Goal: Task Accomplishment & Management: Manage account settings

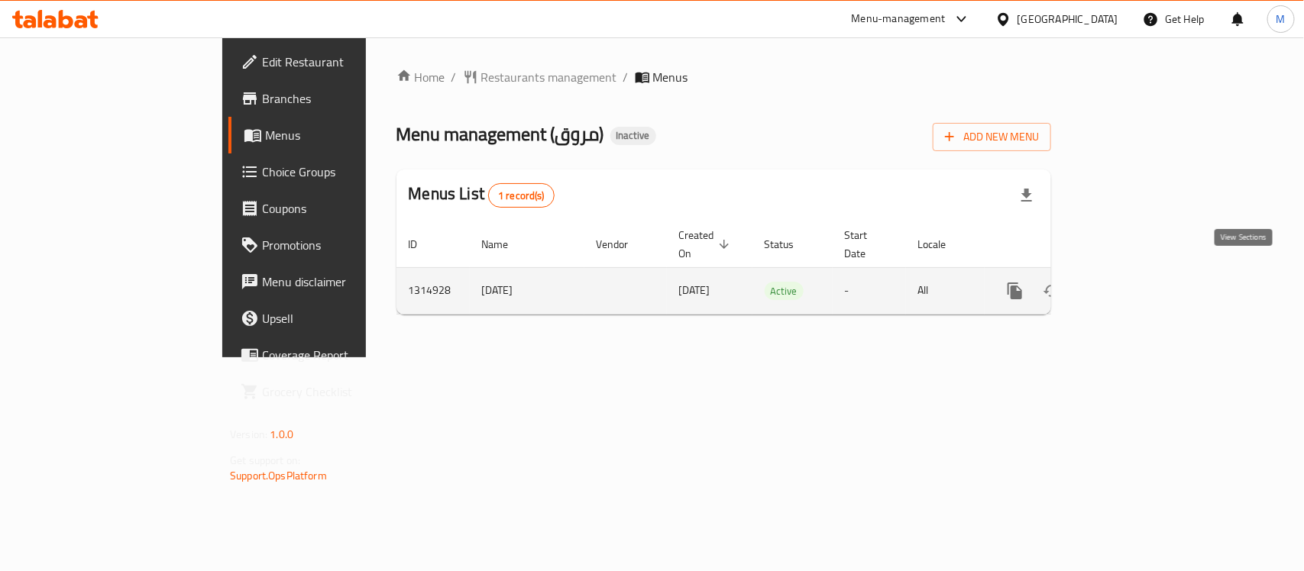
click at [1143, 273] on link "enhanced table" at bounding box center [1125, 291] width 37 height 37
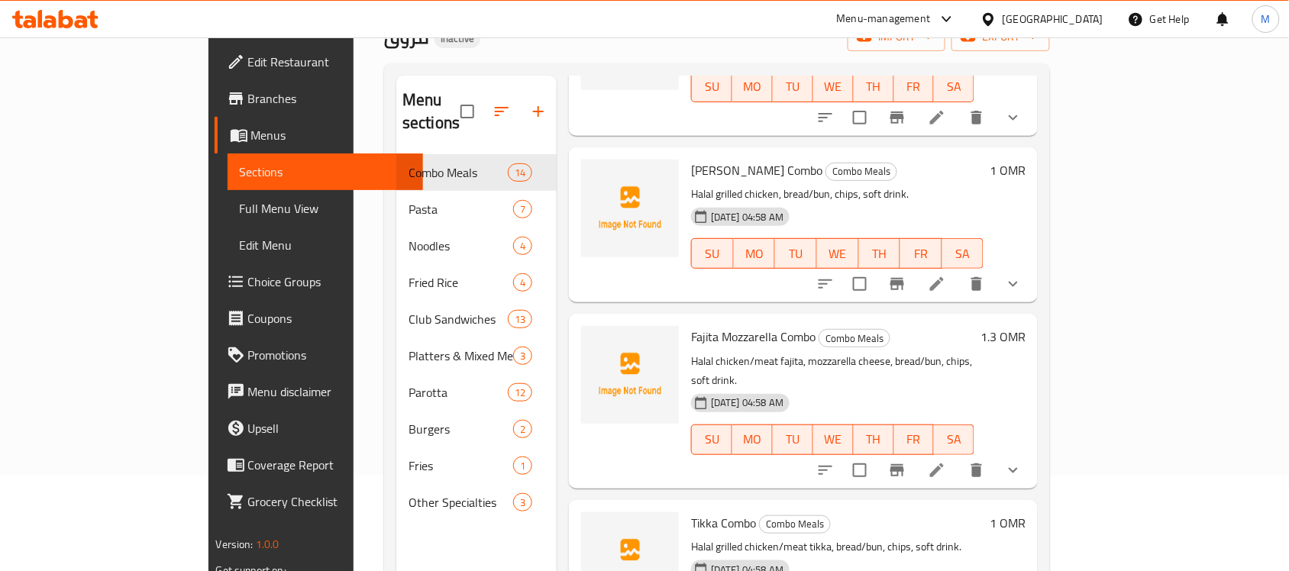
scroll to position [1050, 0]
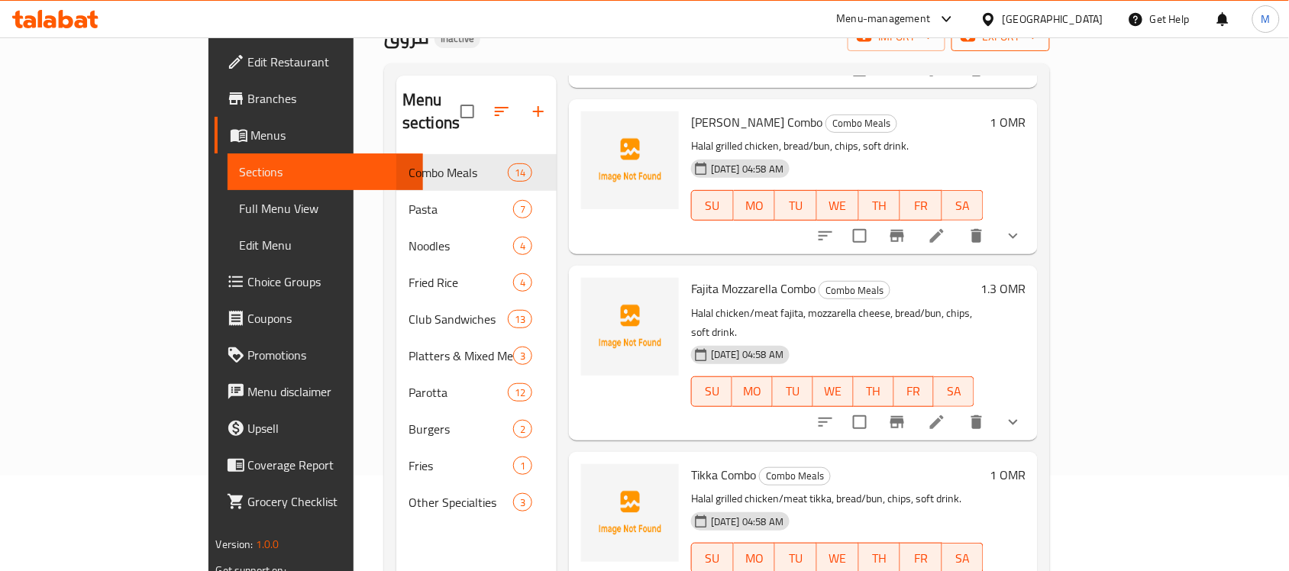
click at [1038, 42] on span "export" at bounding box center [1001, 36] width 74 height 19
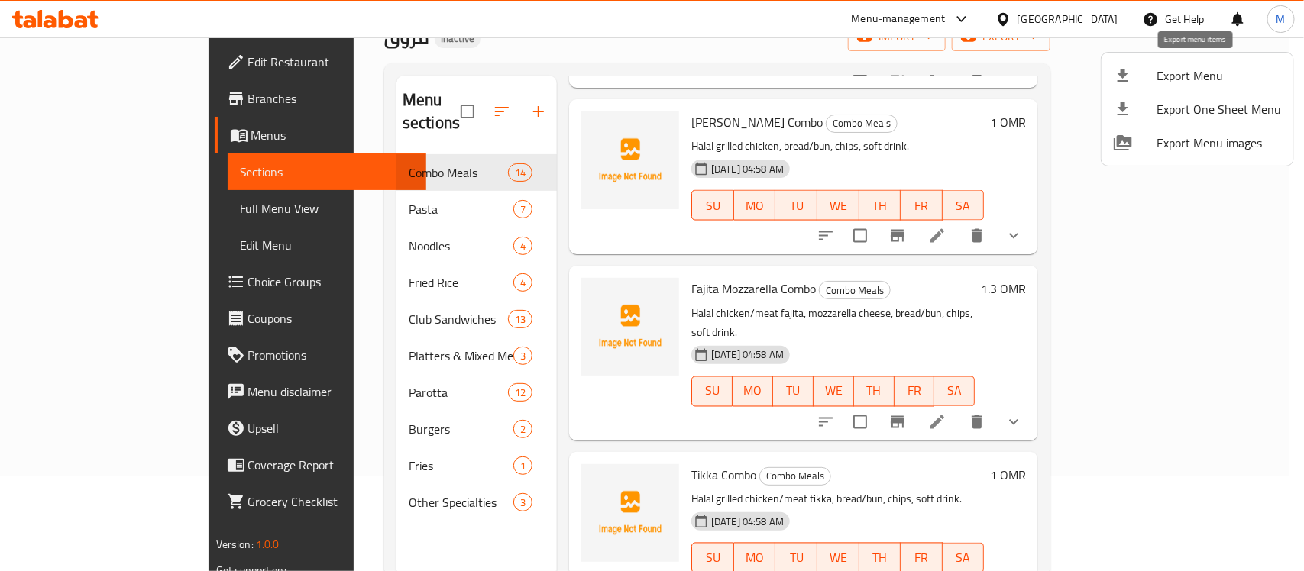
click at [1202, 75] on span "Export Menu" at bounding box center [1218, 75] width 125 height 18
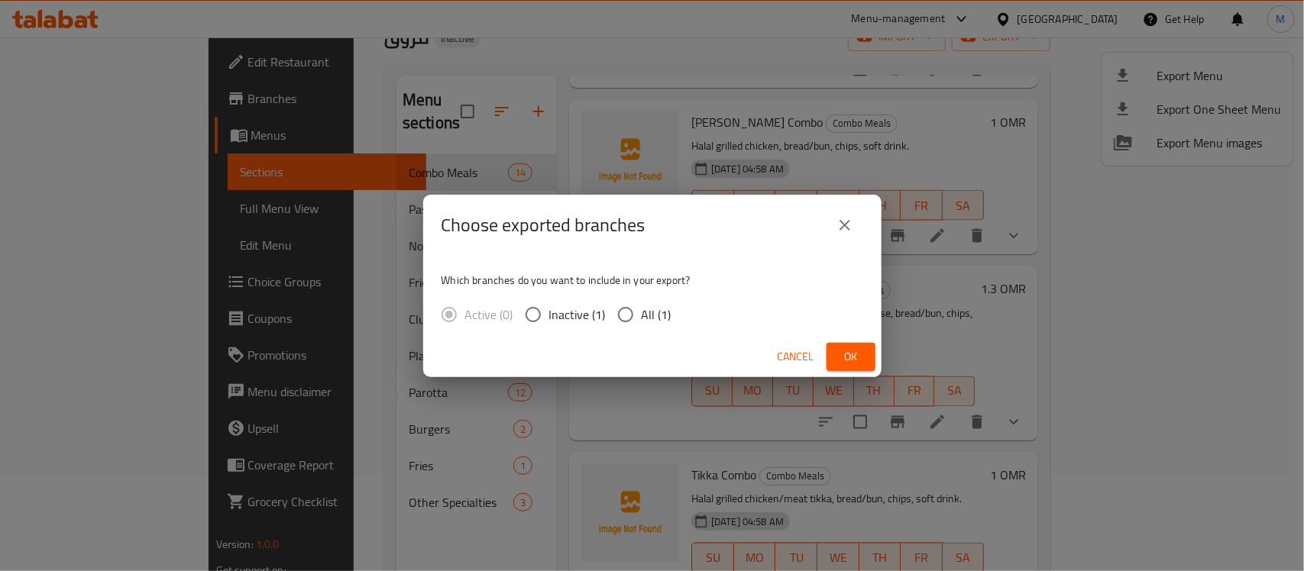
click at [654, 311] on span "All (1)" at bounding box center [657, 315] width 30 height 18
click at [642, 311] on input "All (1)" at bounding box center [626, 315] width 32 height 32
radio input "true"
click at [833, 361] on button "Ok" at bounding box center [850, 357] width 49 height 28
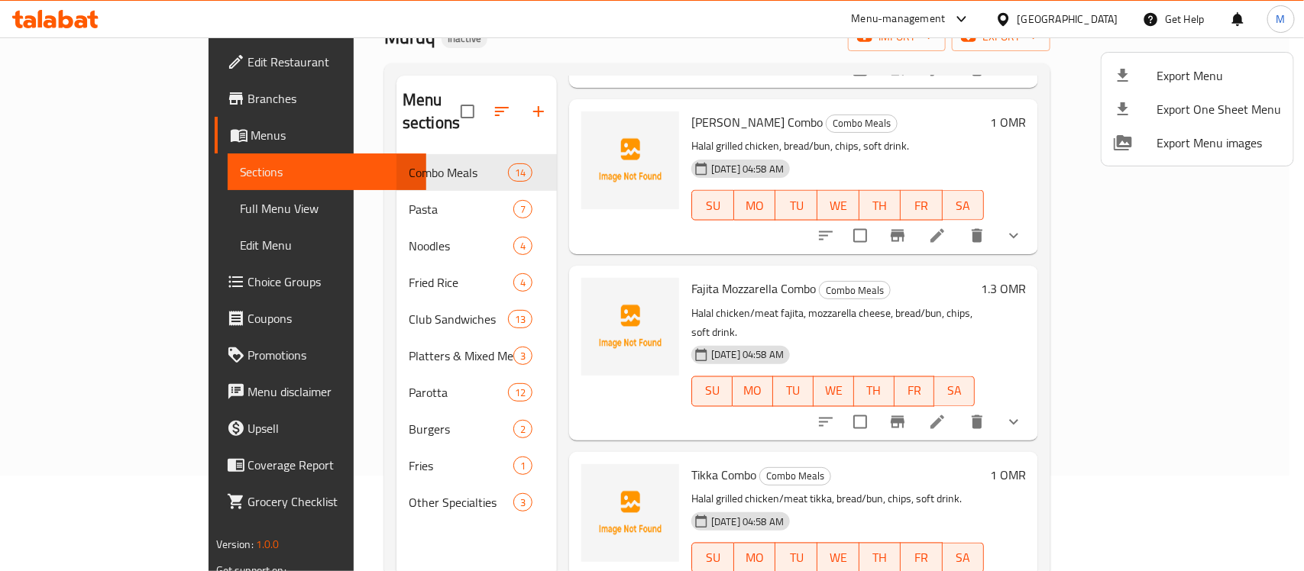
click at [568, 237] on div at bounding box center [652, 285] width 1304 height 571
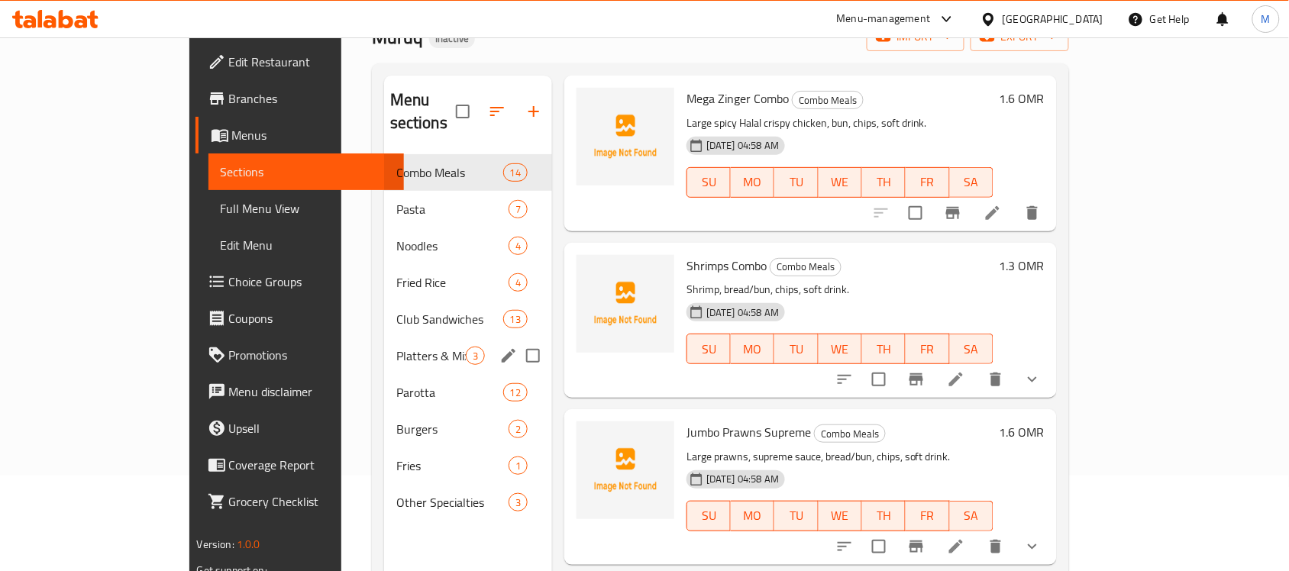
scroll to position [0, 0]
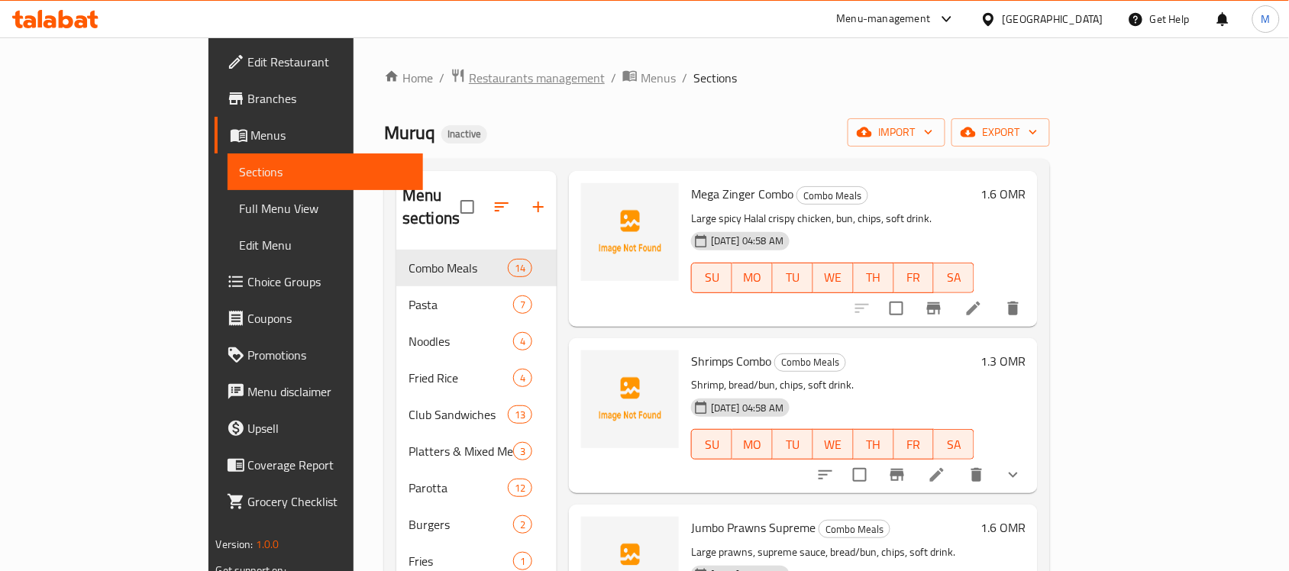
click at [469, 69] on span "Restaurants management" at bounding box center [537, 78] width 136 height 18
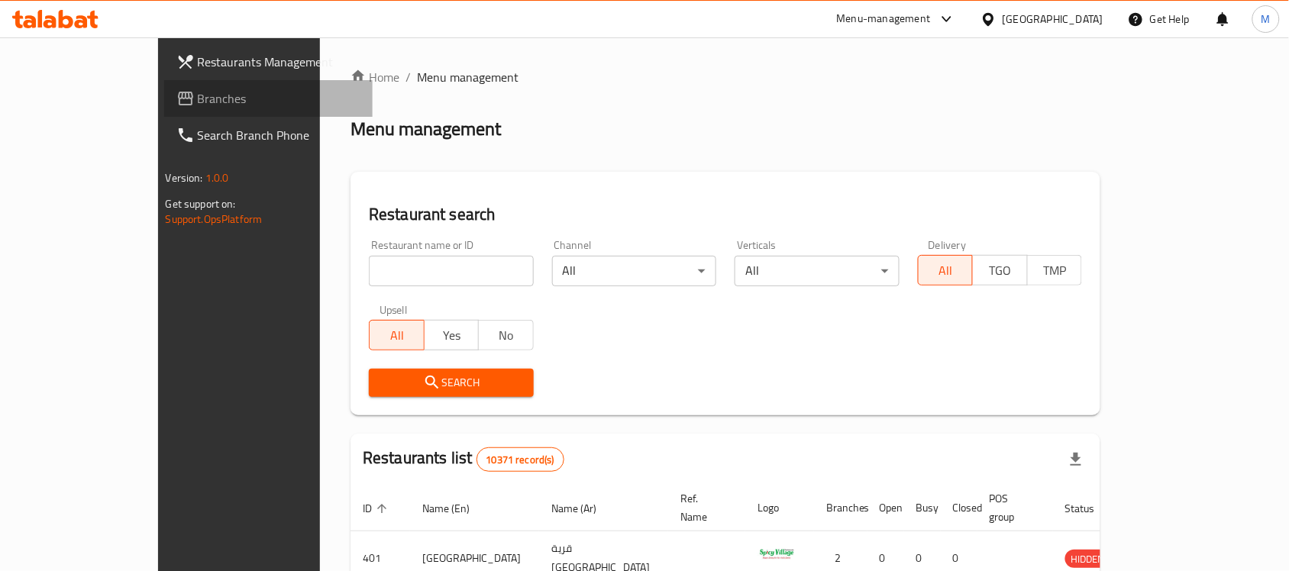
click at [164, 86] on link "Branches" at bounding box center [268, 98] width 209 height 37
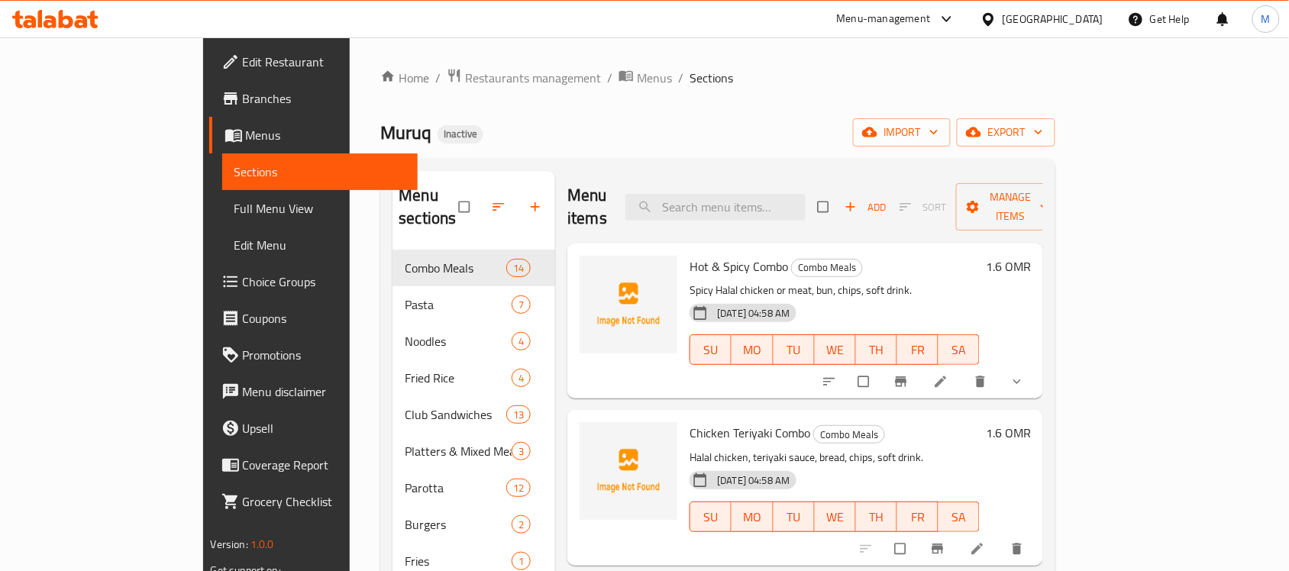
click at [234, 207] on span "Full Menu View" at bounding box center [320, 208] width 172 height 18
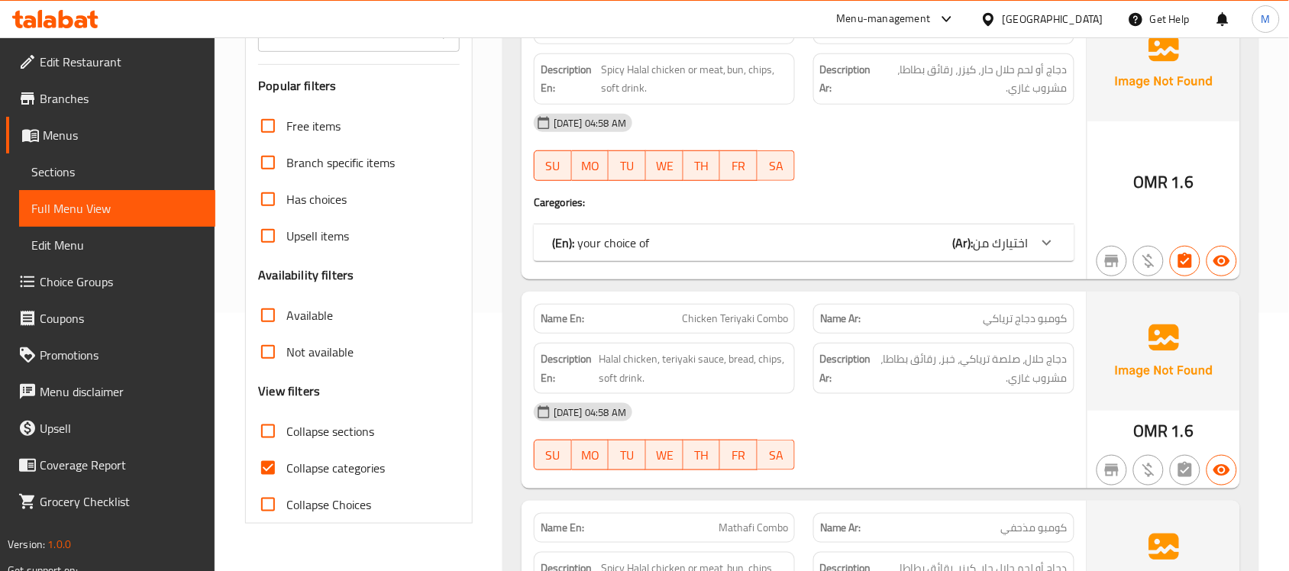
scroll to position [286, 0]
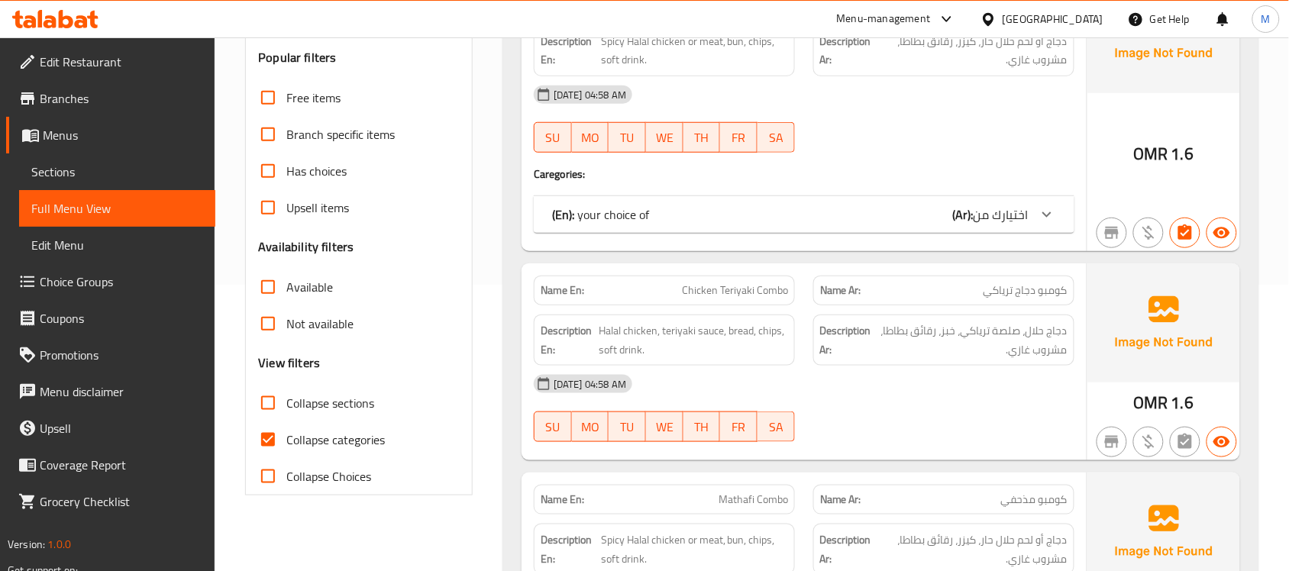
click at [309, 434] on span "Collapse categories" at bounding box center [335, 440] width 99 height 18
click at [286, 434] on input "Collapse categories" at bounding box center [268, 440] width 37 height 37
checkbox input "false"
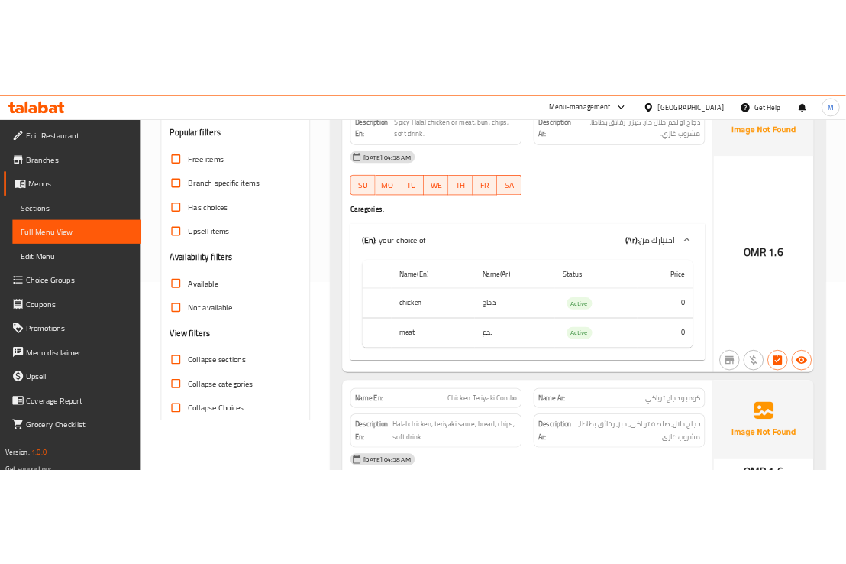
scroll to position [0, 0]
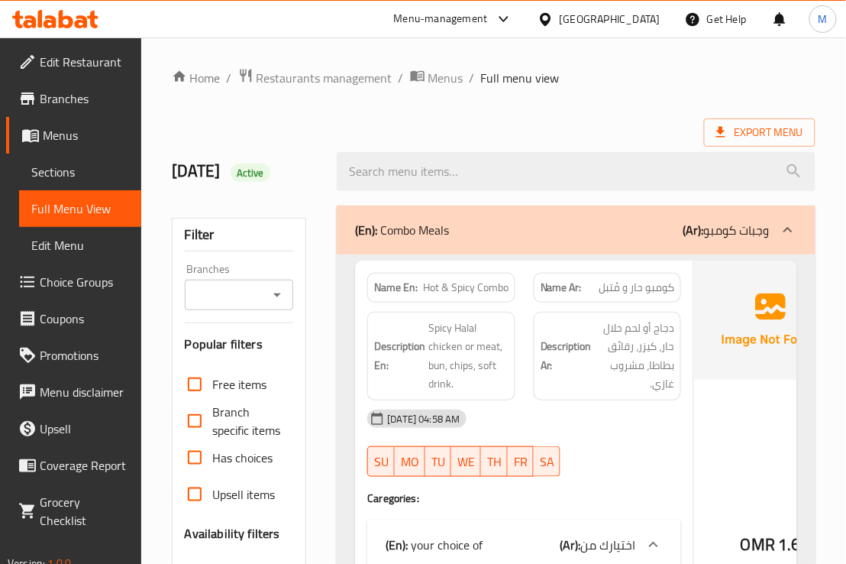
drag, startPoint x: 529, startPoint y: 437, endPoint x: 520, endPoint y: 429, distance: 12.4
click at [529, 437] on div "[DATE] 04:58 AM" at bounding box center [524, 418] width 332 height 37
drag, startPoint x: 555, startPoint y: 96, endPoint x: 355, endPoint y: 6, distance: 218.8
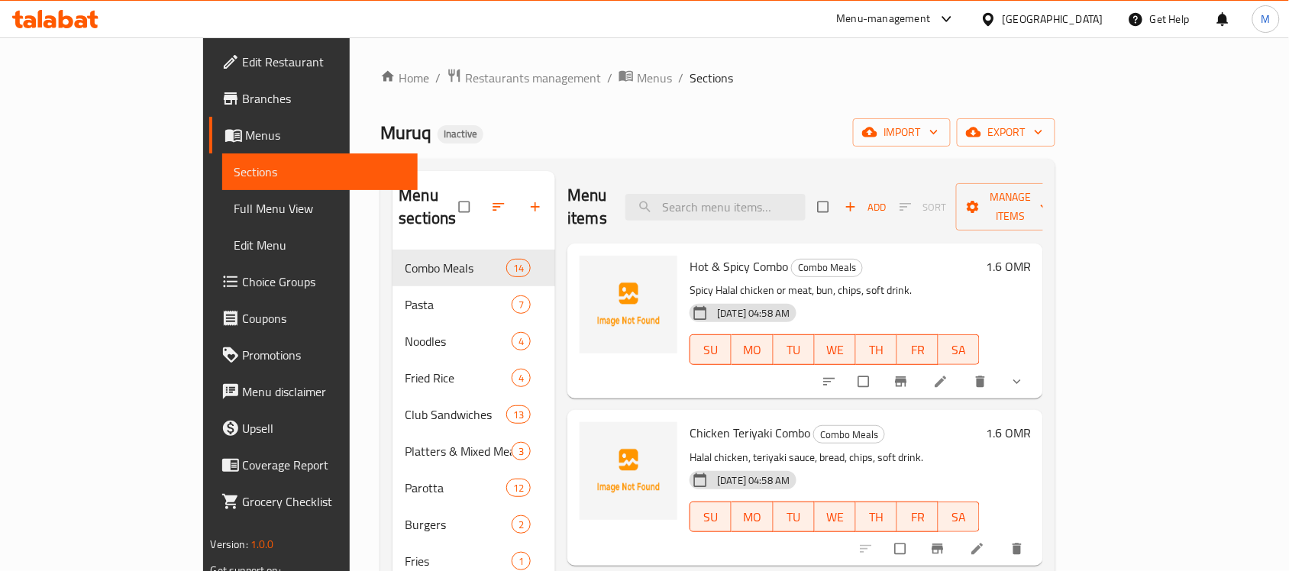
click at [243, 104] on span "Branches" at bounding box center [324, 98] width 163 height 18
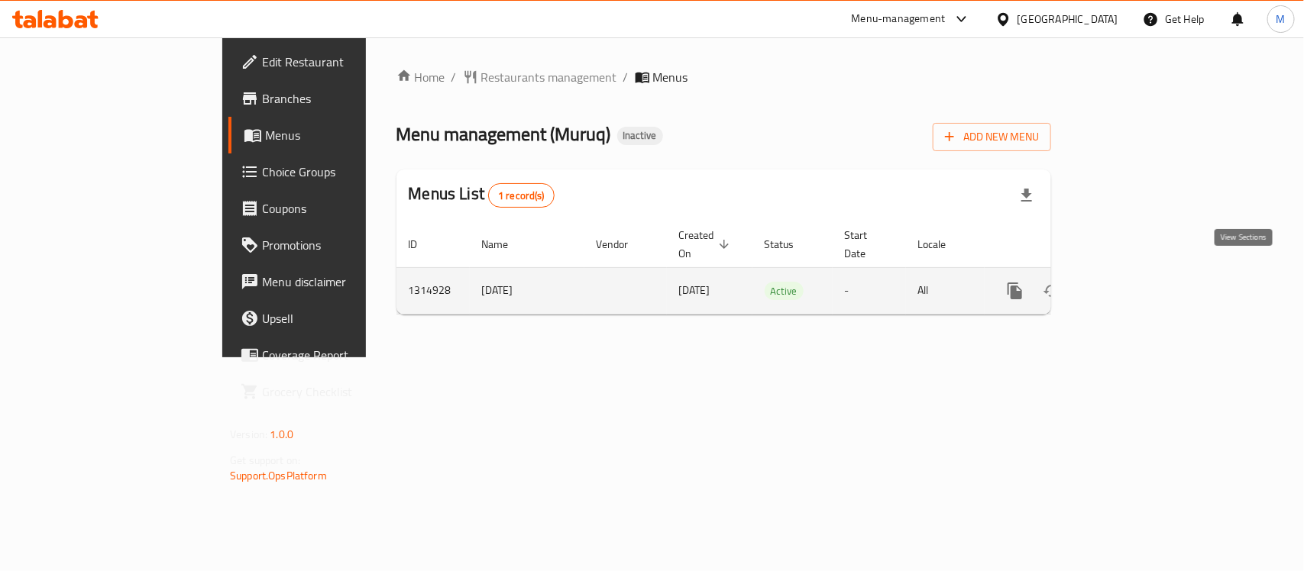
click at [1143, 273] on link "enhanced table" at bounding box center [1125, 291] width 37 height 37
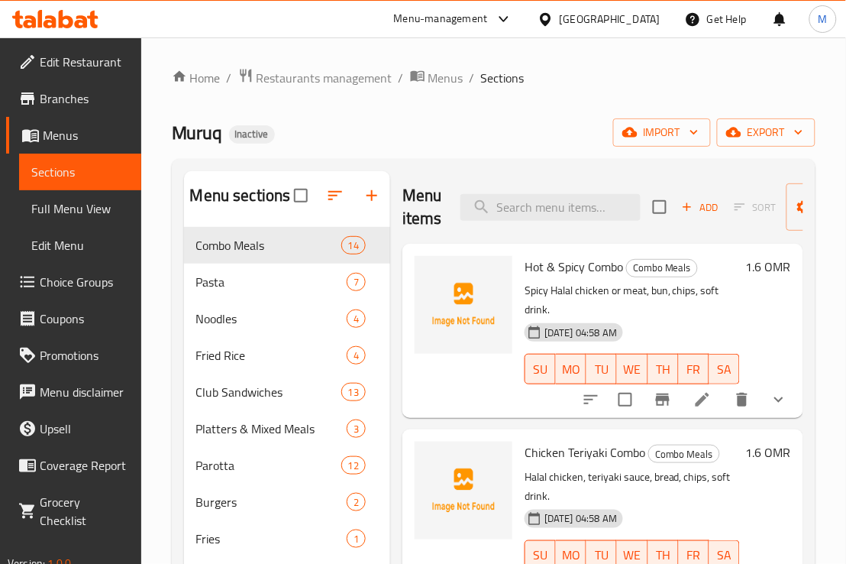
click at [694, 410] on li at bounding box center [702, 399] width 43 height 27
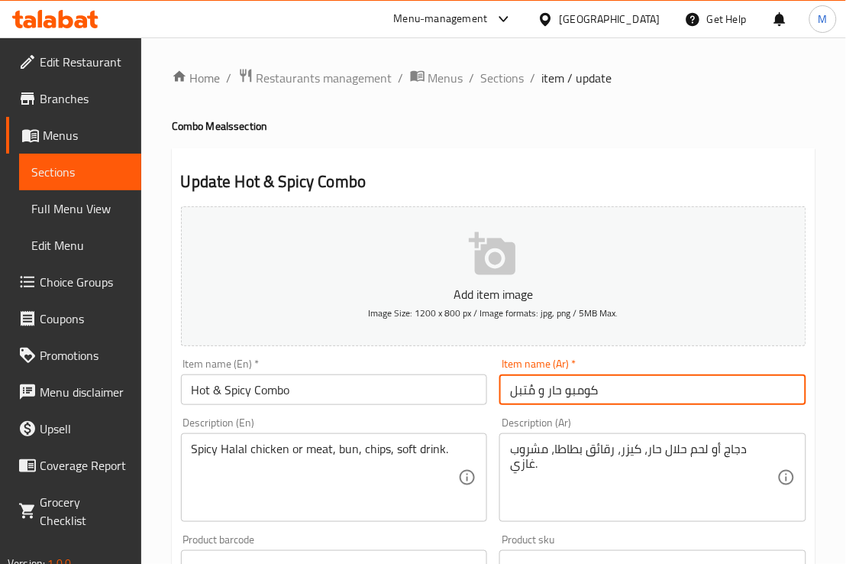
drag, startPoint x: 512, startPoint y: 394, endPoint x: 535, endPoint y: 399, distance: 24.3
click at [535, 399] on input "كومبو حار و مُتبل" at bounding box center [653, 389] width 307 height 31
type input "كومبو حار و ساخن"
click at [528, 406] on div "Item name (Ar)   * كومبو حار و ساخن Item name (Ar) *" at bounding box center [652, 381] width 319 height 59
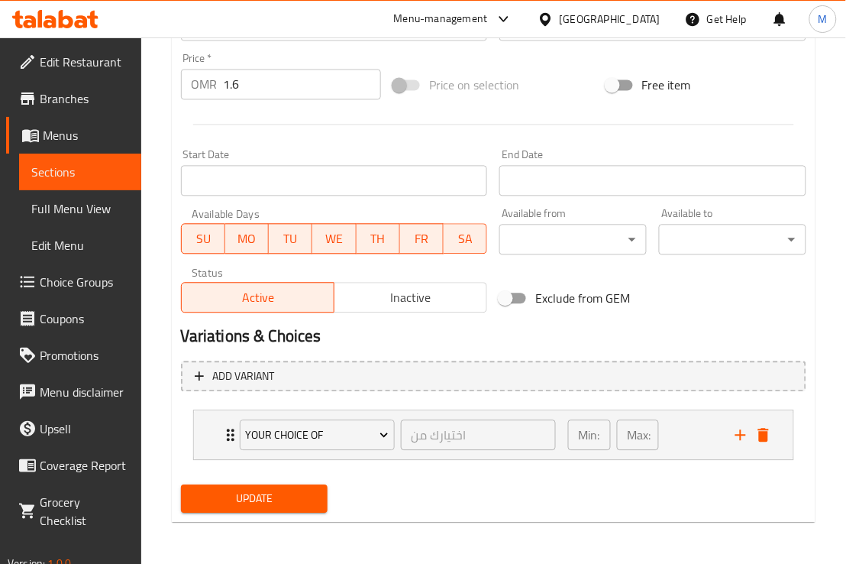
click at [277, 498] on span "Update" at bounding box center [254, 499] width 123 height 19
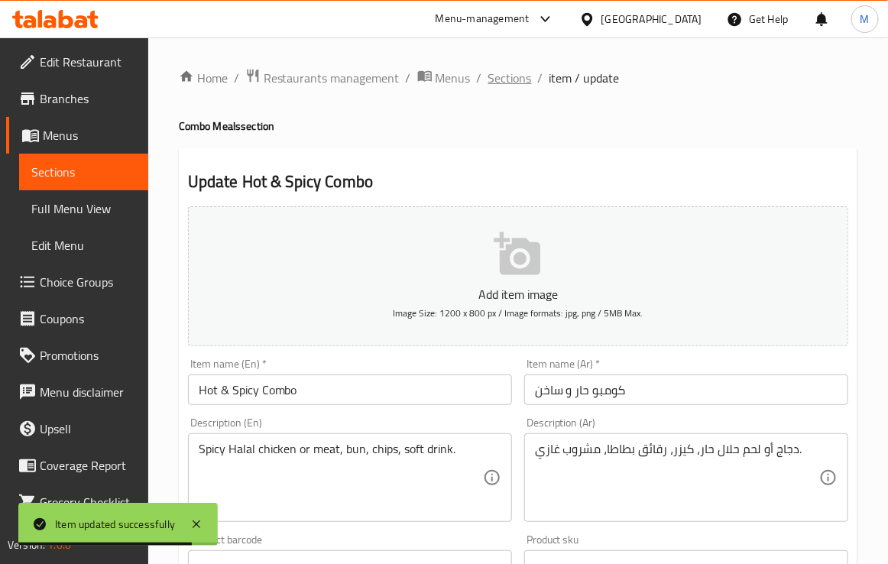
click at [497, 81] on span "Sections" at bounding box center [510, 78] width 44 height 18
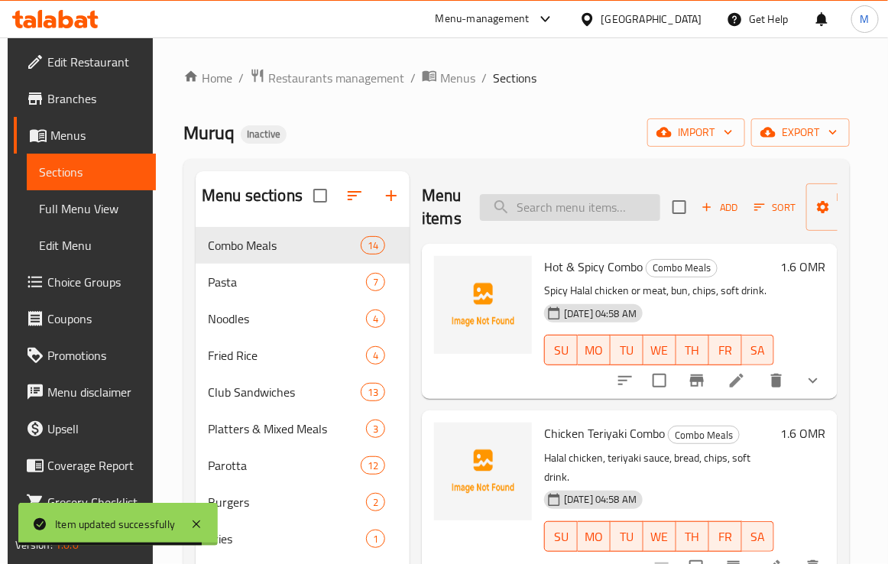
click at [545, 205] on input "search" at bounding box center [570, 207] width 180 height 27
paste input "Mathafi"
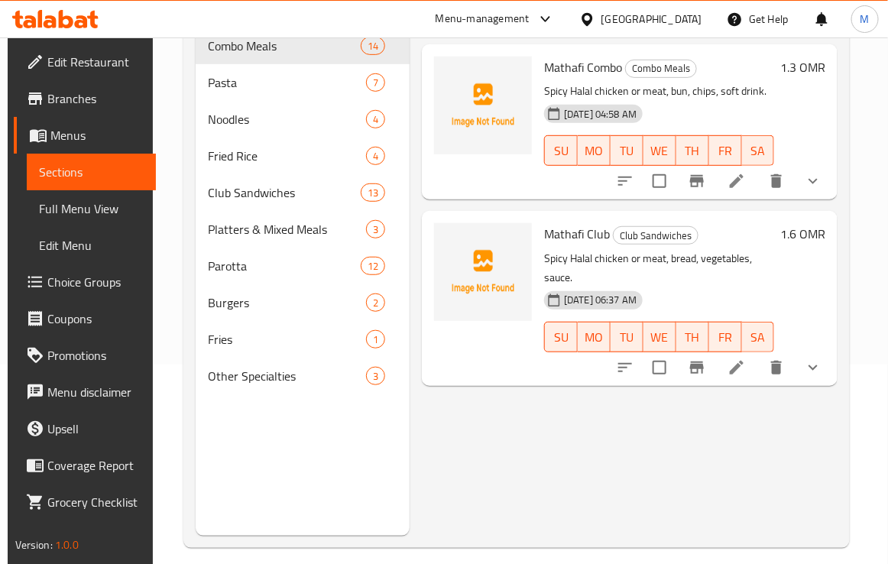
scroll to position [215, 0]
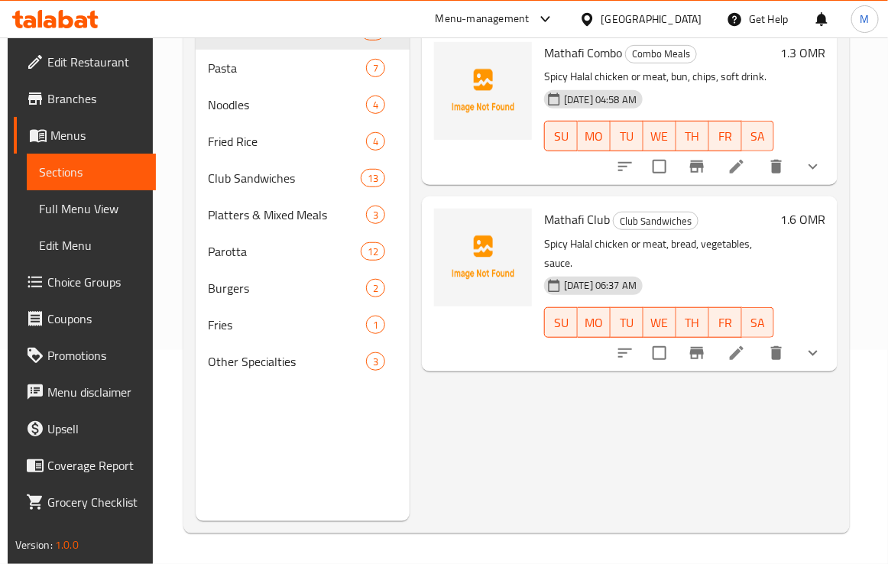
type input "Mathafi"
click at [742, 165] on icon at bounding box center [736, 166] width 18 height 18
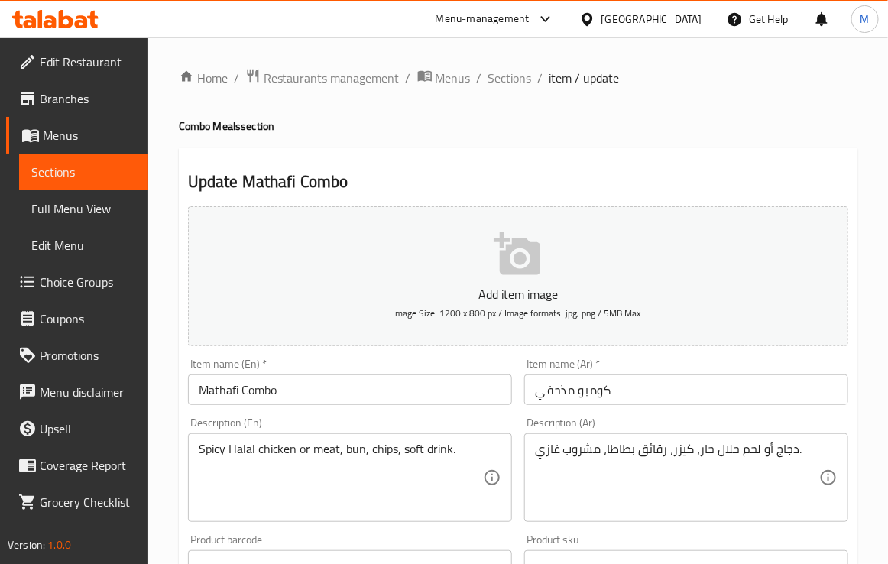
click at [552, 392] on input "كومبو مذحفي" at bounding box center [686, 389] width 324 height 31
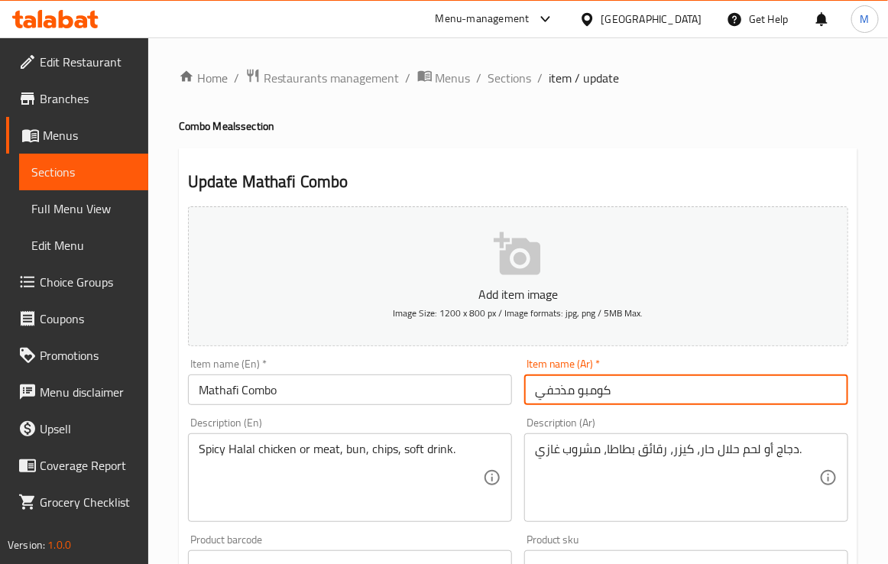
paste input "ا"
type input "كومبو مطافي"
click at [541, 418] on div "Description (Ar) دجاج أو لحم حلال حار، كيزر، رقائق بطاطا، مشروب غازي. Descripti…" at bounding box center [686, 469] width 324 height 105
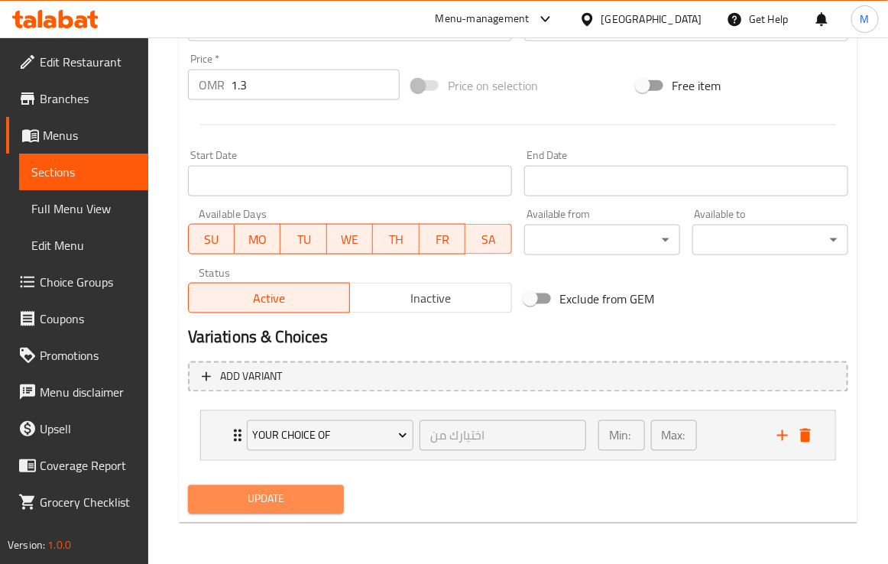
click at [333, 497] on button "Update" at bounding box center [266, 499] width 156 height 28
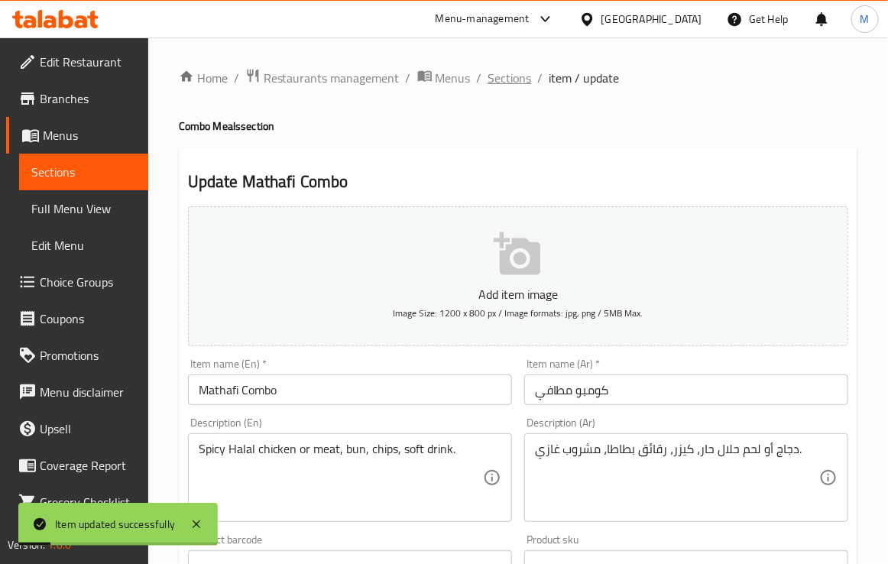
click at [500, 80] on span "Sections" at bounding box center [510, 78] width 44 height 18
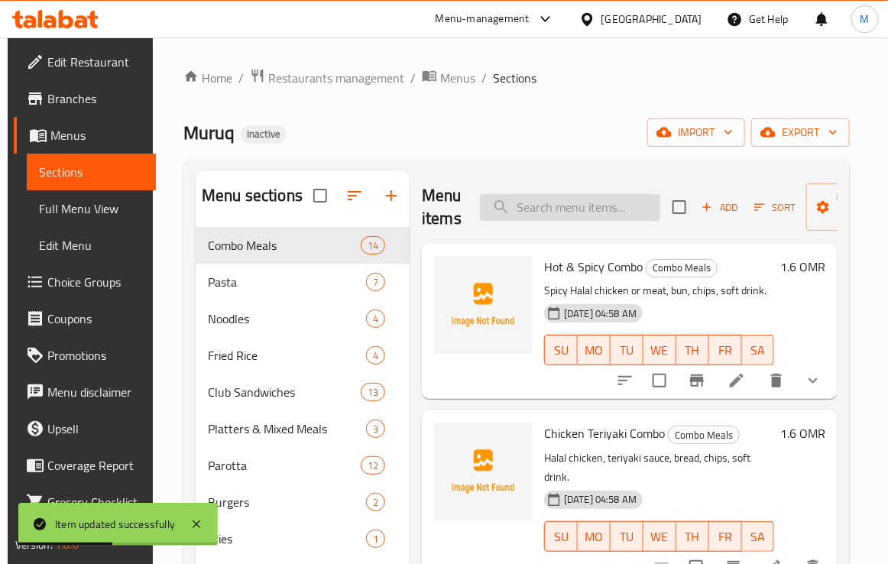
click at [581, 210] on input "search" at bounding box center [570, 207] width 180 height 27
paste input "Mathafi"
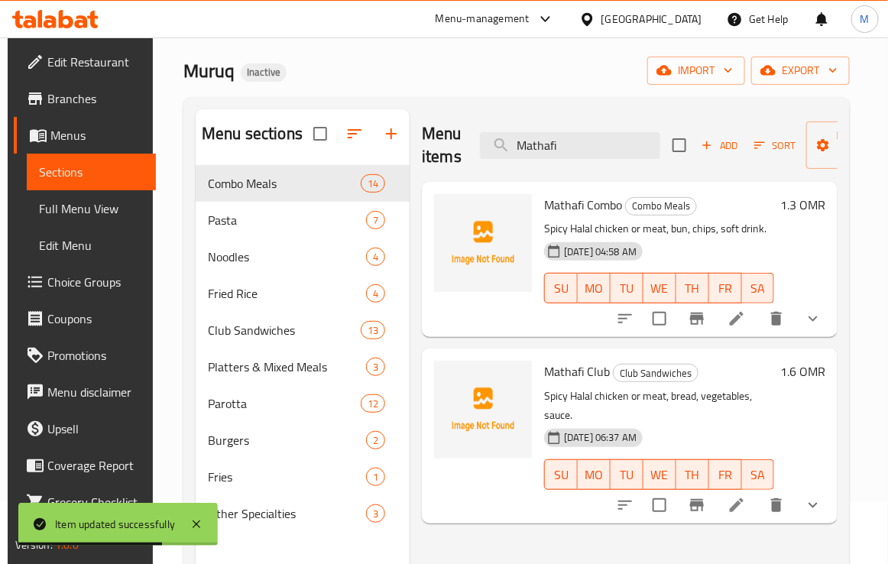
scroll to position [95, 0]
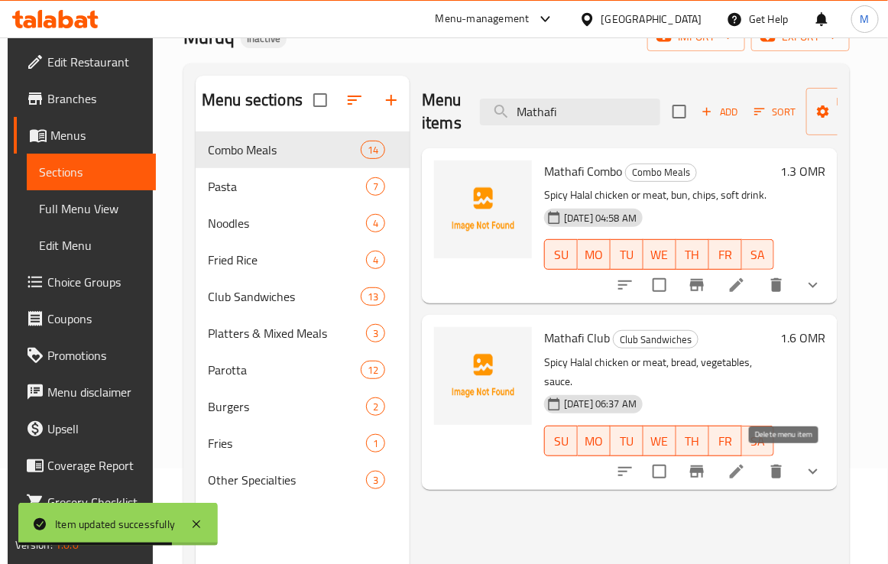
type input "Mathafi"
click at [745, 471] on icon at bounding box center [736, 471] width 18 height 18
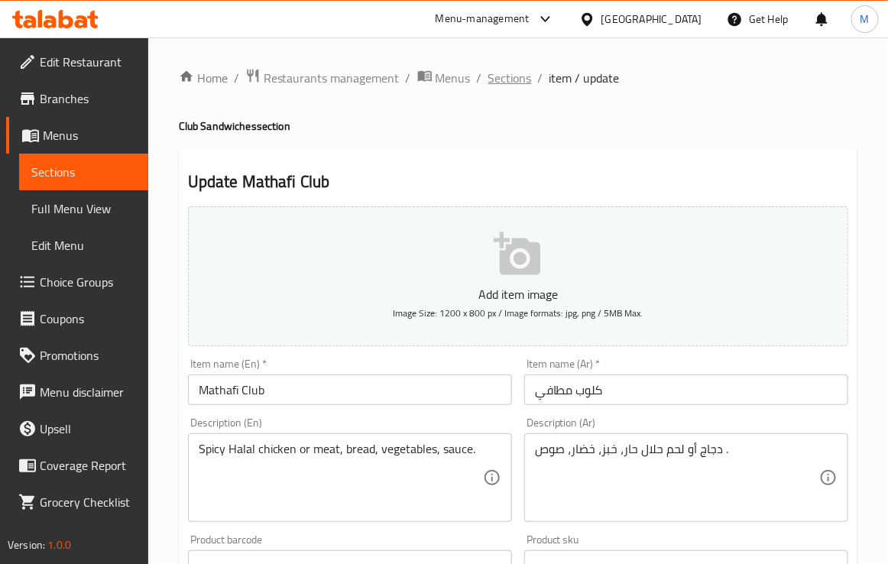
click at [520, 78] on span "Sections" at bounding box center [510, 78] width 44 height 18
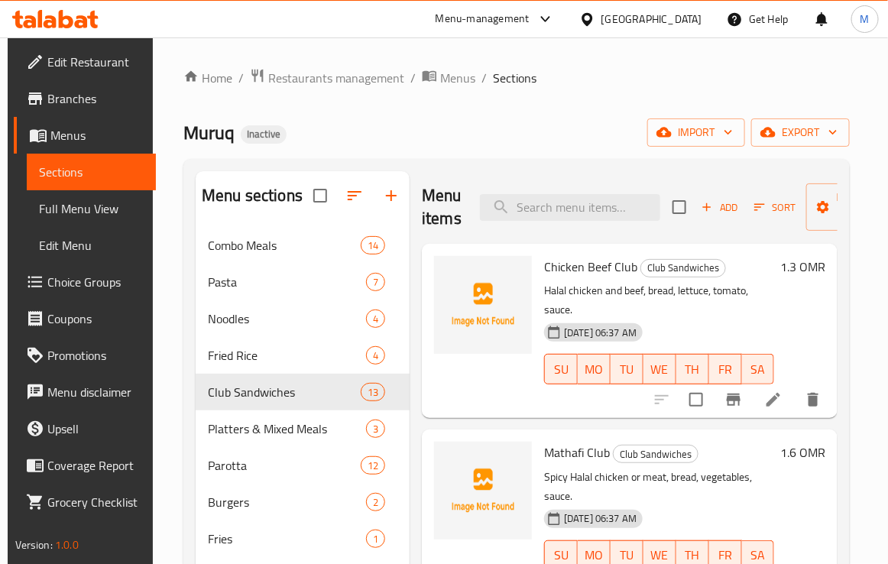
click at [94, 62] on span "Edit Restaurant" at bounding box center [95, 62] width 96 height 18
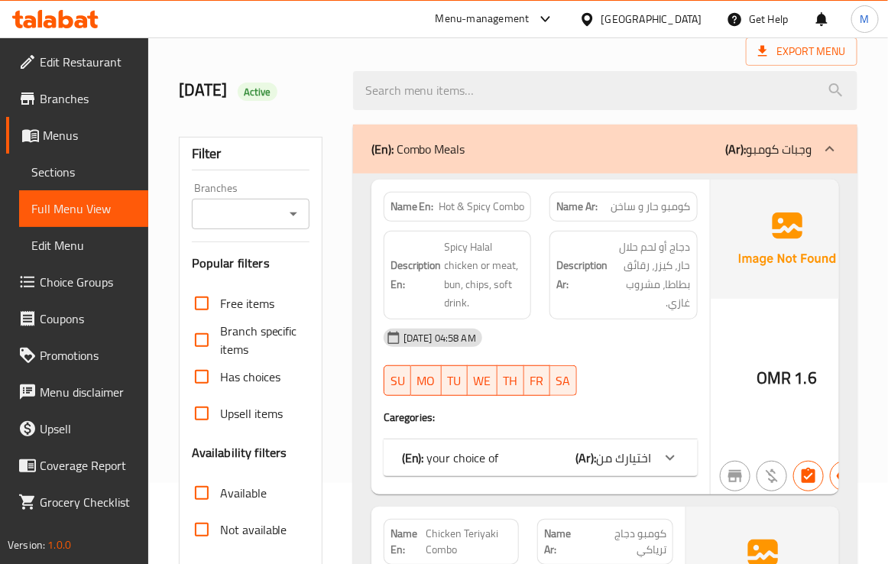
scroll to position [191, 0]
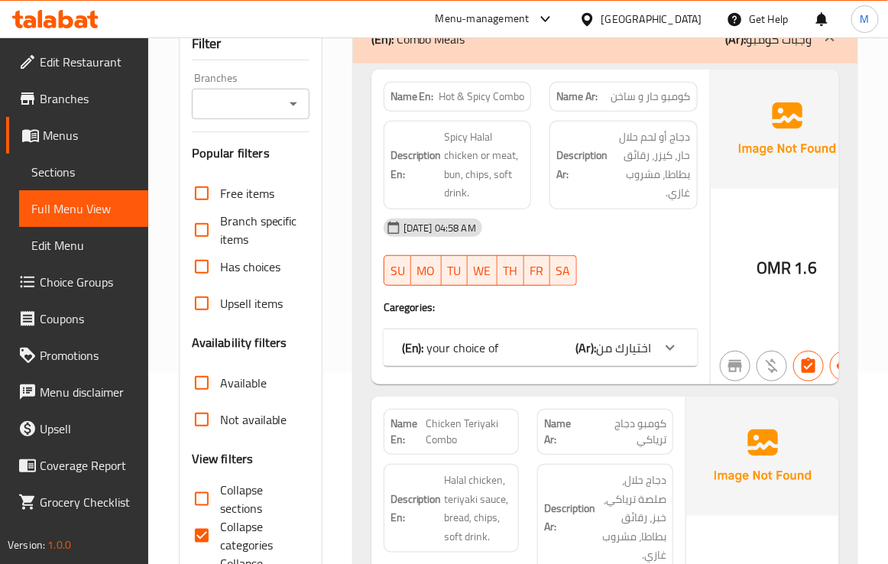
click at [233, 529] on span "Collapse categories" at bounding box center [258, 535] width 77 height 37
click at [220, 529] on input "Collapse categories" at bounding box center [201, 535] width 37 height 37
checkbox input "false"
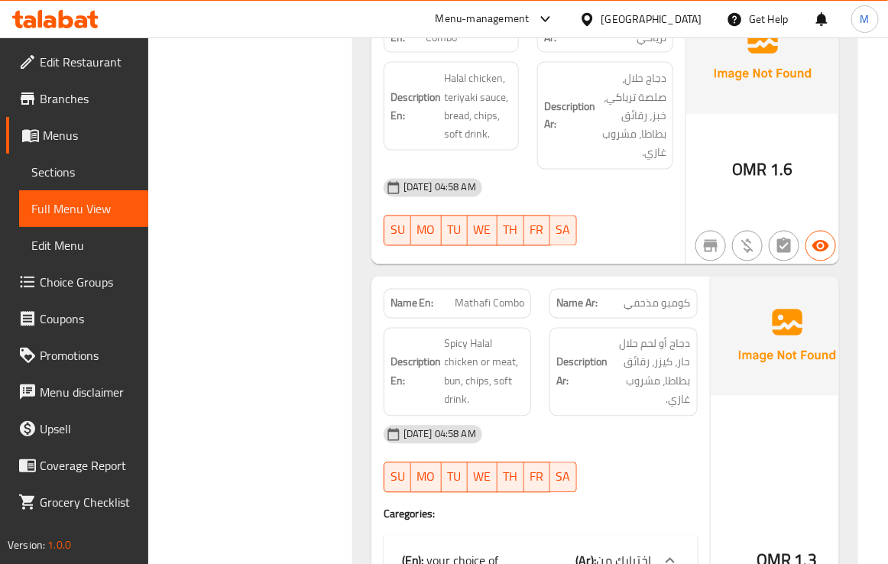
scroll to position [859, 0]
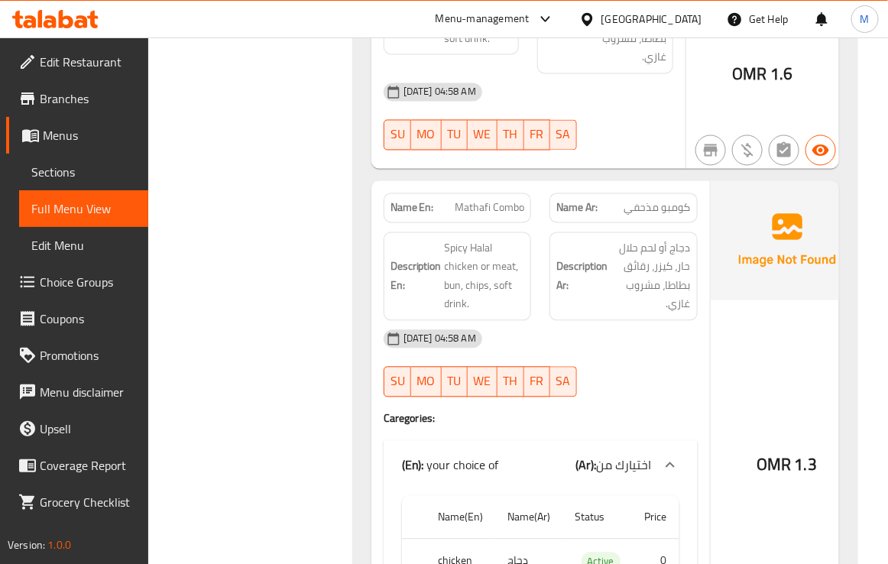
click at [638, 209] on span "كومبو مذحفي" at bounding box center [657, 208] width 66 height 16
copy span "مذحفي"
click at [682, 293] on span "دجاج أو لحم حلال حار، كيزر، رقائق بطاطا، مشروب غازي." at bounding box center [650, 276] width 80 height 75
click at [478, 202] on span "Mathafi Combo" at bounding box center [489, 208] width 70 height 16
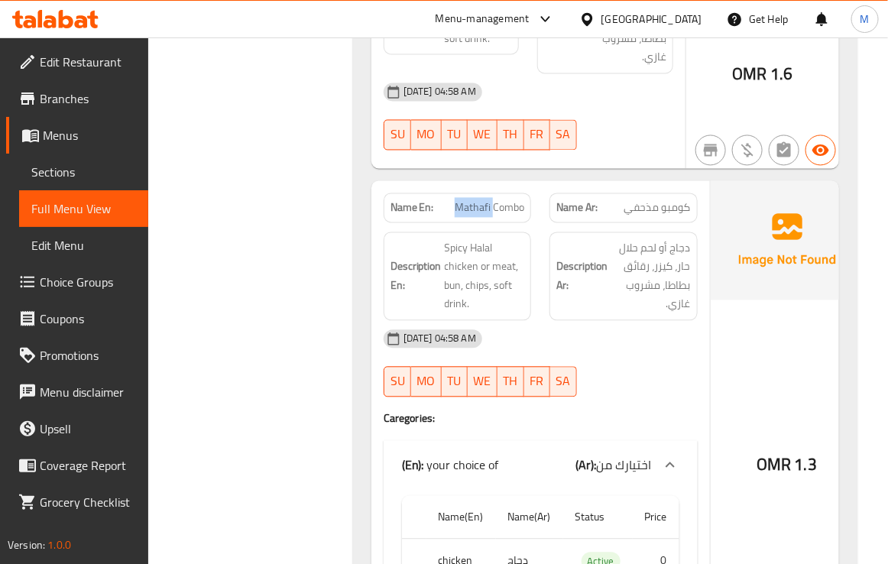
click at [478, 202] on span "Mathafi Combo" at bounding box center [489, 208] width 70 height 16
copy span "Mathafi"
drag, startPoint x: 623, startPoint y: 93, endPoint x: 560, endPoint y: 48, distance: 77.2
click at [623, 93] on div "[DATE] 04:58 AM" at bounding box center [528, 92] width 308 height 37
click at [493, 207] on span "Mathafi Combo" at bounding box center [489, 208] width 70 height 16
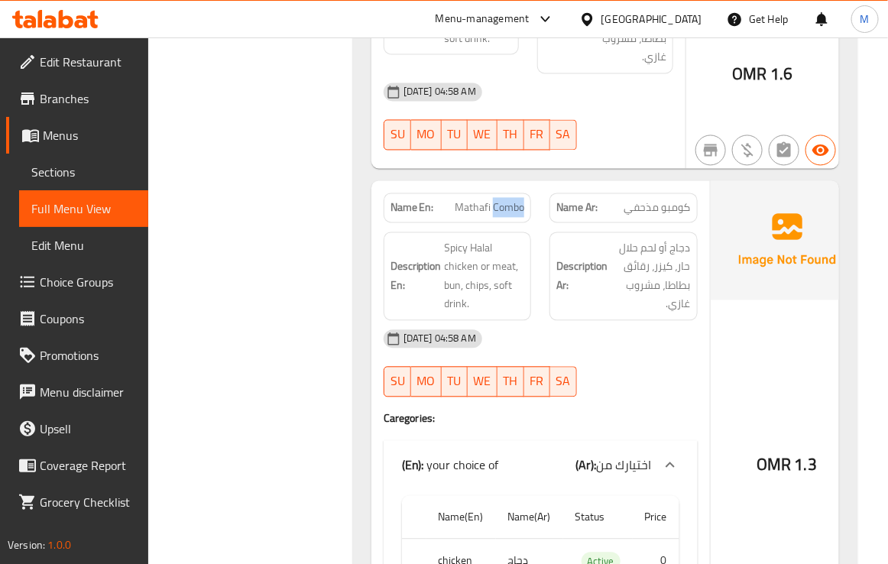
click at [493, 207] on span "Mathafi Combo" at bounding box center [489, 208] width 70 height 16
copy span "Mathafi Combo"
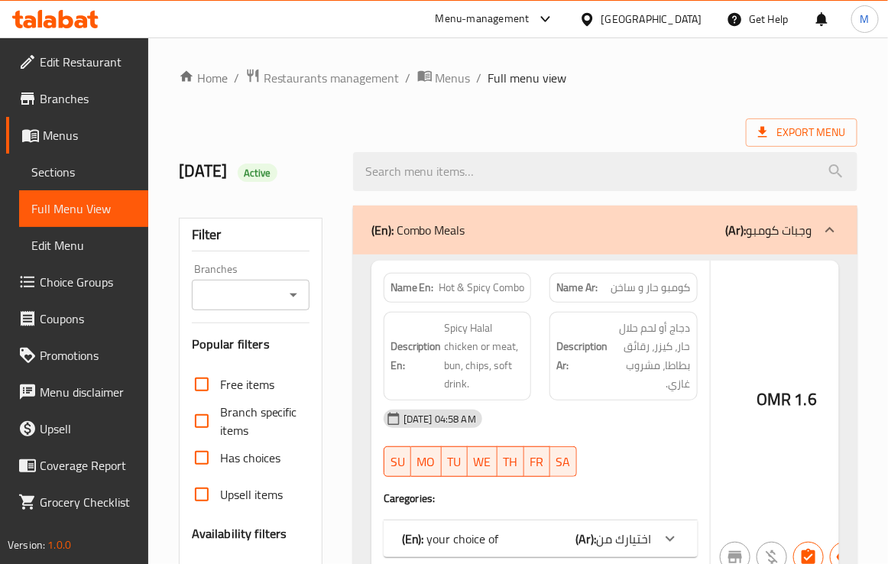
scroll to position [191, 0]
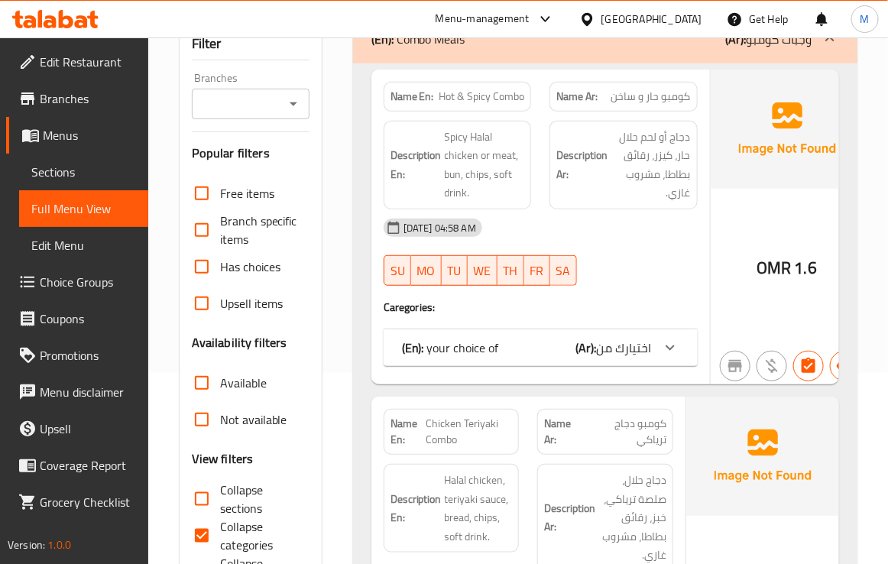
click at [201, 546] on input "Collapse categories" at bounding box center [201, 535] width 37 height 37
checkbox input "false"
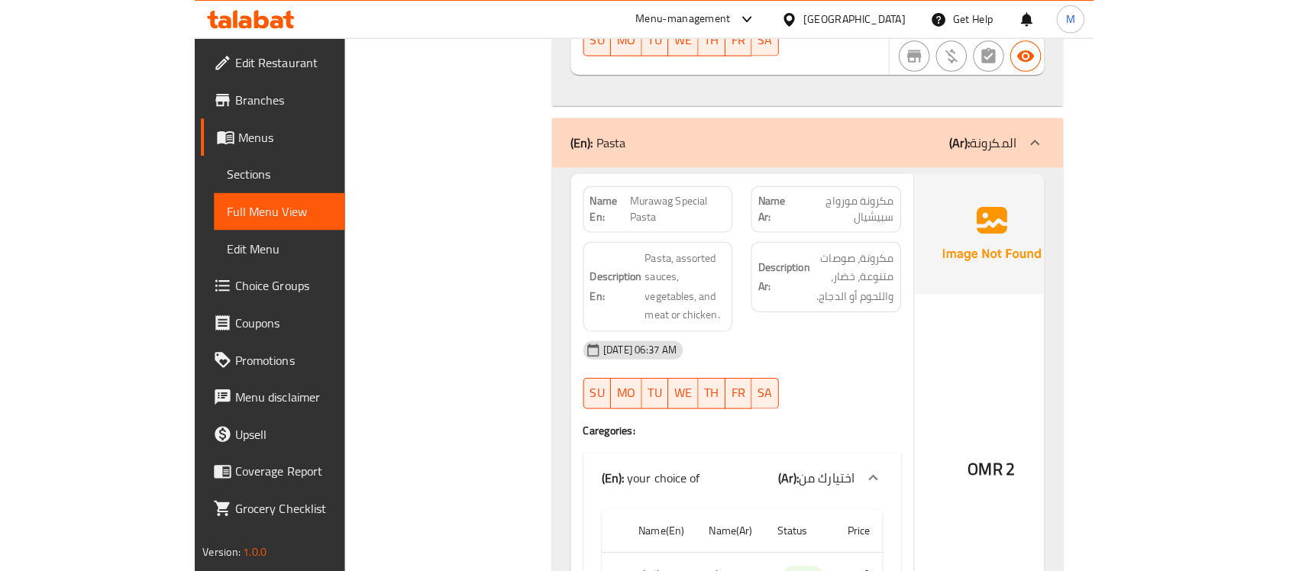
scroll to position [7090, 0]
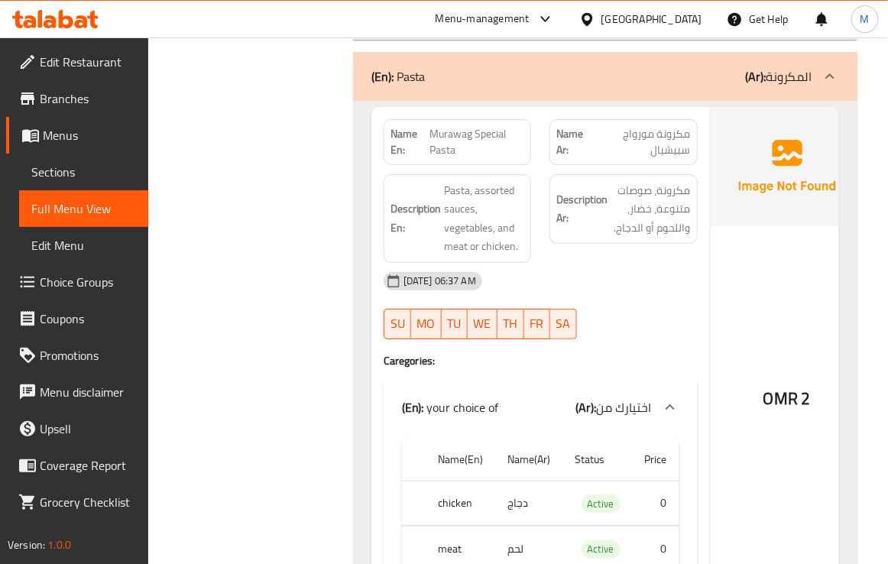
click at [452, 158] on span "Murawag Special Pasta" at bounding box center [476, 142] width 95 height 32
copy span "Murawag"
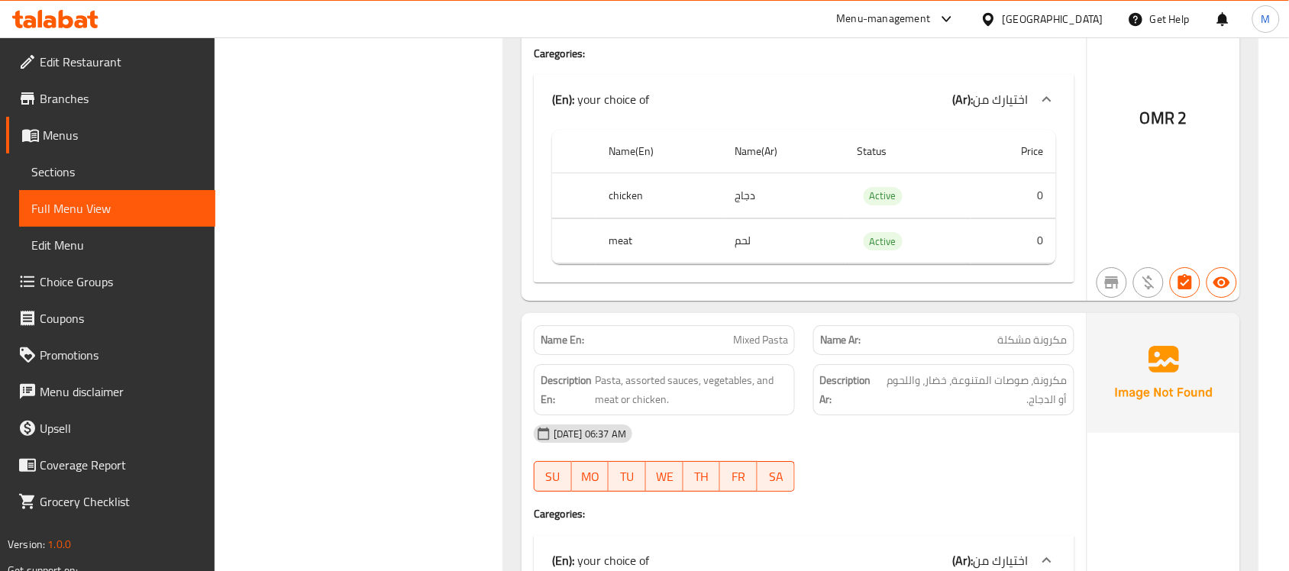
scroll to position [6422, 0]
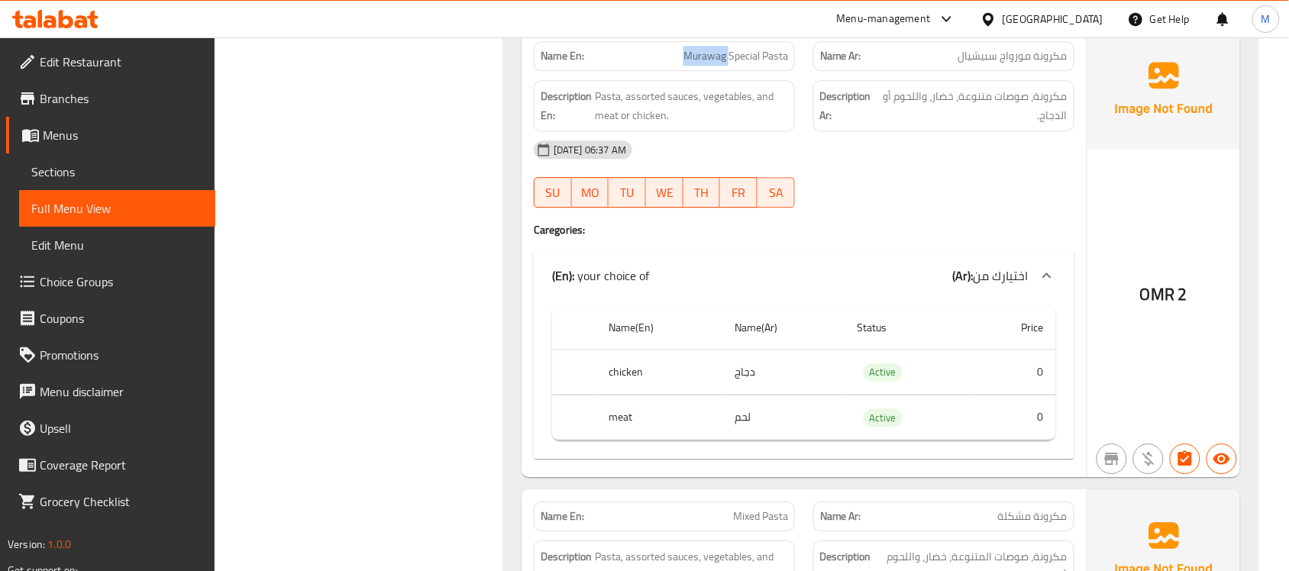
click at [709, 64] on span "Murawag Special Pasta" at bounding box center [736, 56] width 105 height 16
click at [724, 64] on span "Murawag Special Pasta" at bounding box center [736, 56] width 105 height 16
click at [887, 64] on span "مكرونة مورواج سبيشيال" at bounding box center [1013, 56] width 109 height 16
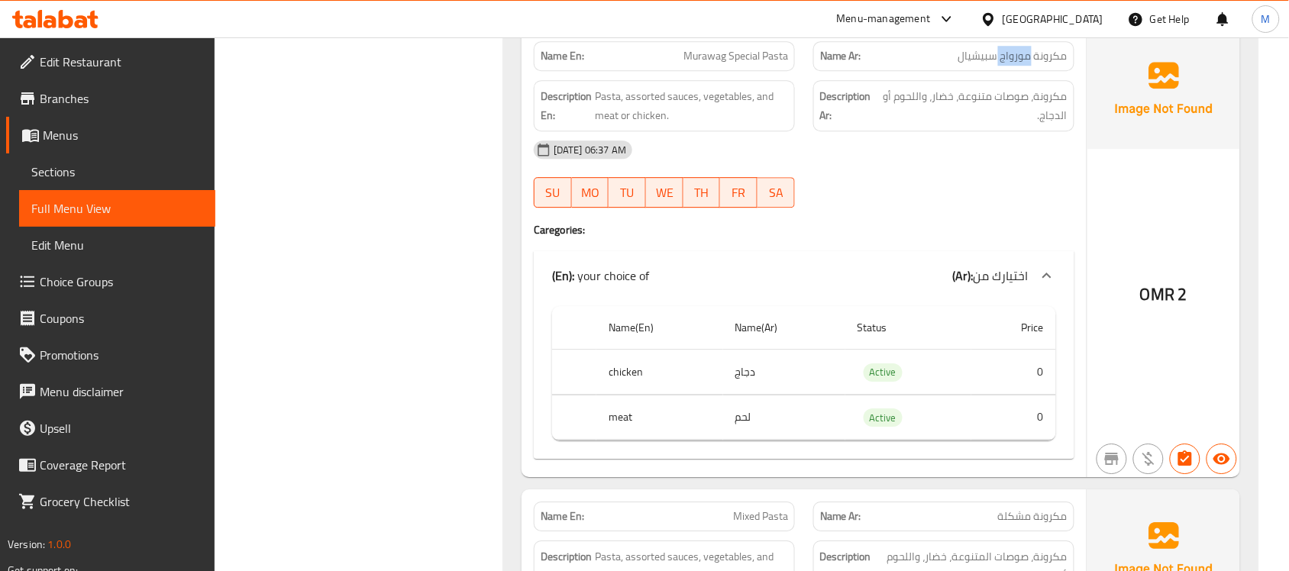
click at [887, 64] on span "مكرونة مورواج سبيشيال" at bounding box center [1013, 56] width 109 height 16
copy span "مورواج"
drag, startPoint x: 1011, startPoint y: 97, endPoint x: 1013, endPoint y: 86, distance: 10.9
click at [887, 71] on div "Name Ar: مكرونة مورواج سبيشيال" at bounding box center [943, 56] width 261 height 30
click at [887, 64] on span "مكرونة مورواج سبيشيال" at bounding box center [1013, 56] width 109 height 16
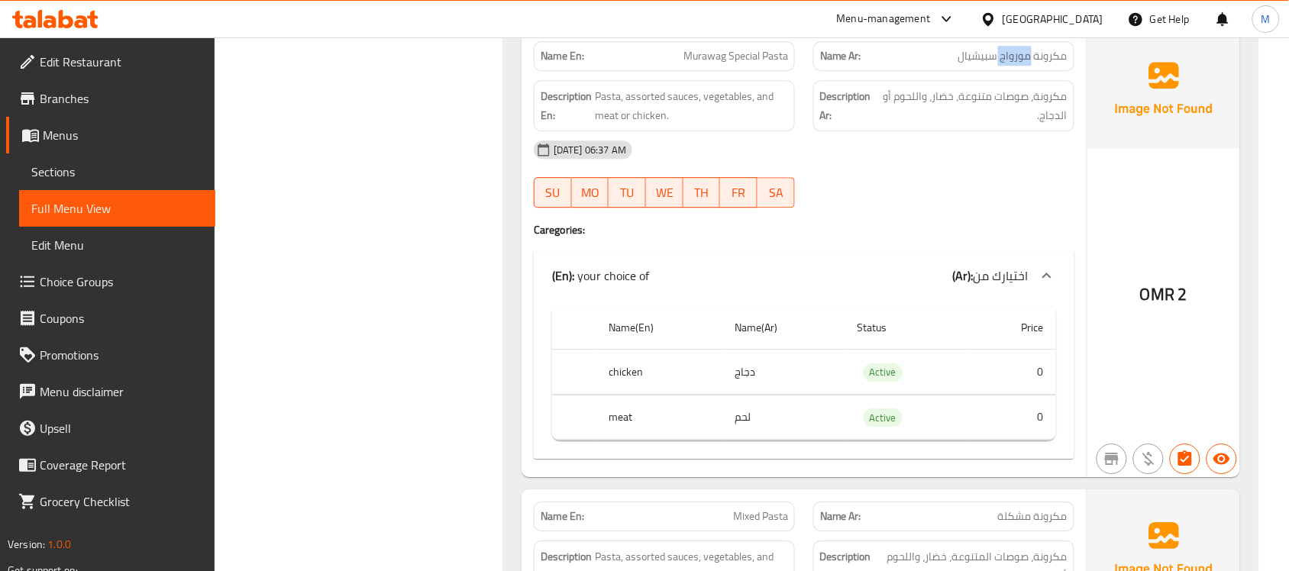
click at [887, 64] on span "مكرونة مورواج سبيشيال" at bounding box center [1013, 56] width 109 height 16
copy span "مورواج"
click at [887, 168] on div "[DATE] 06:37 AM" at bounding box center [804, 149] width 559 height 37
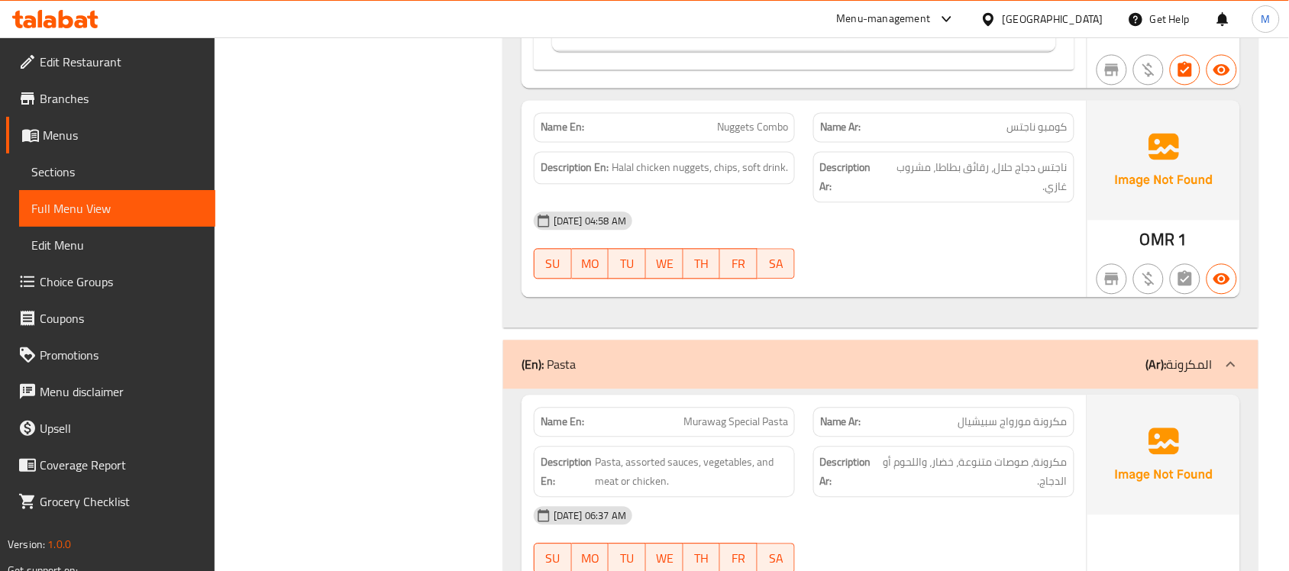
scroll to position [6231, 0]
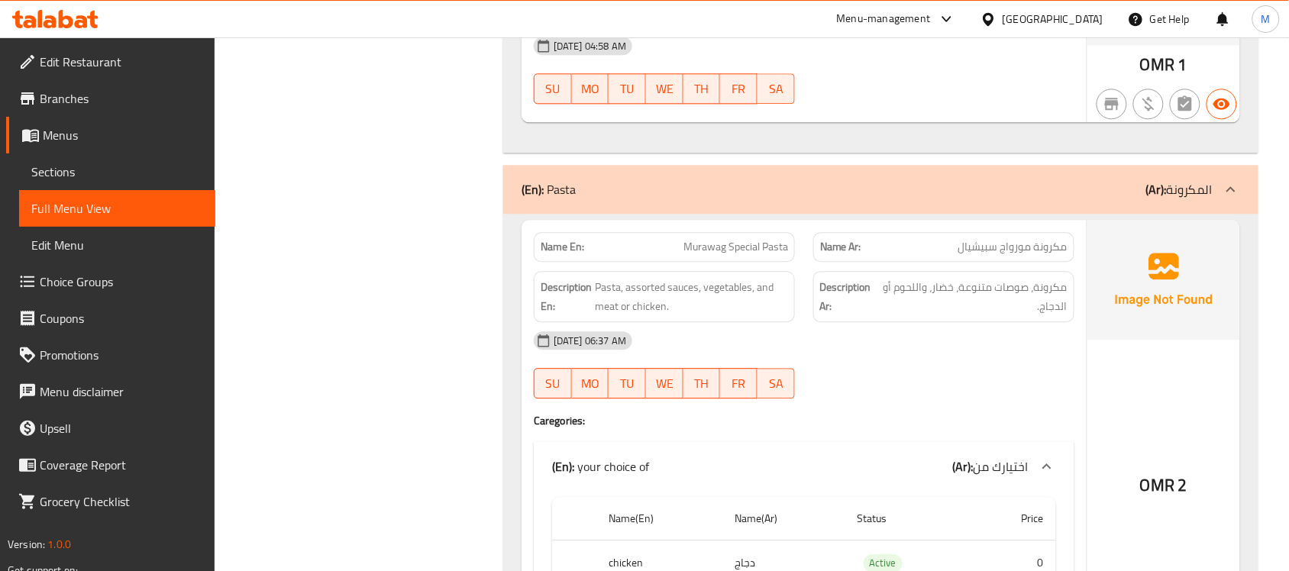
click at [887, 359] on div "[DATE] 06:37 AM" at bounding box center [804, 340] width 559 height 37
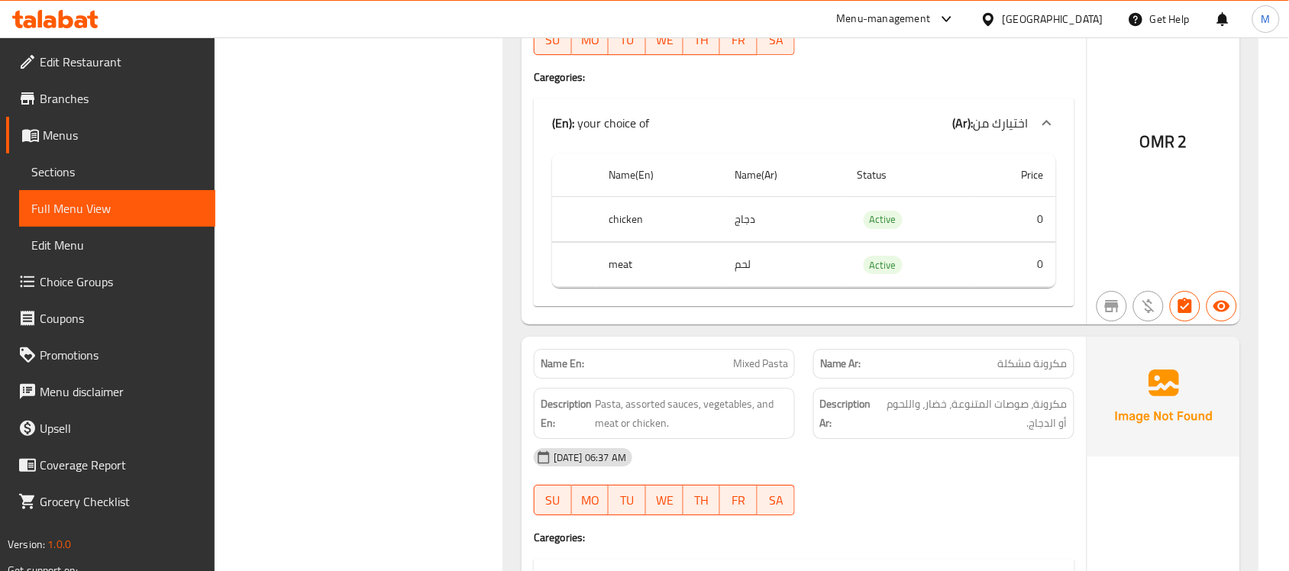
scroll to position [6305, 0]
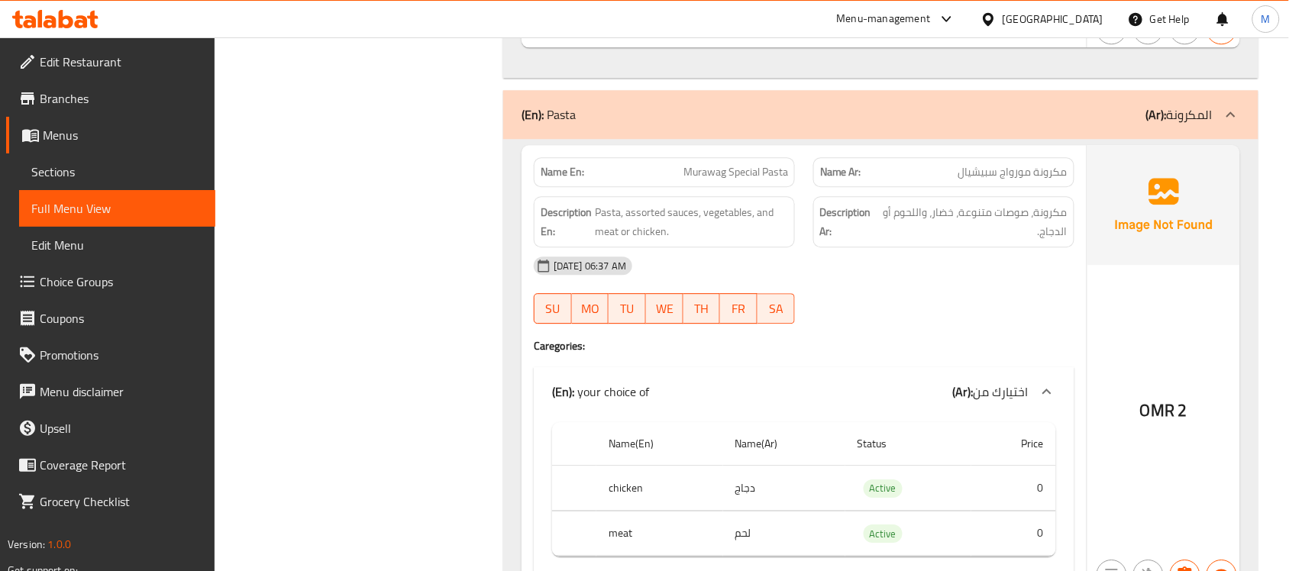
click at [741, 180] on span "Murawag Special Pasta" at bounding box center [736, 172] width 105 height 16
copy span "Murawag Special Pasta"
click at [745, 180] on span "Murawag Special Pasta" at bounding box center [736, 172] width 105 height 16
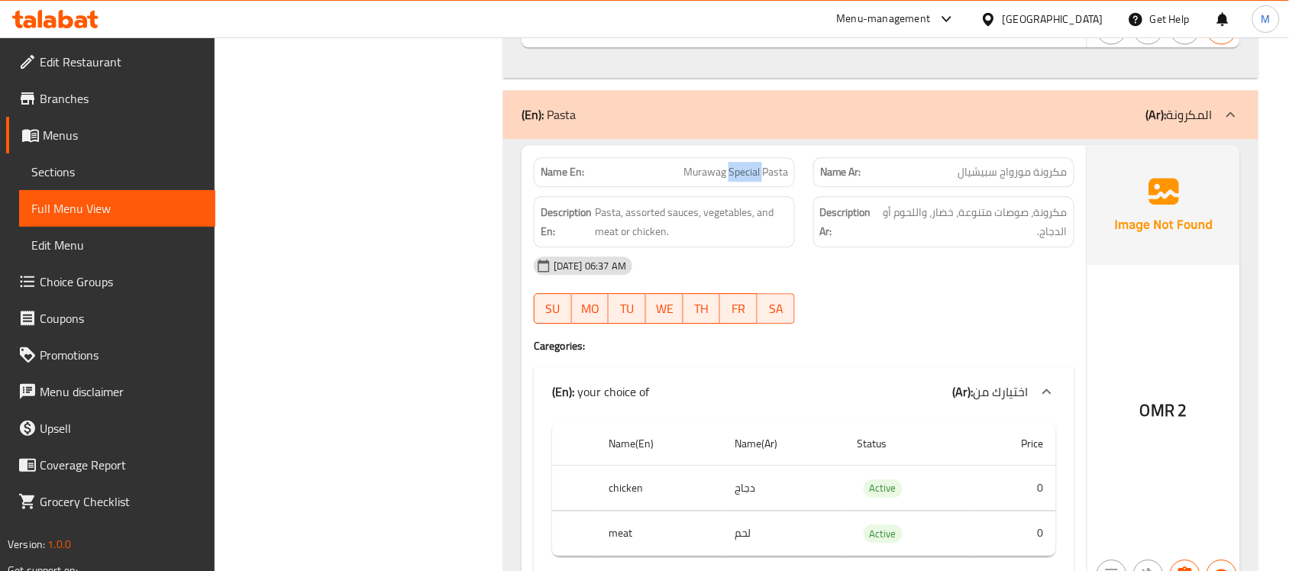
click at [745, 180] on span "Murawag Special Pasta" at bounding box center [736, 172] width 105 height 16
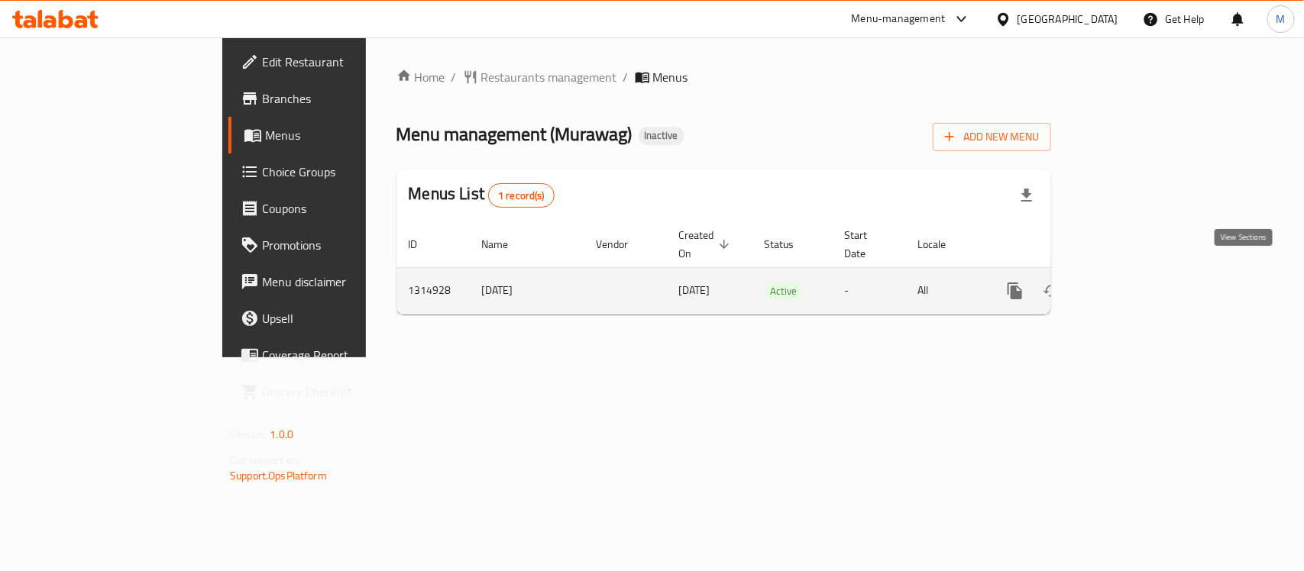
click at [1143, 273] on link "enhanced table" at bounding box center [1125, 291] width 37 height 37
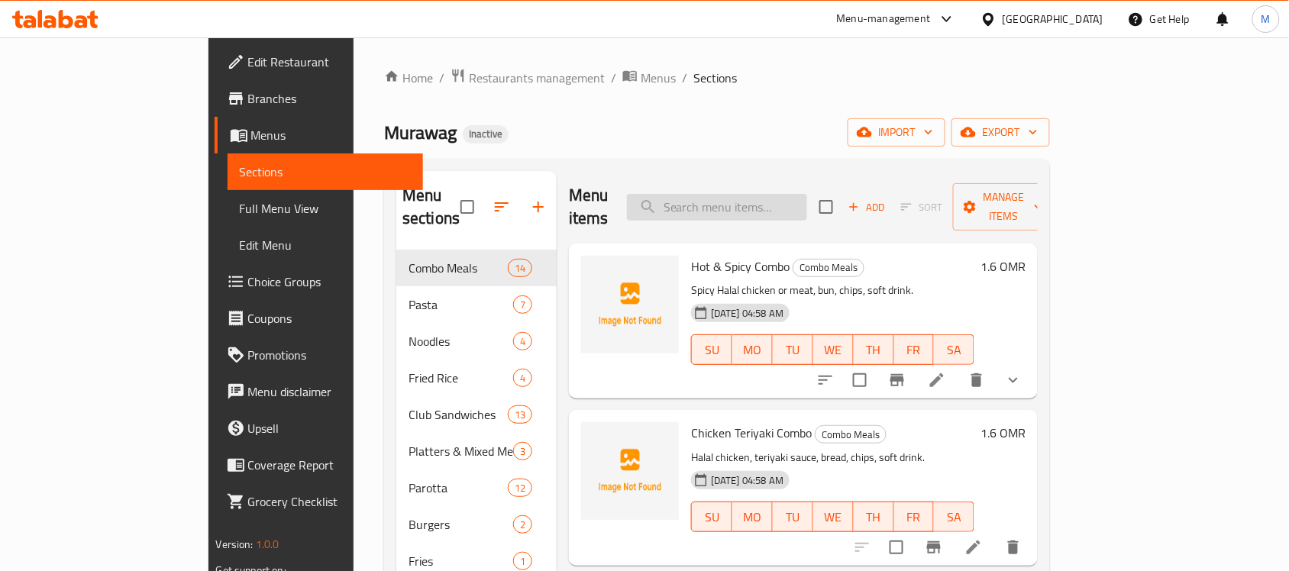
click at [754, 208] on input "search" at bounding box center [717, 207] width 180 height 27
paste input "Murawag Special Pasta"
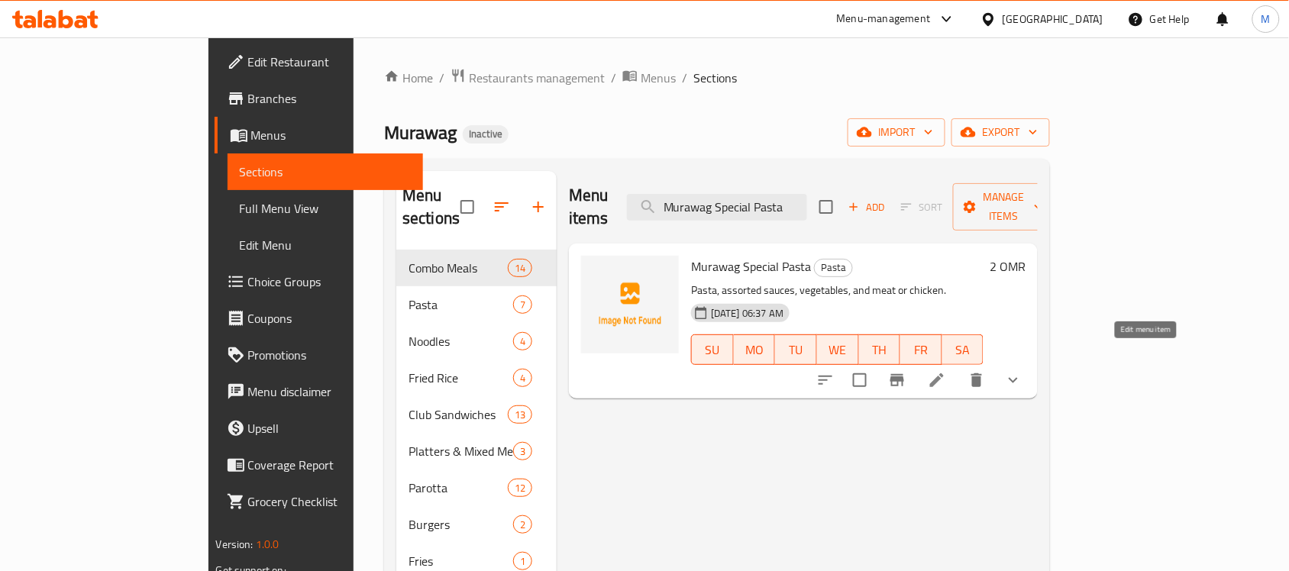
type input "Murawag Special Pasta"
click at [944, 374] on icon at bounding box center [937, 381] width 14 height 14
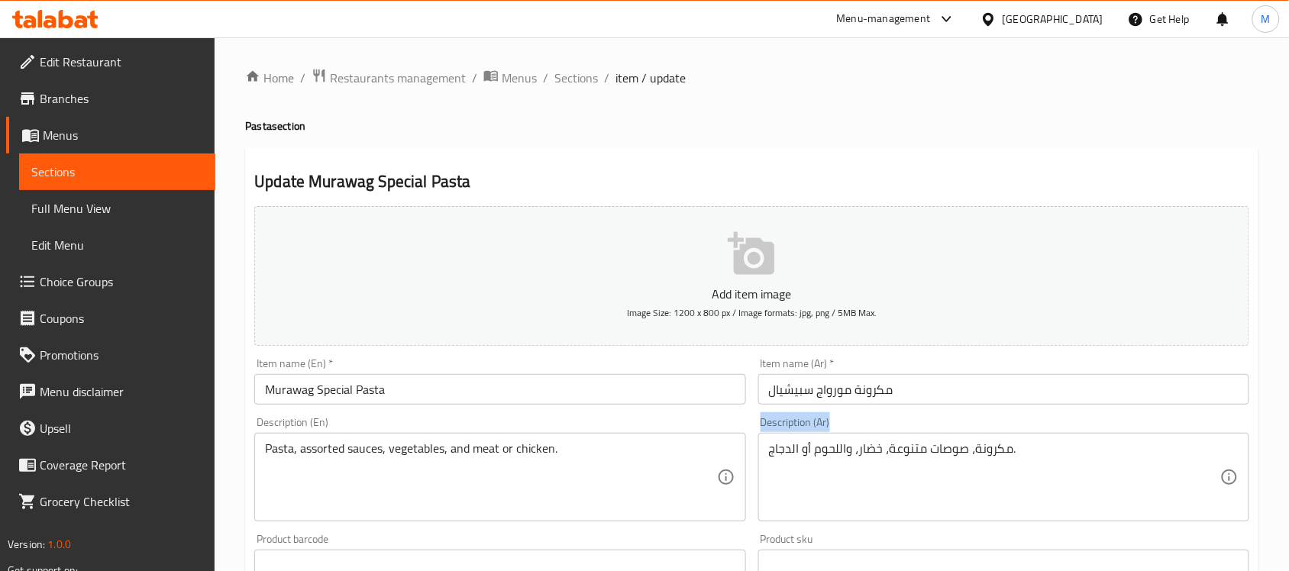
click at [1021, 417] on div "Description (Ar) مكرونة، صوصات متنوعة، خضار، واللحوم أو الدجاج. Description (Ar)" at bounding box center [1003, 469] width 491 height 105
click at [833, 390] on input "مكرونة مورواج سبيشيال" at bounding box center [1003, 389] width 491 height 31
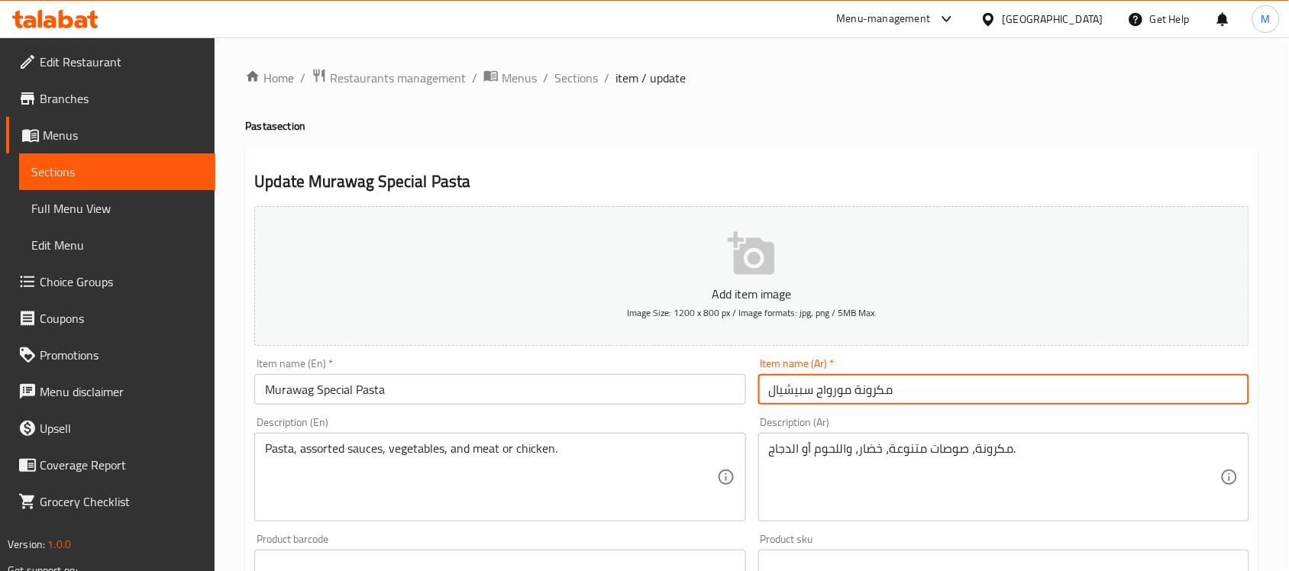
click at [833, 390] on input "مكرونة مورواج سبيشيال" at bounding box center [1003, 389] width 491 height 31
paste input "روق"
type input "مكرونة مروق سبيشيال"
click at [846, 410] on div "Item name (Ar)   * مكرونة مروق سبيشيال Item name (Ar) *" at bounding box center [1003, 381] width 503 height 59
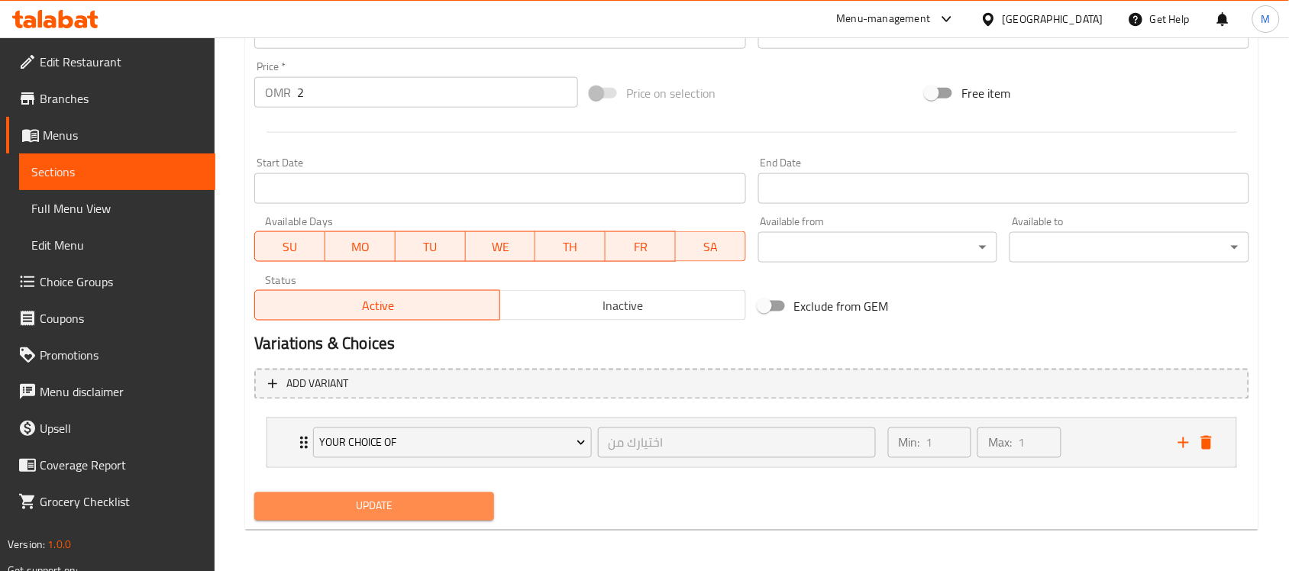
click at [382, 509] on span "Update" at bounding box center [374, 506] width 215 height 19
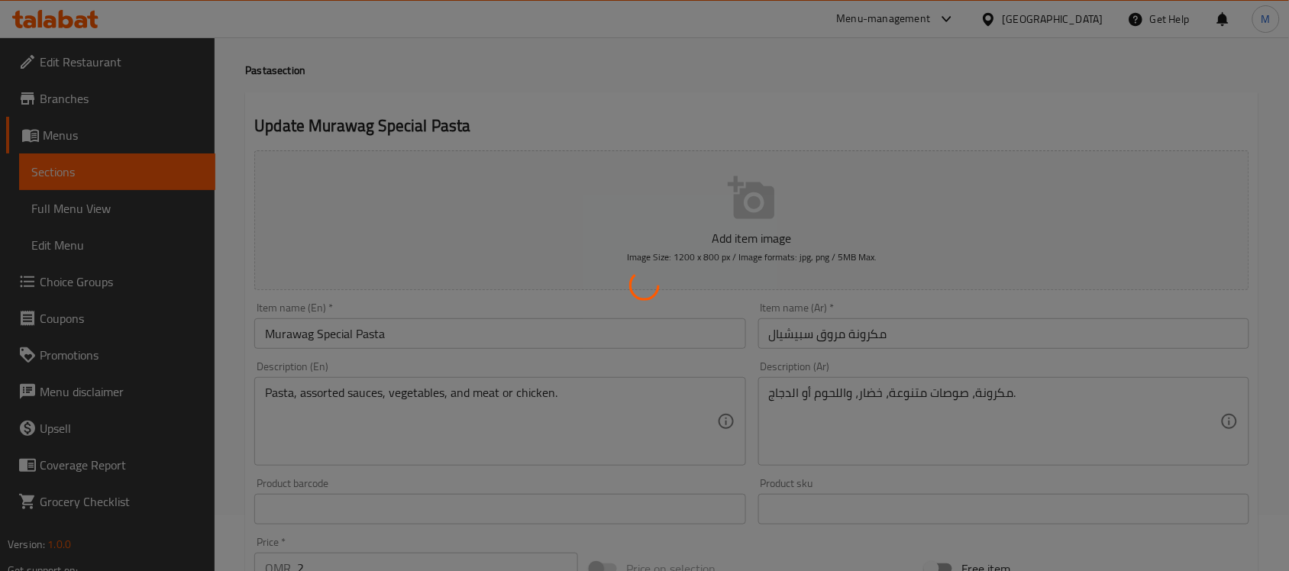
scroll to position [54, 0]
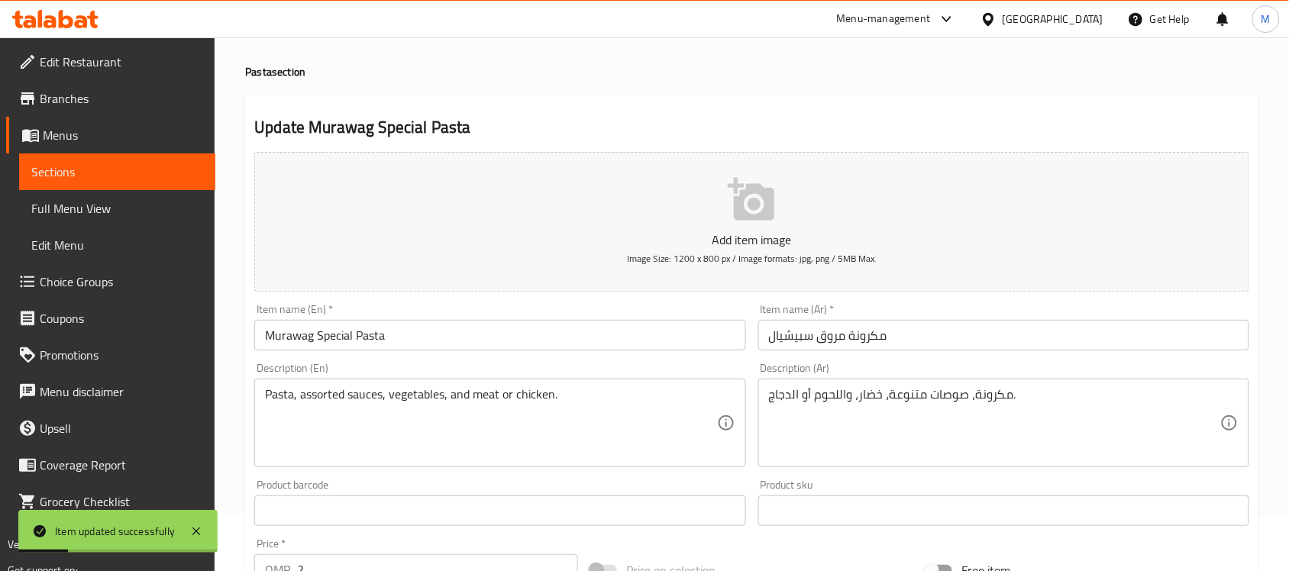
drag, startPoint x: 522, startPoint y: 109, endPoint x: 486, endPoint y: 128, distance: 40.7
click at [522, 109] on div "Update Murawag Special Pasta Add item image Image Size: 1200 x 800 px / Image f…" at bounding box center [752, 551] width 1014 height 914
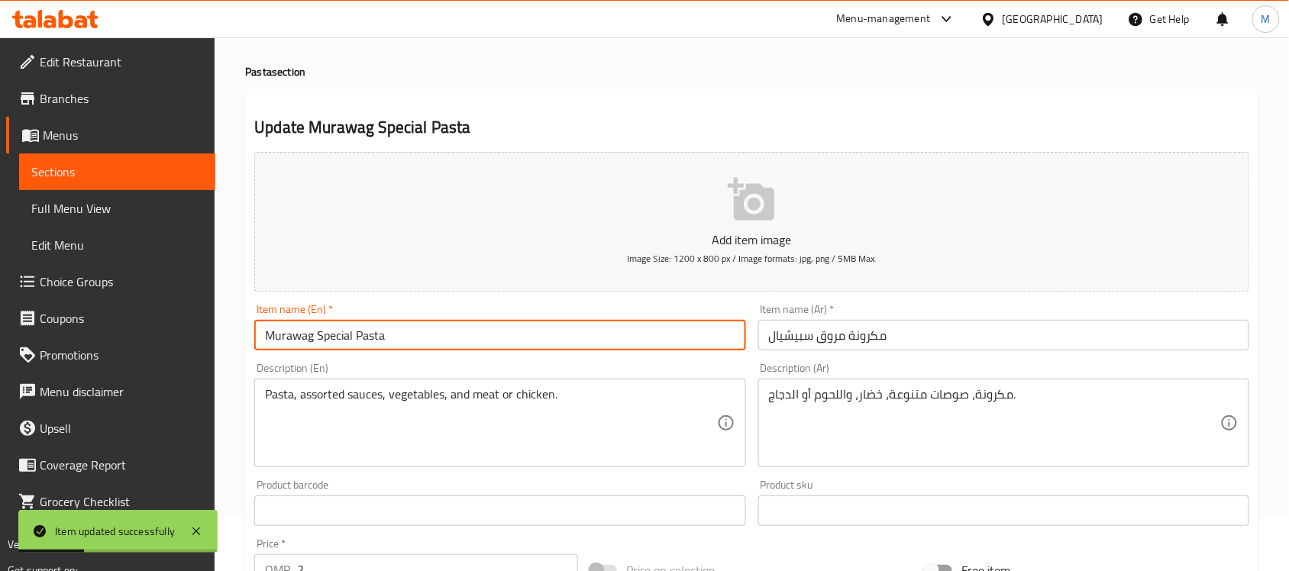
click at [296, 327] on input "Murawag Special Pasta" at bounding box center [499, 335] width 491 height 31
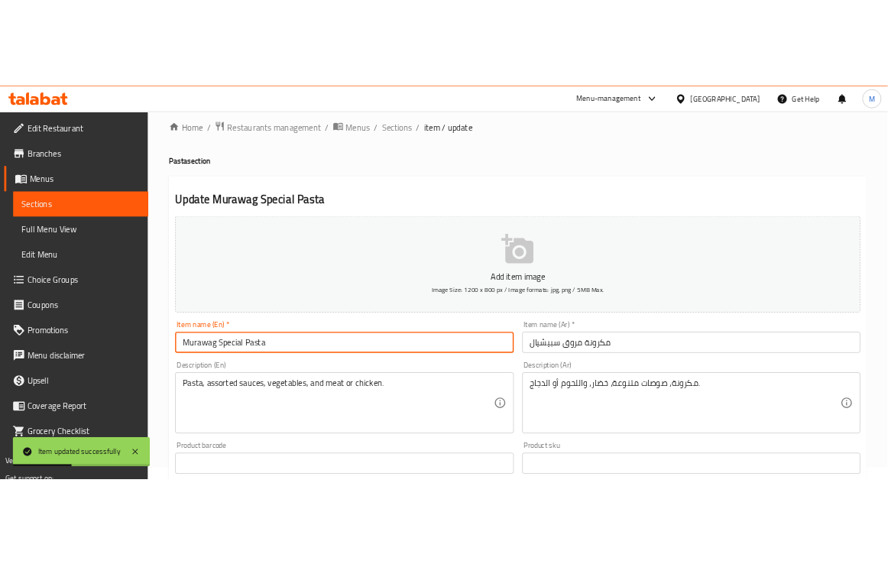
scroll to position [0, 0]
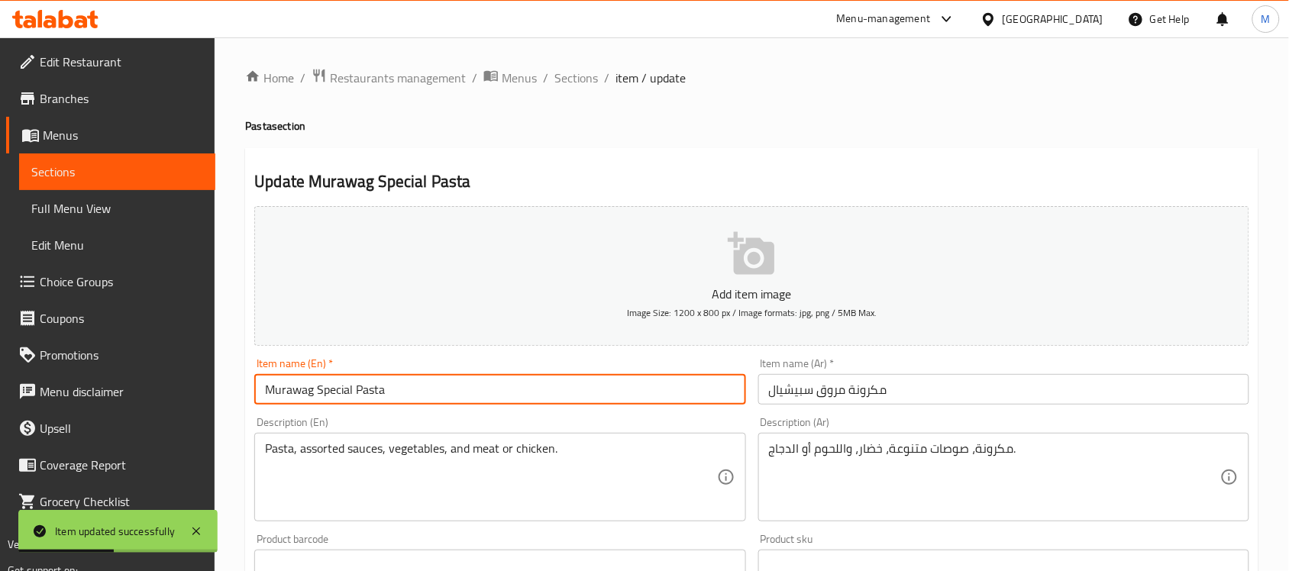
drag, startPoint x: 578, startPoint y: 75, endPoint x: 600, endPoint y: 115, distance: 45.1
click at [578, 75] on span "Sections" at bounding box center [577, 78] width 44 height 18
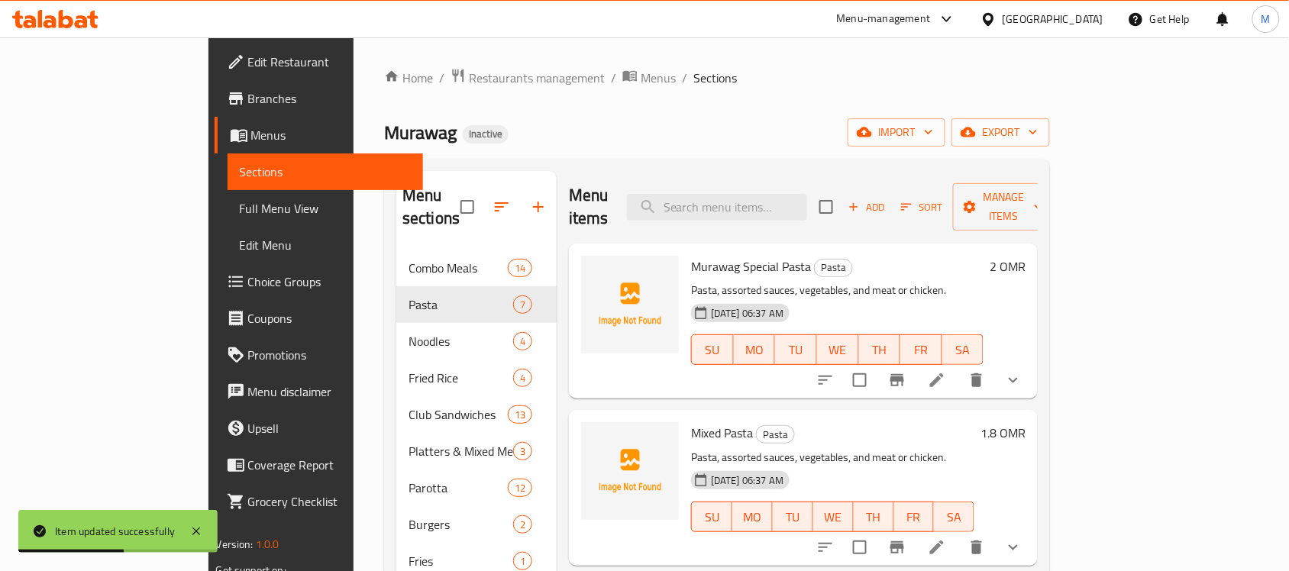
click at [777, 212] on div "Menu items Add Sort Manage items" at bounding box center [803, 207] width 469 height 73
click at [777, 205] on input "search" at bounding box center [717, 207] width 180 height 27
paste input "Murawag"
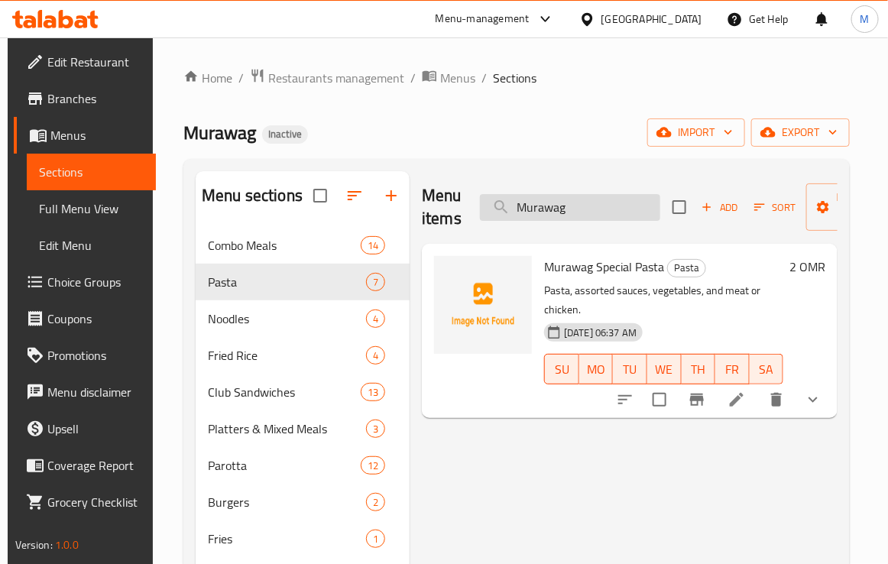
drag, startPoint x: 607, startPoint y: 193, endPoint x: 491, endPoint y: 199, distance: 116.2
click at [493, 199] on input "Murawag" at bounding box center [570, 207] width 180 height 27
paste input "ixed Club"
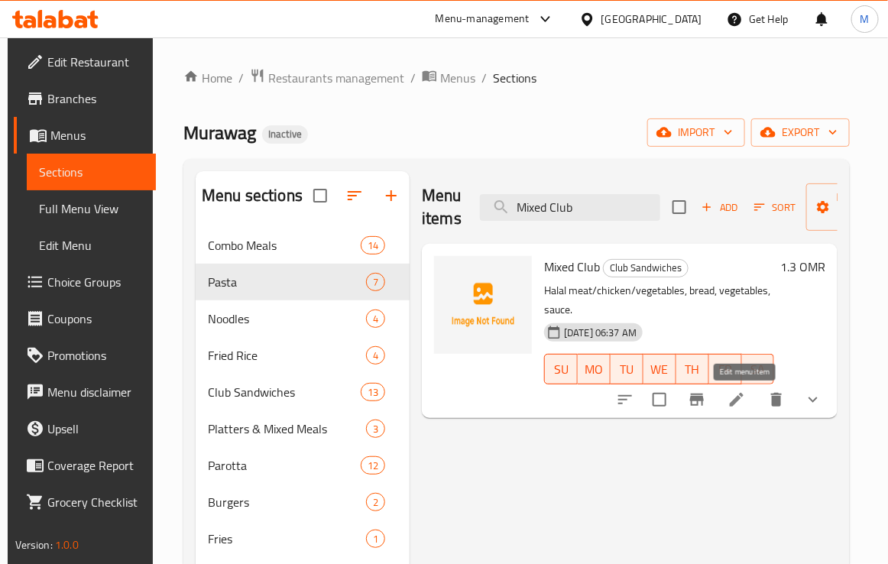
type input "Mixed Club"
click at [745, 401] on icon at bounding box center [736, 399] width 18 height 18
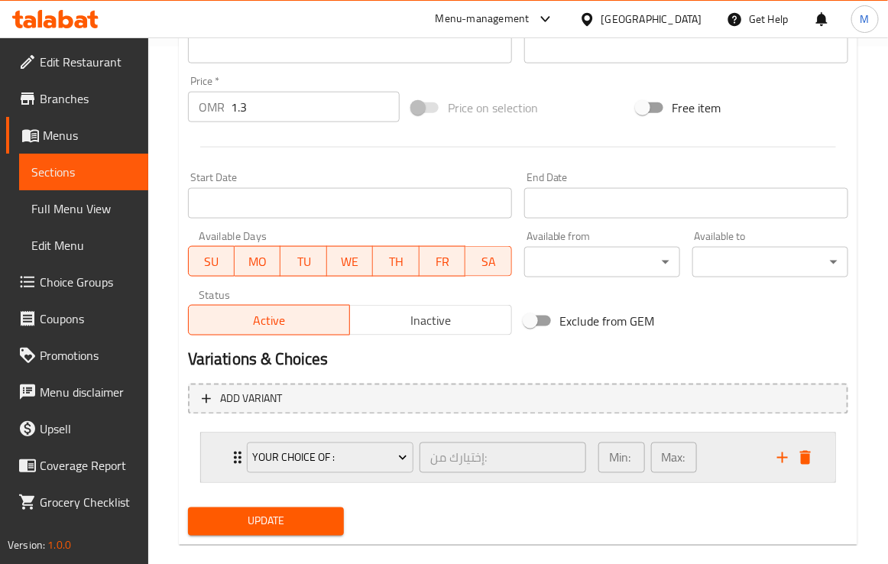
scroll to position [539, 0]
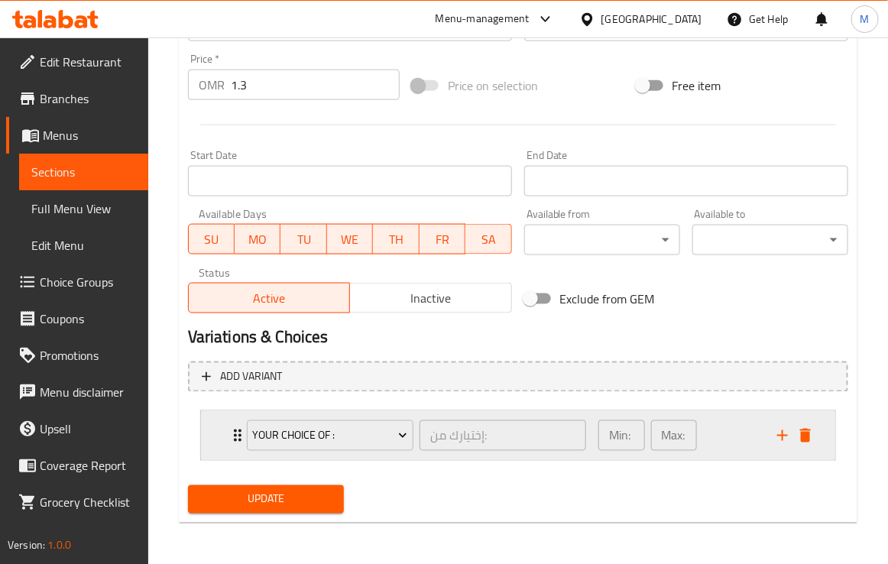
click at [816, 436] on div "Expand" at bounding box center [794, 435] width 46 height 23
click at [802, 435] on icon "delete" at bounding box center [805, 436] width 11 height 14
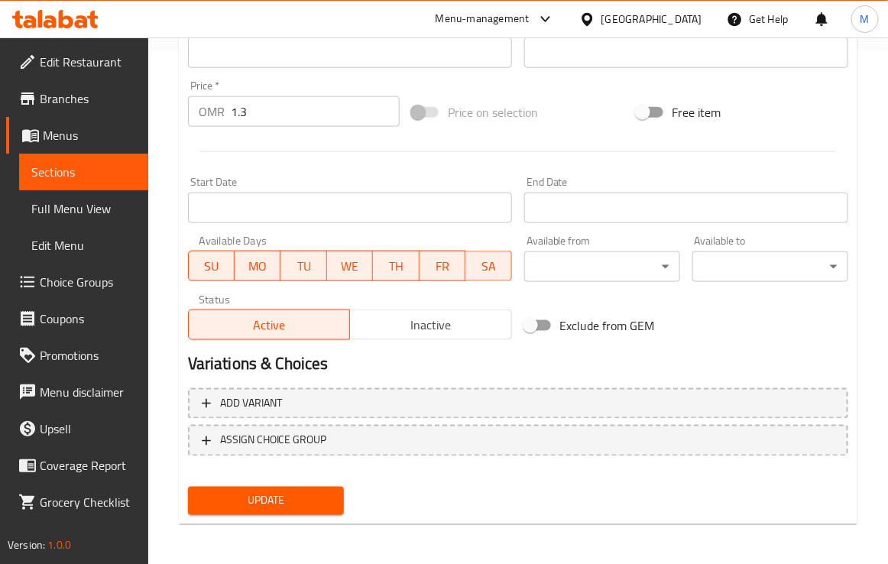
click at [315, 508] on button "Update" at bounding box center [266, 501] width 156 height 28
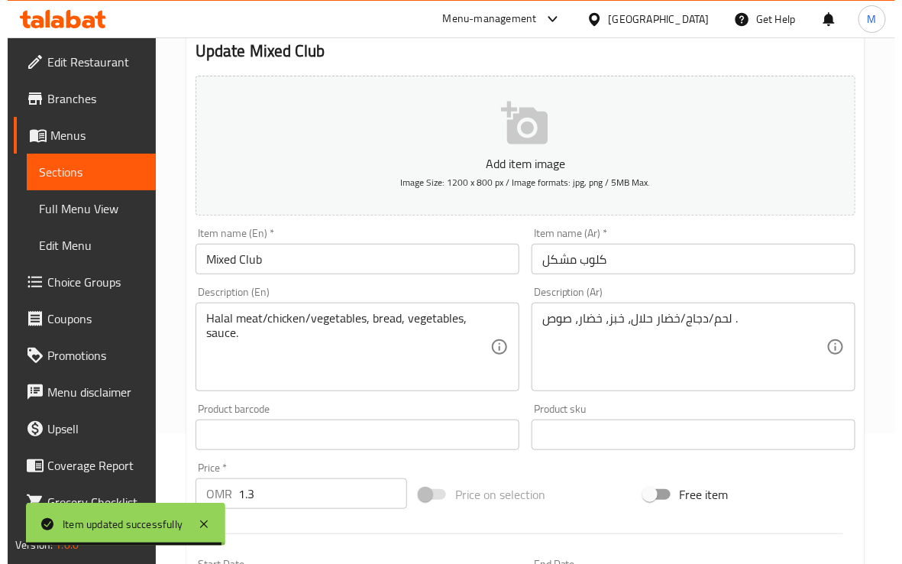
scroll to position [0, 0]
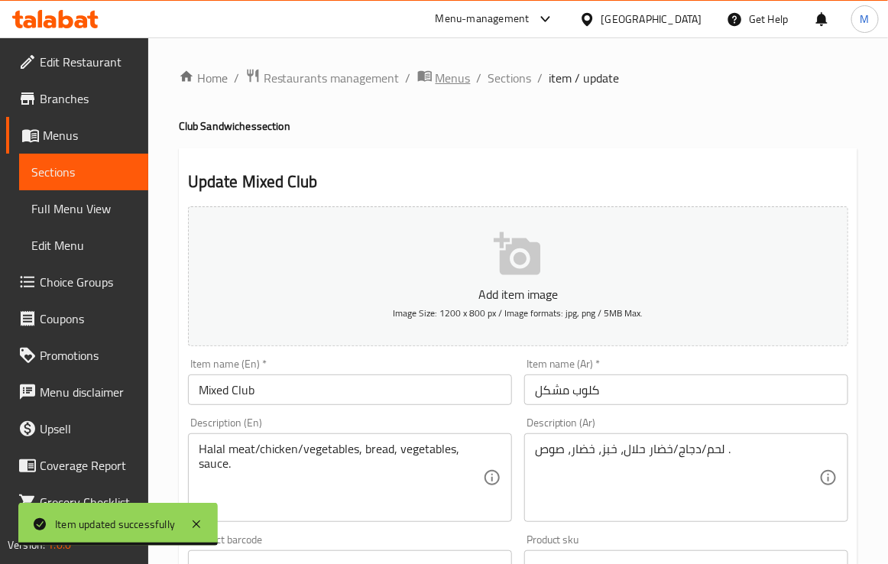
click at [451, 73] on span "Menus" at bounding box center [452, 78] width 35 height 18
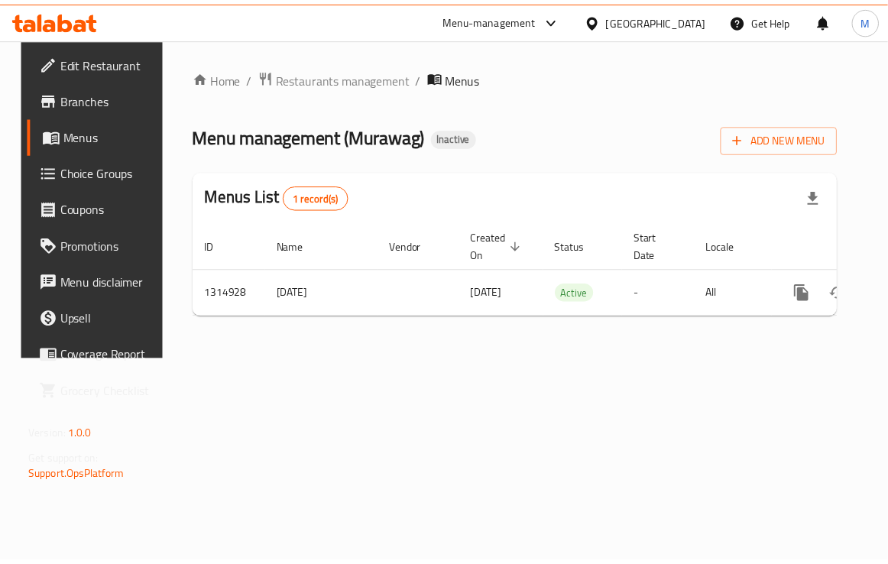
scroll to position [0, 67]
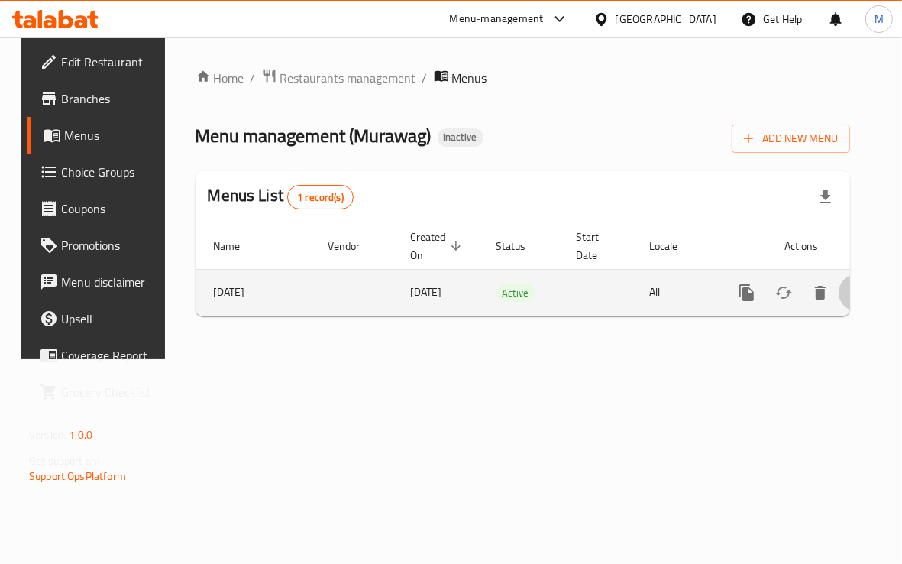
click at [849, 293] on icon "enhanced table" at bounding box center [857, 292] width 18 height 18
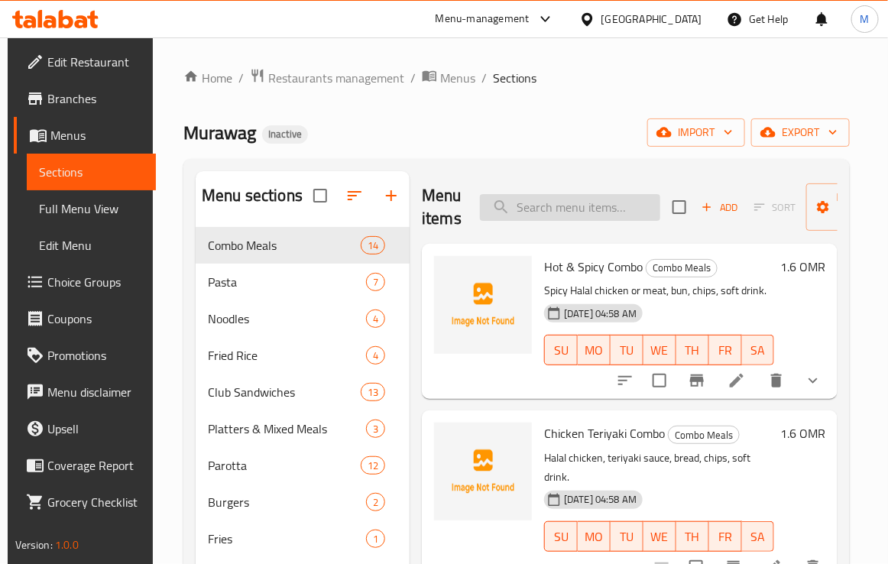
click at [584, 209] on input "search" at bounding box center [570, 207] width 180 height 27
paste input "Murawaq"
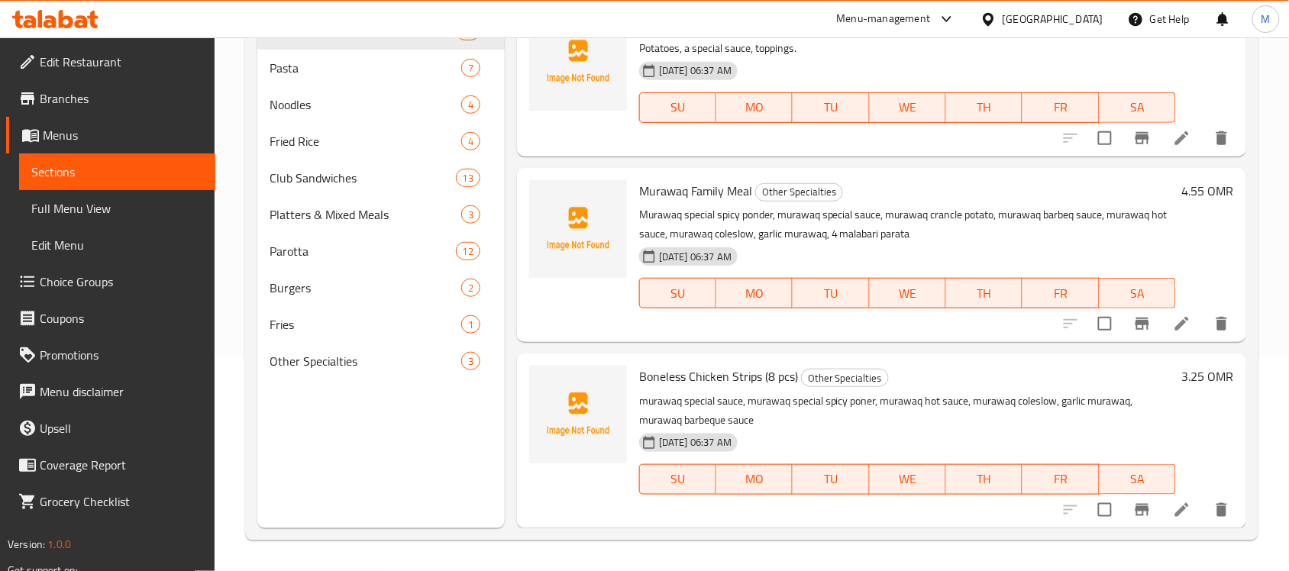
scroll to position [505, 0]
type input "Murawaq"
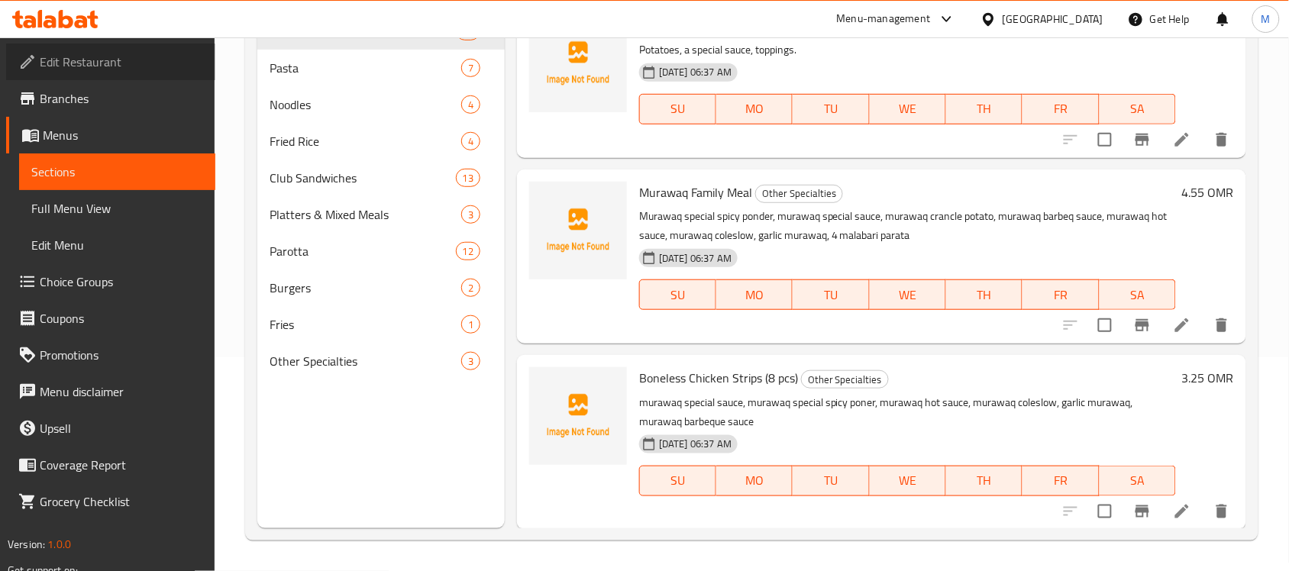
click at [81, 59] on span "Edit Restaurant" at bounding box center [121, 62] width 163 height 18
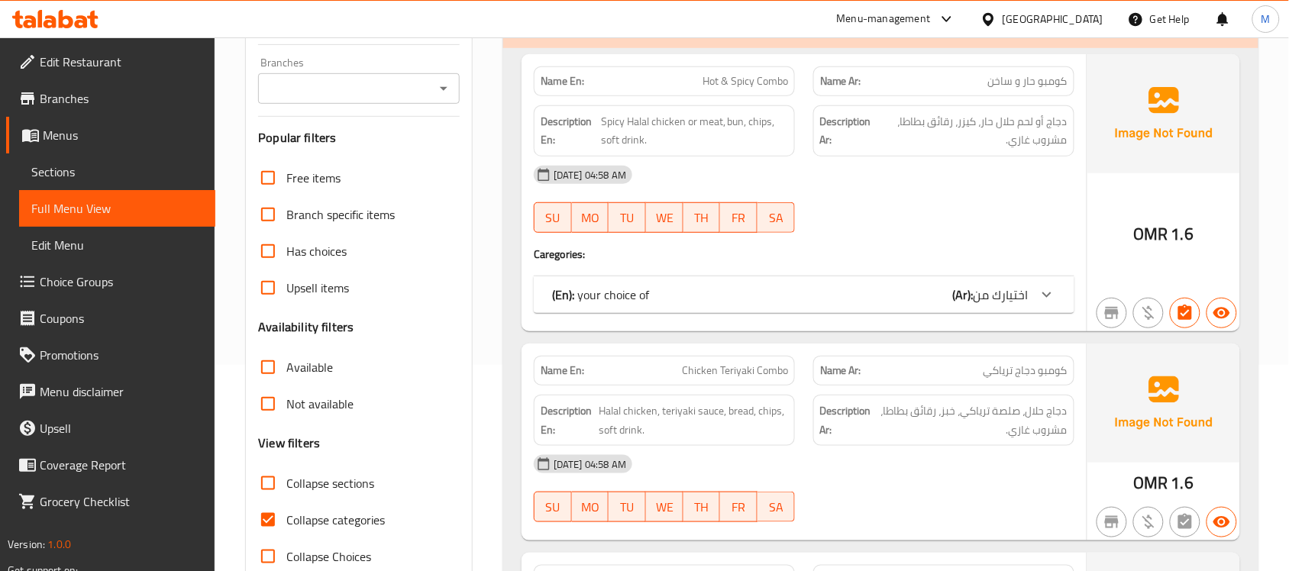
scroll to position [241, 0]
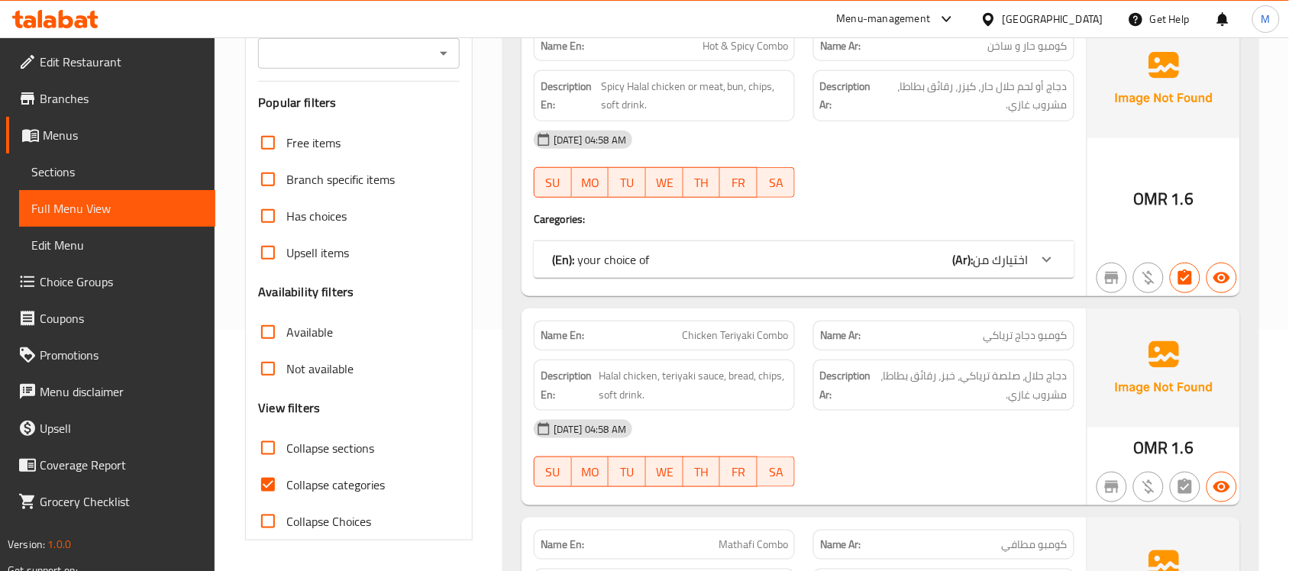
click at [269, 487] on input "Collapse categories" at bounding box center [268, 485] width 37 height 37
checkbox input "false"
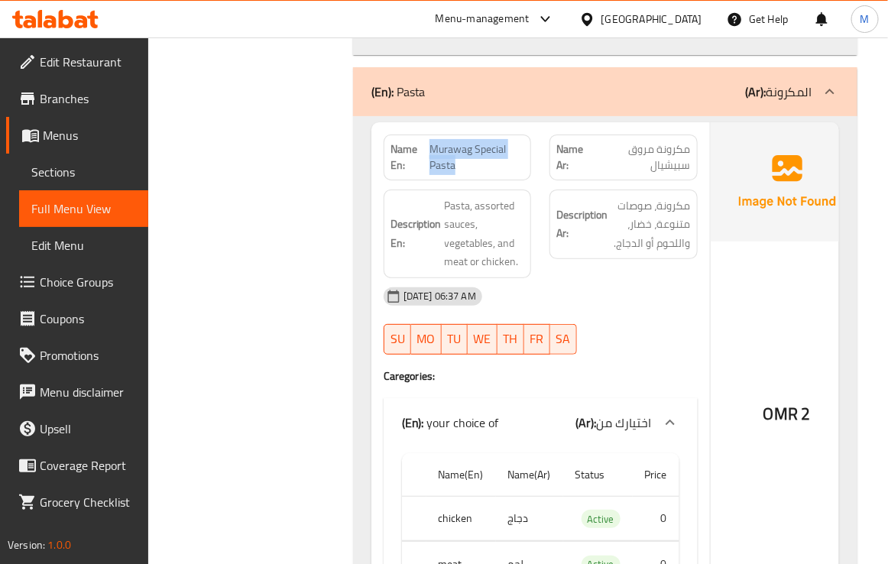
scroll to position [7178, 0]
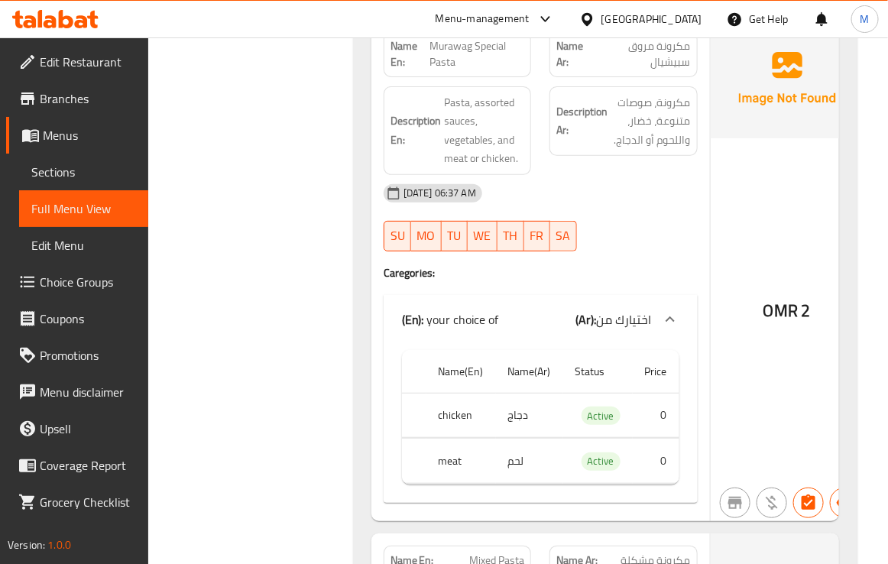
click at [652, 212] on div "[DATE] 06:37 AM" at bounding box center [540, 193] width 332 height 37
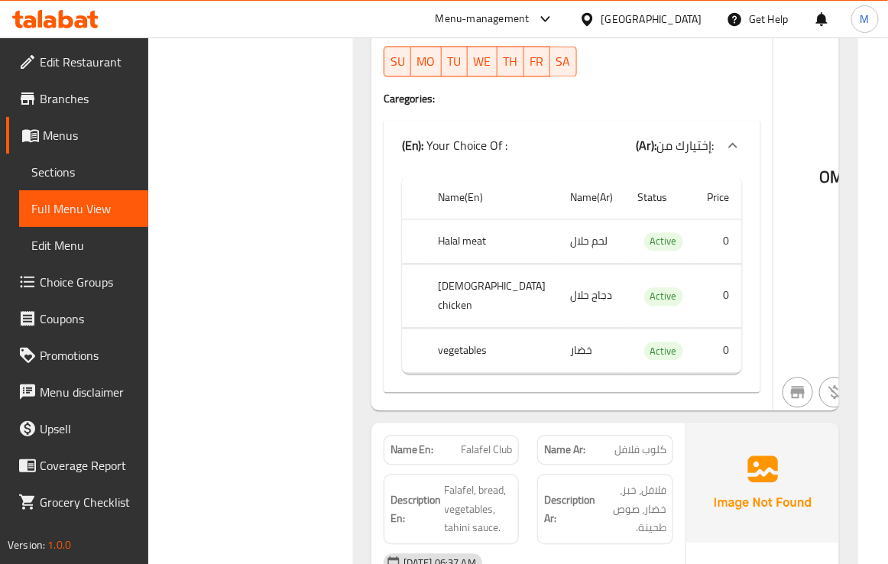
scroll to position [13288, 0]
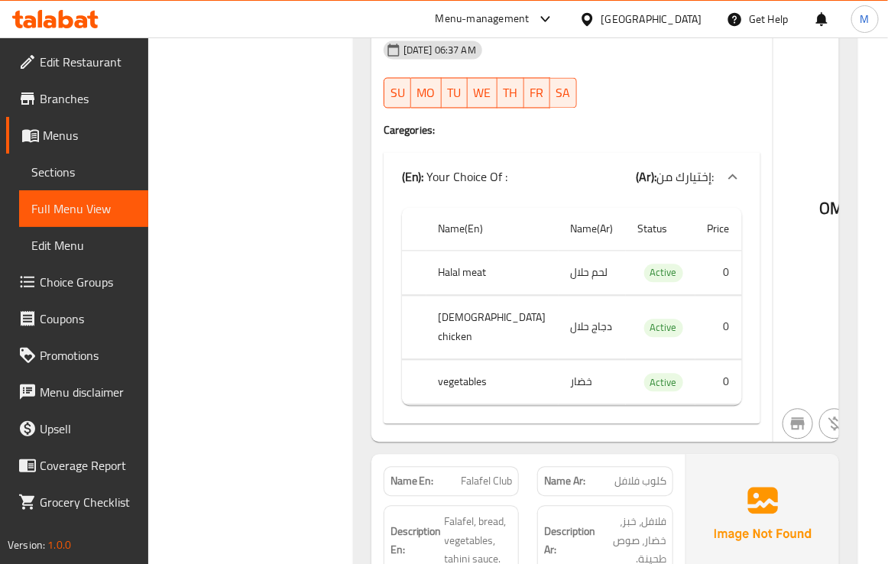
copy span "Mixed Club"
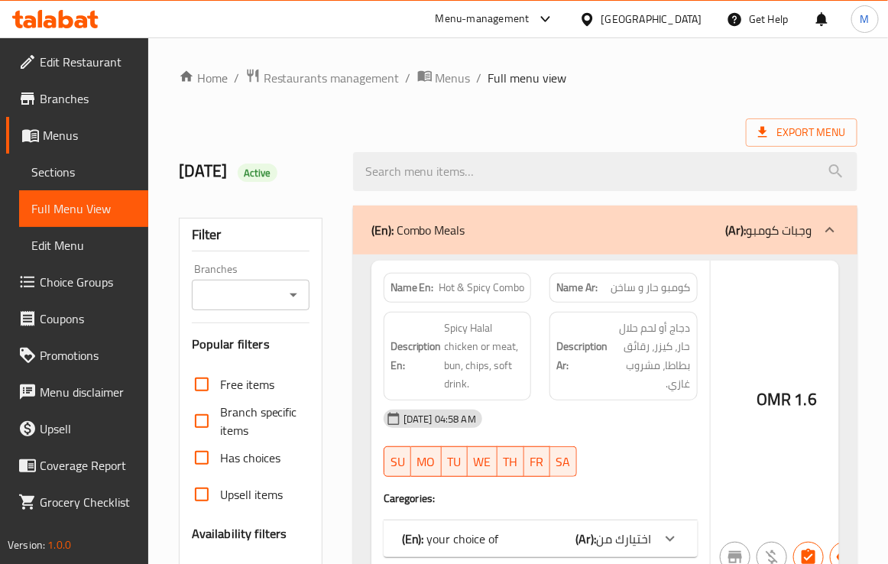
scroll to position [249, 0]
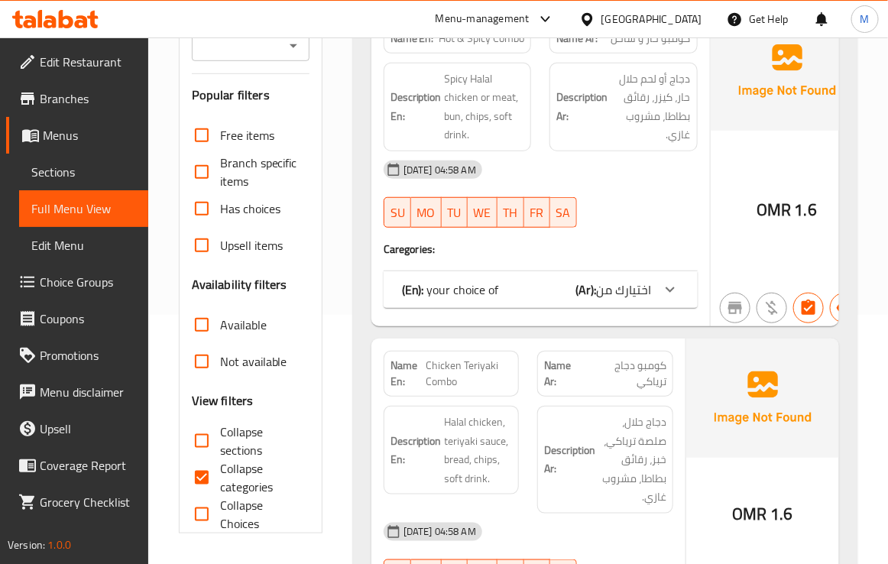
click at [207, 477] on input "Collapse categories" at bounding box center [201, 477] width 37 height 37
checkbox input "false"
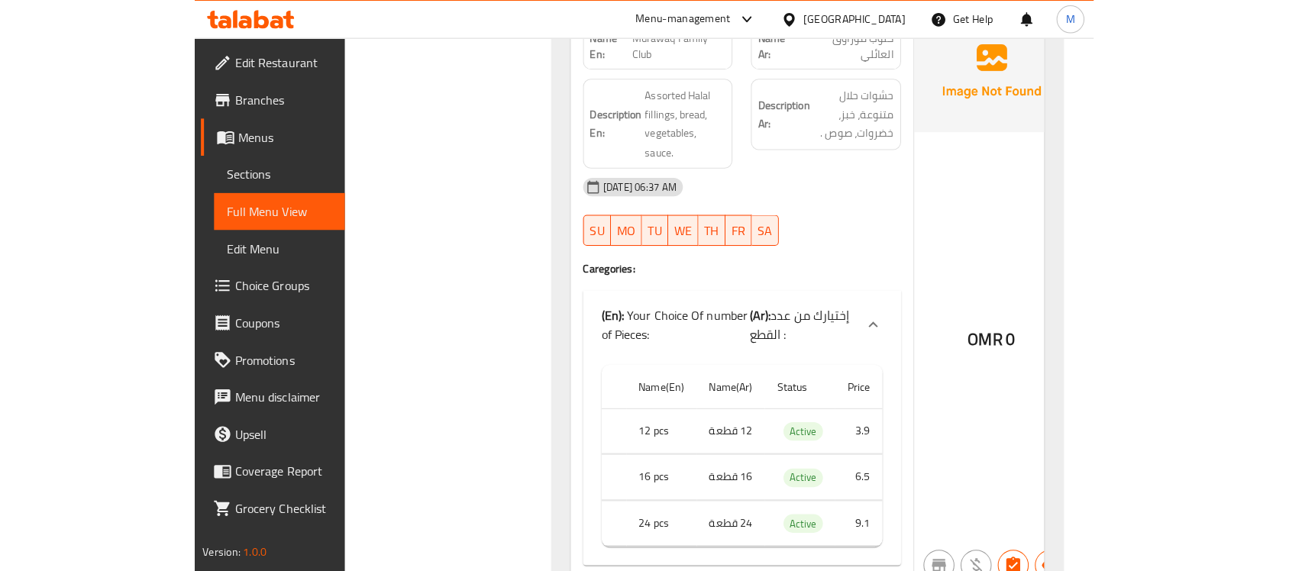
scroll to position [16048, 0]
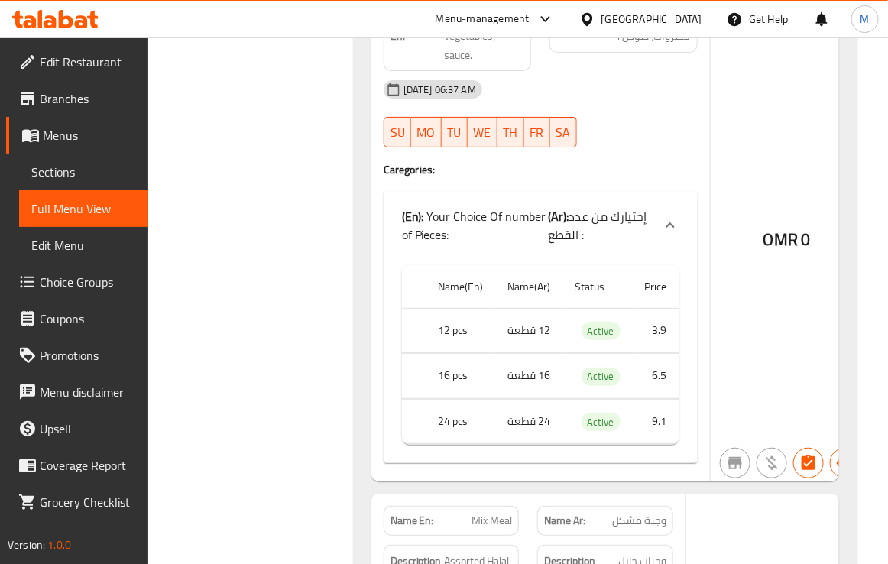
copy span "موراوق"
click at [621, 46] on span "حشوات حلال متنوعة، خبز، خضروات، صوص ." at bounding box center [650, 17] width 80 height 57
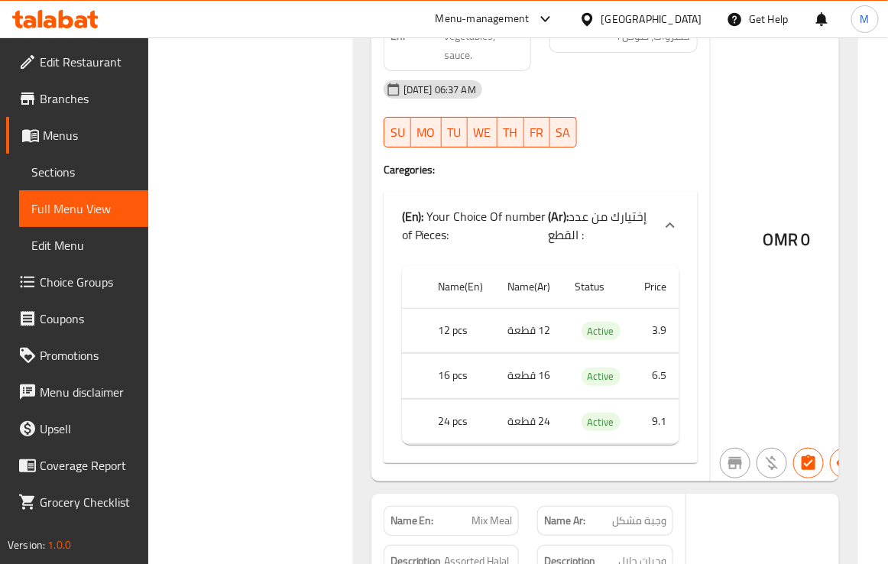
copy span "Murawaq"
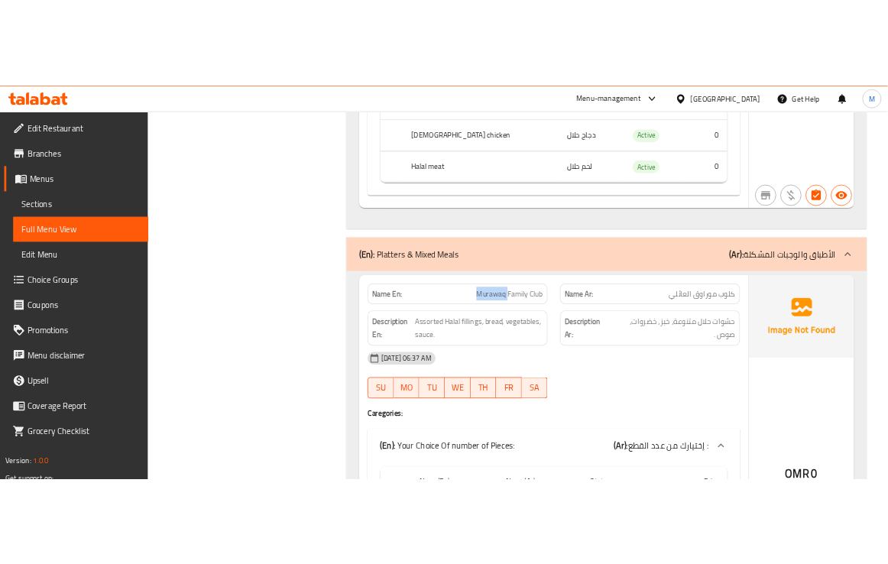
scroll to position [13852, 0]
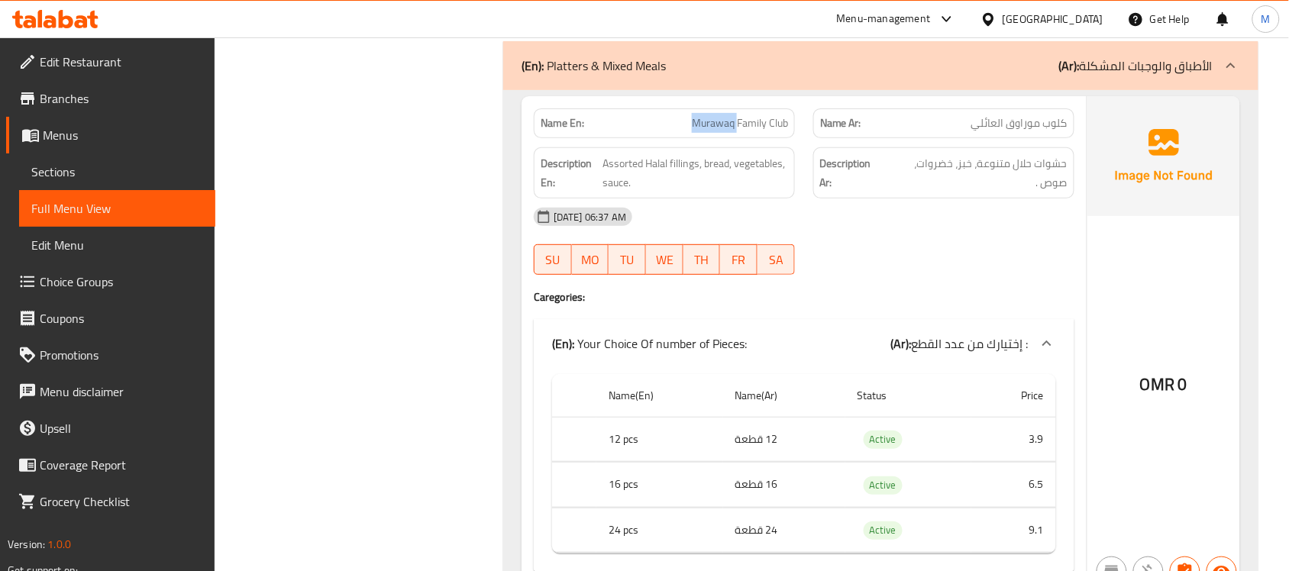
click at [718, 138] on div "Name En: Murawaq Family Club" at bounding box center [664, 123] width 261 height 30
click at [716, 131] on span "Murawaq Family Club" at bounding box center [740, 123] width 96 height 16
copy span "Murawaq"
click at [714, 131] on span "Murawaq Family Club" at bounding box center [740, 123] width 96 height 16
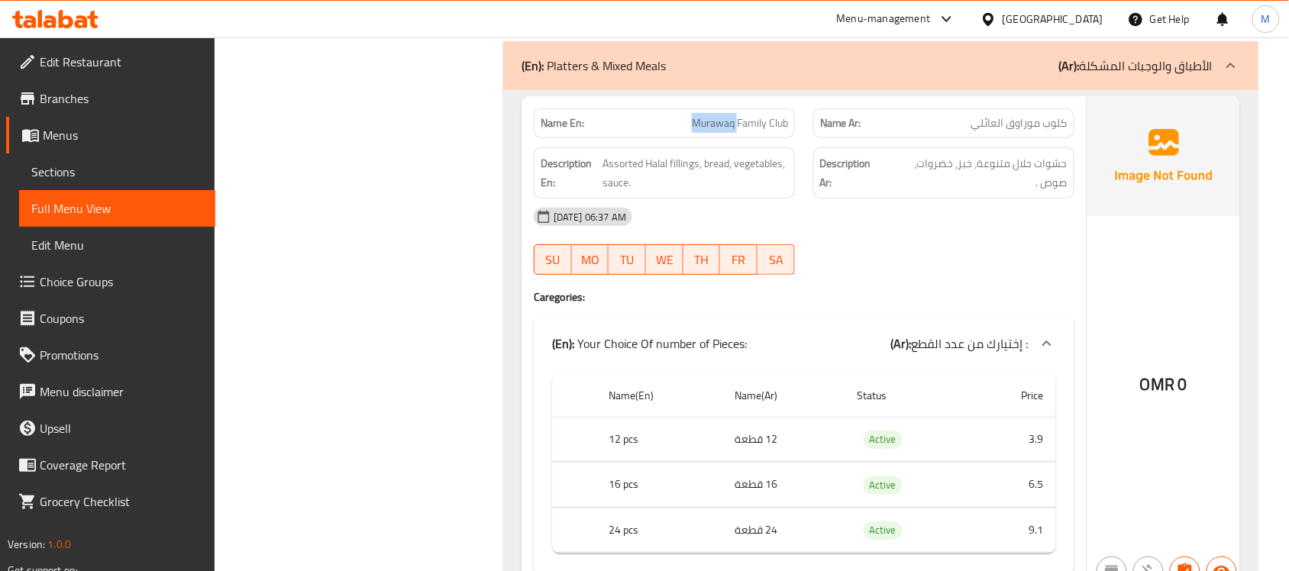
click at [714, 131] on span "Murawaq Family Club" at bounding box center [740, 123] width 96 height 16
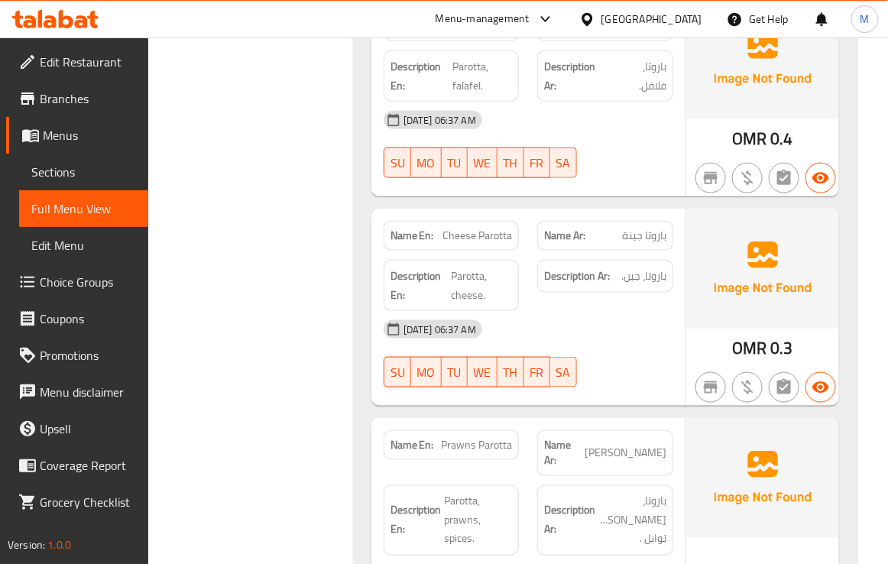
scroll to position [18244, 0]
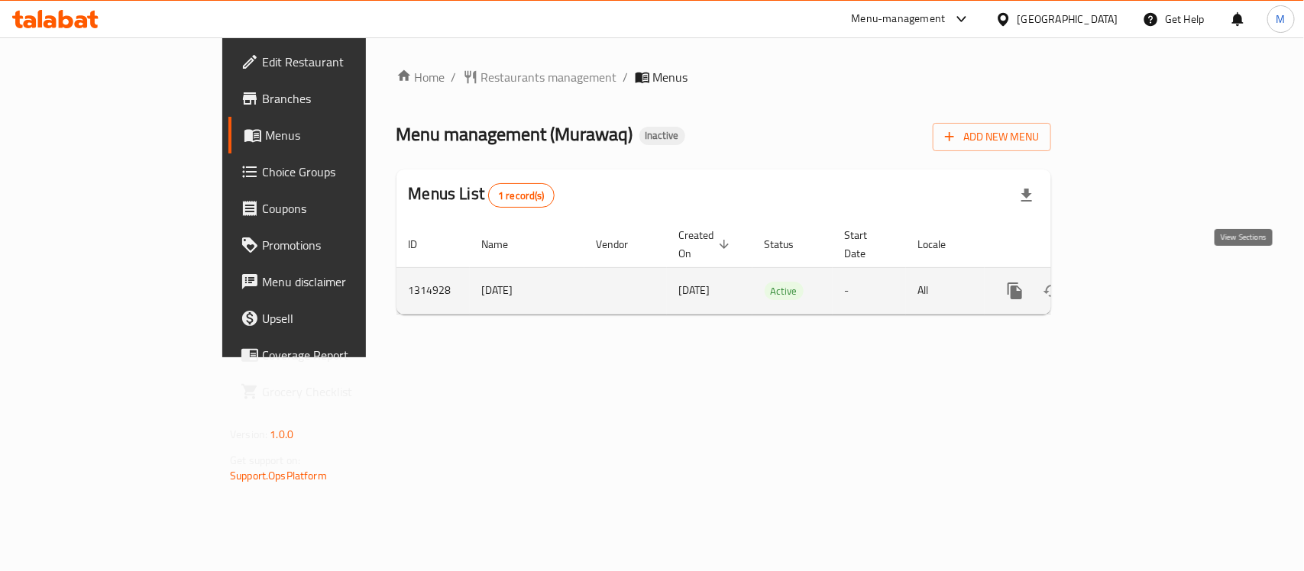
click at [1143, 284] on link "enhanced table" at bounding box center [1125, 291] width 37 height 37
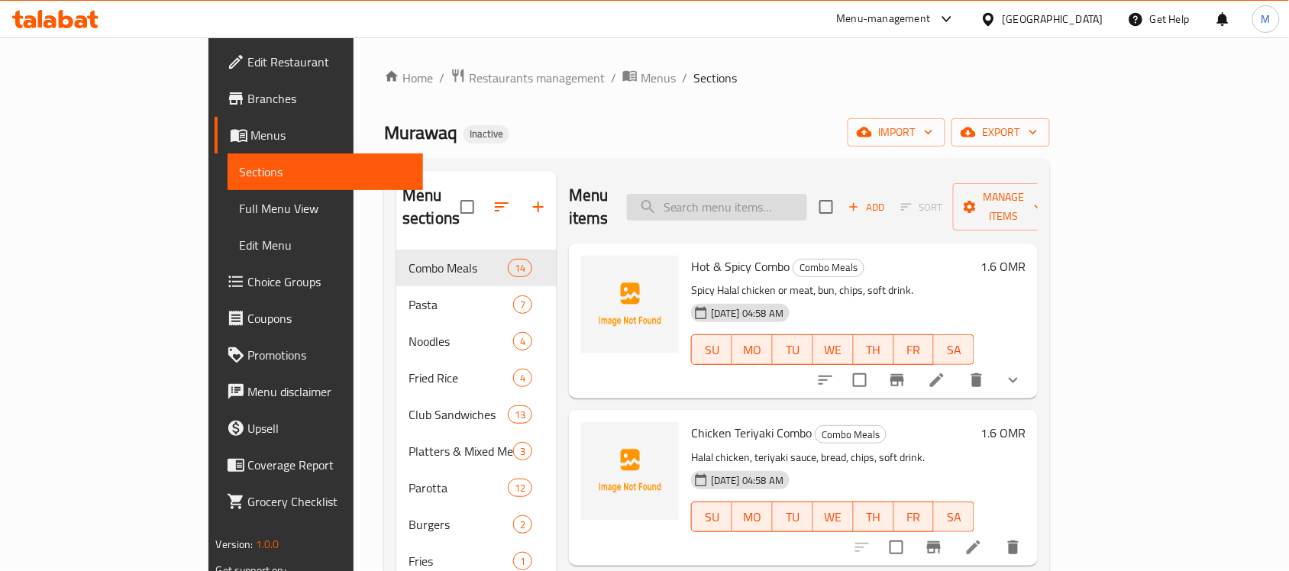
click at [789, 197] on input "search" at bounding box center [717, 207] width 180 height 27
type input "rg"
click at [248, 63] on span "Edit Restaurant" at bounding box center [329, 62] width 163 height 18
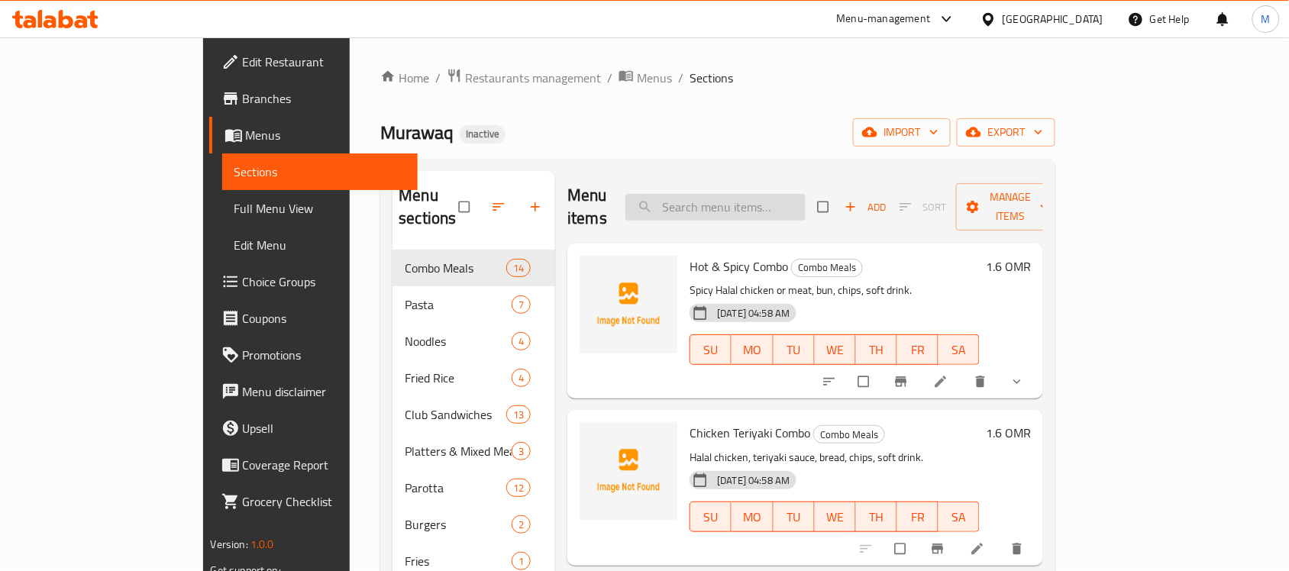
click at [758, 196] on input "search" at bounding box center [716, 207] width 180 height 27
paste input "Murawag"
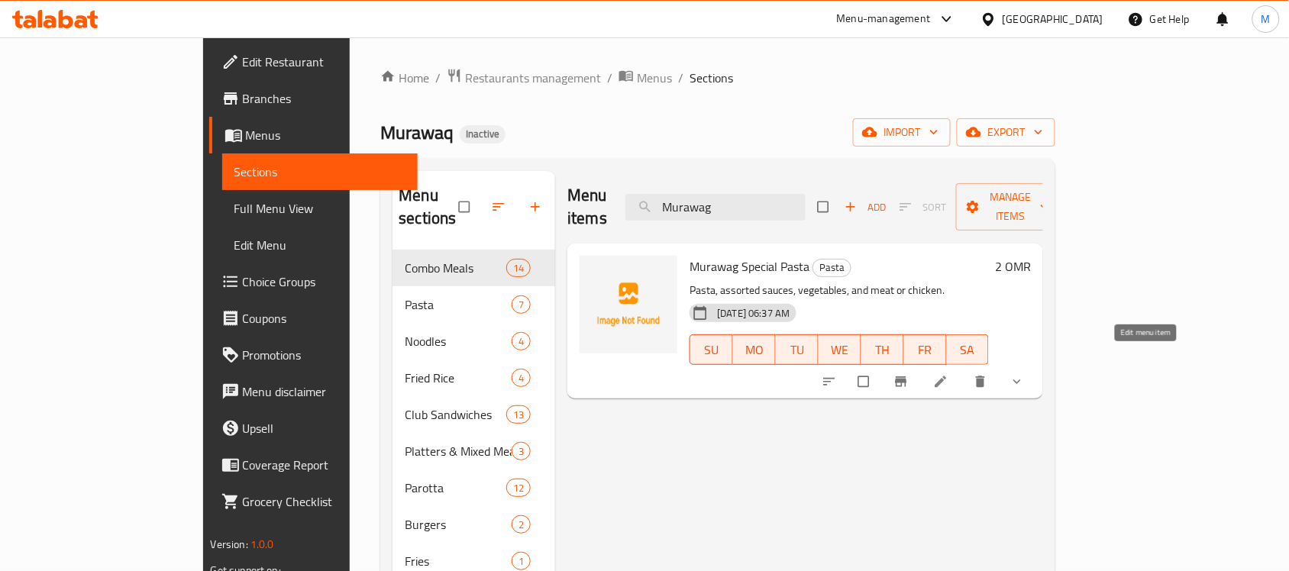
type input "Murawag"
click at [949, 374] on icon at bounding box center [940, 381] width 15 height 15
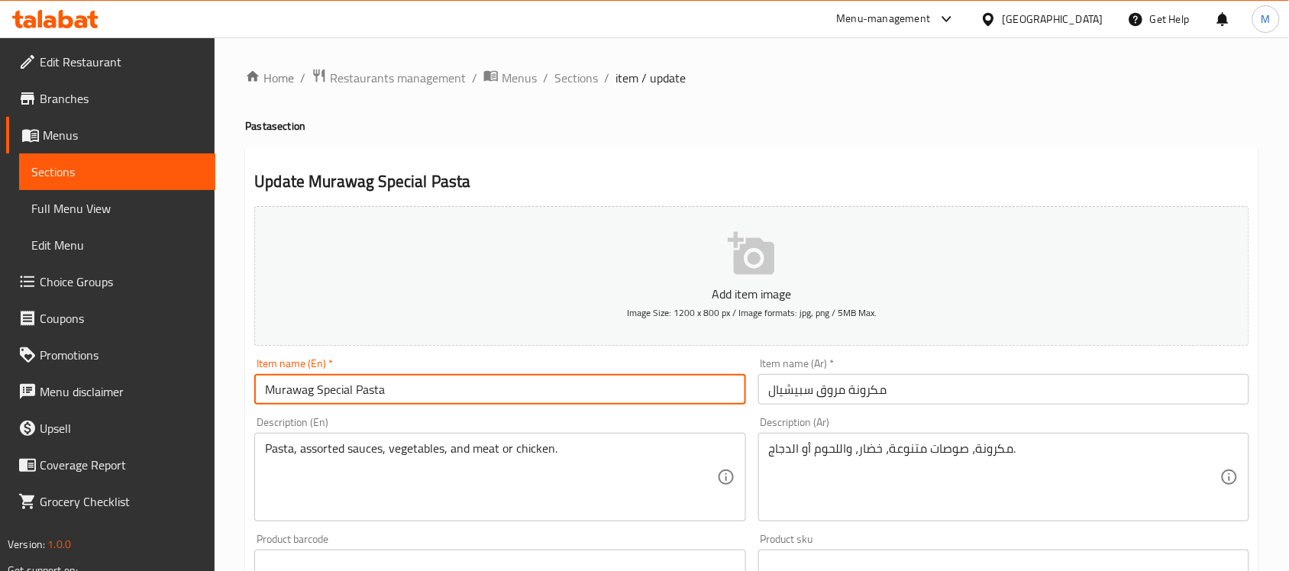
click at [284, 380] on input "Murawag Special Pasta" at bounding box center [499, 389] width 491 height 31
paste input "q"
type input "Murawaq Special Pasta"
click at [357, 414] on div "Description (En) Pasta, assorted sauces, vegetables, and meat or chicken. Descr…" at bounding box center [499, 469] width 503 height 117
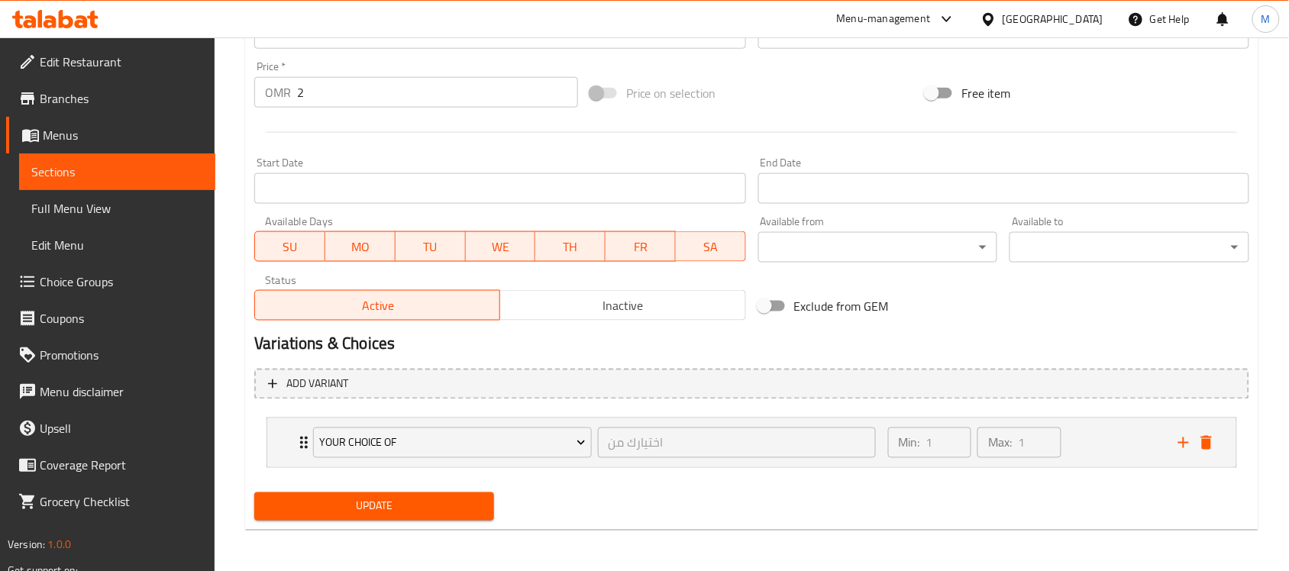
click at [396, 499] on span "Update" at bounding box center [374, 506] width 215 height 19
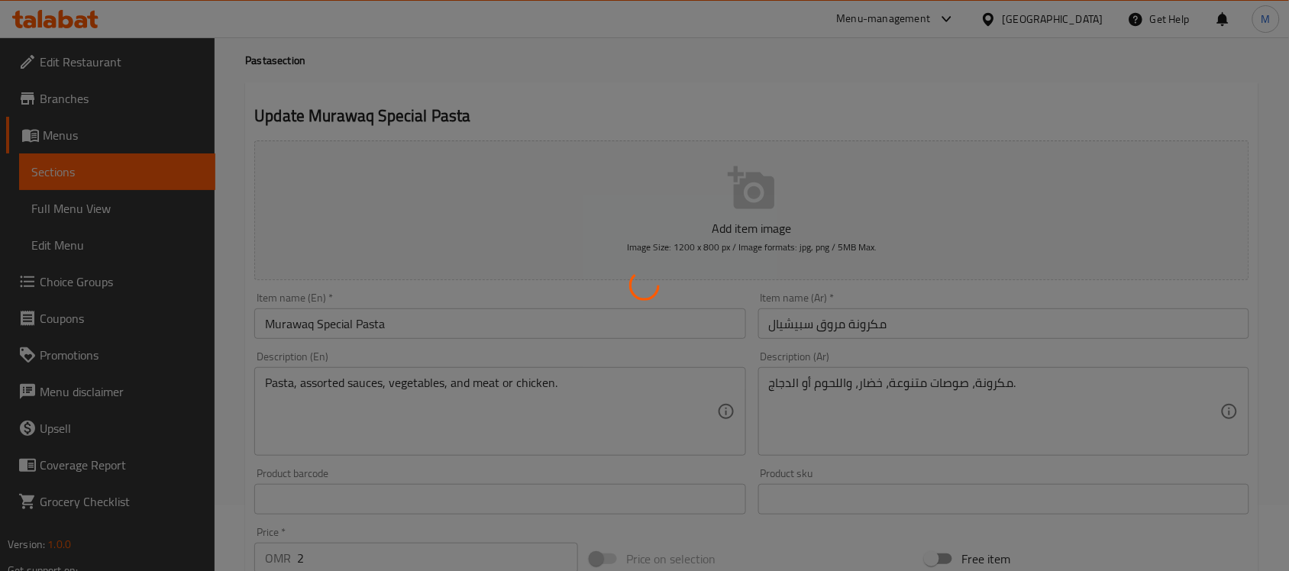
scroll to position [54, 0]
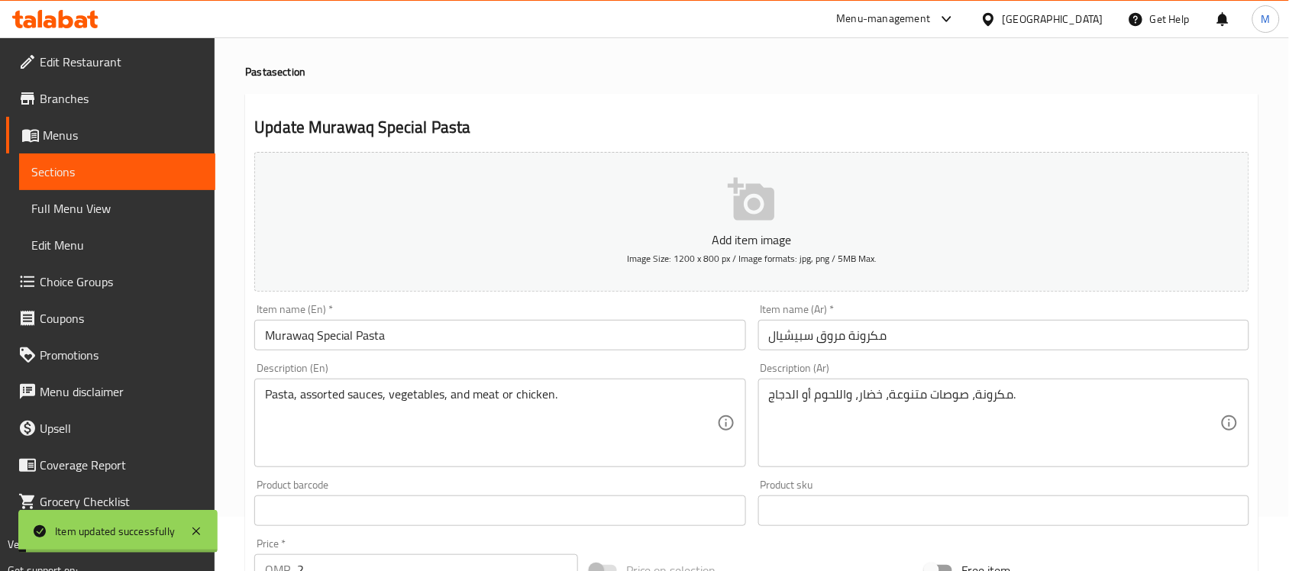
click at [830, 338] on input "مكرونة مروق سبيشيال" at bounding box center [1003, 335] width 491 height 31
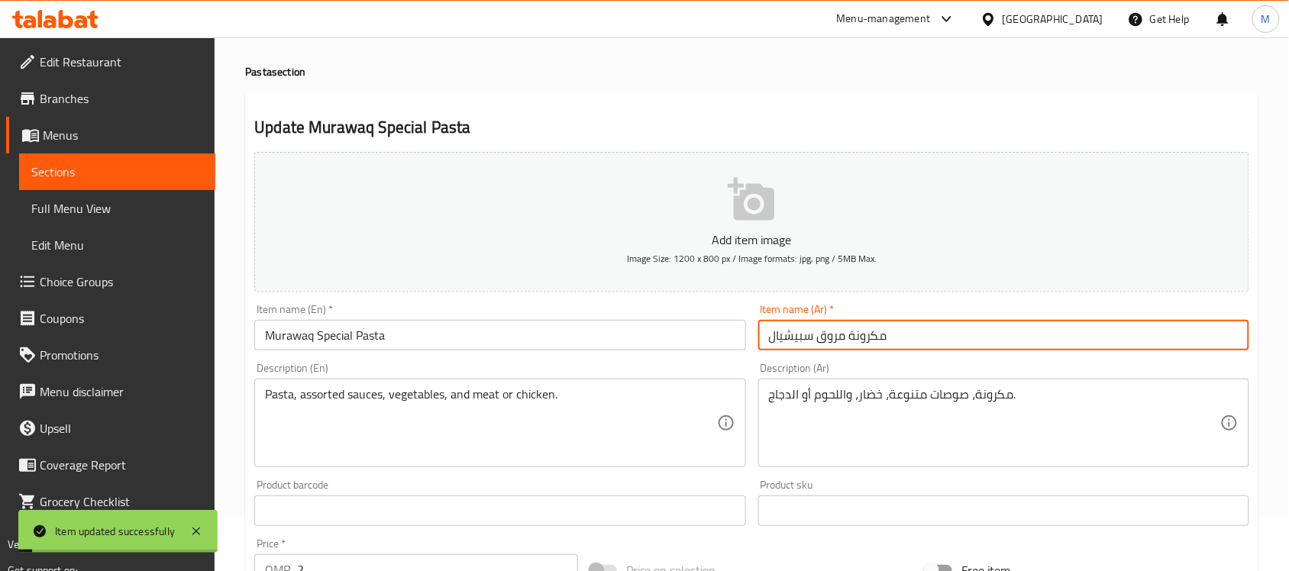
click at [830, 338] on input "مكرونة مروق سبيشيال" at bounding box center [1003, 335] width 491 height 31
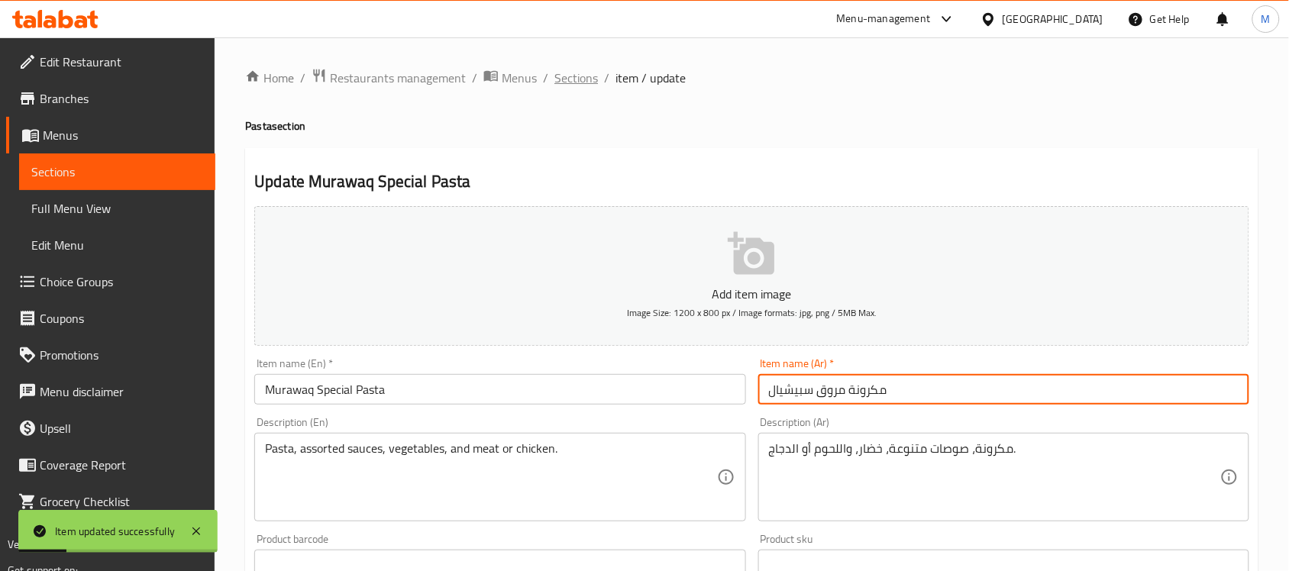
click at [581, 85] on span "Sections" at bounding box center [577, 78] width 44 height 18
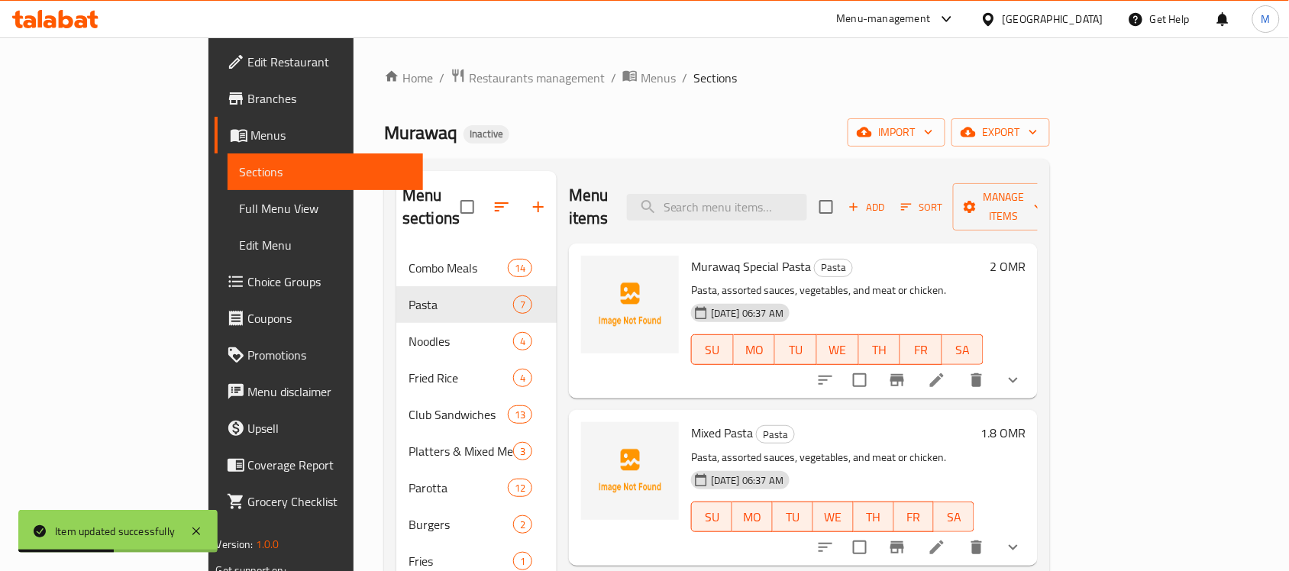
click at [1007, 108] on div "Home / Restaurants management / Menus / Sections Murawaq Inactive import export…" at bounding box center [717, 411] width 666 height 687
click at [788, 181] on div "Menu items Add Sort Manage items" at bounding box center [803, 207] width 469 height 73
click at [792, 201] on input "search" at bounding box center [717, 207] width 180 height 27
paste input "Murawaq"
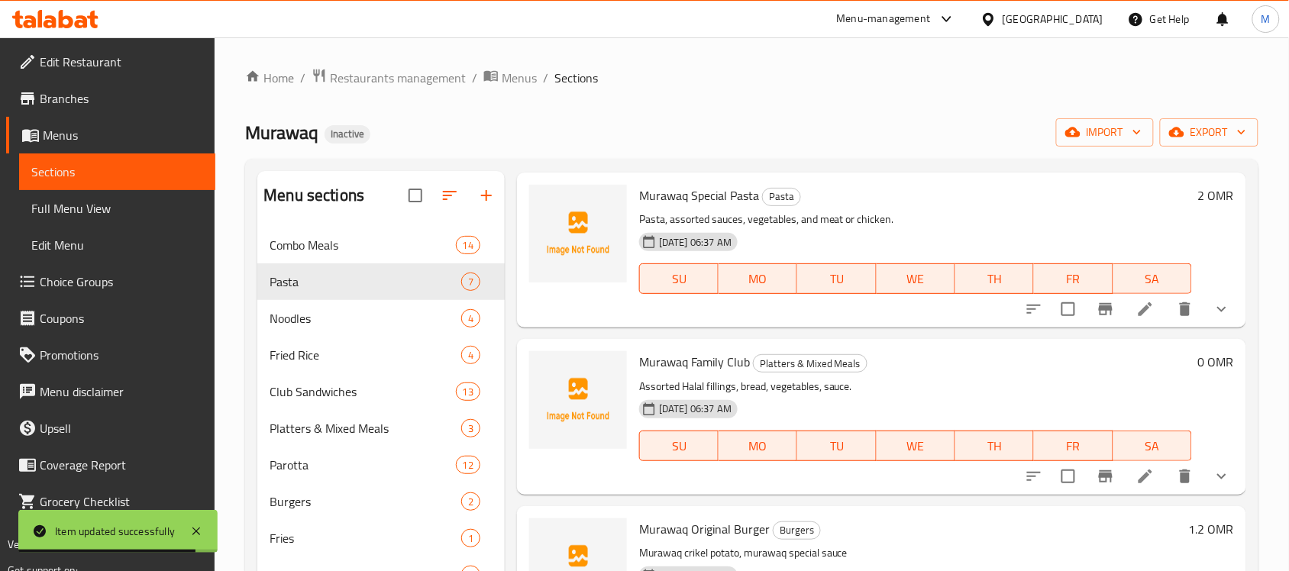
scroll to position [95, 0]
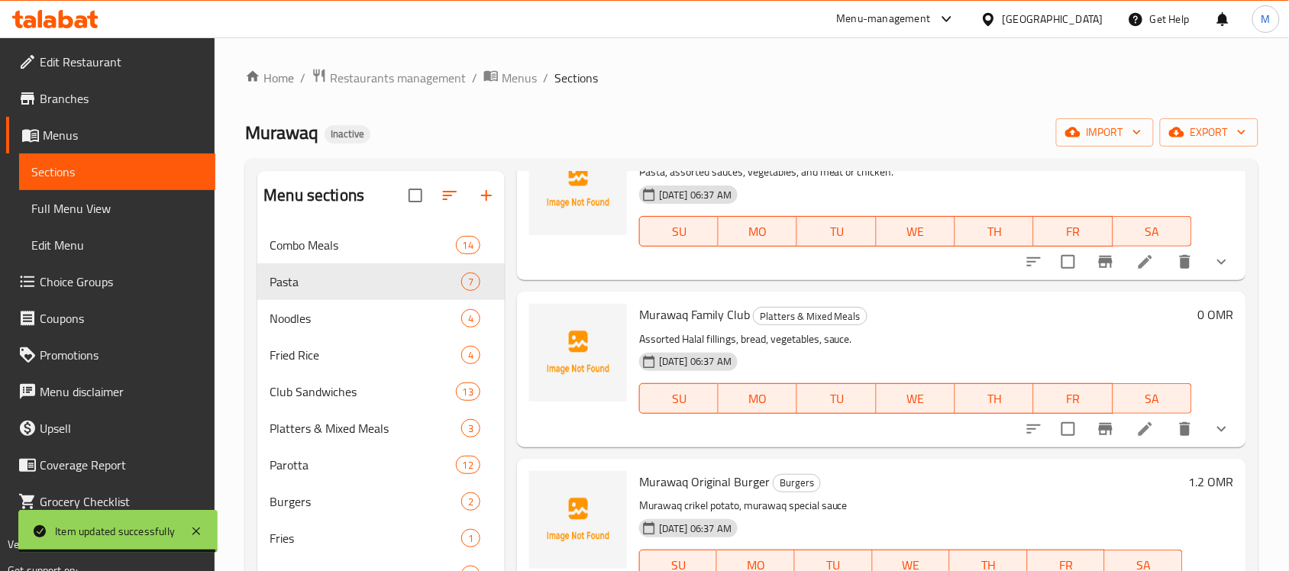
type input "Murawaq"
click at [1124, 440] on li at bounding box center [1145, 429] width 43 height 27
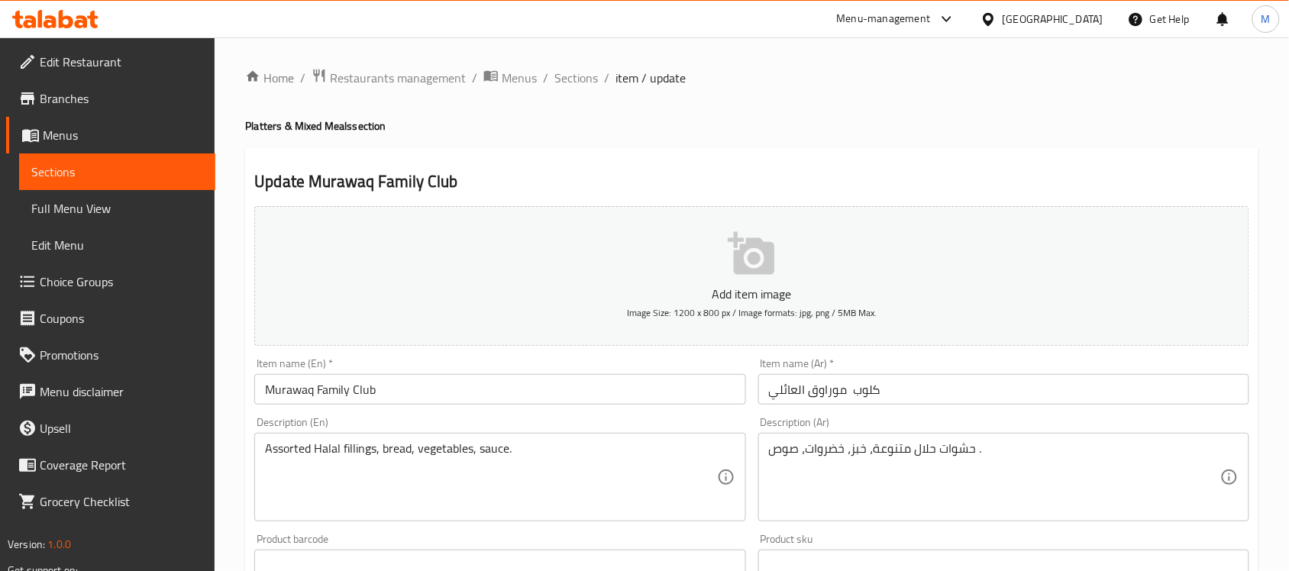
drag, startPoint x: 1072, startPoint y: 412, endPoint x: 974, endPoint y: 438, distance: 101.0
click at [1072, 412] on div "Description (Ar) حشوات حلال متنوعة، خبز، خضروات، صوص . Description (Ar)" at bounding box center [1003, 469] width 503 height 117
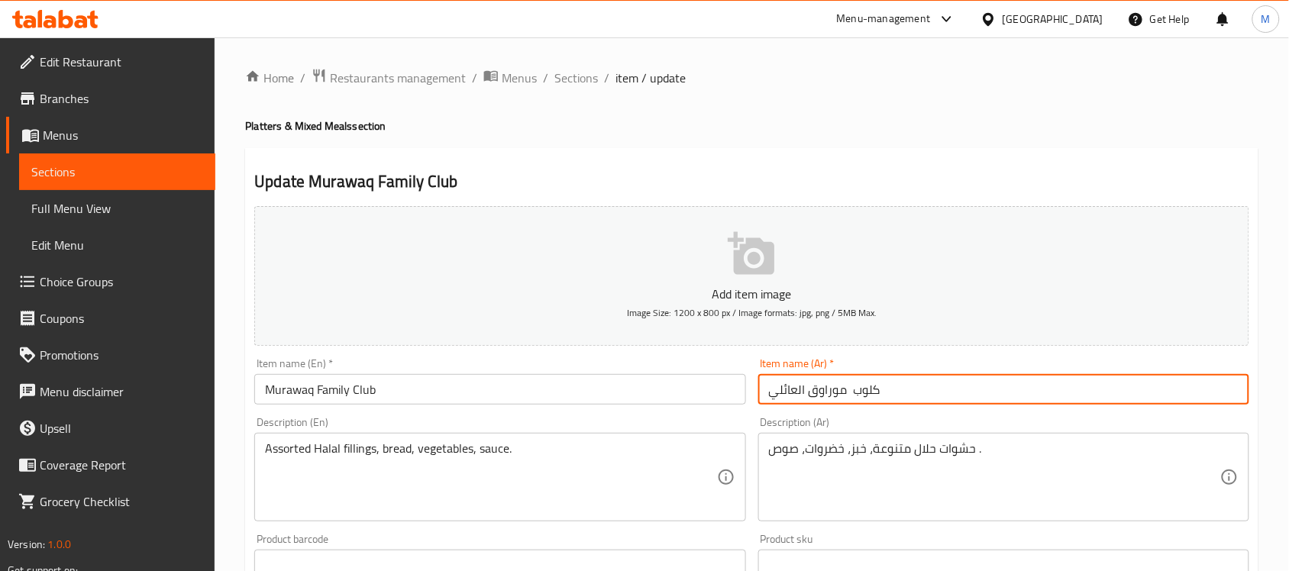
click at [829, 390] on input "كلوب موراوق العائلي" at bounding box center [1003, 389] width 491 height 31
paste input "روق"
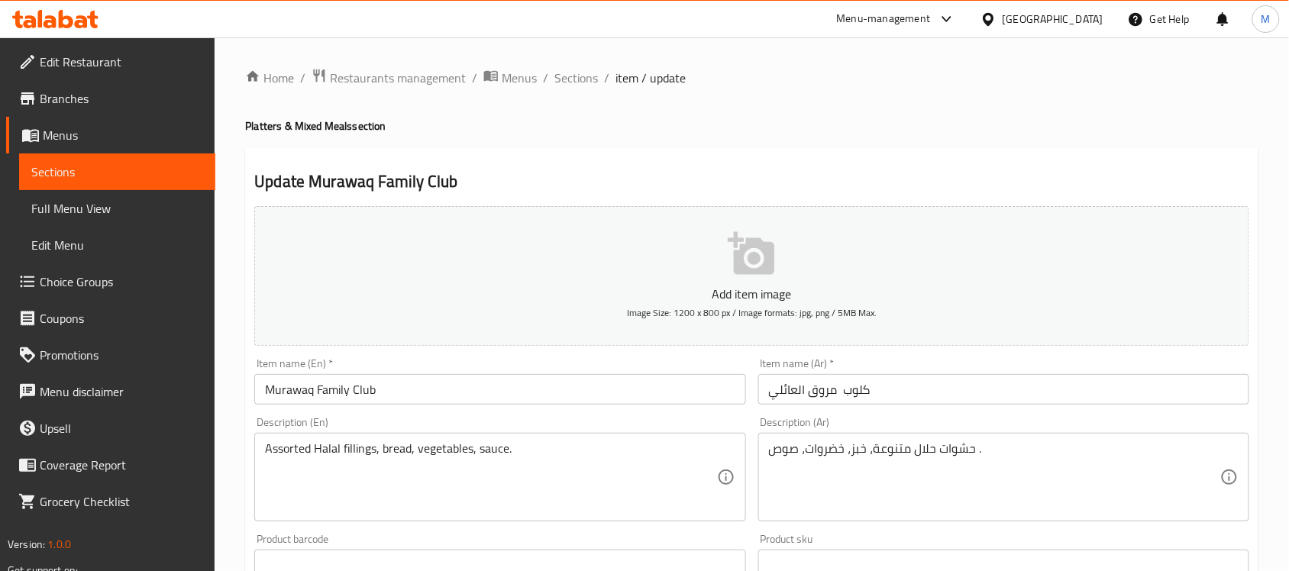
click at [842, 407] on div "Item name (Ar)   * كلوب مروق العائلي Item name (Ar) *" at bounding box center [1003, 381] width 503 height 59
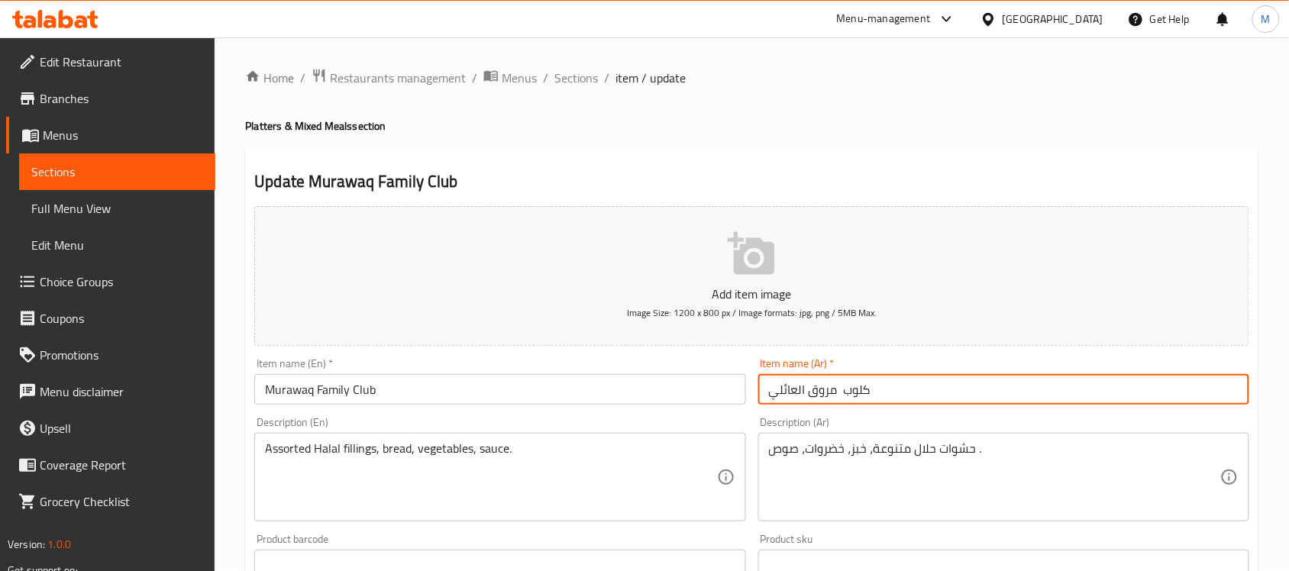
click at [838, 392] on input "كلوب مروق العائلي" at bounding box center [1003, 389] width 491 height 31
type input "كلوب مروق العائلي"
click at [850, 411] on div "Description (Ar) حشوات حلال متنوعة، خبز، خضروات، صوص . Description (Ar)" at bounding box center [1003, 469] width 503 height 117
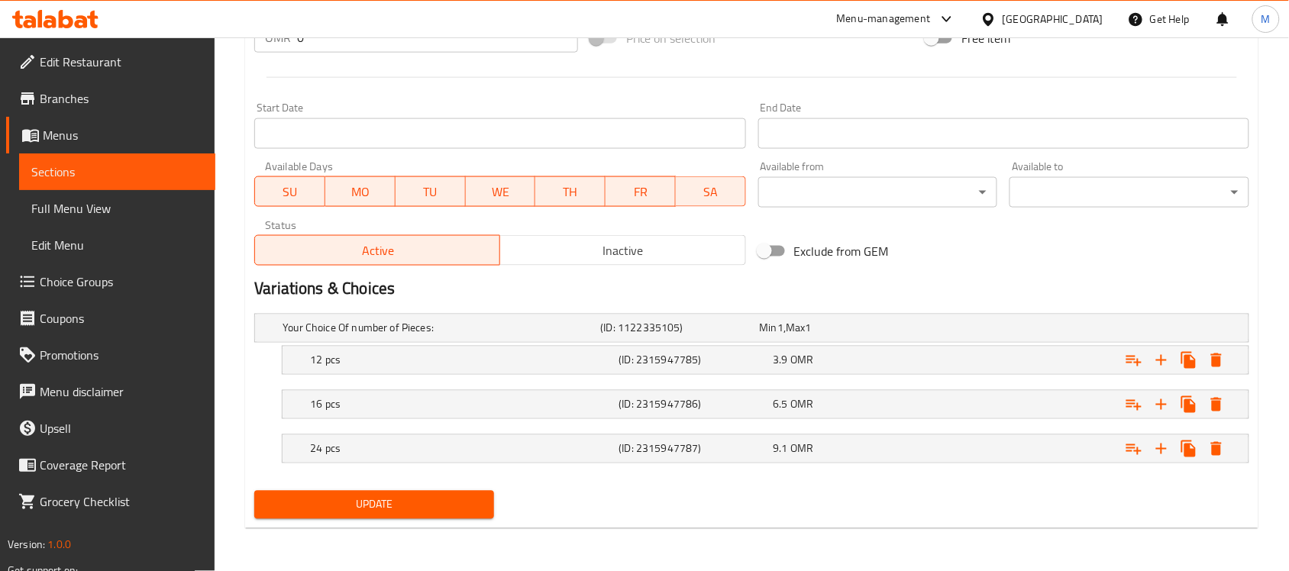
click at [350, 518] on button "Update" at bounding box center [374, 505] width 240 height 28
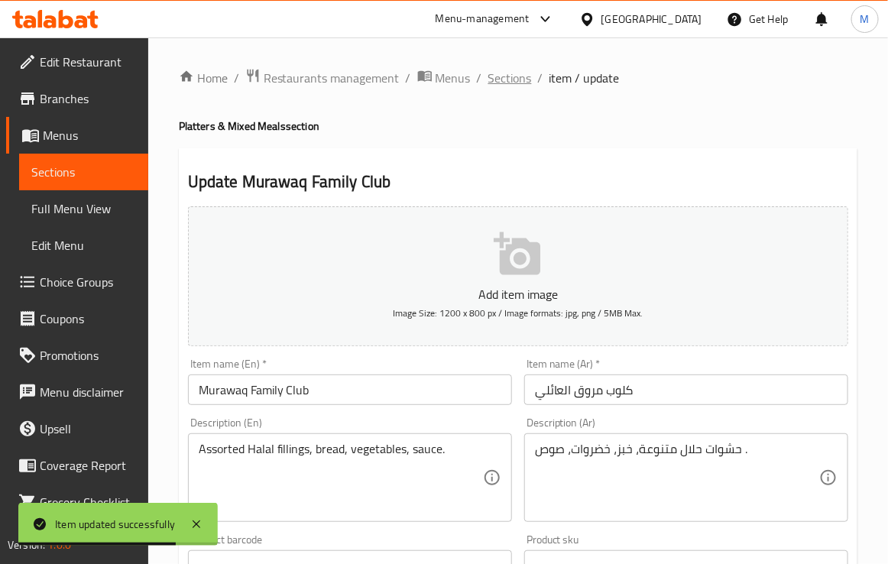
click at [496, 81] on span "Sections" at bounding box center [510, 78] width 44 height 18
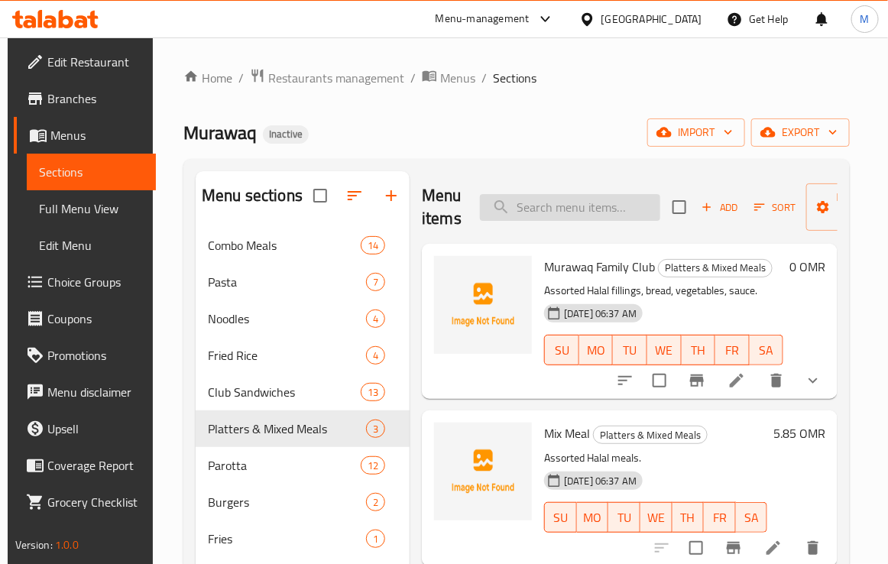
click at [596, 210] on input "search" at bounding box center [570, 207] width 180 height 27
paste input "Falafel Parotta"
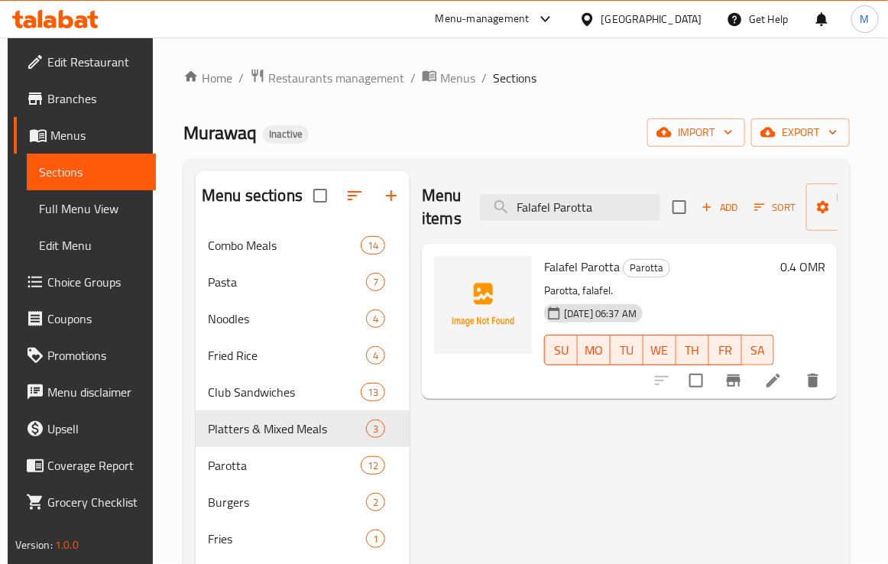
type input "Falafel Parotta"
click at [782, 375] on icon at bounding box center [773, 380] width 18 height 18
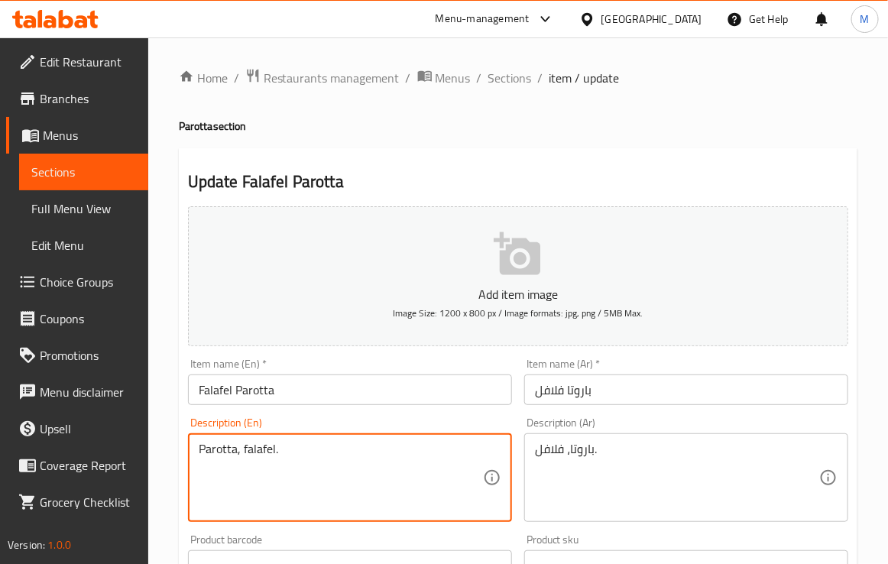
drag, startPoint x: 323, startPoint y: 455, endPoint x: 81, endPoint y: 445, distance: 242.3
paste textarea "Crispy and spiced falafel balls and a tangy sauce, all wrapped up in a flaky an…"
type textarea "Crispy and spiced falafel balls and a tangy sauce, all wrapped up in a flaky an…"
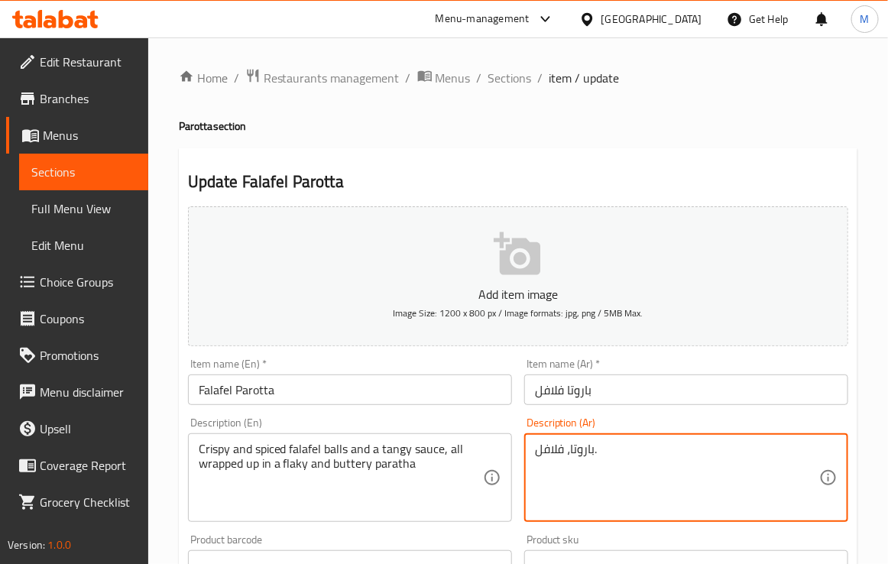
drag, startPoint x: 655, startPoint y: 463, endPoint x: 375, endPoint y: 457, distance: 280.4
paste textarea "كرات الفلافل المقرمشة والمتبلة وصلصة التانجي ، كلها ملفوفة في باراتا رقاقيه ومز…"
type textarea "كرات الفلافل المقرمشة والمتبلة وصلصة التانجي ، كلها ملفوفة في باراتا رقاقيه ومز…"
click at [497, 425] on div "Description (En) Crispy and spiced falafel balls and a tangy sauce, all wrapped…" at bounding box center [350, 469] width 324 height 105
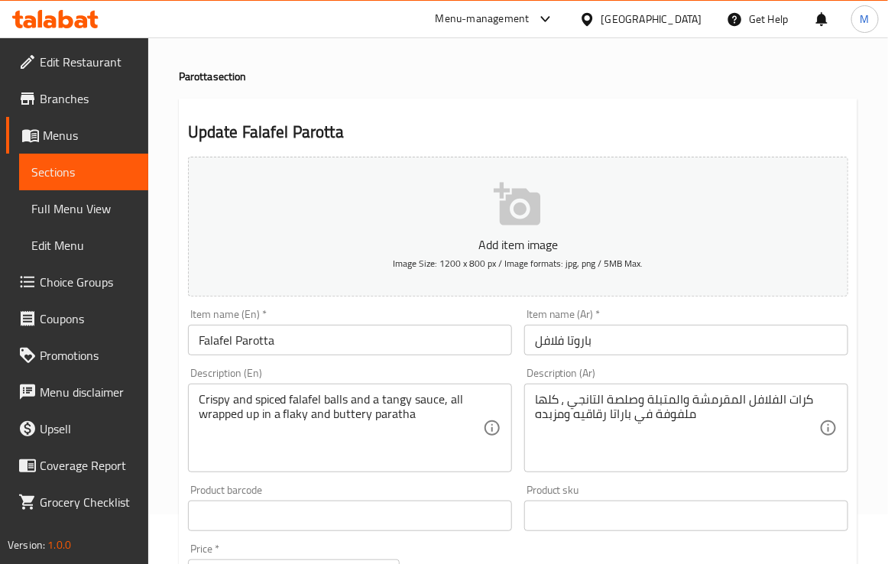
scroll to position [95, 0]
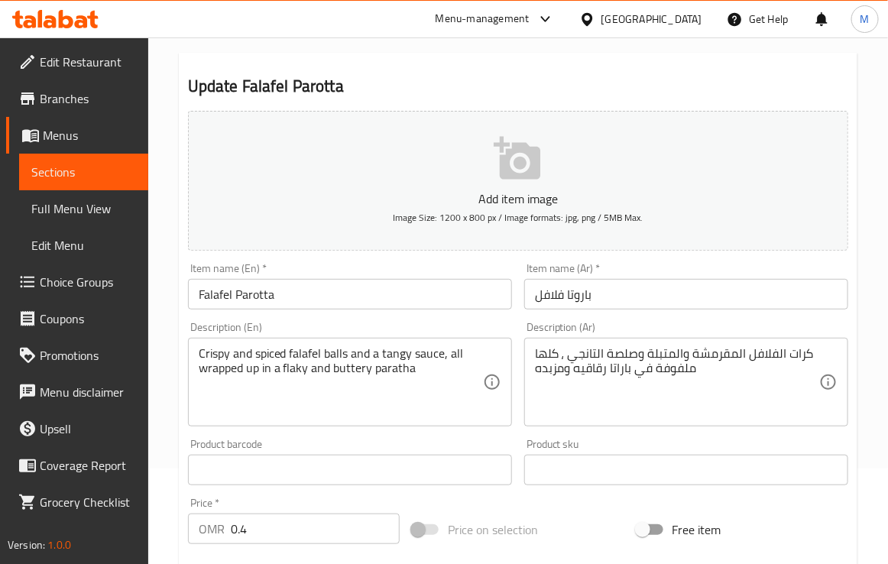
click at [500, 443] on div "Product barcode Product barcode" at bounding box center [350, 461] width 324 height 47
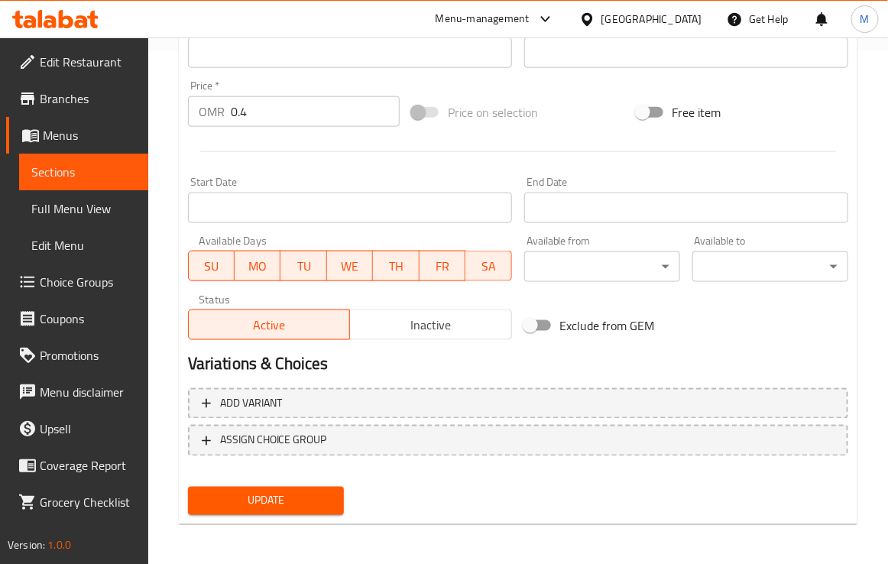
click at [281, 506] on span "Update" at bounding box center [265, 500] width 131 height 19
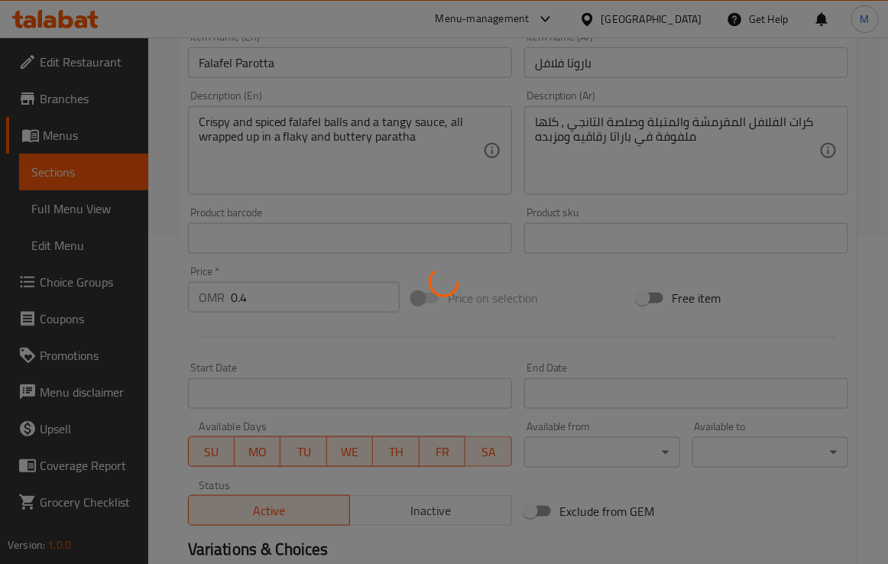
scroll to position [131, 0]
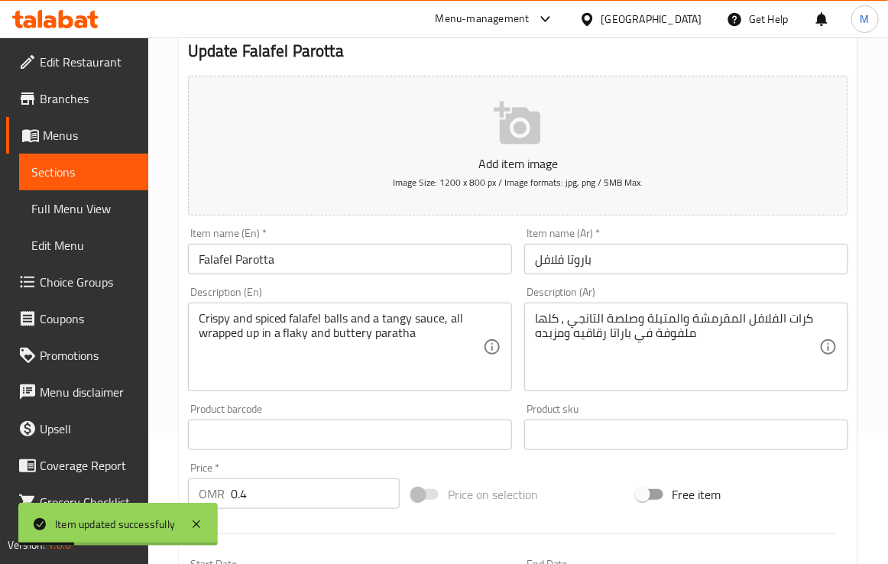
drag, startPoint x: 616, startPoint y: 58, endPoint x: 579, endPoint y: 80, distance: 43.5
click at [616, 58] on h2 "Update Falafel Parotta" at bounding box center [518, 51] width 660 height 23
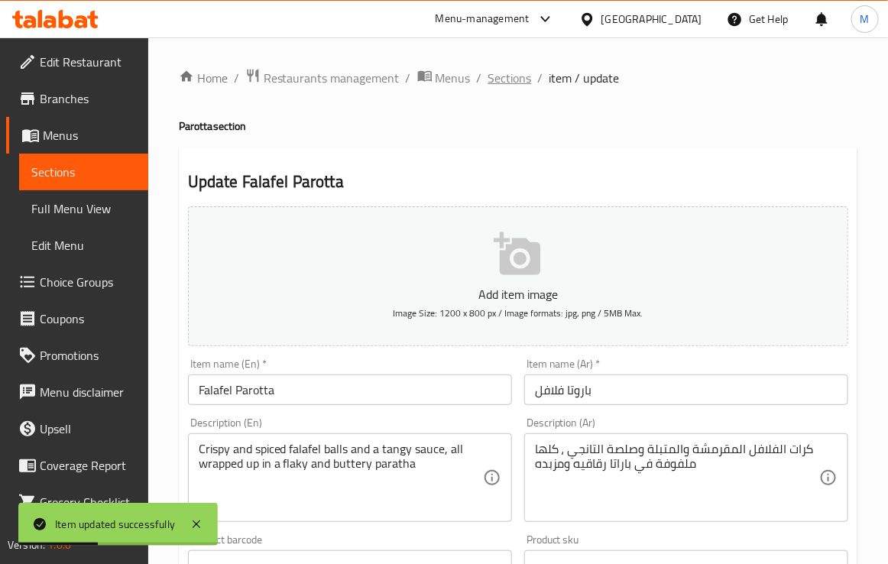
click at [508, 73] on span "Sections" at bounding box center [510, 78] width 44 height 18
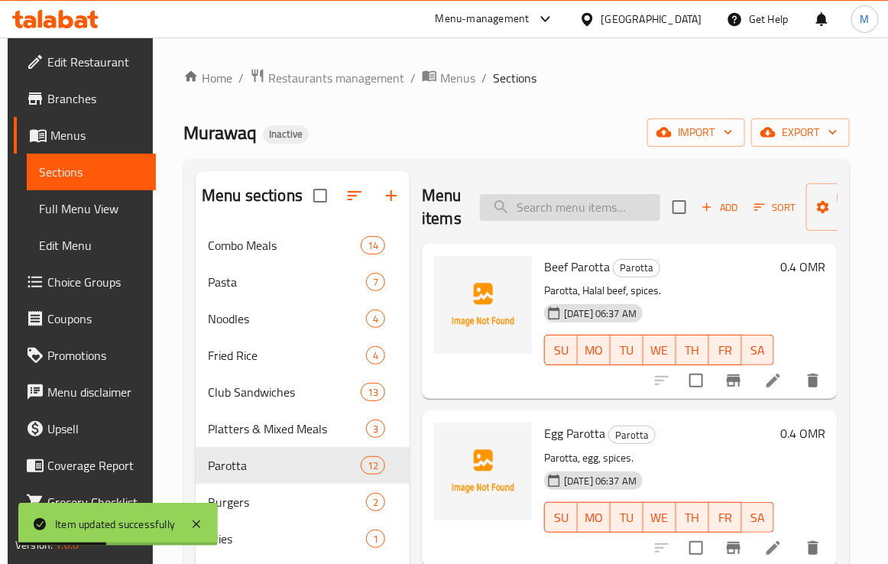
click at [571, 205] on input "search" at bounding box center [570, 207] width 180 height 27
paste input "Cheese Parotta"
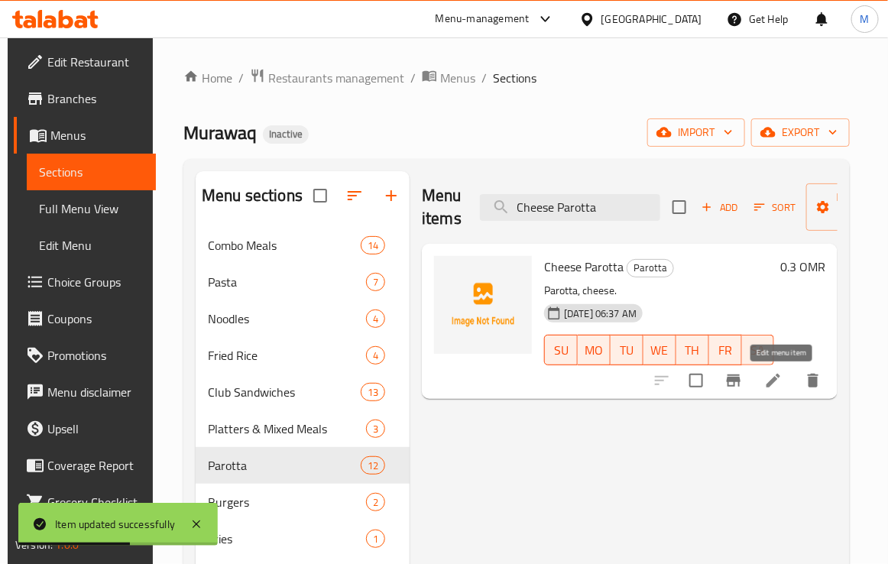
type input "Cheese Parotta"
click at [782, 379] on icon at bounding box center [773, 380] width 18 height 18
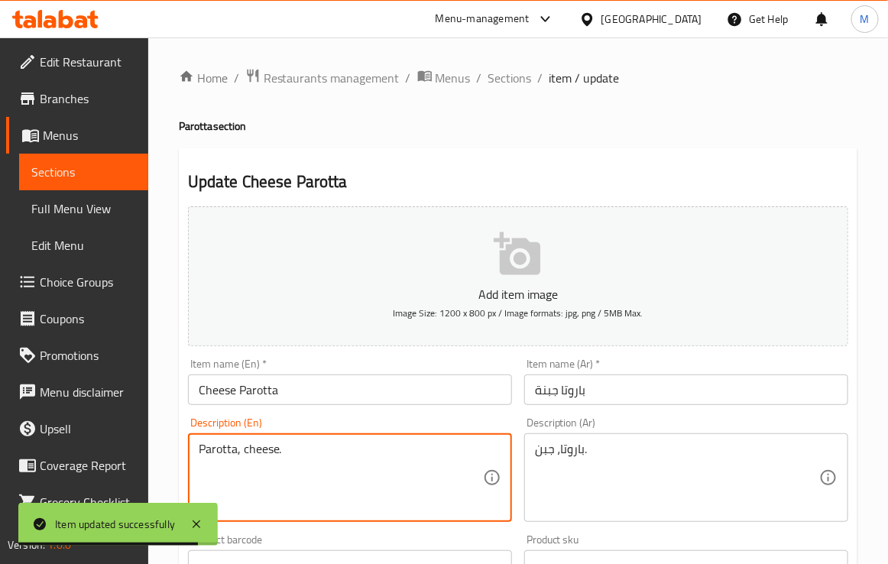
drag, startPoint x: 306, startPoint y: 453, endPoint x: 42, endPoint y: 460, distance: 263.6
paste textarea "Wheat flour, cheese, salt, water, oil"
type textarea "Wheat flour, cheese, salt, water, oil"
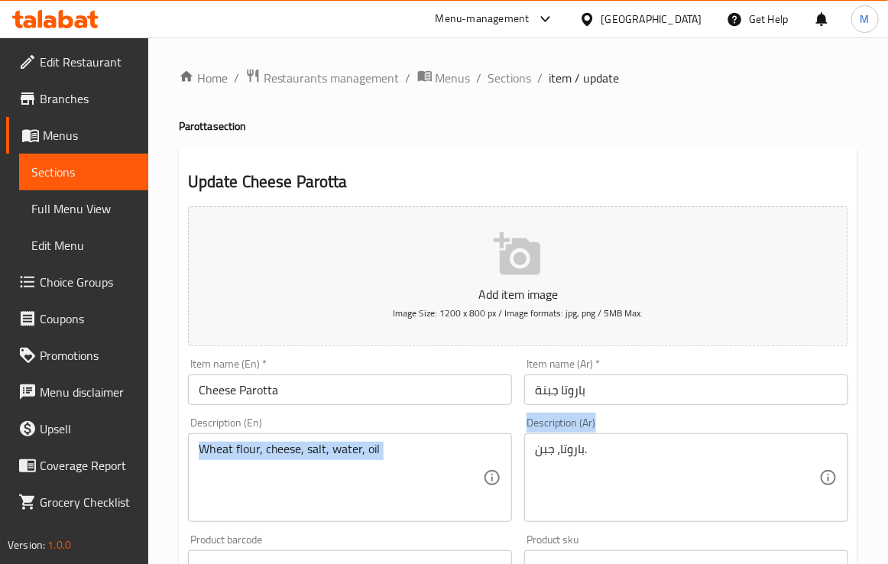
drag, startPoint x: 620, startPoint y: 439, endPoint x: 413, endPoint y: 440, distance: 207.0
click at [422, 445] on div "Add item image Image Size: 1200 x 800 px / Image formats: jpg, png / 5MB Max. I…" at bounding box center [518, 529] width 672 height 658
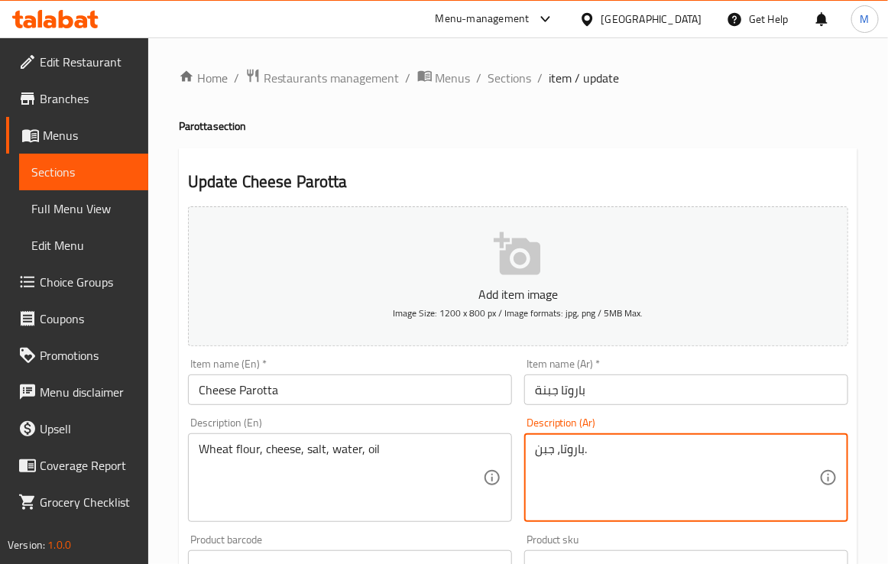
click at [581, 452] on textarea "باروتا، جبن." at bounding box center [677, 477] width 284 height 73
paste textarea "قيق القمح، جبنة، ملح، ماء، زيت"
type textarea "دقيق القمح، جبنة، ملح، ماء، زيت"
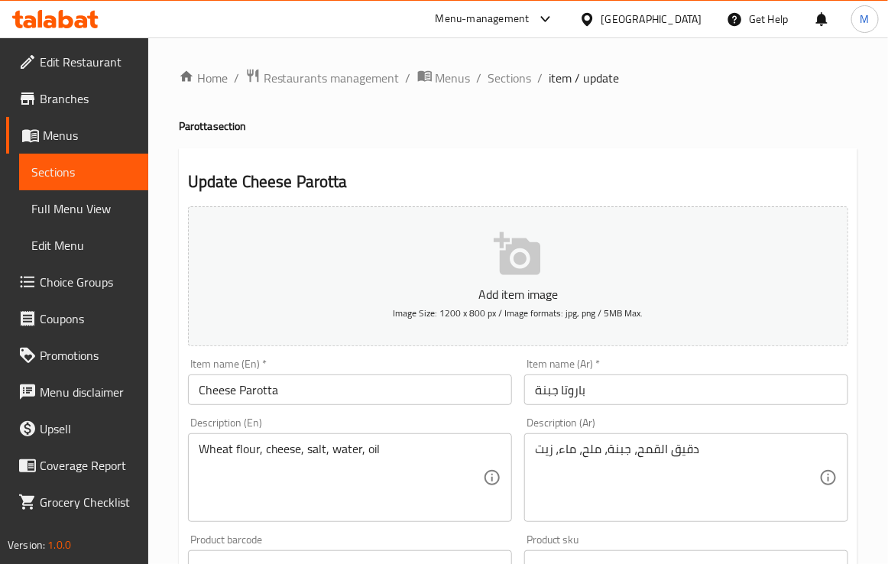
click at [457, 414] on div "Description (En) Wheat flour, cheese, salt, water, oil Description (En)" at bounding box center [350, 469] width 336 height 117
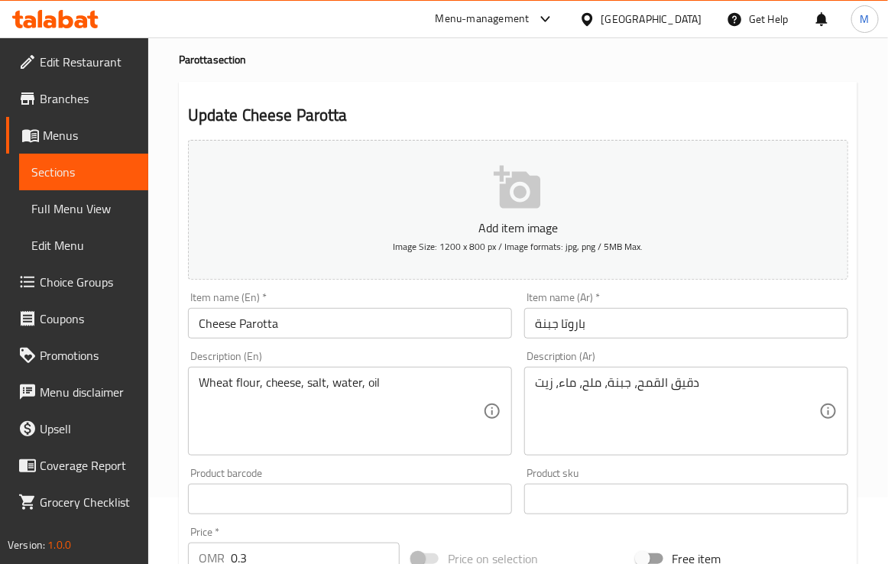
scroll to position [95, 0]
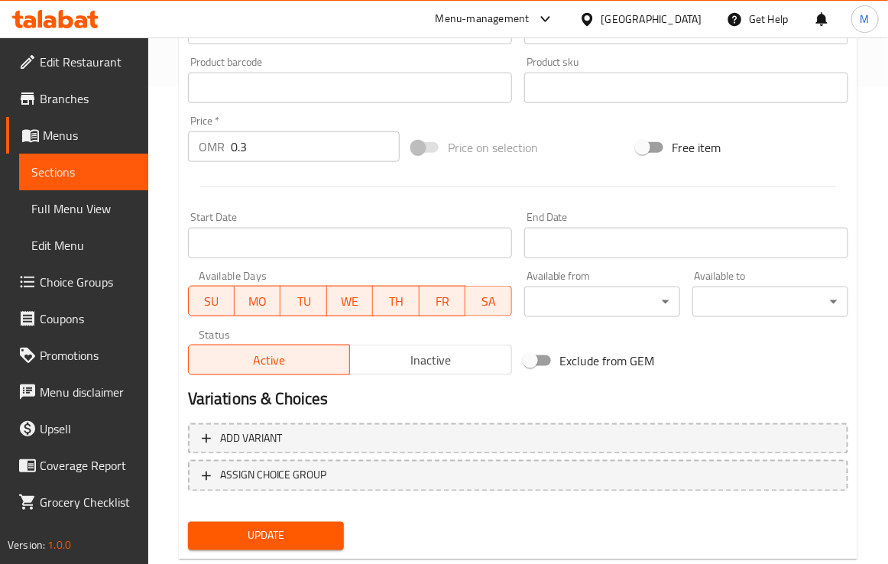
click at [268, 536] on span "Update" at bounding box center [265, 535] width 131 height 19
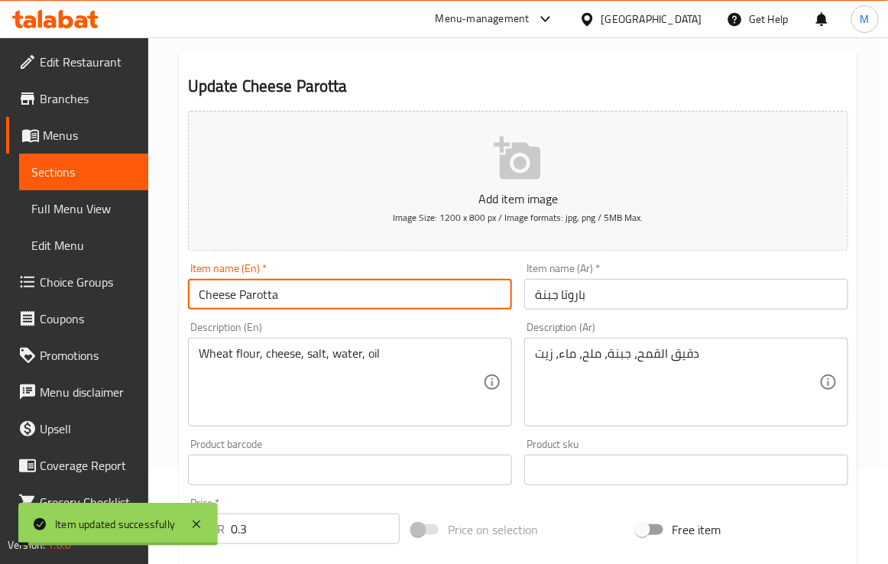
drag, startPoint x: 288, startPoint y: 296, endPoint x: 136, endPoint y: 299, distance: 152.0
click at [136, 299] on div "Edit Restaurant Branches Menus Sections Full Menu View Edit Menu Choice Groups …" at bounding box center [444, 463] width 888 height 1042
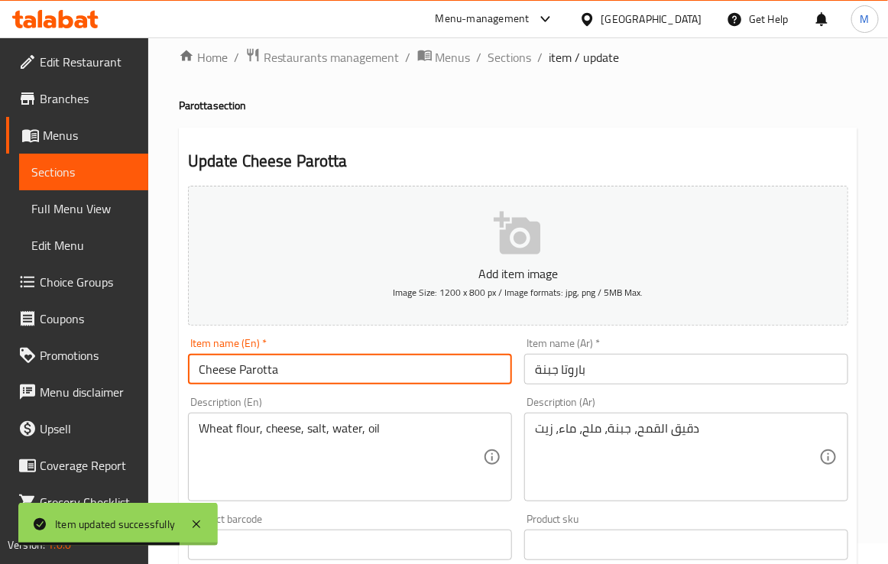
scroll to position [0, 0]
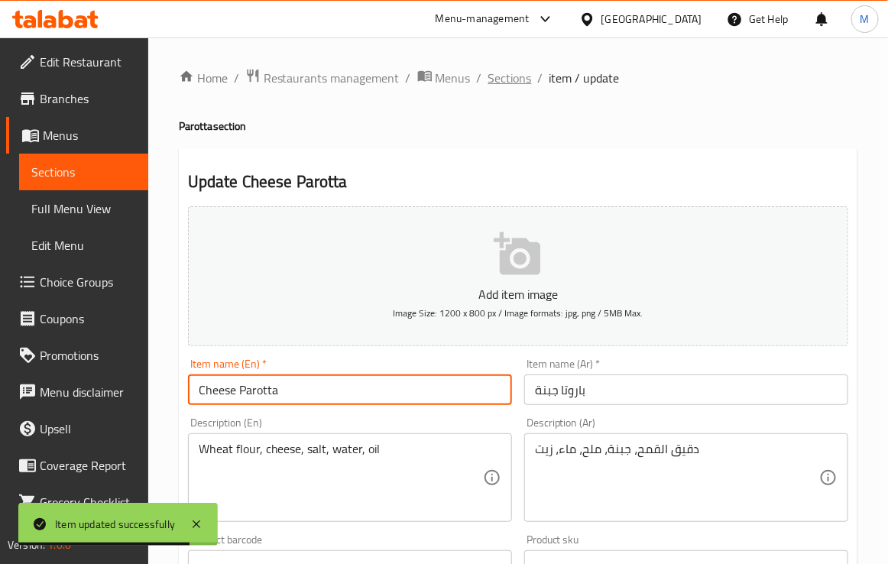
click at [506, 82] on span "Sections" at bounding box center [510, 78] width 44 height 18
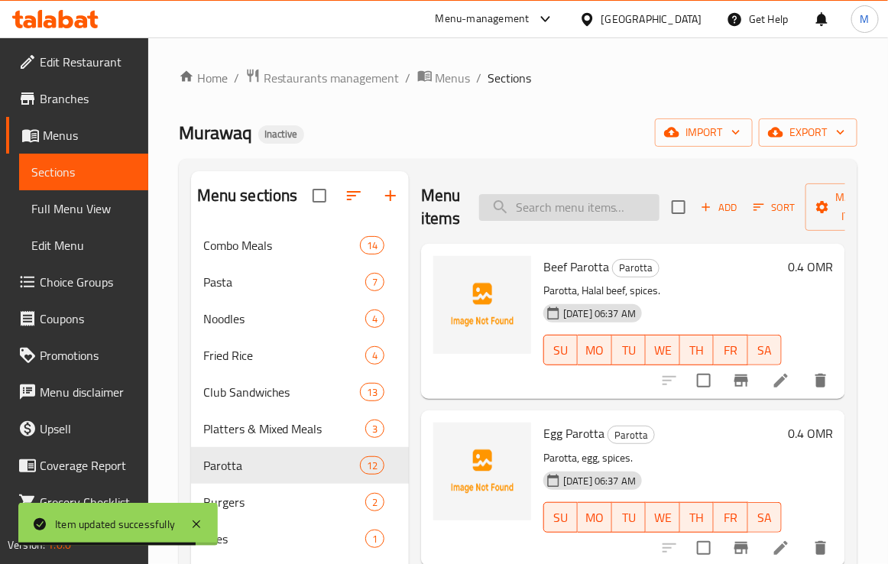
click at [535, 203] on input "search" at bounding box center [569, 207] width 180 height 27
paste input "Cheese Chips Paratha"
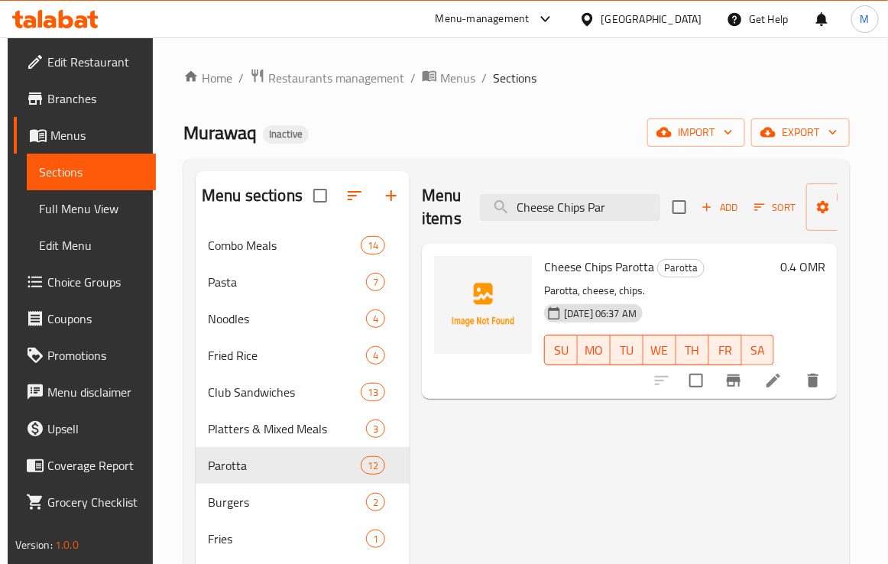
type input "Cheese Chips Par"
click at [771, 382] on icon at bounding box center [773, 380] width 18 height 18
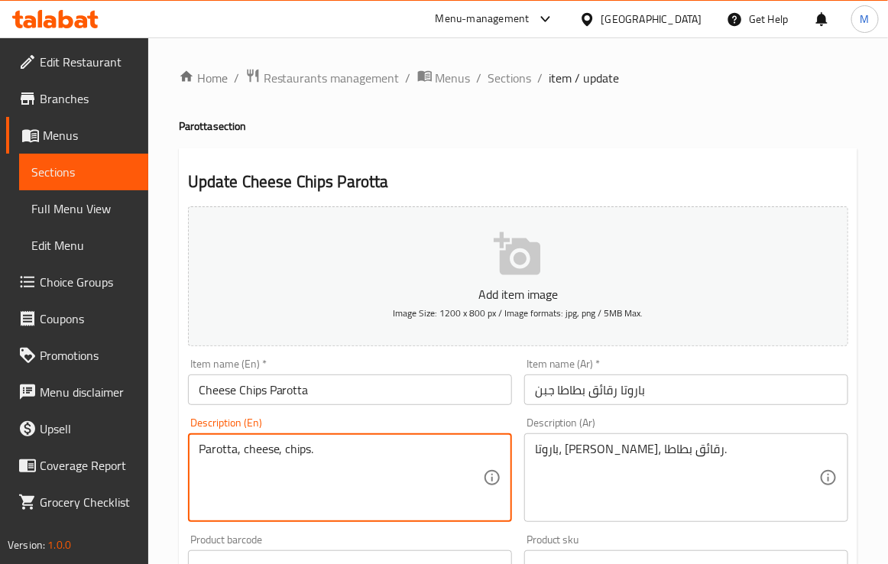
drag, startPoint x: 275, startPoint y: 455, endPoint x: 8, endPoint y: 439, distance: 267.8
paste textarea "Whole wheat flour, salt, water, oil, grated cheese and chips"
type textarea "Whole wheat flour, salt, water, oil, grated cheese and chips"
click at [632, 455] on textarea "باروتا، جبن، رقائق بطاطا." at bounding box center [677, 477] width 284 height 73
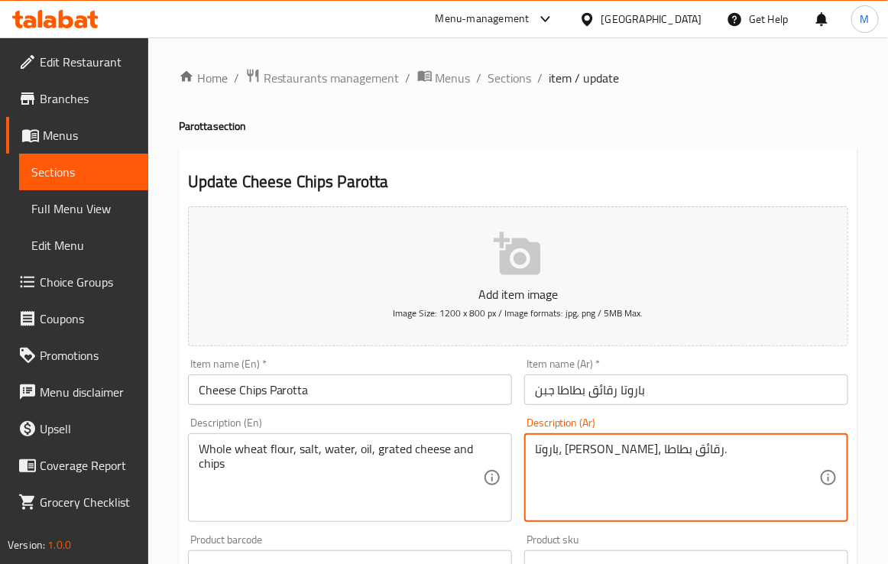
click at [632, 455] on textarea "باروتا، جبن، رقائق بطاطا." at bounding box center [677, 477] width 284 height 73
paste textarea "قيق قمح كامل، ملح، مياه، زيت، جبن مبشور ورقائق"
click at [532, 419] on div "Description (Ar) دقيق قمح كامل، ملح، مياه، زيت، جبن مبشور ورقائق Description (A…" at bounding box center [686, 469] width 324 height 105
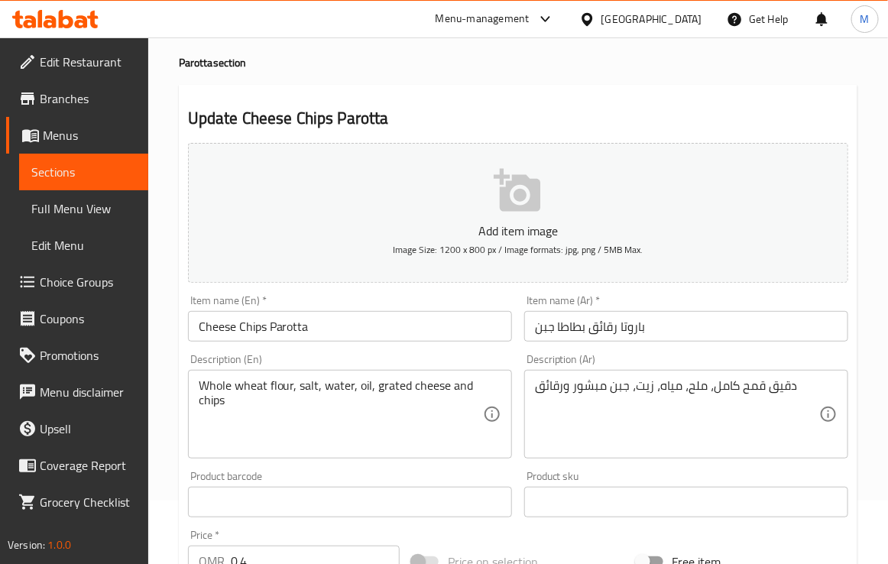
scroll to position [95, 0]
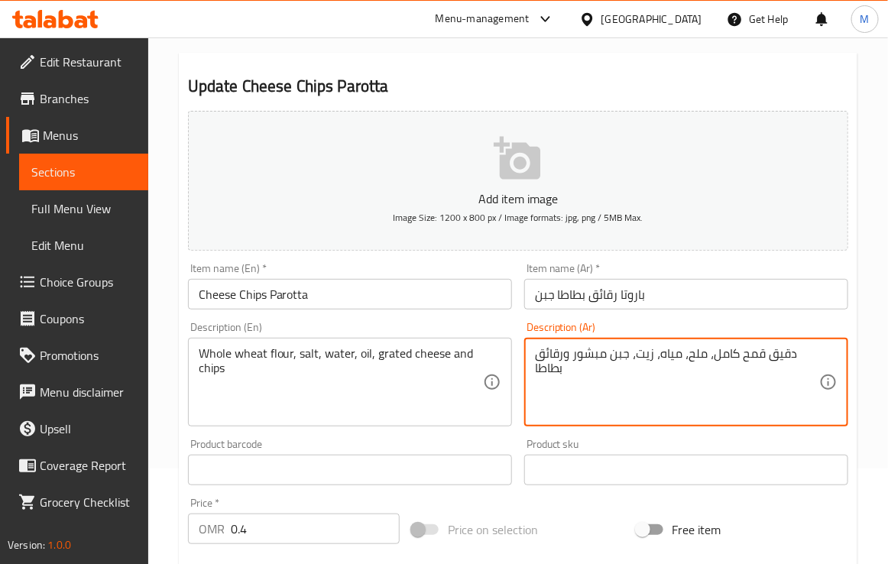
click at [630, 357] on textarea "دقيق قمح كامل، ملح، مياه، زيت، جبن مبشور ورقائق بطاطا" at bounding box center [677, 382] width 284 height 73
click at [642, 399] on textarea "دقيق قمح كامل، ملح، مياه، زيت، جبن مبشور ورقائق بطاطا" at bounding box center [677, 382] width 284 height 73
type textarea "دقيق قمح كامل، ملح، مياه، زيت، جبن مبشور ورقائق بطاطا"
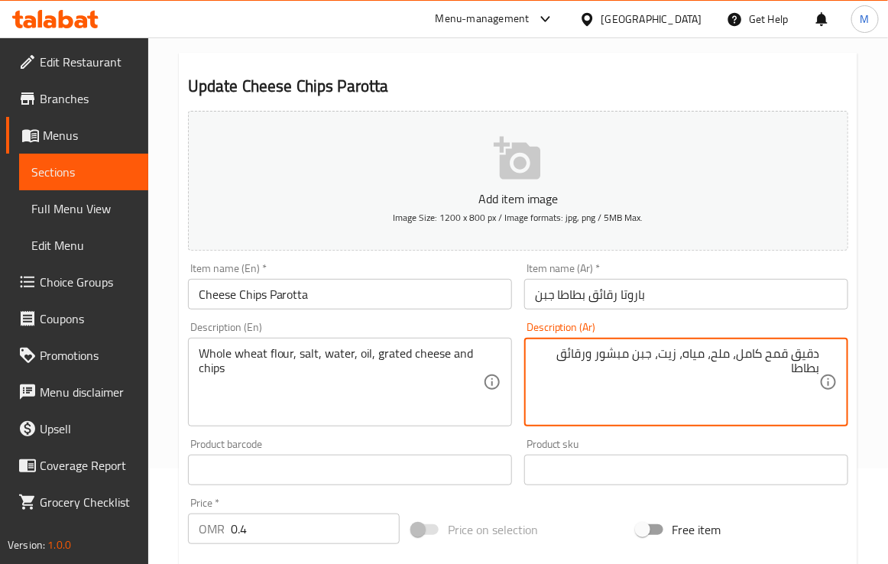
click at [490, 443] on div "Product barcode Product barcode" at bounding box center [350, 461] width 324 height 47
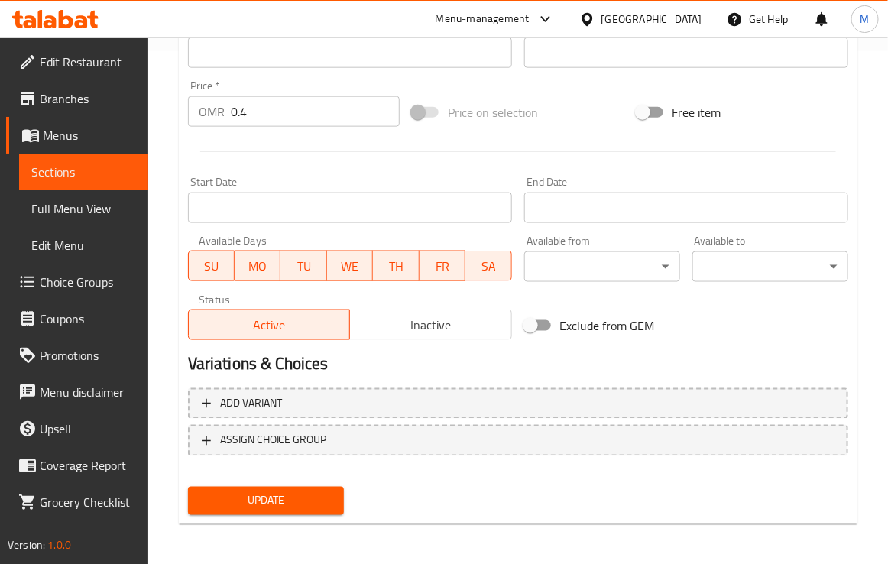
click at [267, 496] on span "Update" at bounding box center [265, 500] width 131 height 19
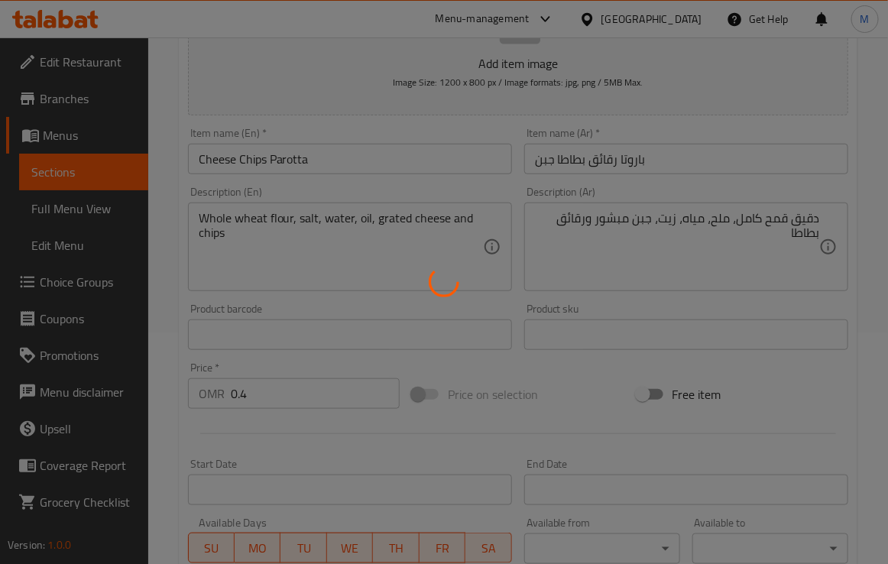
scroll to position [131, 0]
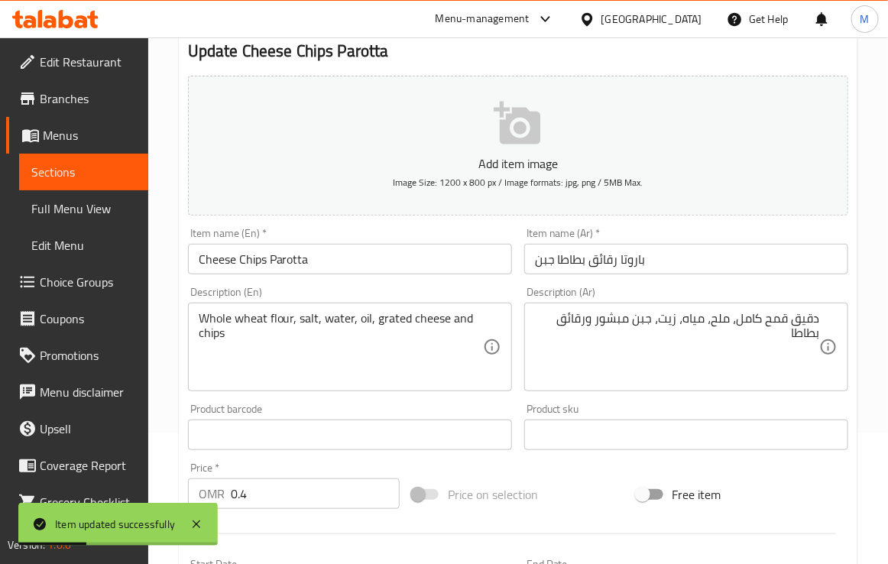
click at [645, 56] on h2 "Update Cheese Chips Parotta" at bounding box center [518, 51] width 660 height 23
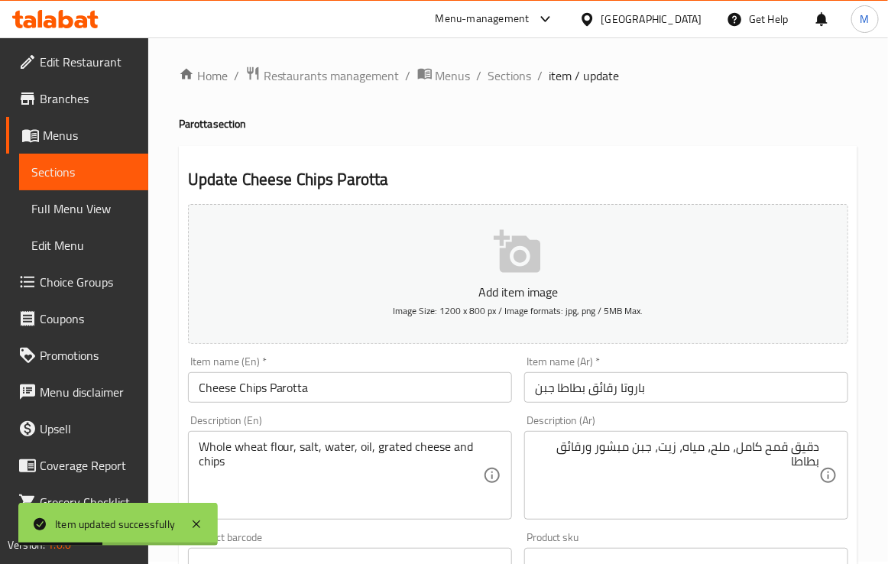
scroll to position [0, 0]
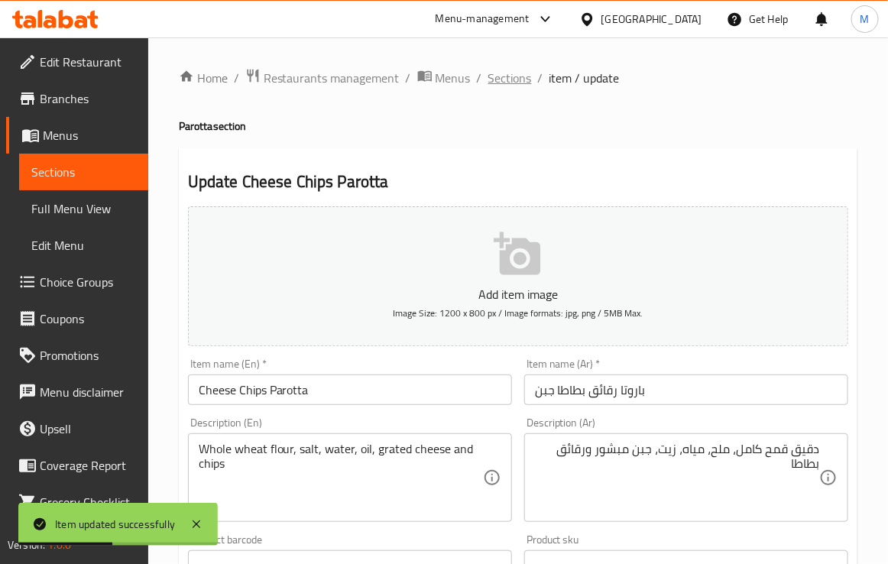
click at [502, 75] on span "Sections" at bounding box center [510, 78] width 44 height 18
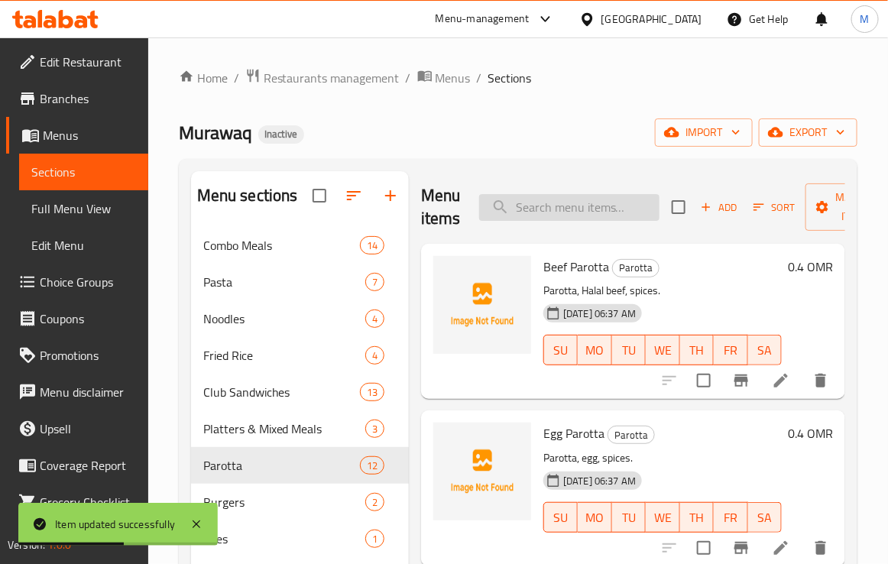
click at [529, 199] on input "search" at bounding box center [569, 207] width 180 height 27
paste input "[PERSON_NAME]"
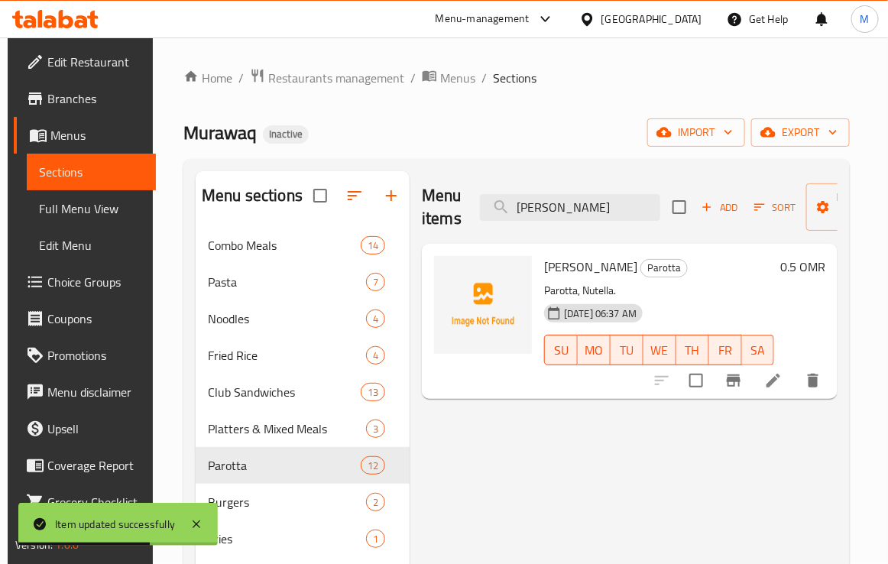
type input "[PERSON_NAME]"
click at [782, 382] on icon at bounding box center [773, 380] width 18 height 18
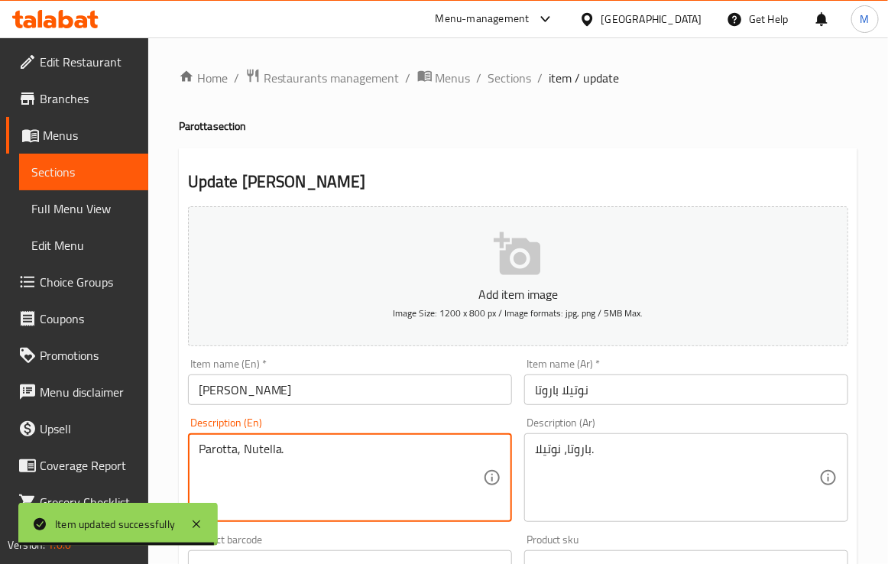
drag, startPoint x: 335, startPoint y: 462, endPoint x: 2, endPoint y: 451, distance: 333.2
paste textarea "Flatbread with ghee and Nutella"
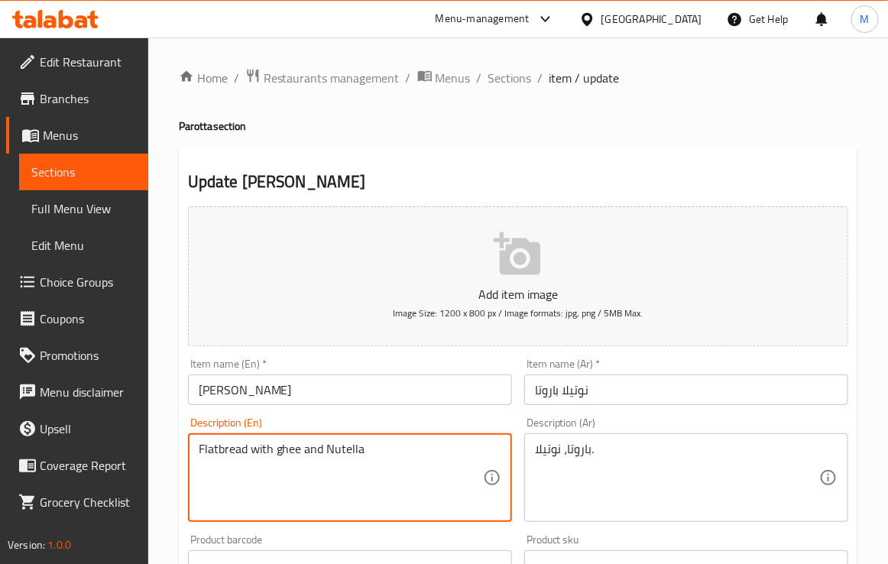
type textarea "Flatbread with ghee and Nutella"
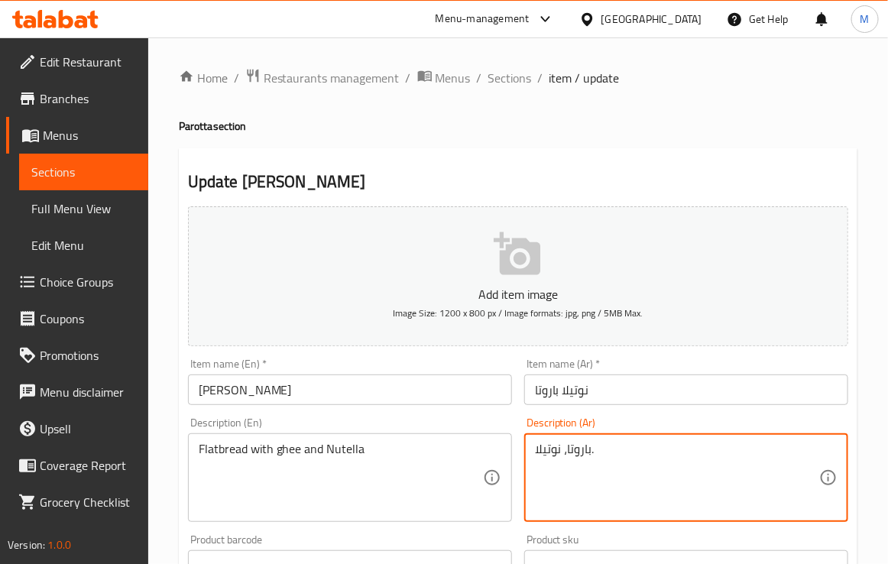
drag, startPoint x: 630, startPoint y: 444, endPoint x: 443, endPoint y: 447, distance: 187.2
paste textarea "بز مسطح بالسمن والنوتيلا"
type textarea "خبز مسطح بالسمن والنوتيلا"
click at [421, 409] on div "Item name (En)   * Nutella Parotta Item name (En) *" at bounding box center [350, 381] width 336 height 59
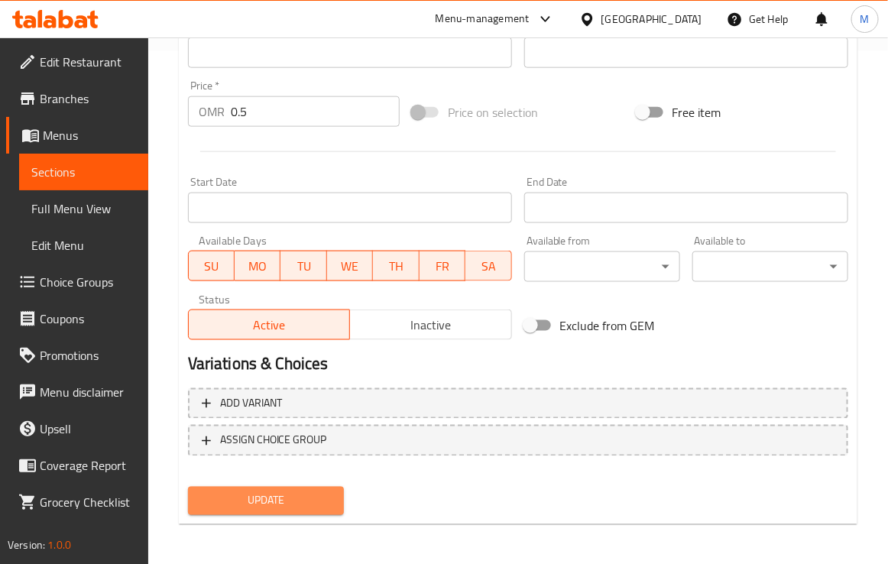
click at [287, 496] on span "Update" at bounding box center [265, 500] width 131 height 19
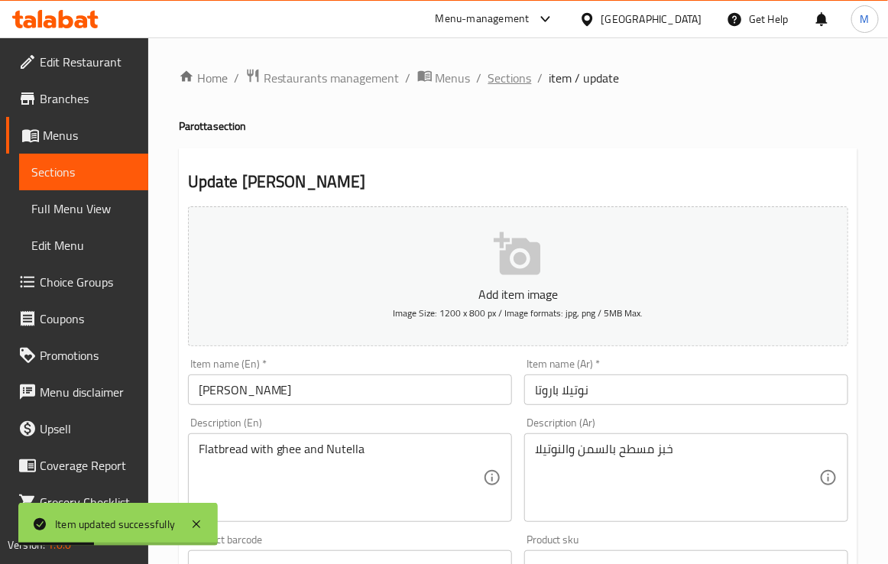
click at [508, 80] on span "Sections" at bounding box center [510, 78] width 44 height 18
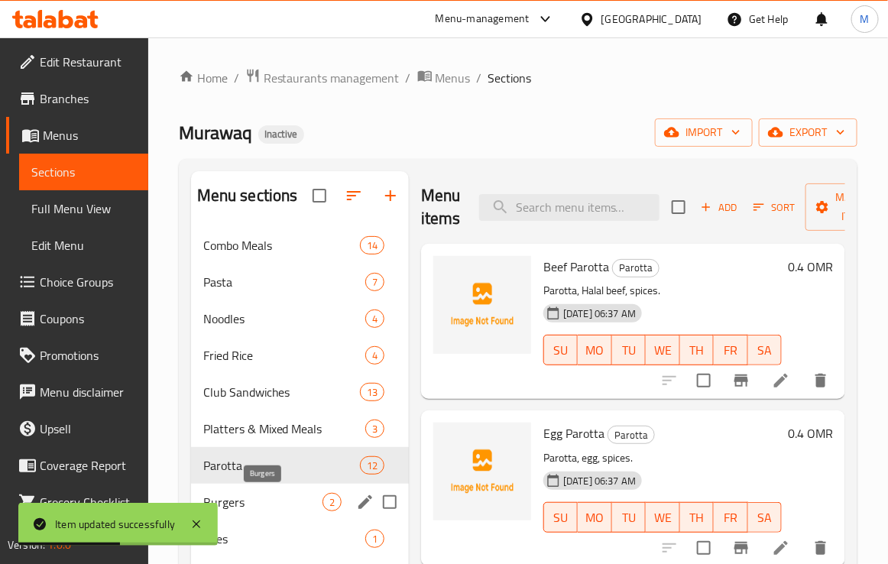
click at [254, 503] on span "Burgers" at bounding box center [262, 502] width 119 height 18
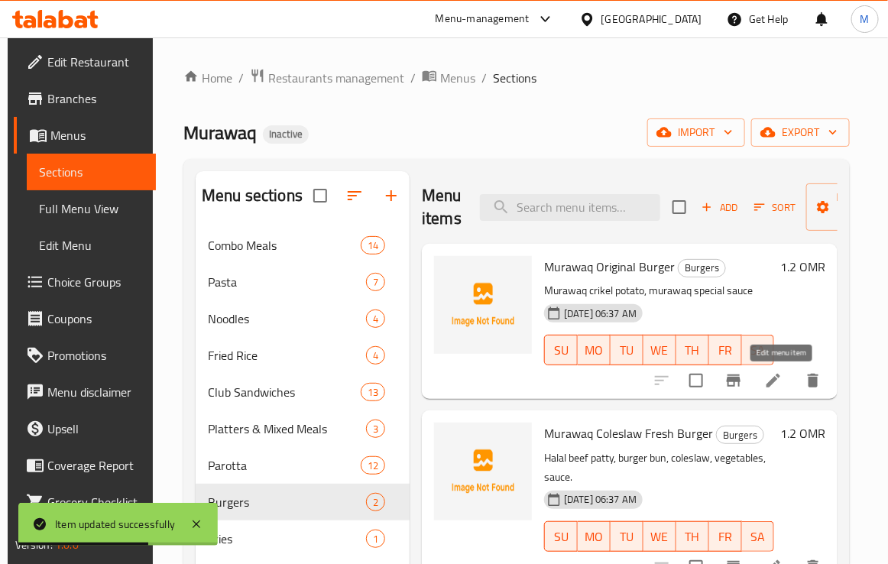
click at [782, 384] on icon at bounding box center [773, 380] width 18 height 18
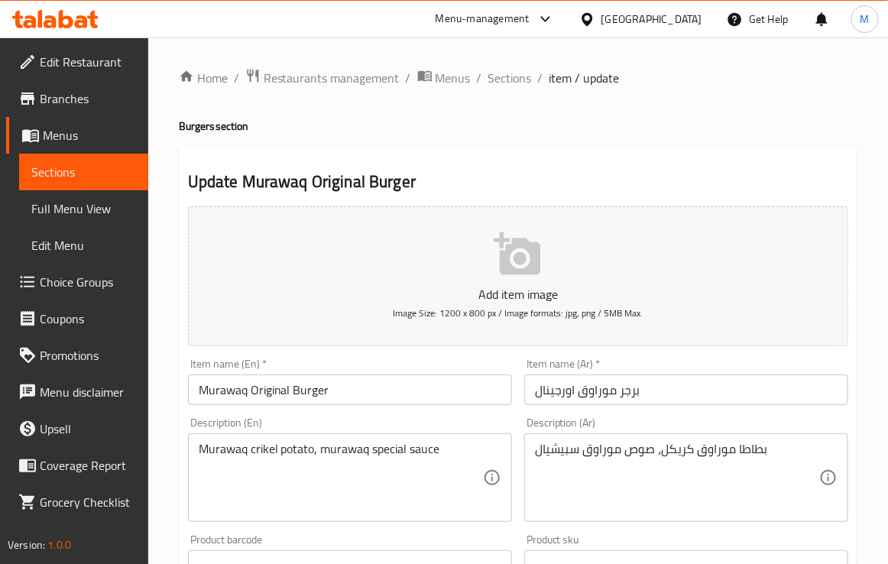
click at [603, 386] on input "برجر موراوق اورجينال" at bounding box center [686, 389] width 324 height 31
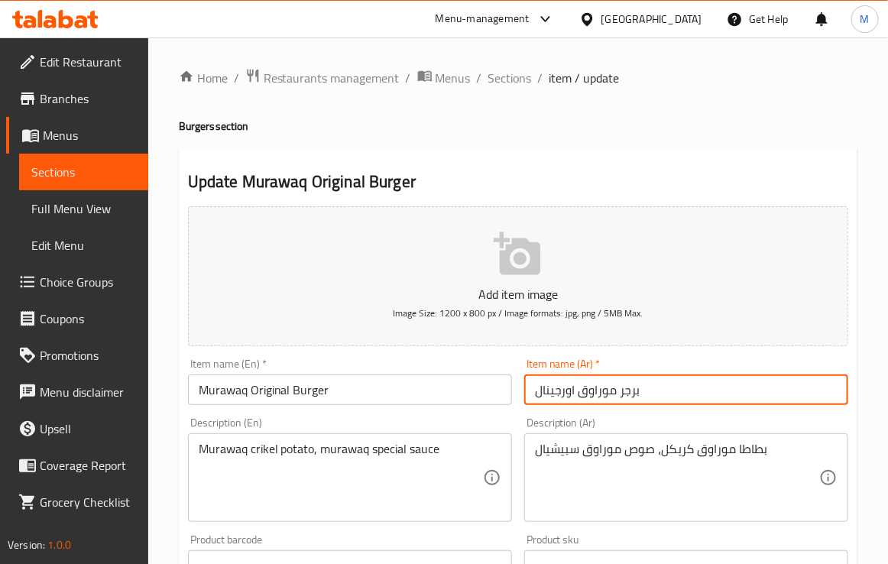
click at [603, 386] on input "برجر موراوق اورجينال" at bounding box center [686, 389] width 324 height 31
paste input "روق"
type input "برجر مروق اورجينال"
click at [713, 455] on textarea "بطاطا موراوق كريكل، صوص موراوق سبيشيال" at bounding box center [677, 477] width 284 height 73
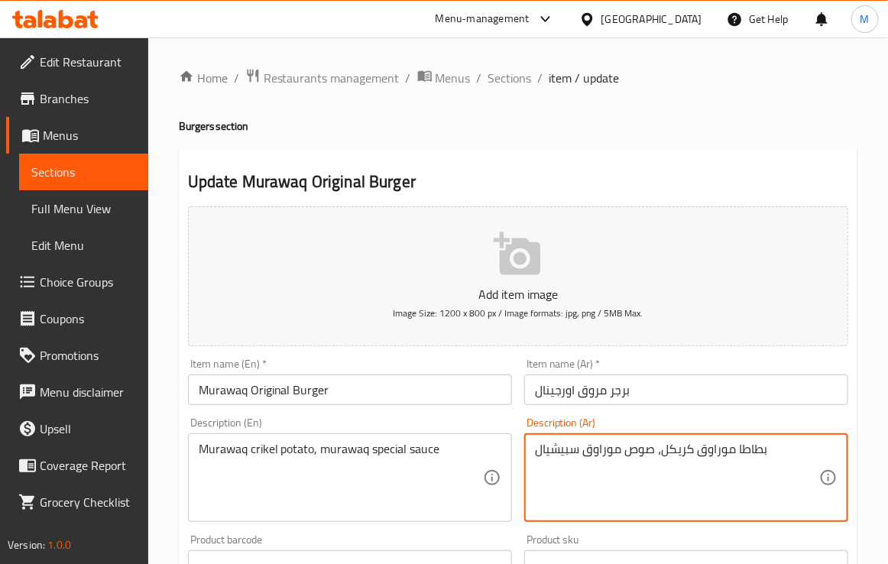
paste textarea "روق"
type textarea "بطاطا مروق كريكل، صوص موراوق سبيشيال"
click at [658, 422] on div "Description (Ar) بطاطا مروق كريكل، صوص موراوق سبيشيال Description (Ar)" at bounding box center [686, 469] width 324 height 105
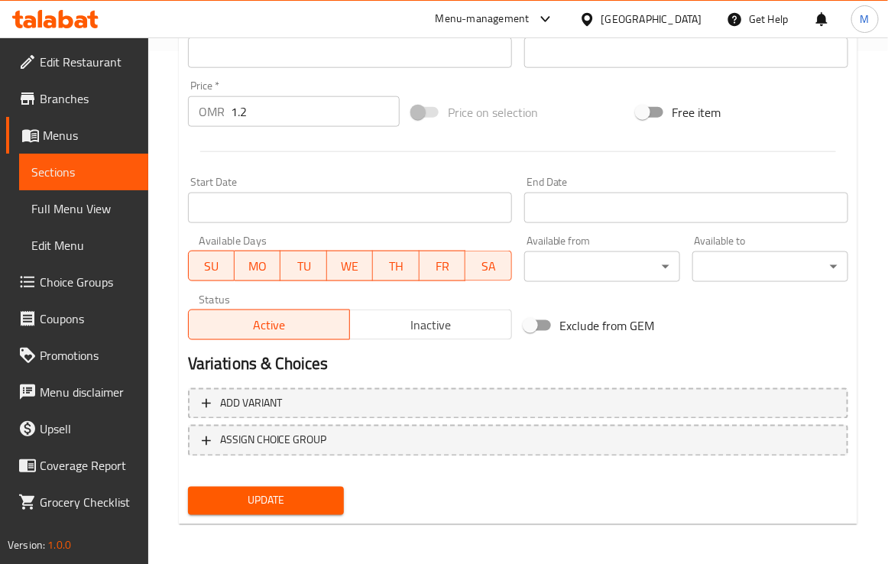
click at [250, 508] on button "Update" at bounding box center [266, 501] width 156 height 28
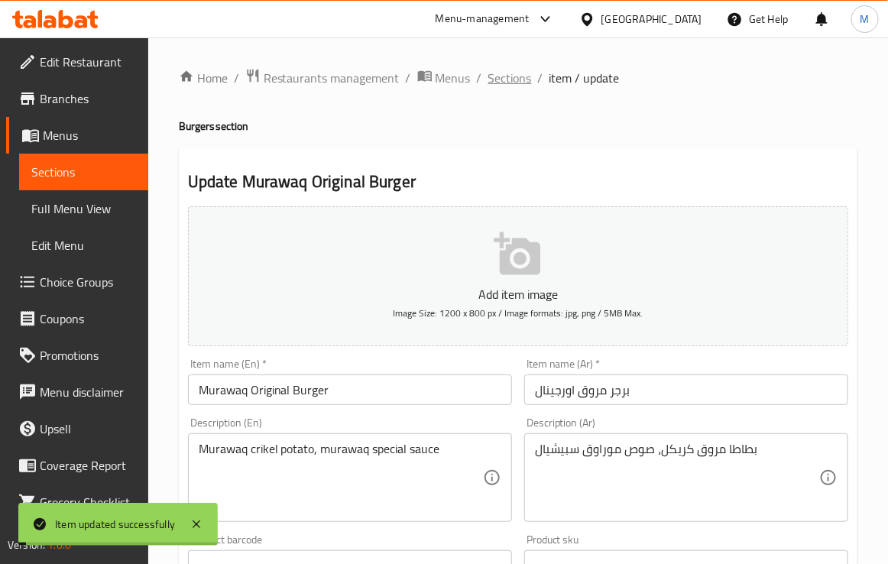
click at [513, 78] on span "Sections" at bounding box center [510, 78] width 44 height 18
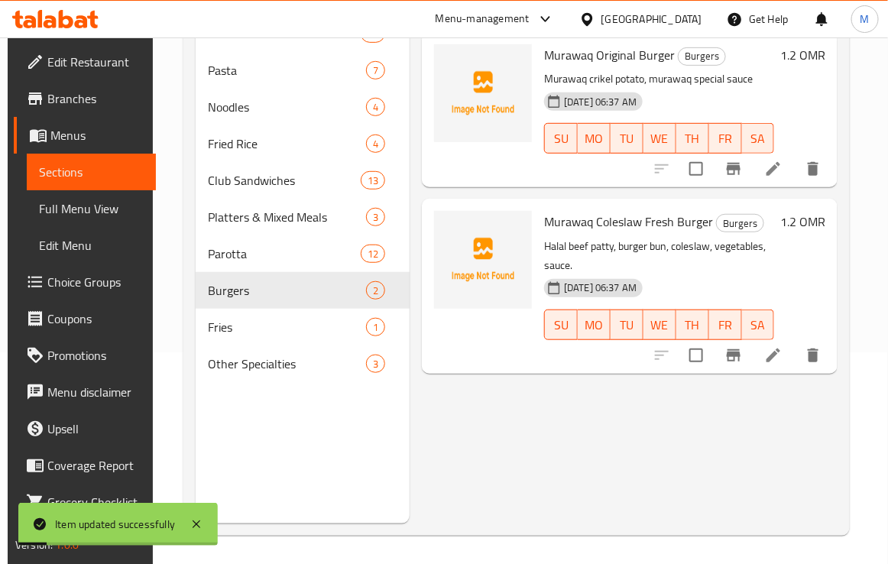
scroll to position [215, 0]
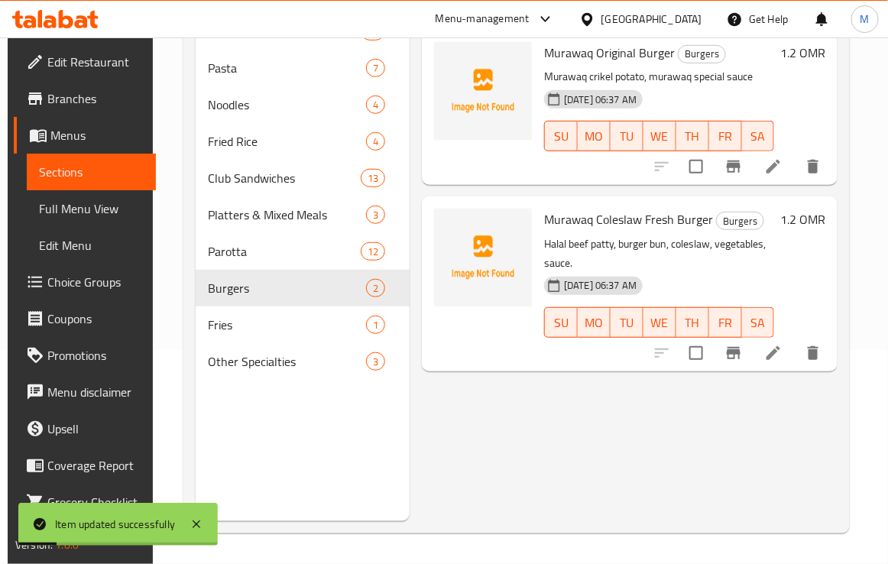
click at [791, 345] on li at bounding box center [773, 352] width 43 height 27
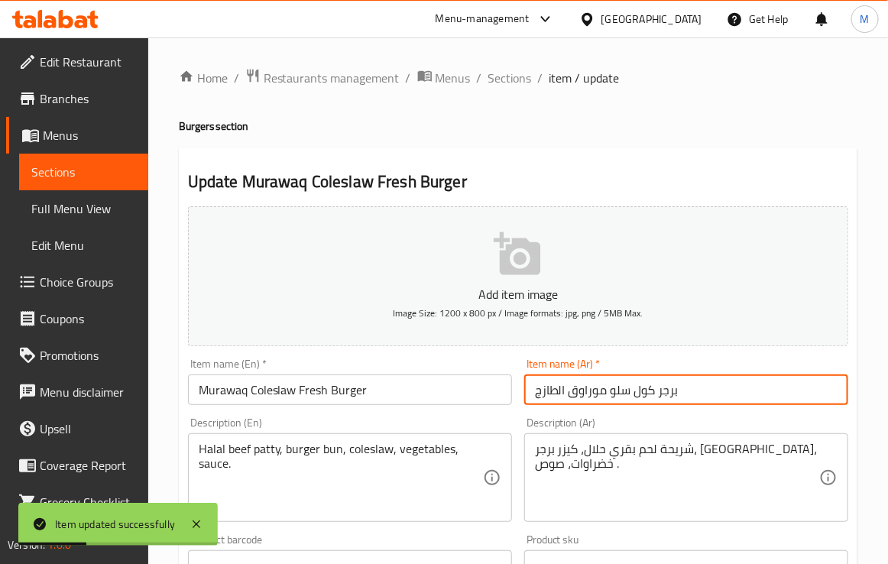
click at [592, 390] on input "برجر كول سلو موراوق الطازج" at bounding box center [686, 389] width 324 height 31
paste input "روق"
type input "برجر كول سلو مروق الطازج"
click at [601, 416] on div "Description (Ar) شريحة لحم بقري حلال، كيزر برجر، كول سلو، خضراوات، صوص . Descri…" at bounding box center [686, 469] width 336 height 117
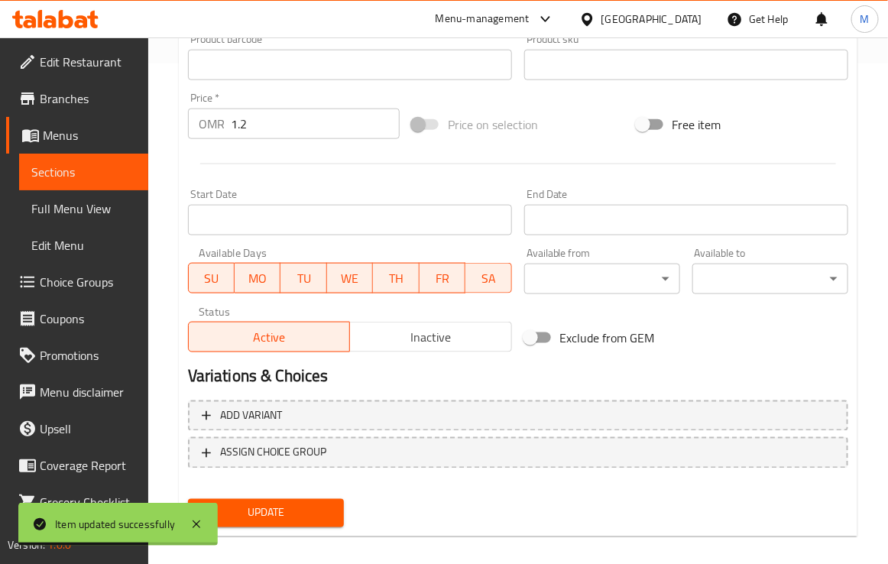
scroll to position [513, 0]
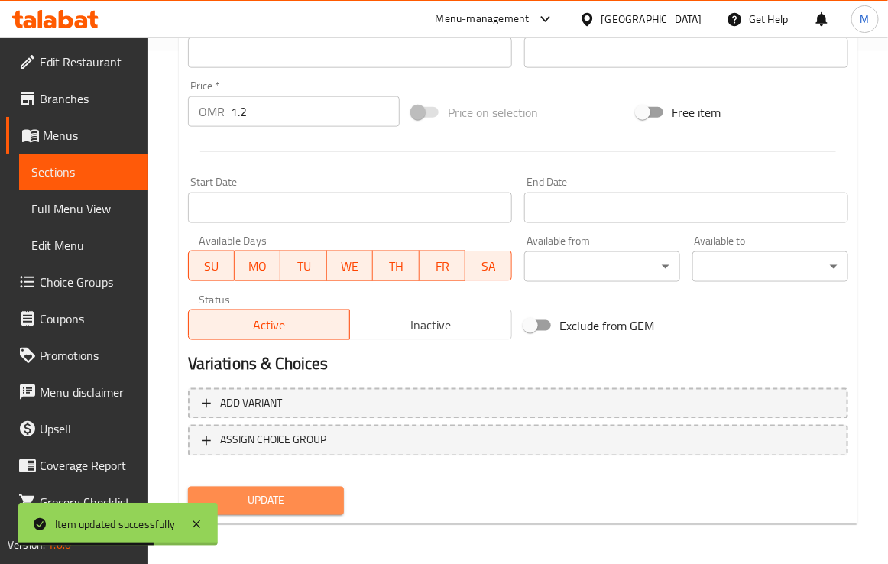
click at [302, 505] on span "Update" at bounding box center [265, 500] width 131 height 19
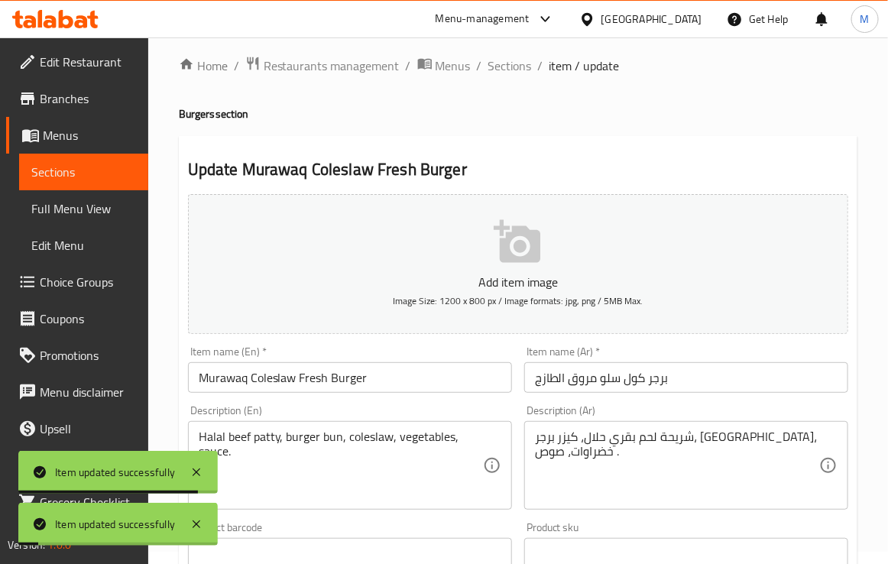
scroll to position [0, 0]
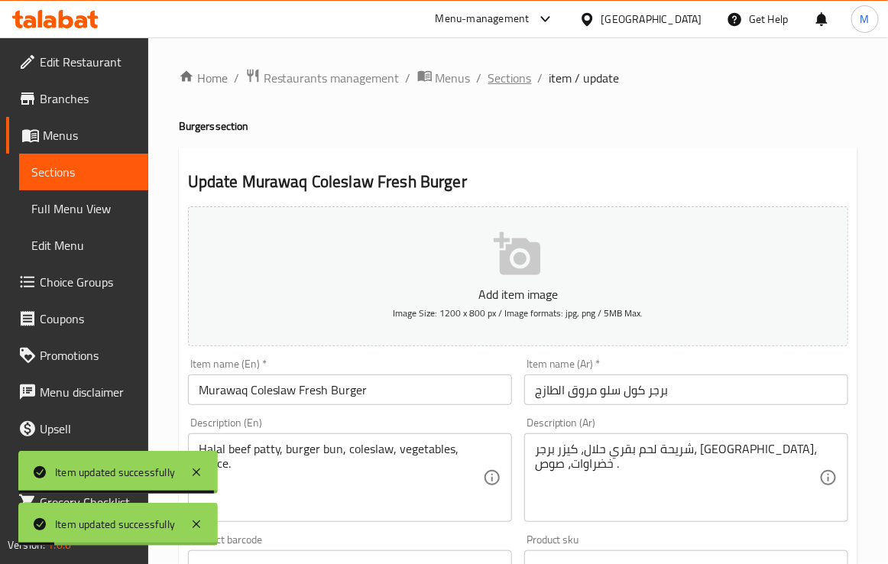
click at [514, 74] on span "Sections" at bounding box center [510, 78] width 44 height 18
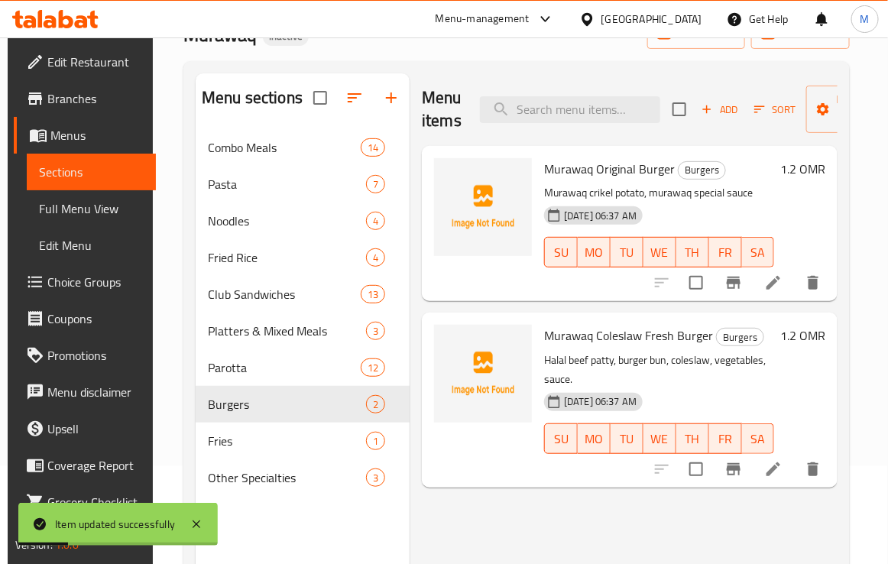
scroll to position [191, 0]
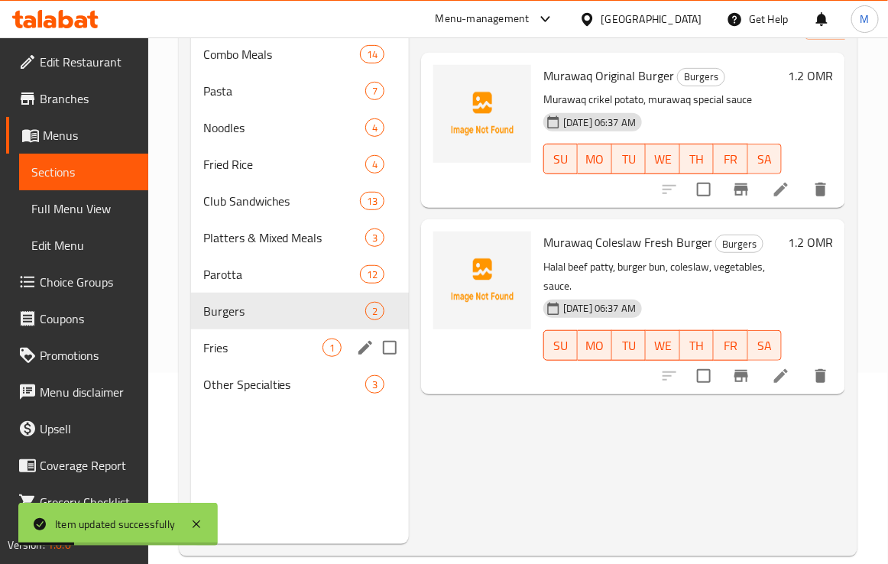
click at [241, 325] on div "Burgers 2" at bounding box center [300, 311] width 218 height 37
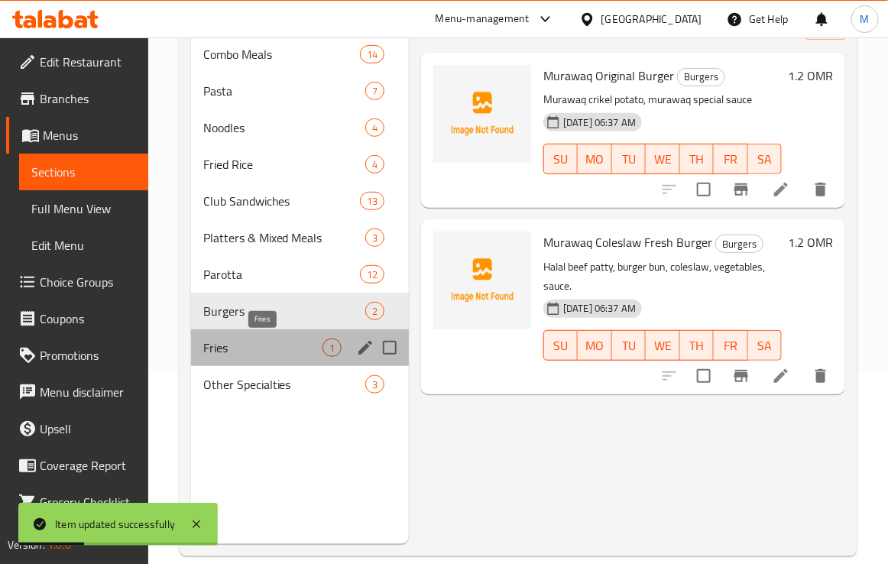
click at [241, 350] on span "Fries" at bounding box center [262, 347] width 119 height 18
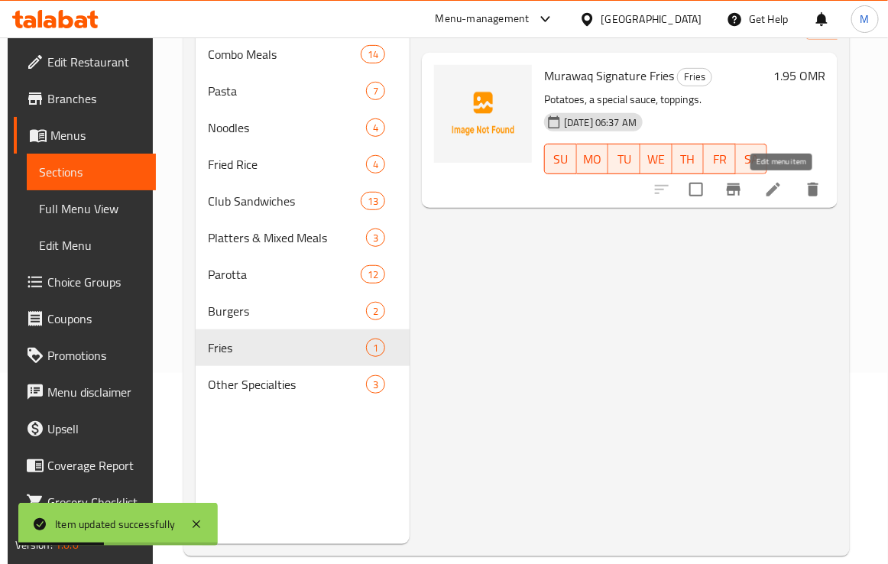
click at [782, 189] on icon at bounding box center [773, 189] width 18 height 18
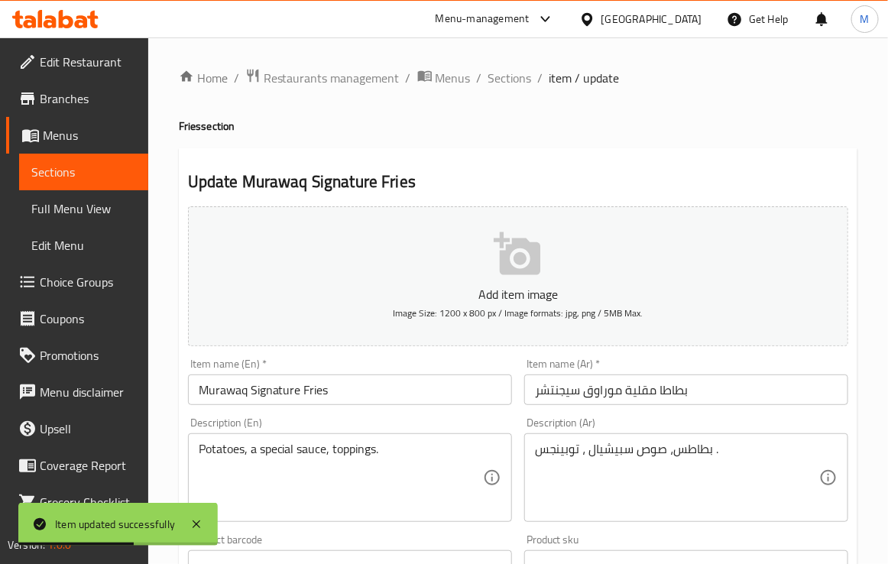
click at [608, 390] on input "بطاطا مقلية موراوق سيجنتشر" at bounding box center [686, 389] width 324 height 31
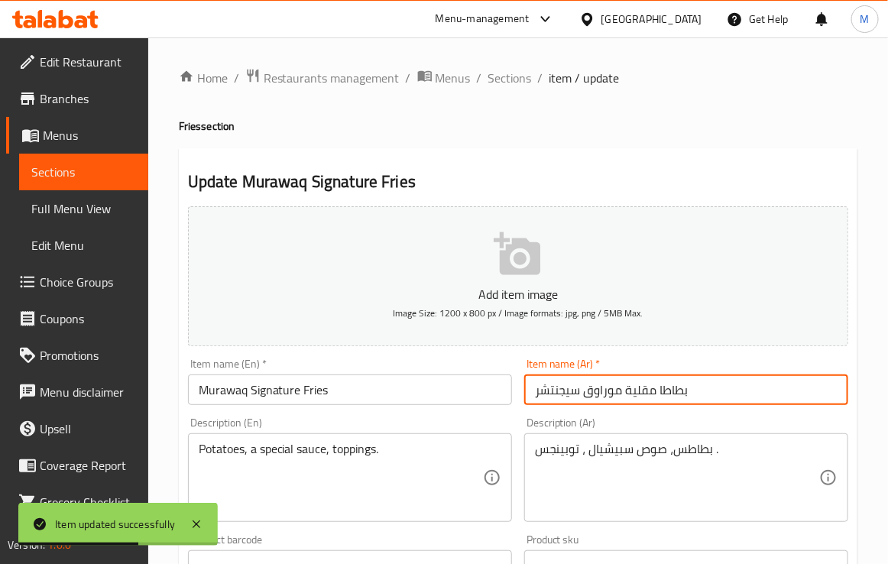
click at [608, 390] on input "بطاطا مقلية موراوق سيجنتشر" at bounding box center [686, 389] width 324 height 31
paste input "روق"
type input "بطاطا مقلية مروق سيجنتشر"
click at [609, 414] on div "Description (Ar) بطاطس، صوص سبيشيال ، توبينجس . Description (Ar)" at bounding box center [686, 469] width 336 height 117
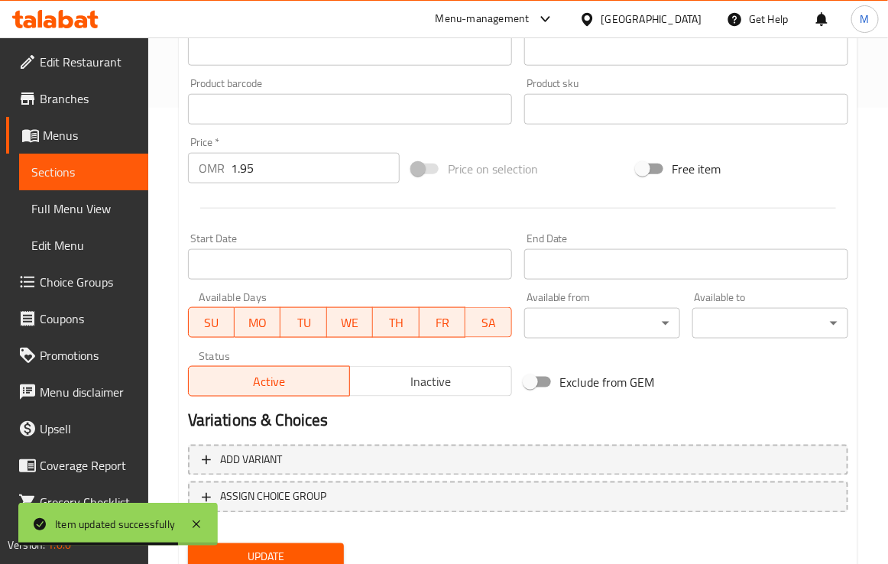
scroll to position [513, 0]
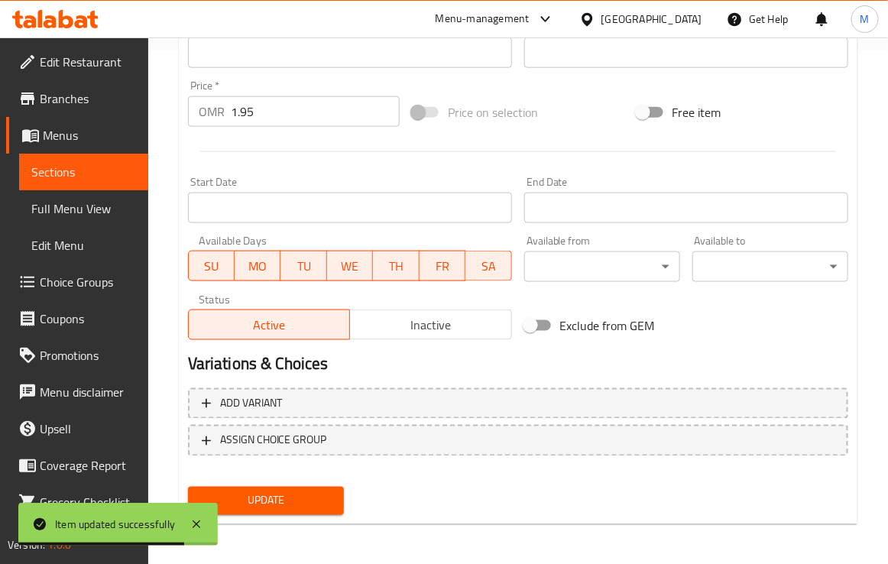
click at [327, 500] on span "Update" at bounding box center [265, 500] width 131 height 19
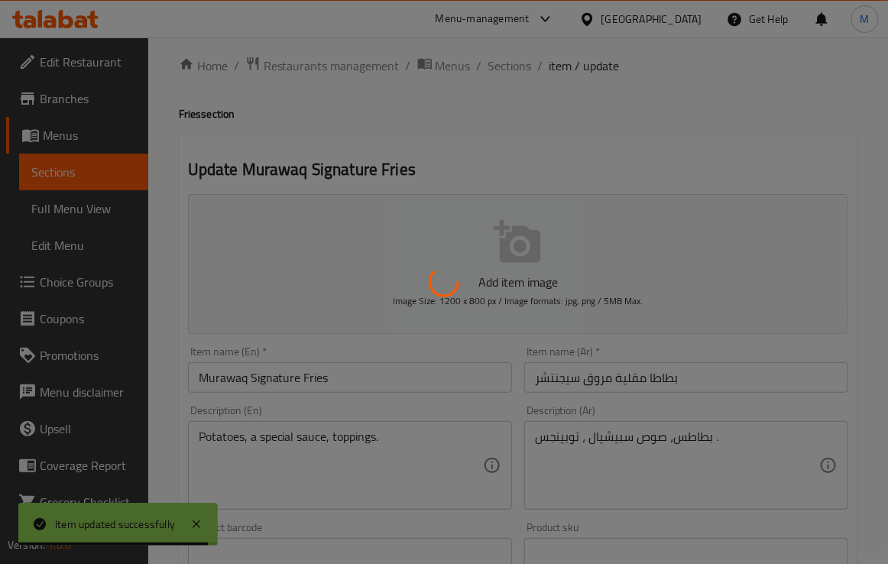
scroll to position [0, 0]
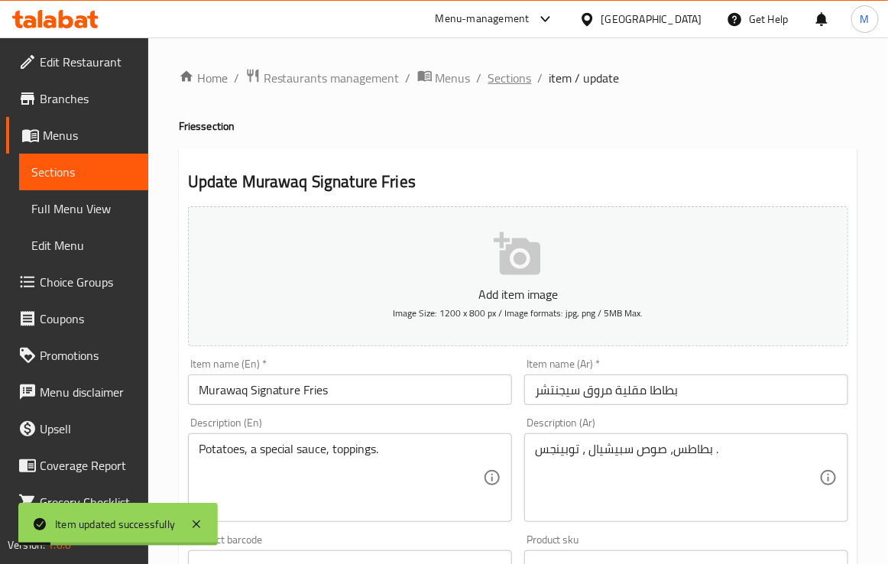
click at [502, 78] on span "Sections" at bounding box center [510, 78] width 44 height 18
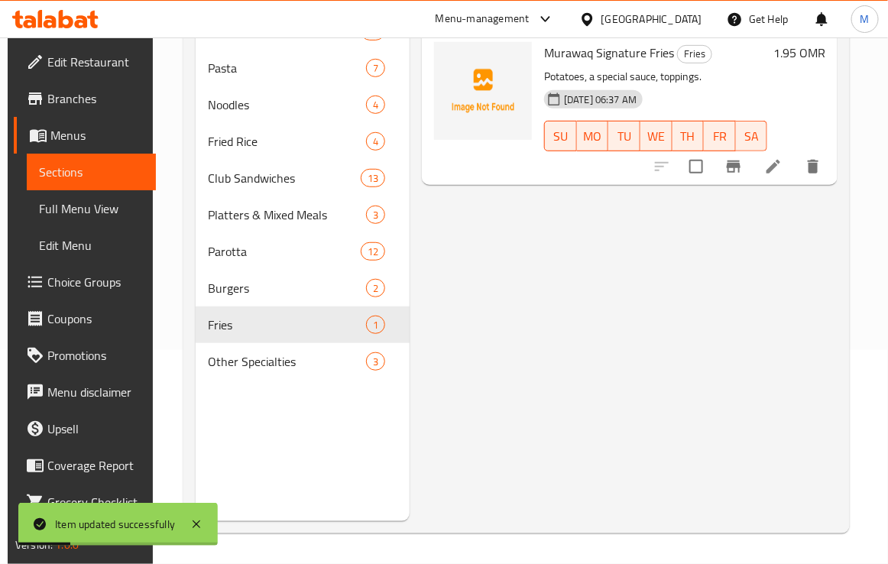
scroll to position [215, 0]
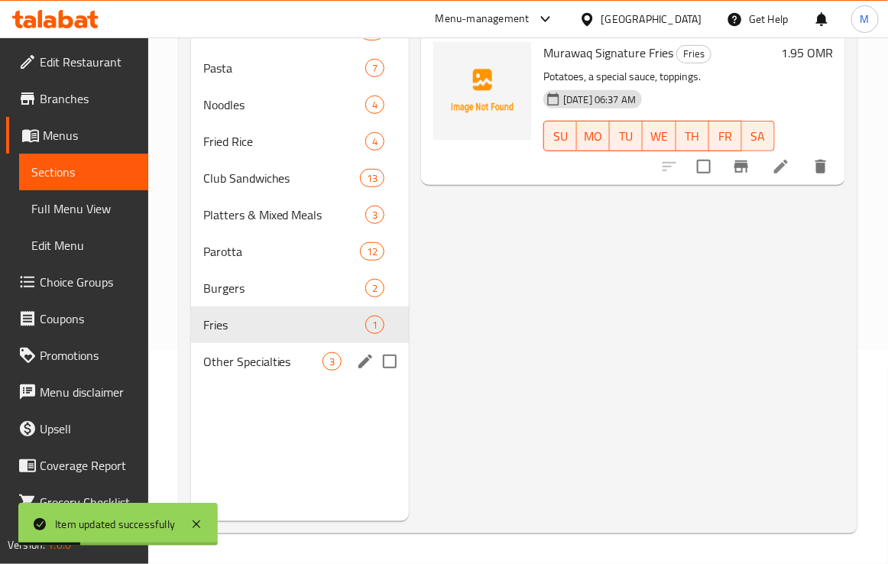
click at [252, 370] on div "Other Specialties 3" at bounding box center [300, 361] width 218 height 37
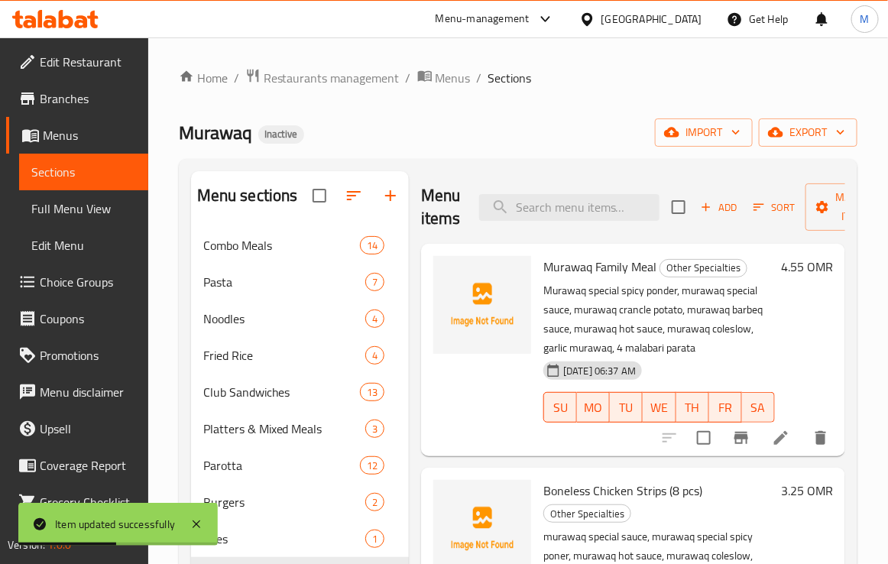
click at [771, 437] on icon at bounding box center [780, 438] width 18 height 18
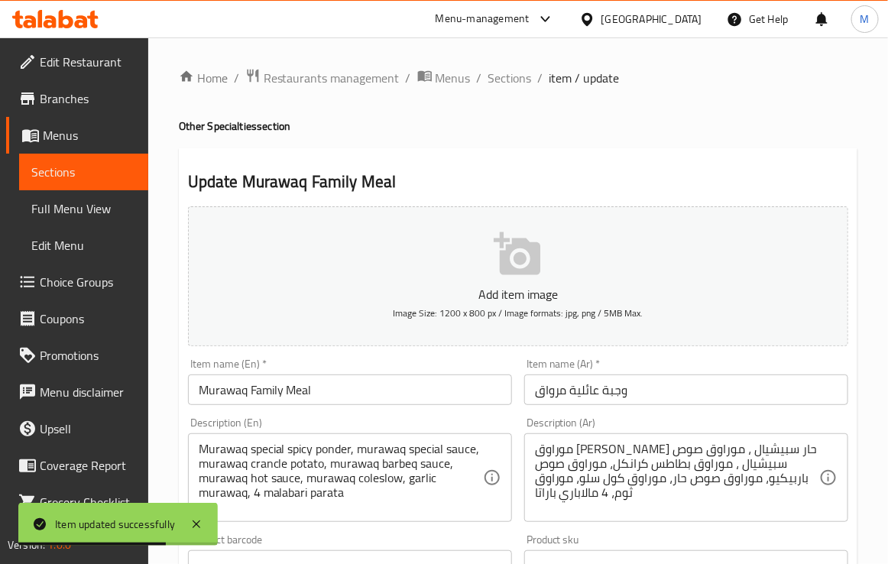
click at [545, 399] on input "وجبة عائلية مرواق" at bounding box center [686, 389] width 324 height 31
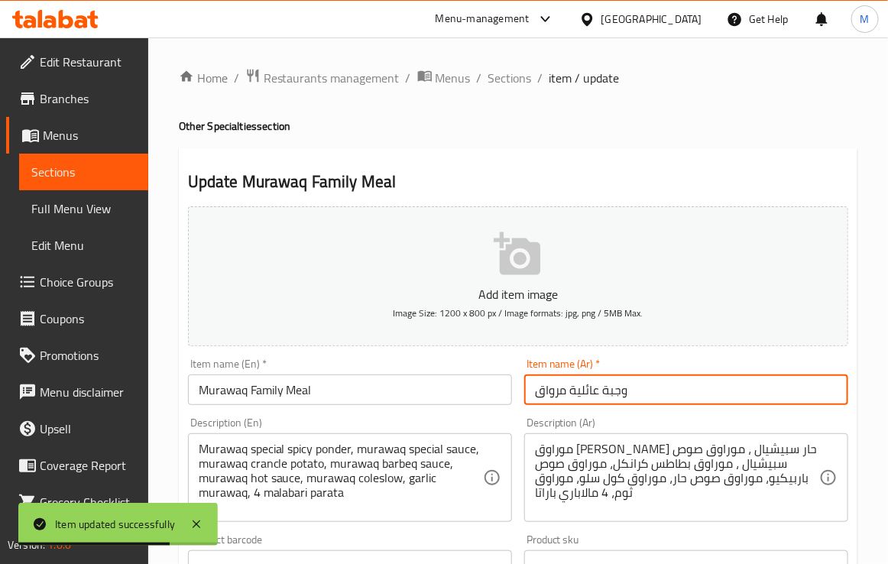
click at [545, 399] on input "وجبة عائلية مرواق" at bounding box center [686, 389] width 324 height 31
paste input "text"
type input "وجبة عائلية مروق"
click at [558, 413] on div "Description (Ar) موراوق بوندر حار سبيشيال ، موراوق صوص سبيشيال ، موراوق بطاطس ك…" at bounding box center [686, 469] width 336 height 117
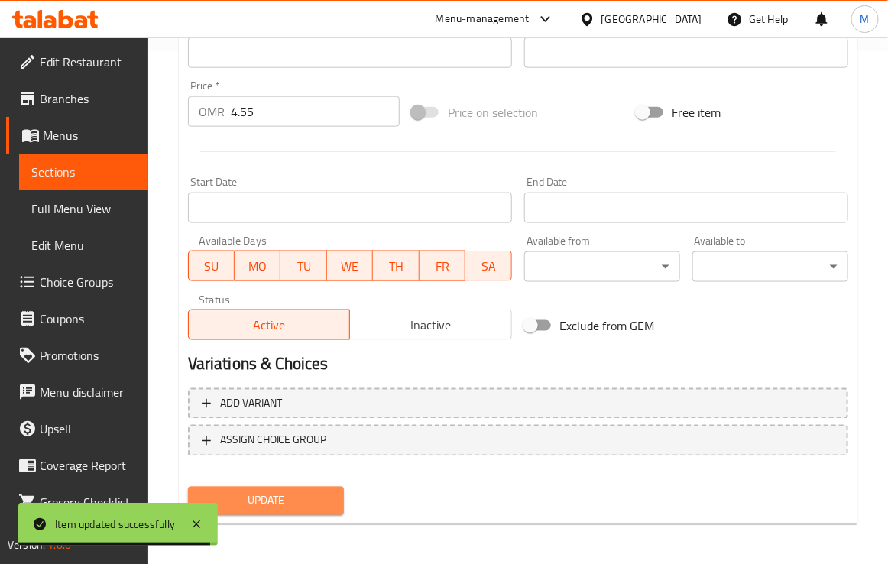
click at [299, 505] on span "Update" at bounding box center [265, 500] width 131 height 19
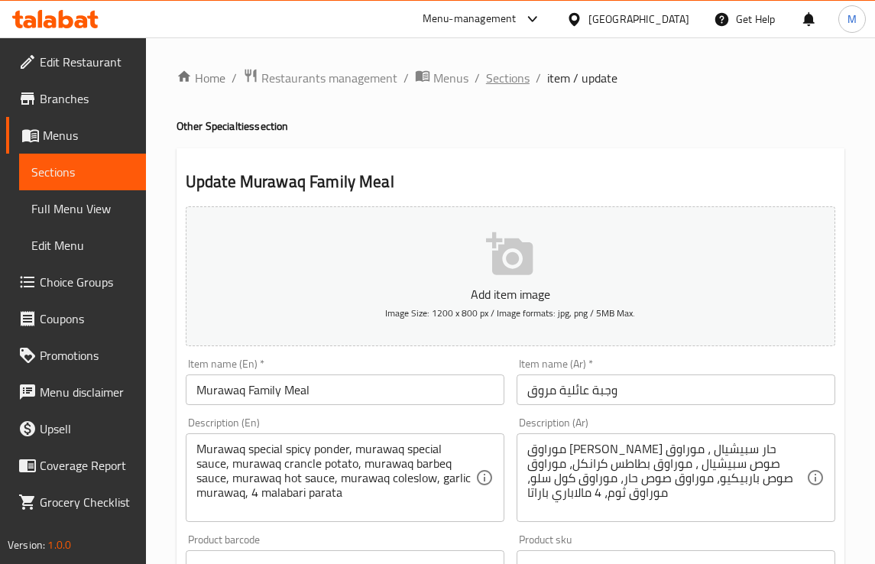
click at [508, 81] on span "Sections" at bounding box center [508, 78] width 44 height 18
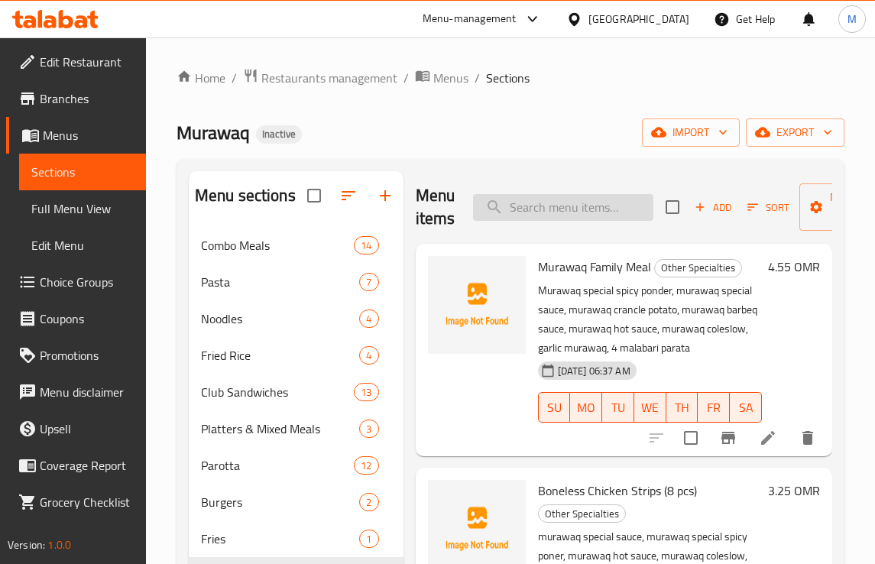
click at [524, 214] on input "search" at bounding box center [563, 207] width 180 height 27
paste input "crikel"
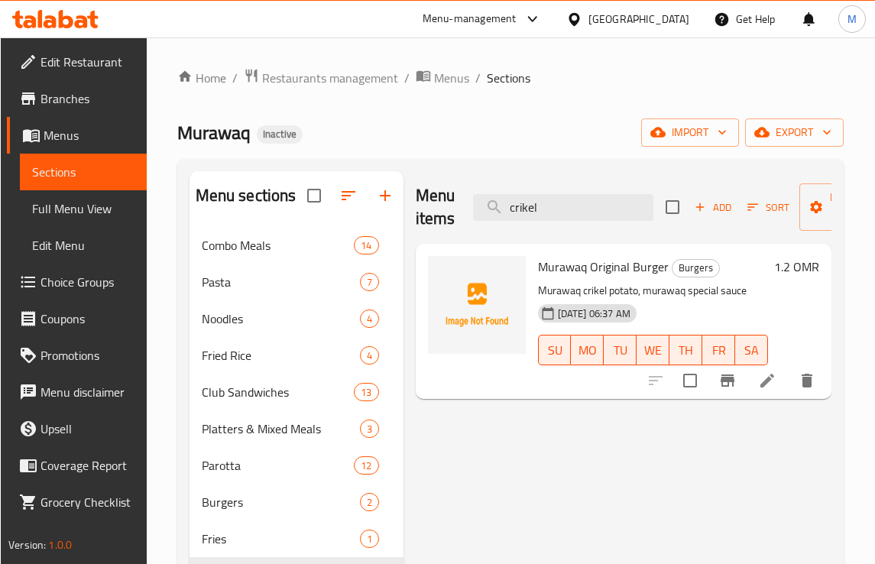
type input "crikel"
click at [766, 382] on icon at bounding box center [767, 381] width 14 height 14
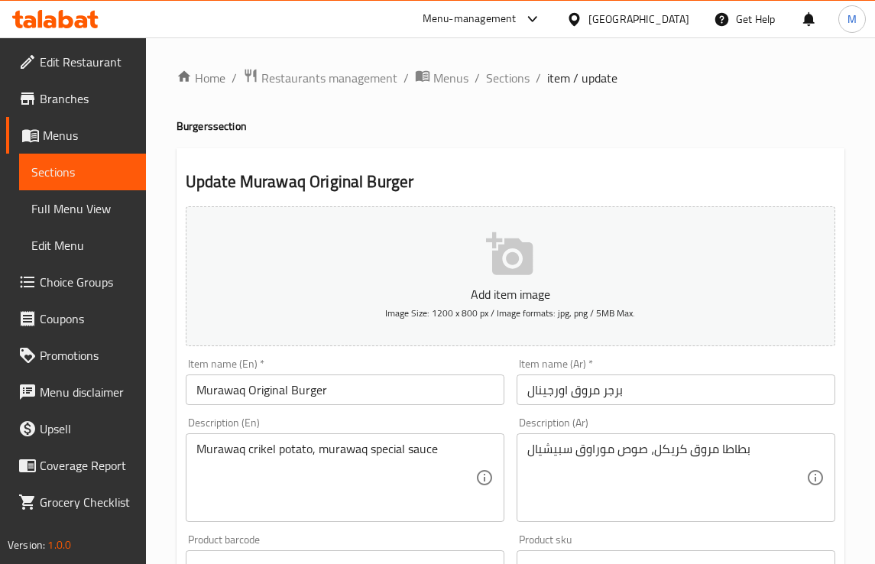
click at [586, 115] on div "Home / Restaurants management / Menus / Sections / item / update Burgers sectio…" at bounding box center [510, 558] width 668 height 981
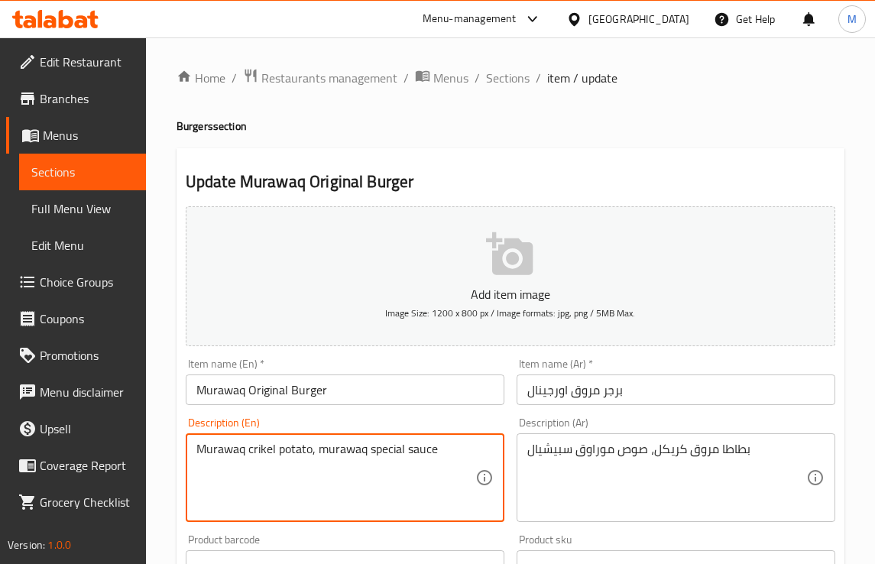
click at [257, 448] on textarea "Murawaq crikel potato, murawaq special sauce" at bounding box center [335, 477] width 279 height 73
paste textarea "nkle"
type textarea "Murawaq crinkle potato, murawaq special sauce"
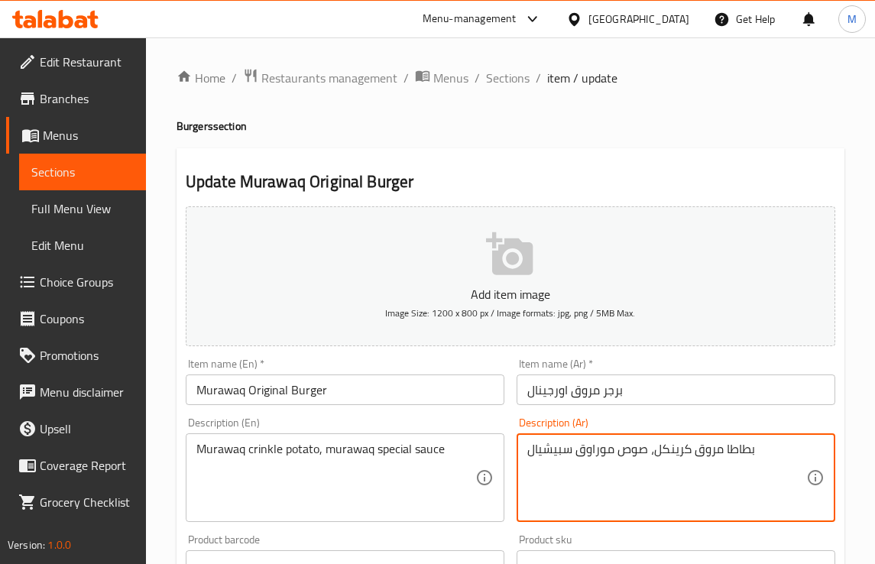
click at [681, 406] on div "Item name (Ar)   * برجر مروق اورجينال Item name (Ar) *" at bounding box center [675, 381] width 331 height 59
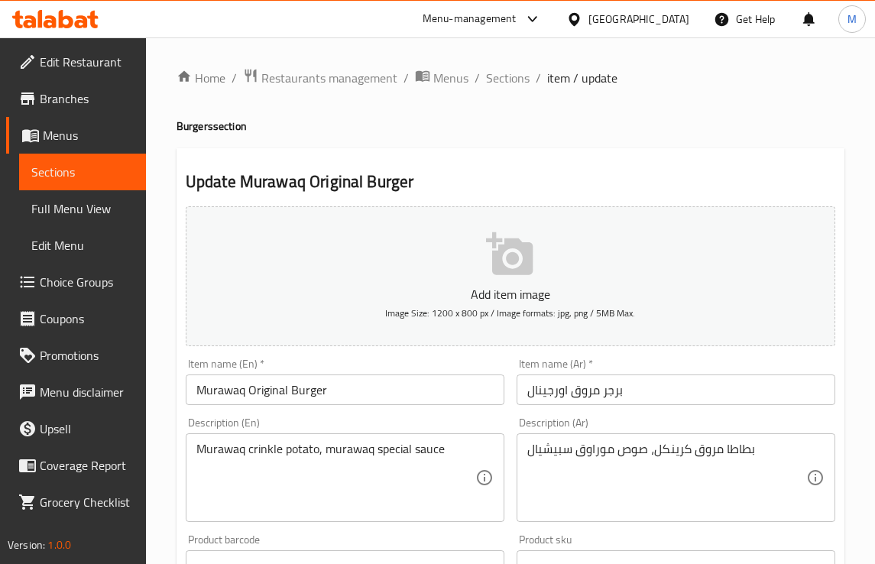
click at [590, 391] on input "برجر مروق اورجينال" at bounding box center [675, 389] width 319 height 31
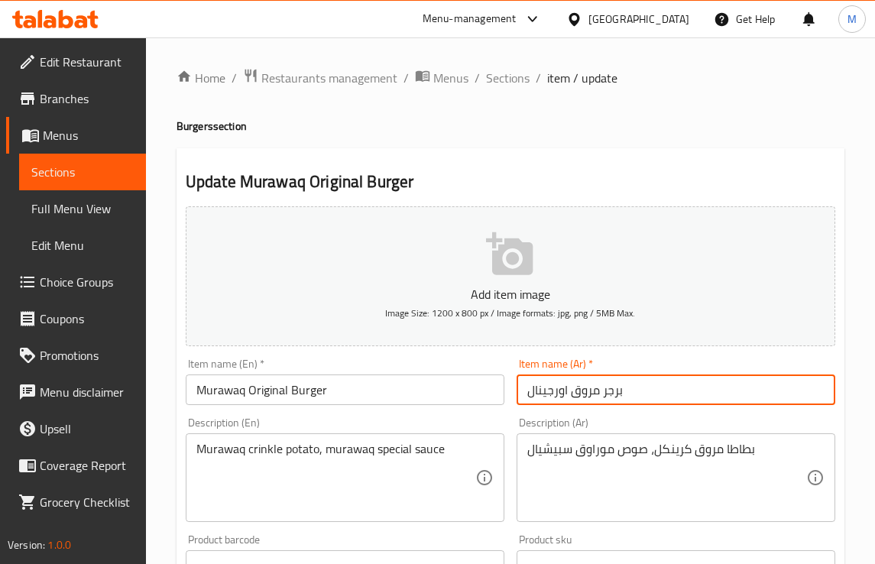
click at [590, 391] on input "برجر مروق اورجينال" at bounding box center [675, 389] width 319 height 31
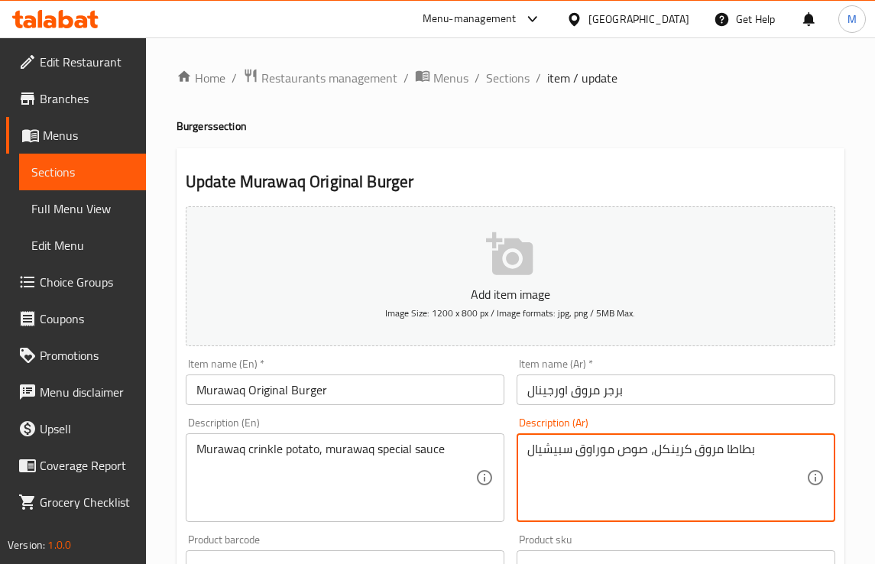
click at [592, 459] on textarea "بطاطا مروق كرينكل، صوص موراوق سبيشيال" at bounding box center [666, 477] width 279 height 73
paste textarea "ر"
type textarea "بطاطا مروق كرينكل، صوص مروق سبيشيال"
click at [454, 420] on div "Description (En) Murawaq crinkle potato, murawaq special sauce Description (En)" at bounding box center [345, 469] width 319 height 105
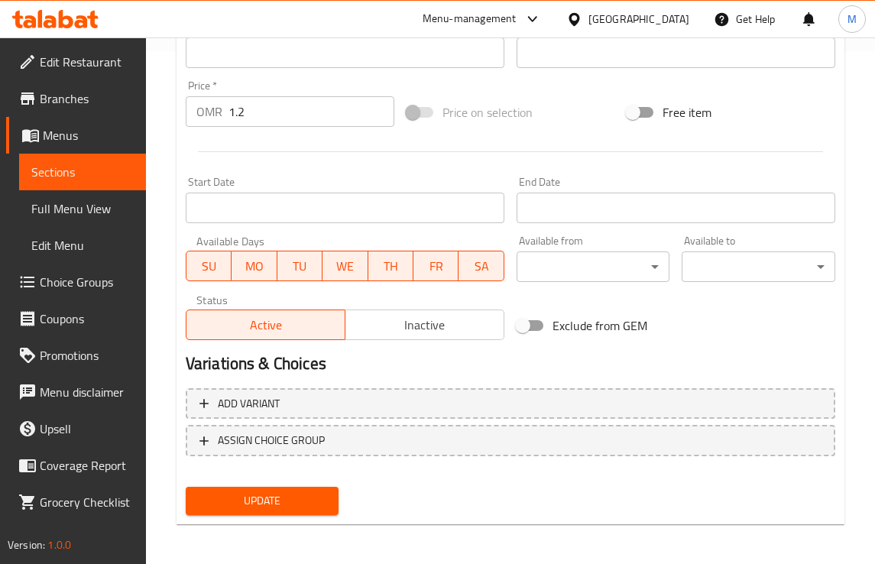
click at [276, 496] on span "Update" at bounding box center [262, 500] width 129 height 19
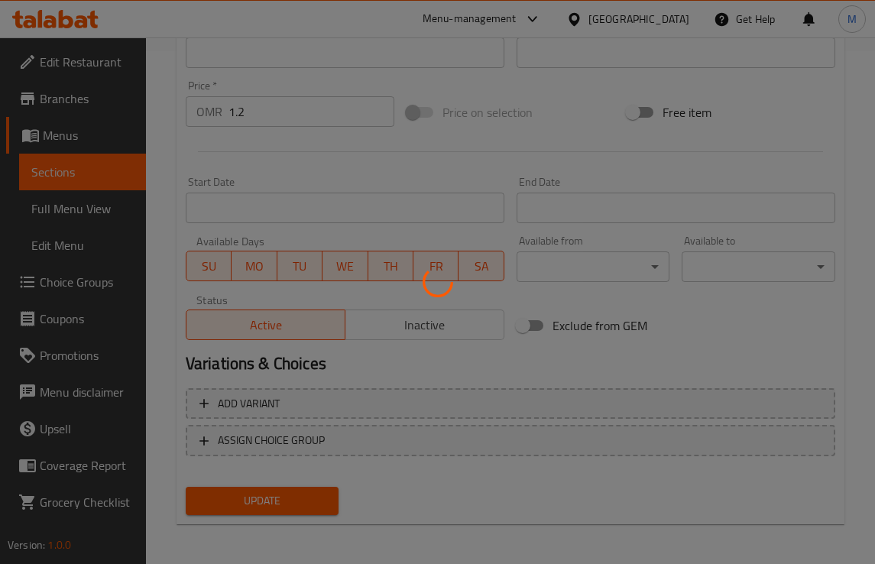
scroll to position [131, 0]
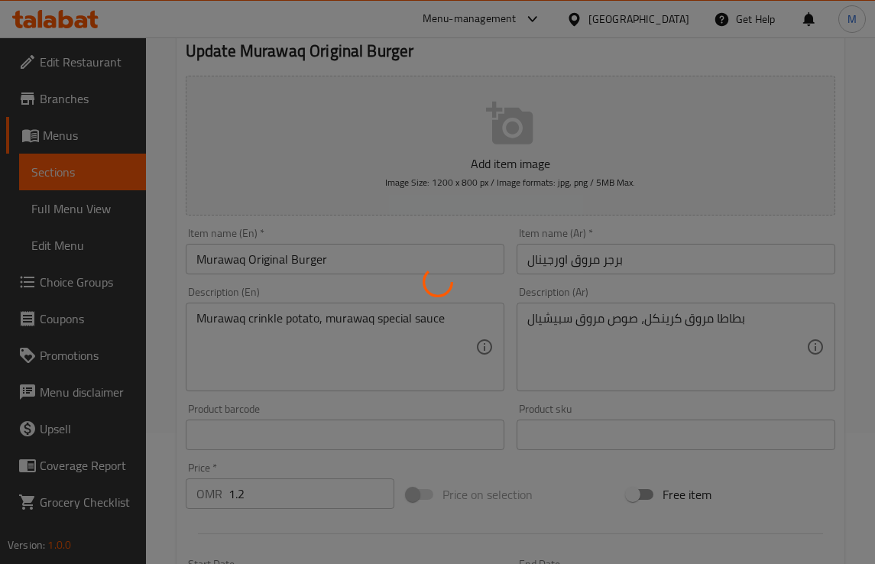
click at [231, 256] on div at bounding box center [437, 282] width 875 height 564
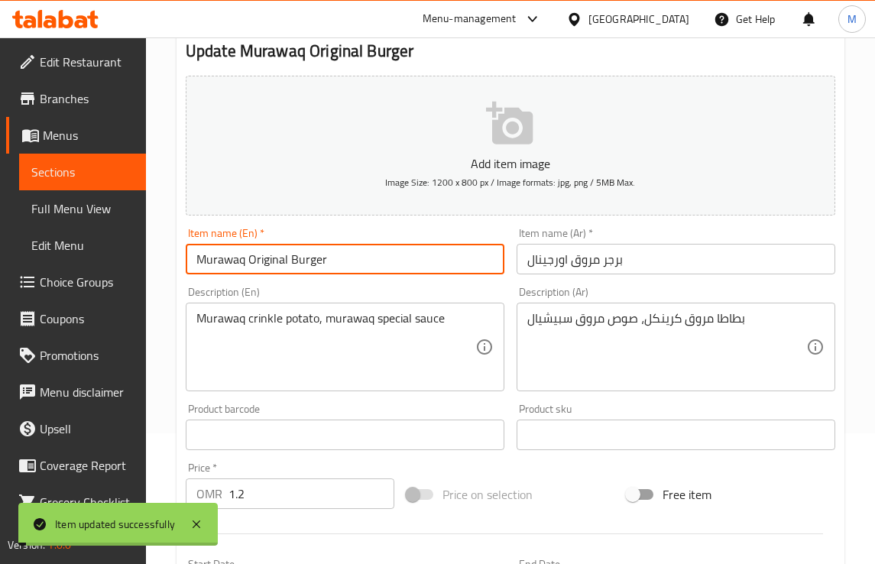
click at [231, 256] on input "Murawaq Original Burger" at bounding box center [345, 259] width 319 height 31
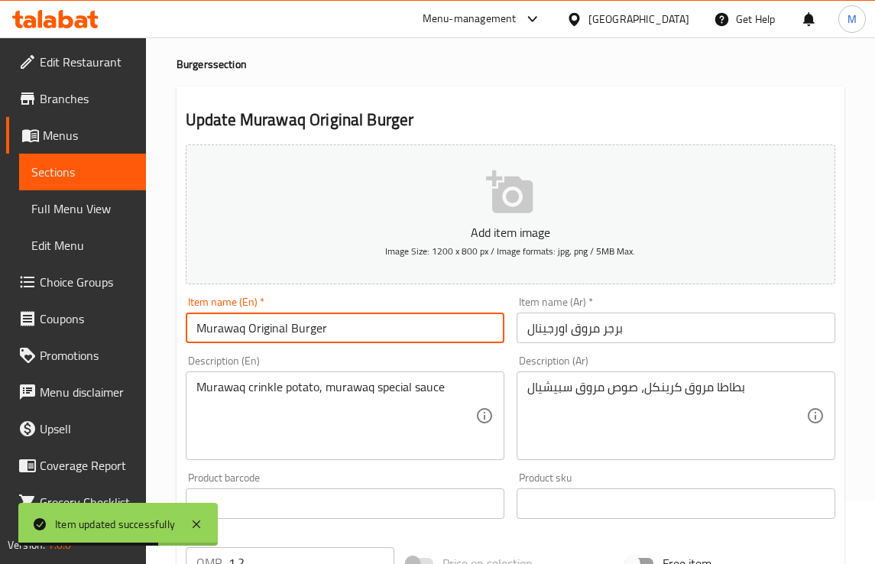
scroll to position [0, 0]
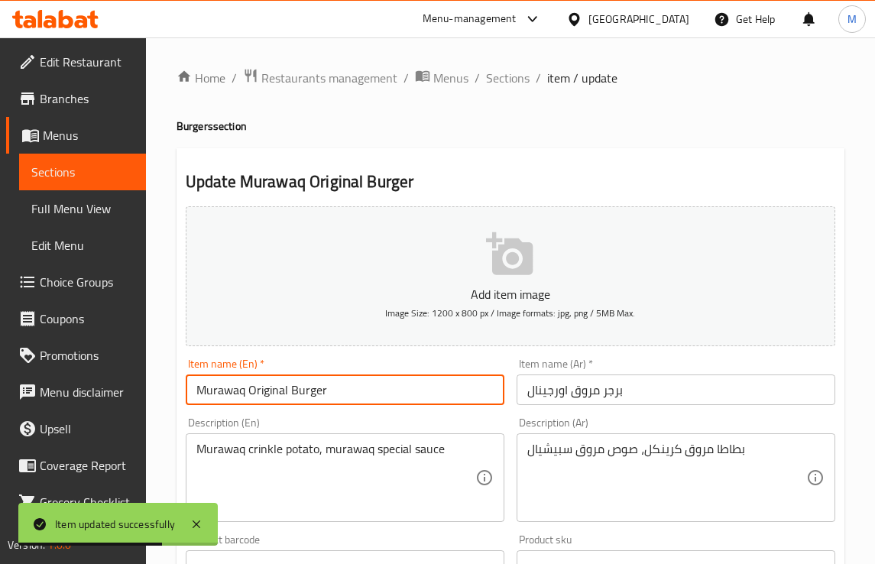
drag, startPoint x: 493, startPoint y: 74, endPoint x: 499, endPoint y: 100, distance: 26.5
click at [493, 74] on span "Sections" at bounding box center [508, 78] width 44 height 18
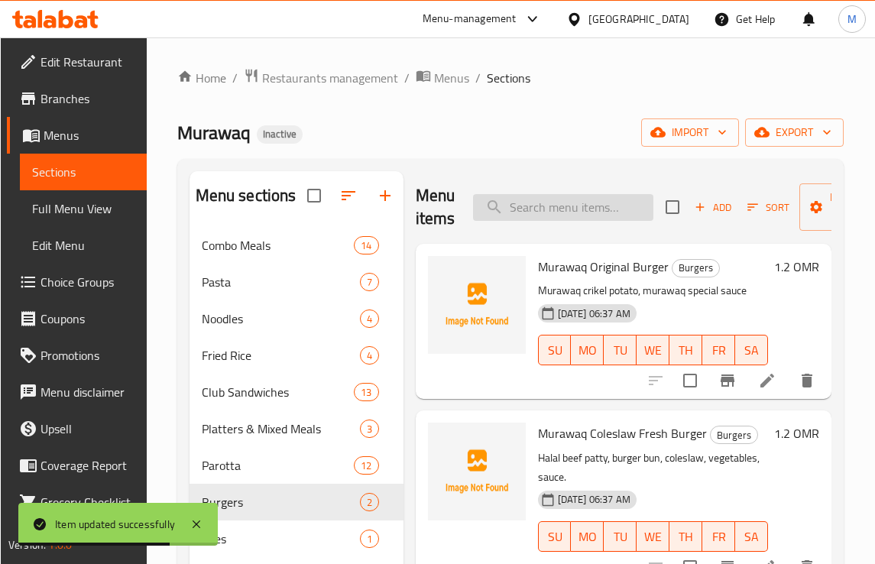
click at [582, 216] on input "search" at bounding box center [563, 207] width 180 height 27
paste input "Murawaq Signature Fries"
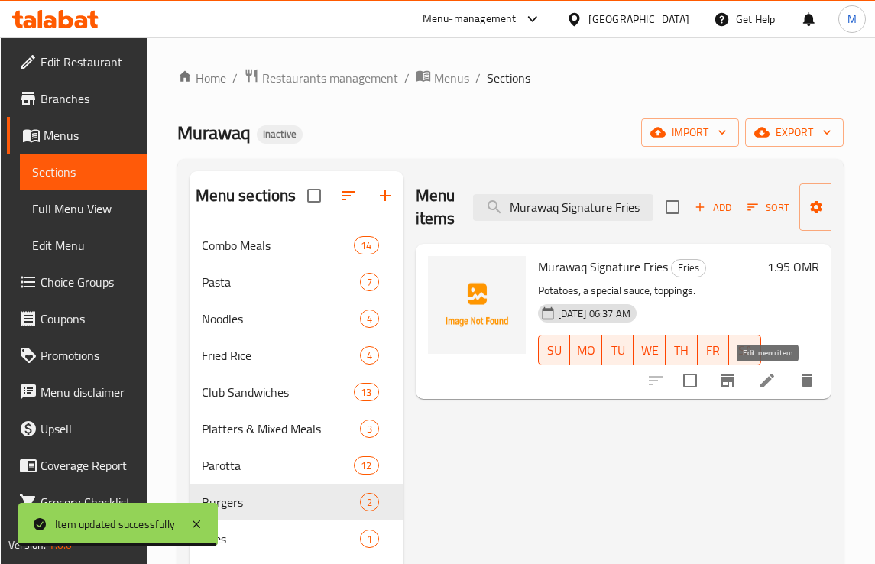
type input "Murawaq Signature Fries"
click at [773, 379] on icon at bounding box center [767, 380] width 18 height 18
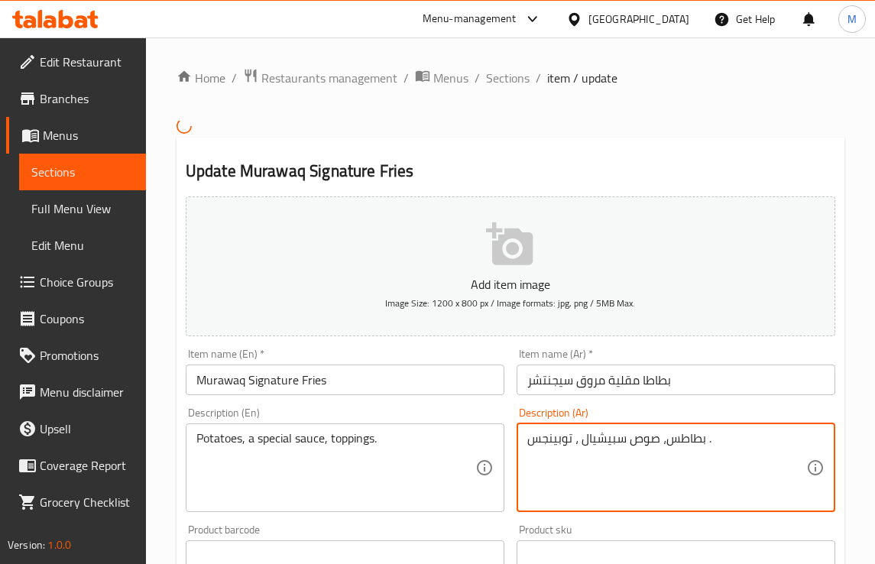
click at [539, 440] on textarea "بطاطس، صوص سبيشيال ، توبينجس ." at bounding box center [666, 467] width 279 height 73
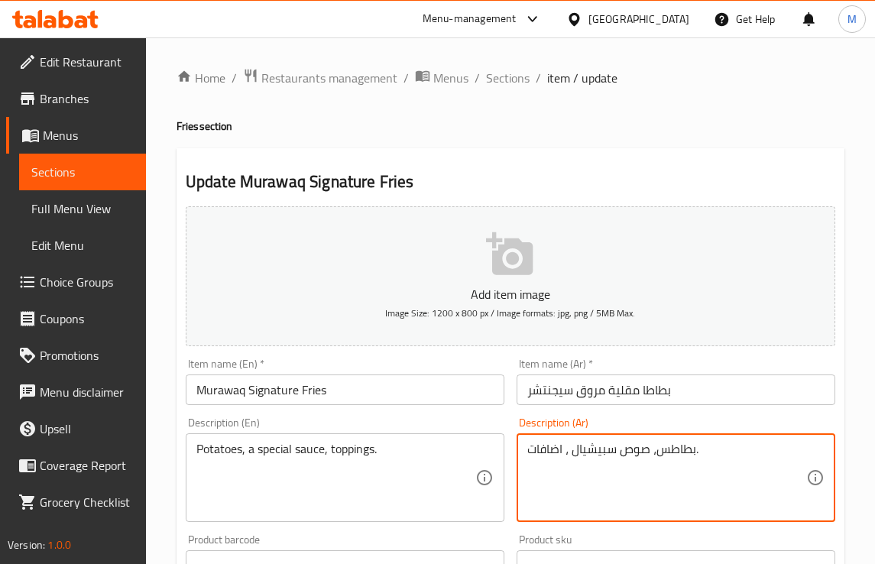
type textarea "بطاطس، صوص سبيشيال ، اضافات."
click at [493, 425] on div "Description (En) Potatoes, a special sauce, toppings. Description (En)" at bounding box center [345, 469] width 319 height 105
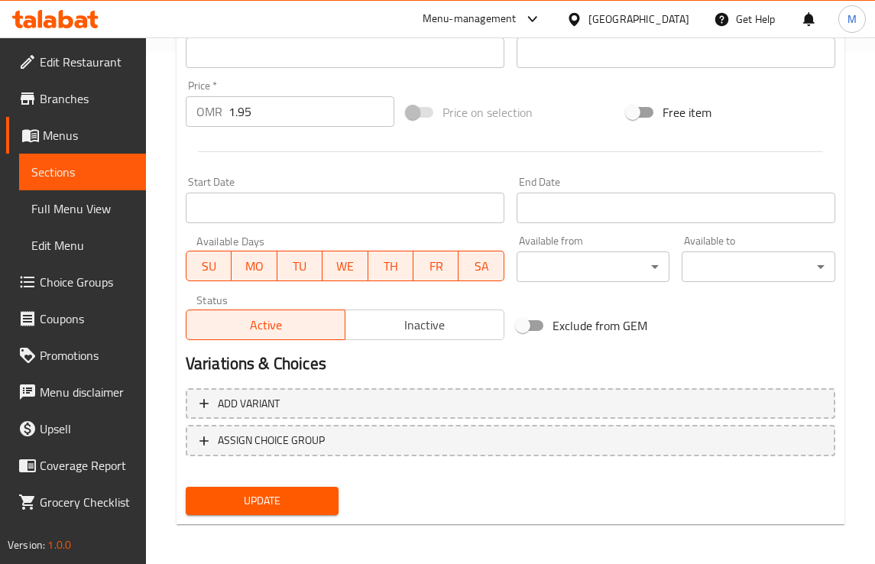
click at [273, 497] on span "Update" at bounding box center [262, 500] width 129 height 19
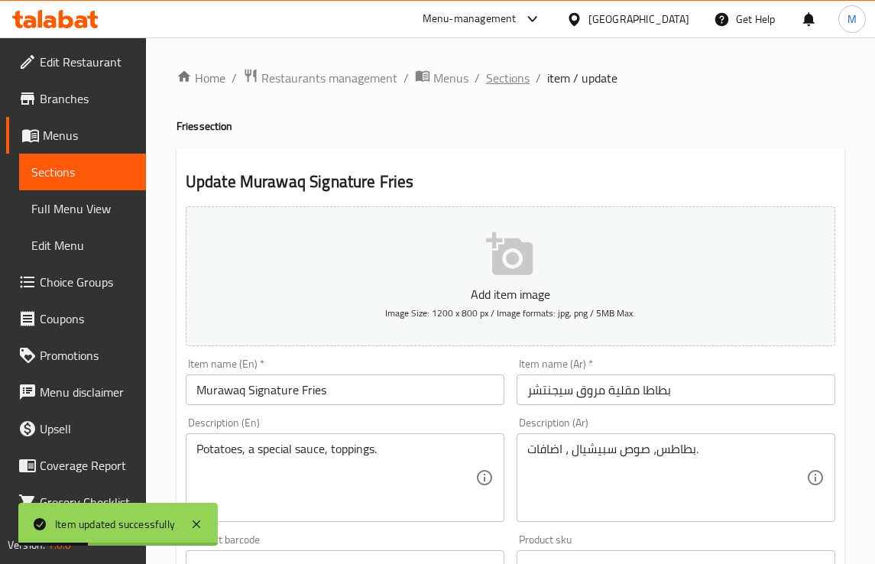
click at [495, 76] on span "Sections" at bounding box center [508, 78] width 44 height 18
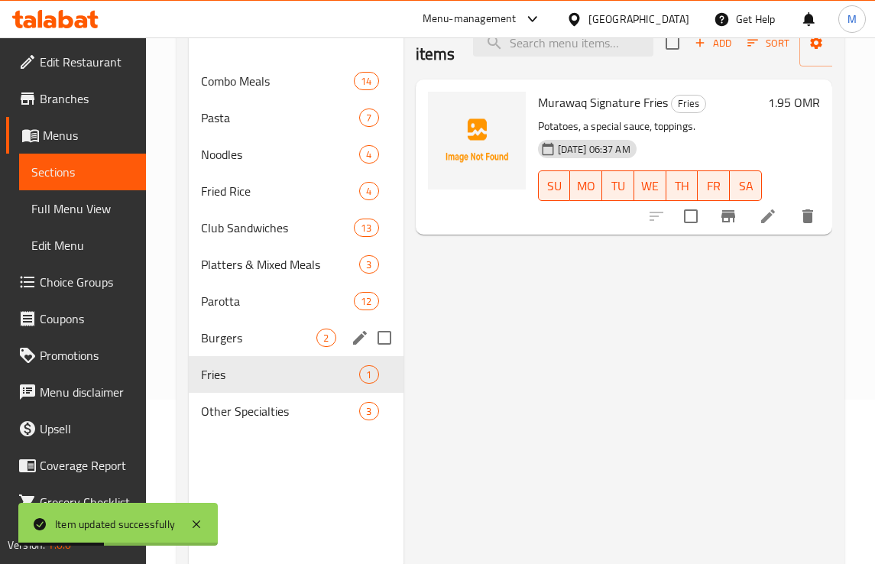
scroll to position [215, 0]
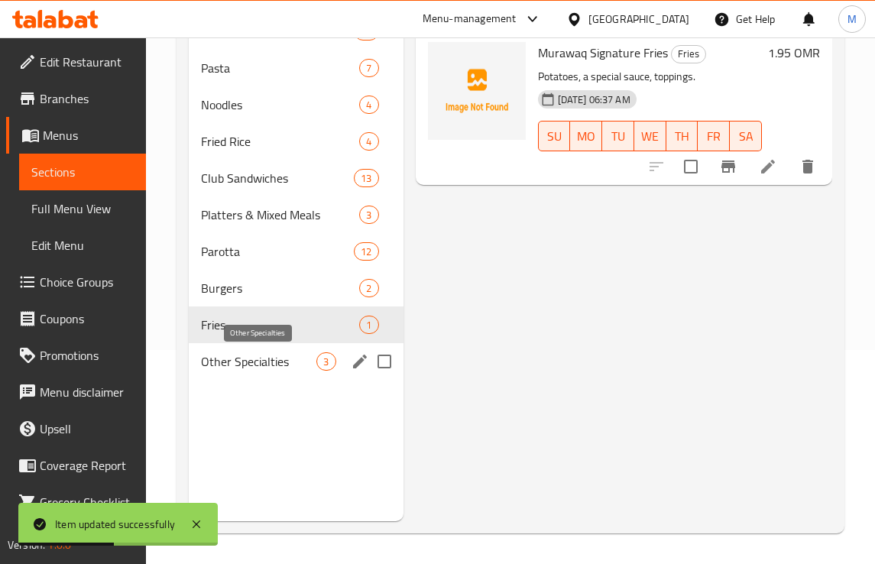
click at [251, 353] on span "Other Specialties" at bounding box center [259, 361] width 116 height 18
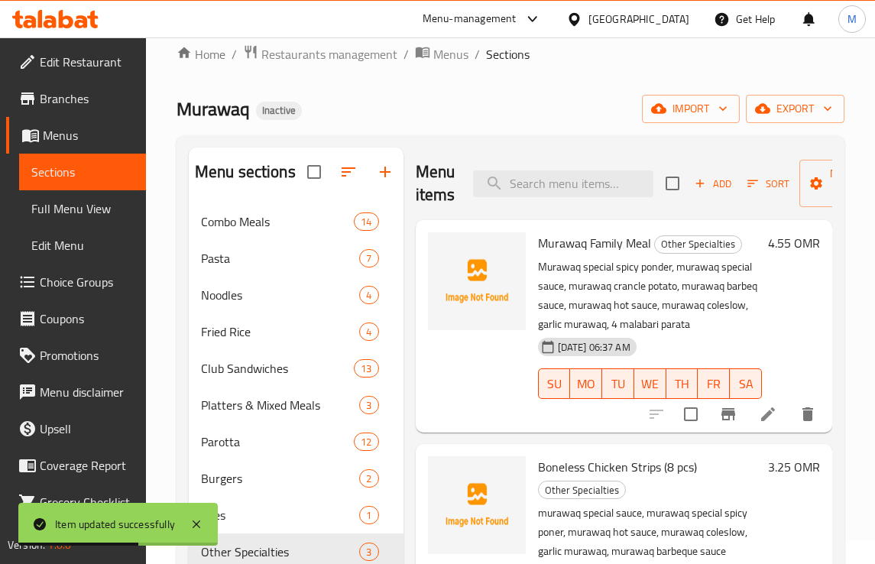
scroll to position [215, 0]
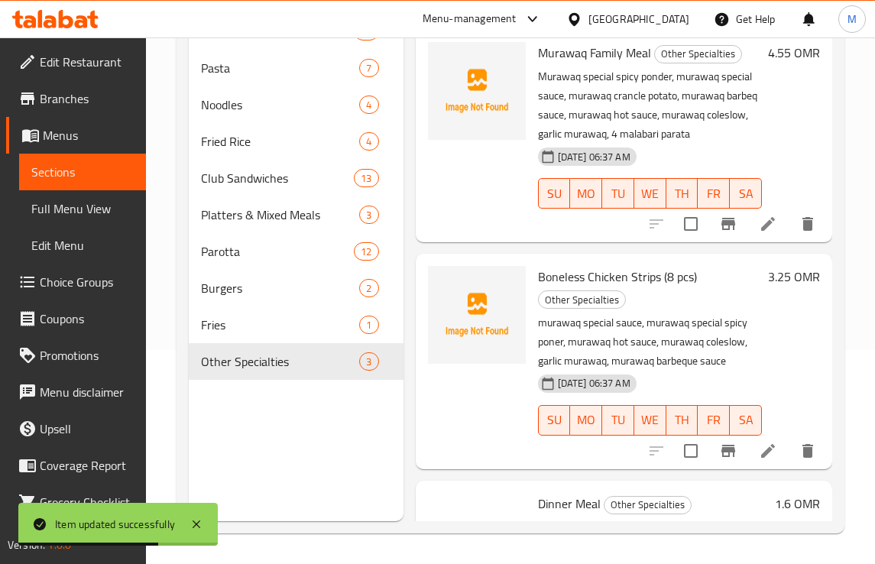
click at [758, 233] on icon at bounding box center [767, 224] width 18 height 18
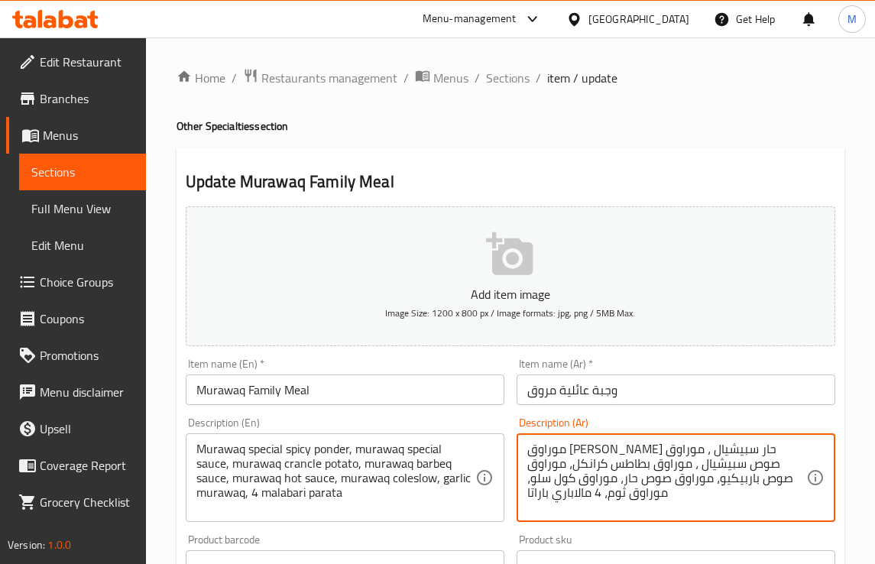
click at [768, 452] on textarea "موراوق بوندر حار سبيشيال ، موراوق صوص سبيشيال ، موراوق بطاطس كرانكل، موراوق صوص…" at bounding box center [666, 477] width 279 height 73
paste textarea "روق"
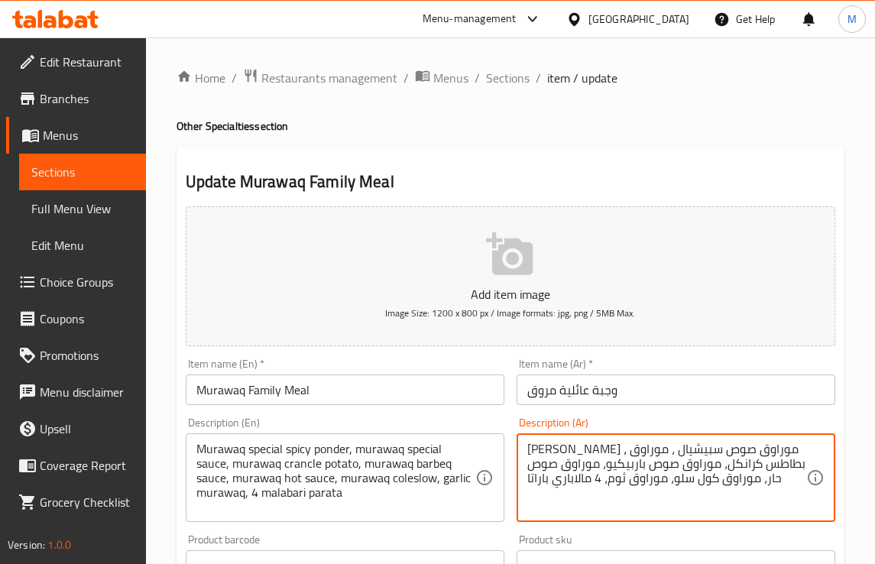
click at [756, 463] on textarea "مروقبوندر حار سبيشيال ، موراوق صوص سبيشيال ، موراوق بطاطس كرانكل، موراوق صوص با…" at bounding box center [666, 477] width 279 height 73
paste textarea "روق"
click at [754, 456] on textarea "مروقبوندر حار سبيشيال ، موراوق صوص سبيشيال ، مروق بطاطس كرانكل، موراوق صوص بارب…" at bounding box center [666, 477] width 279 height 73
click at [723, 478] on textarea "مروق بوندر حار سبيشيال ، موراوق صوص سبيشيال ، مروق بطاطس كرانكل، موراوق صوص بار…" at bounding box center [666, 477] width 279 height 73
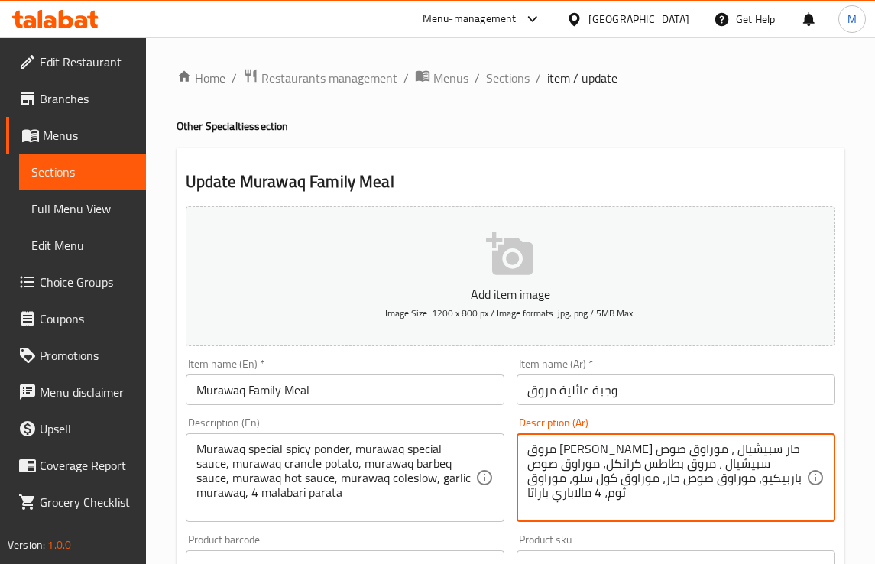
click at [723, 478] on textarea "مروق بوندر حار سبيشيال ، موراوق صوص سبيشيال ، مروق بطاطس كرانكل، موراوق صوص بار…" at bounding box center [666, 477] width 279 height 73
paste textarea "روق"
click at [661, 464] on textarea "مروق بوندر حار سبيشيال ، موراوق صوص سبيشيال ، مروق بطاطس كرانكل، موراوق صوص بار…" at bounding box center [666, 477] width 279 height 73
paste textarea "روق"
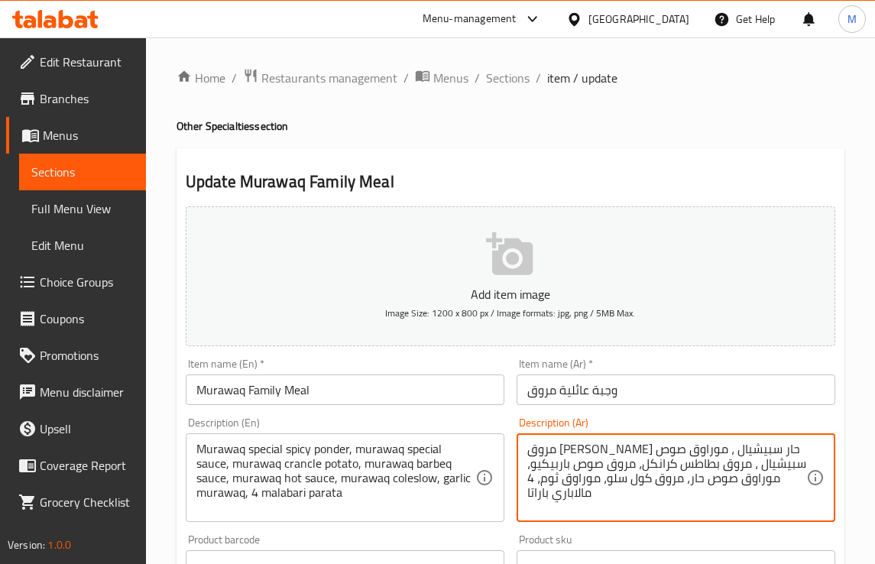
click at [651, 478] on textarea "مروق بوندر حار سبيشيال ، موراوق صوص سبيشيال ، مروق بطاطس كرانكل، مروق صوص باربي…" at bounding box center [666, 477] width 279 height 73
paste textarea "روق"
click at [628, 451] on textarea "مروق بوندر حار سبيشيال ، موراوق صوص سبيشيال ، مروق بطاطس كرانكل، مروق صوص باربي…" at bounding box center [666, 477] width 279 height 73
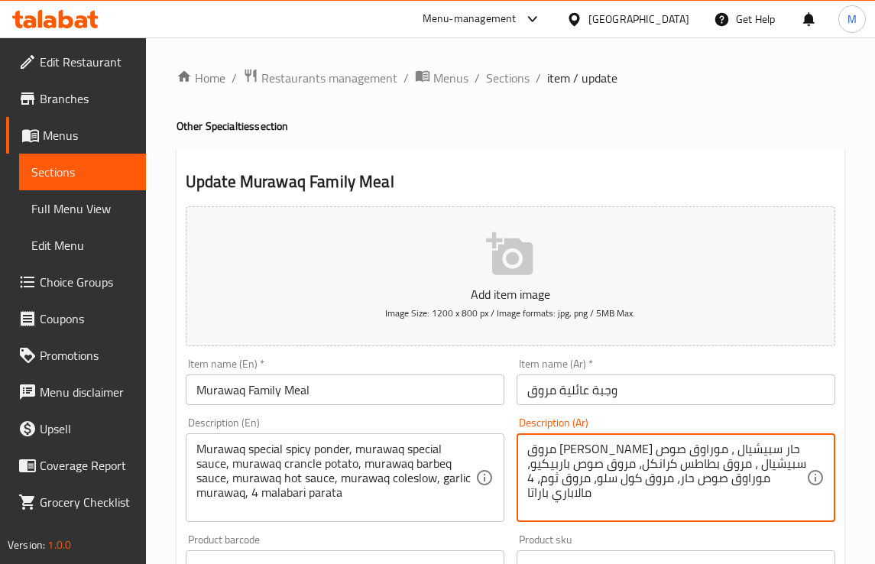
paste textarea "روق"
click at [578, 470] on textarea "مروق بوندر حار سبيشيال ، مروق صوص سبيشيال ، مروق بطاطس كرانكل، مروق صوص باربيكي…" at bounding box center [666, 477] width 279 height 73
paste textarea "روق"
type textarea "مروق بوندر حار سبيشيال ، مروق صوص سبيشيال ، مروق بطاطس كرانكل، مروق صوص باربيكي…"
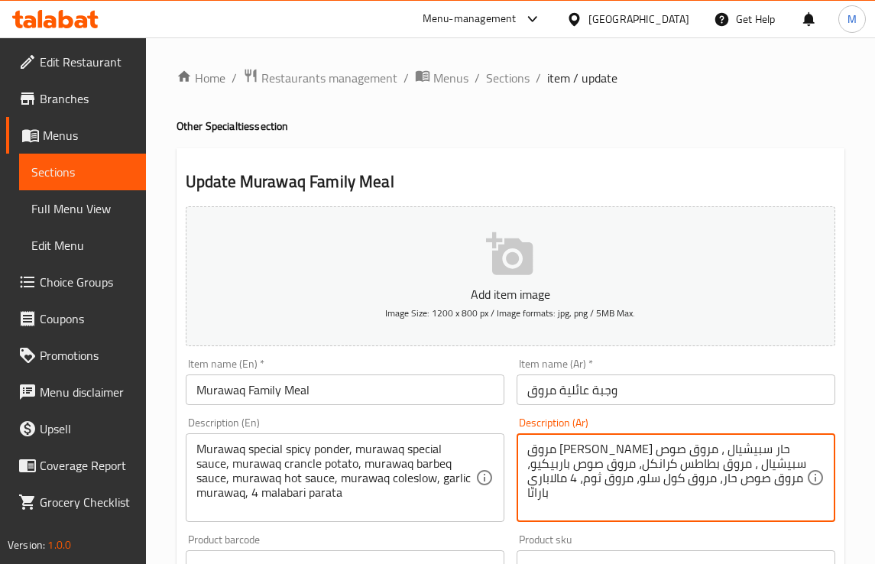
click at [542, 532] on div "Product sku Product sku" at bounding box center [675, 557] width 331 height 59
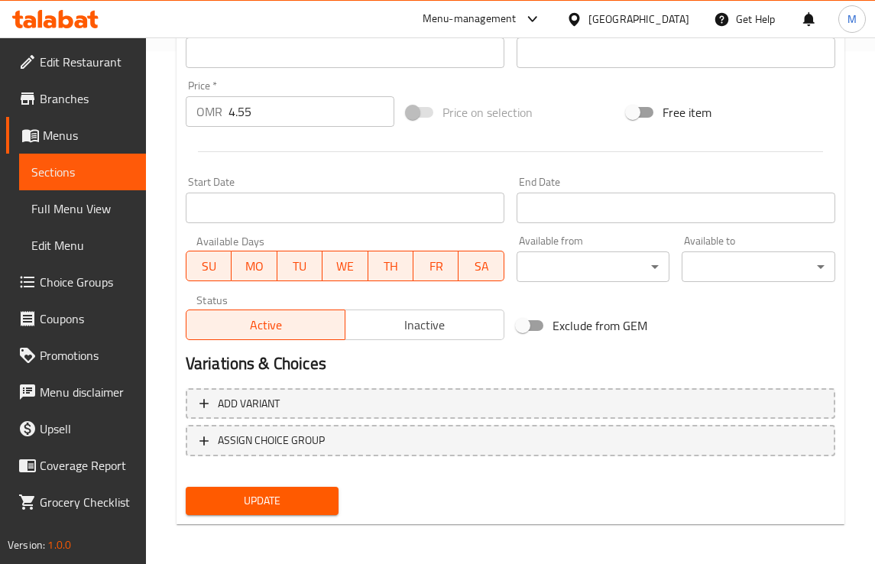
click at [284, 503] on span "Update" at bounding box center [262, 500] width 129 height 19
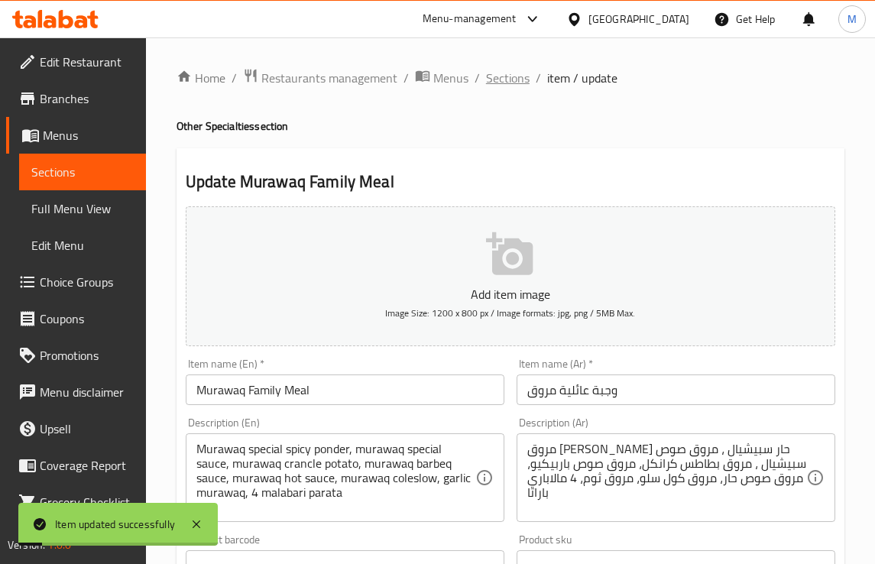
click at [493, 70] on span "Sections" at bounding box center [508, 78] width 44 height 18
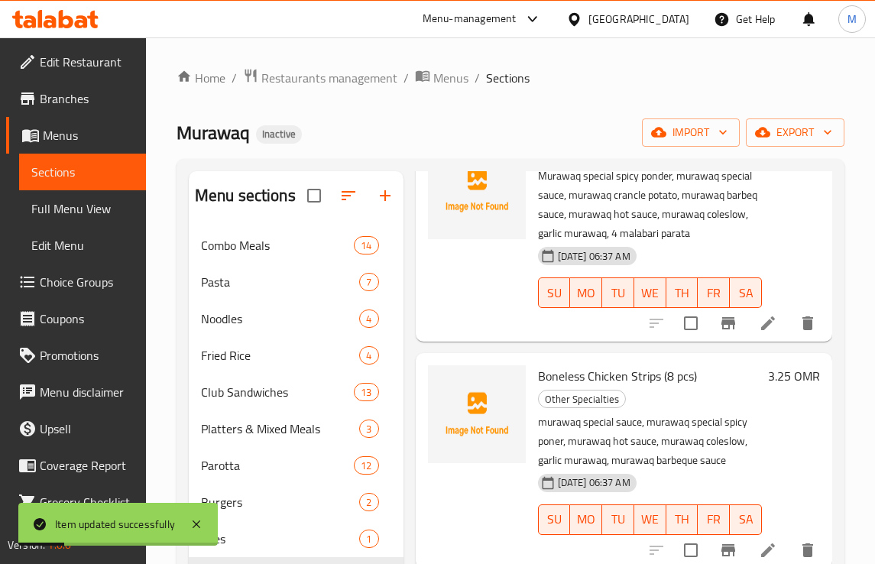
scroll to position [191, 0]
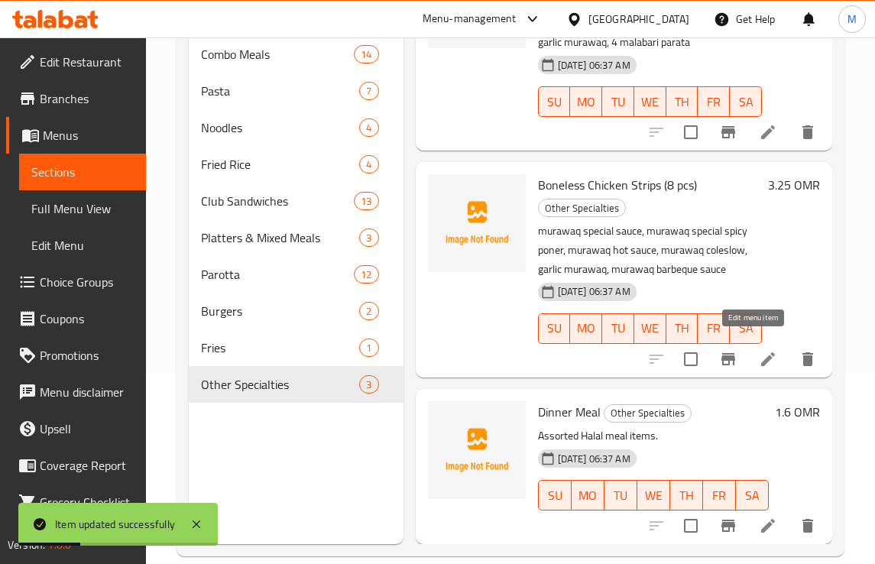
click at [758, 350] on icon at bounding box center [767, 359] width 18 height 18
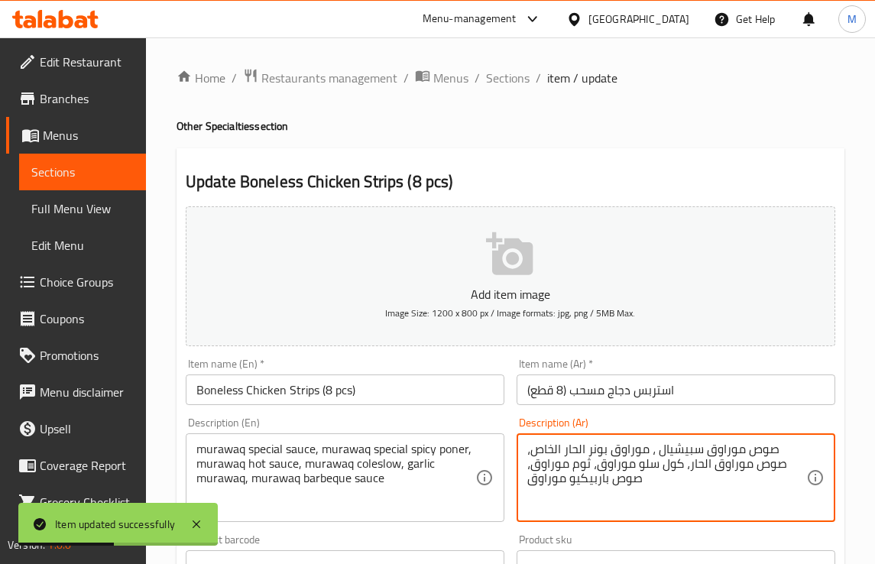
click at [727, 452] on textarea "صوص موراوق سبيشيال ، موراوق بونر الحار الخاص، صوص موراوق الحار، كول سلو موراوق،…" at bounding box center [666, 477] width 279 height 73
paste textarea "روق"
click at [762, 471] on textarea "صوص مروق سبيشيال ، موراوق بونر الحار الخاص، صوص موراوق الحار، كول سلو موراوق، ث…" at bounding box center [666, 477] width 279 height 73
paste textarea "روق"
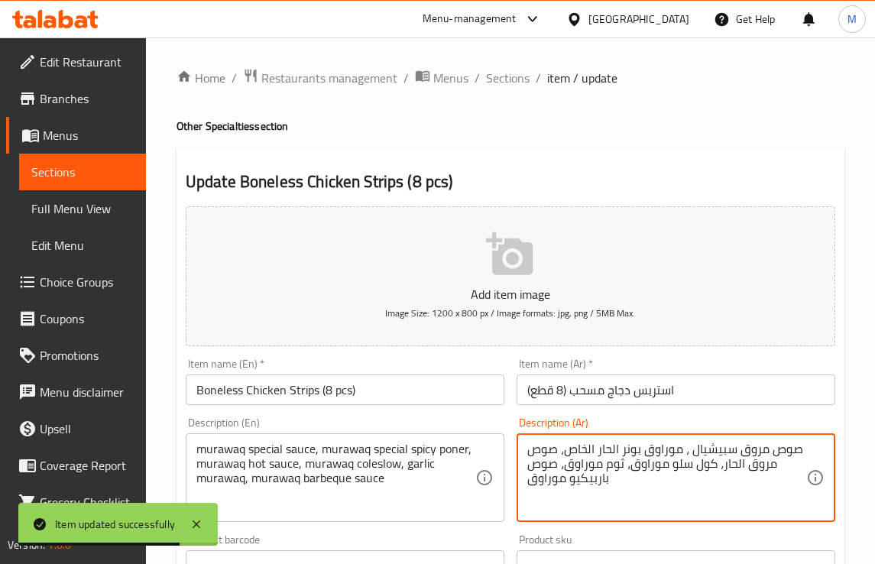
click at [661, 444] on textarea "صوص مروق سبيشيال ، موراوق بونر الحار الخاص، صوص مروق الحار، كول سلو موراوق، ثوم…" at bounding box center [666, 477] width 279 height 73
paste textarea "روق"
click at [648, 464] on textarea "صوص مروق سبيشيال ، مروق بونر الحار الخاص، صوص مروق الحار، كول سلو موراوق، ثوم م…" at bounding box center [666, 477] width 279 height 73
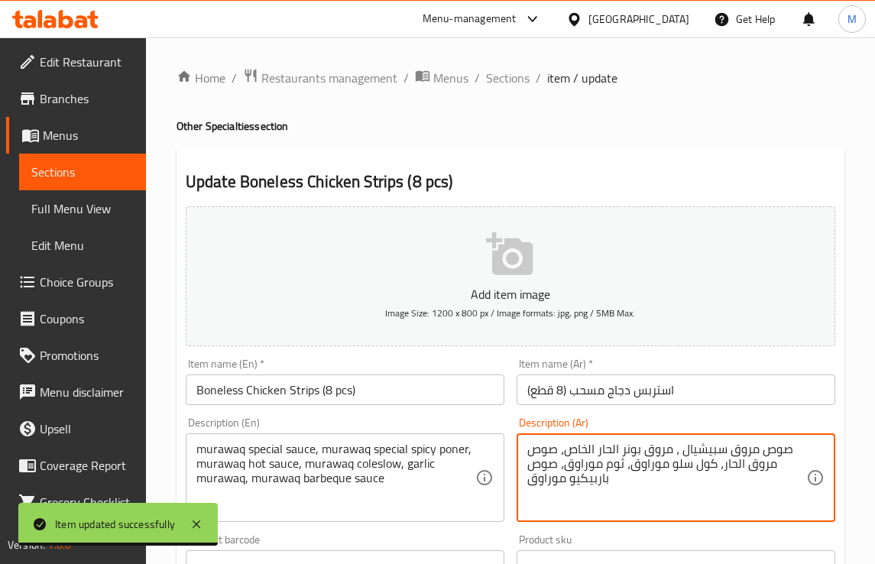
paste textarea "ر"
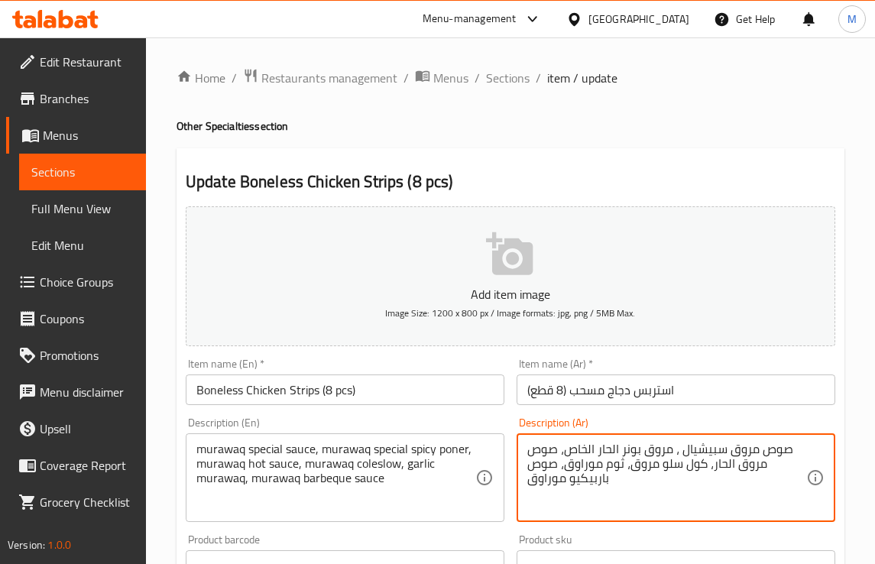
click at [586, 461] on textarea "صوص مروق سبيشيال ، مروق بونر الحار الخاص، صوص مروق الحار، كول سلو مروق، ثوم مور…" at bounding box center [666, 477] width 279 height 73
paste textarea "ر"
click at [551, 476] on textarea "صوص مروق سبيشيال ، مروق بونر الحار الخاص، صوص مروق الحار، كول سلو مروق، ثوم مرو…" at bounding box center [666, 477] width 279 height 73
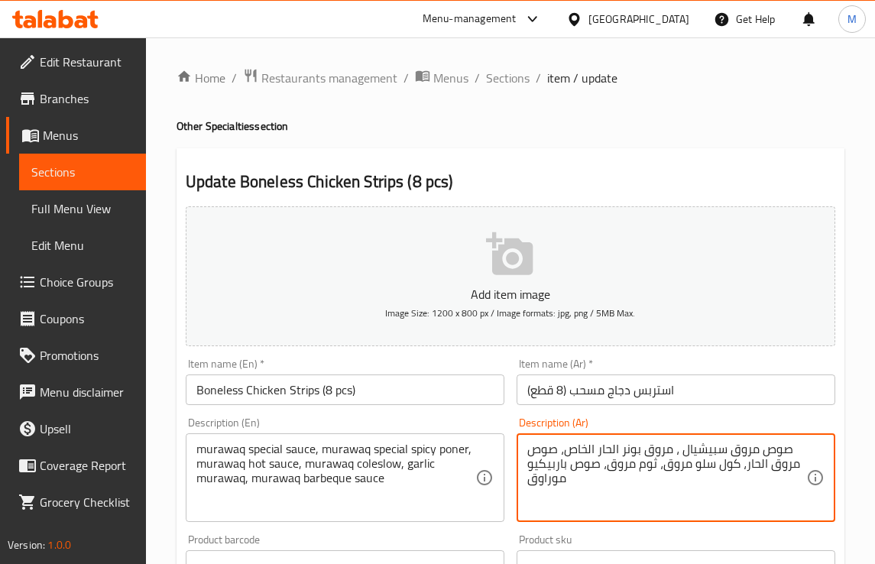
paste textarea "ر"
type textarea "صوص مروق سبيشيال ، مروق بونر الحار الخاص، صوص مروق الحار، كول سلو مروق، ثوم مرو…"
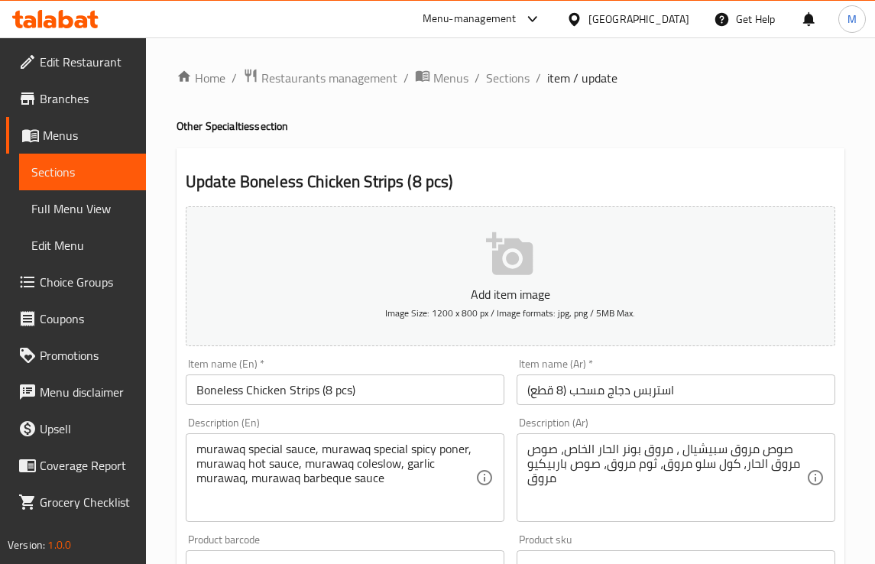
click at [564, 529] on div "Product sku Product sku" at bounding box center [675, 557] width 331 height 59
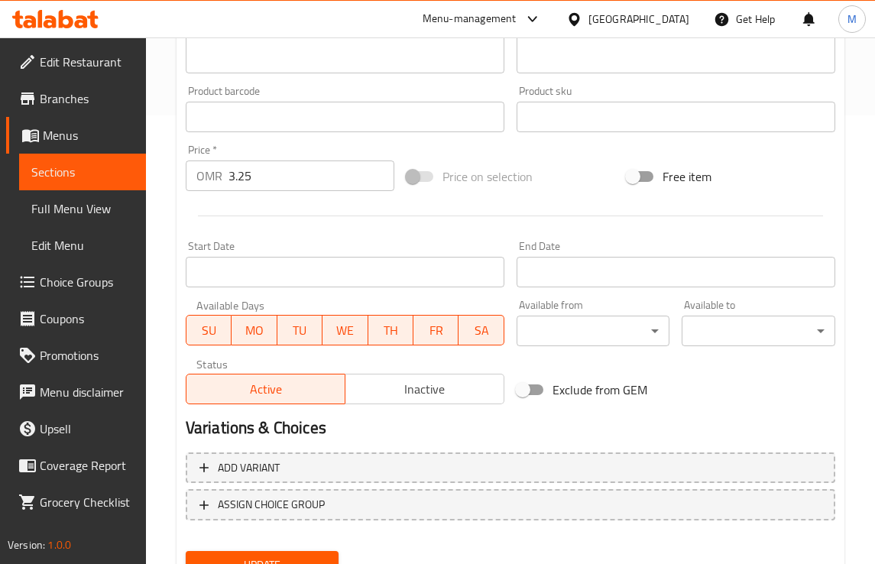
scroll to position [513, 0]
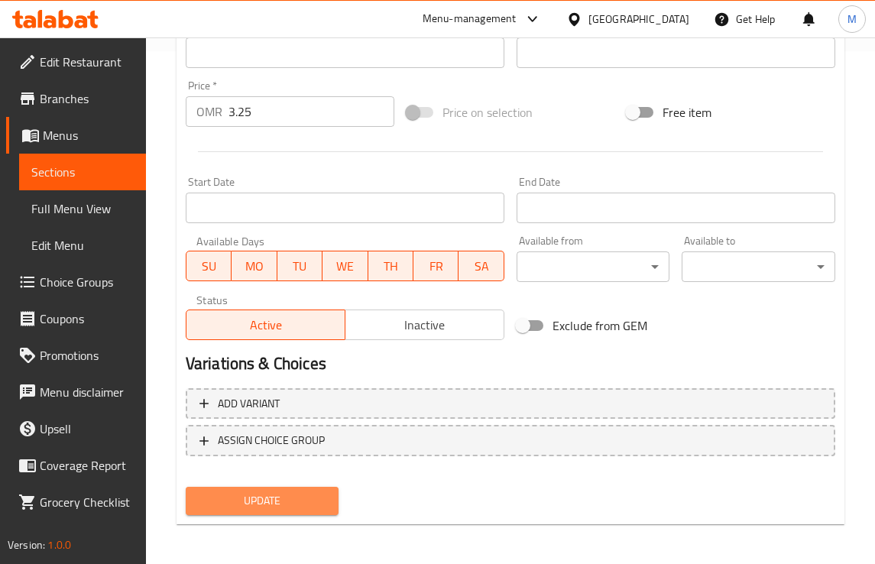
click at [284, 493] on span "Update" at bounding box center [262, 500] width 129 height 19
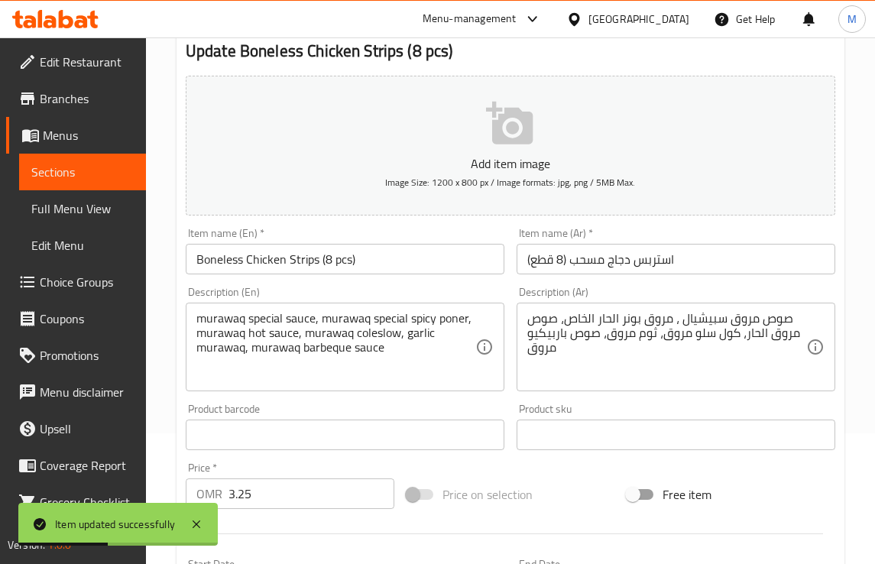
scroll to position [0, 0]
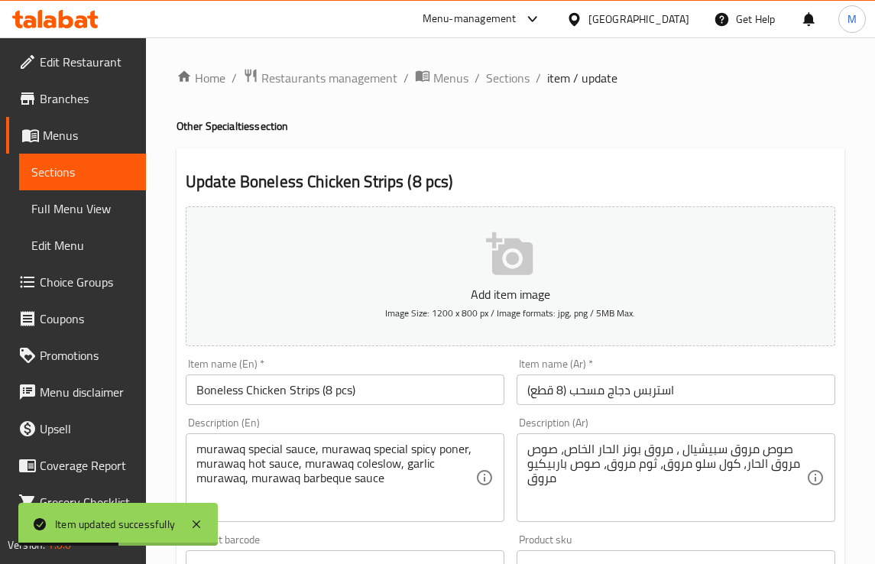
click at [532, 68] on ol "Home / Restaurants management / Menus / Sections / item / update" at bounding box center [510, 78] width 668 height 20
click at [518, 77] on span "Sections" at bounding box center [508, 78] width 44 height 18
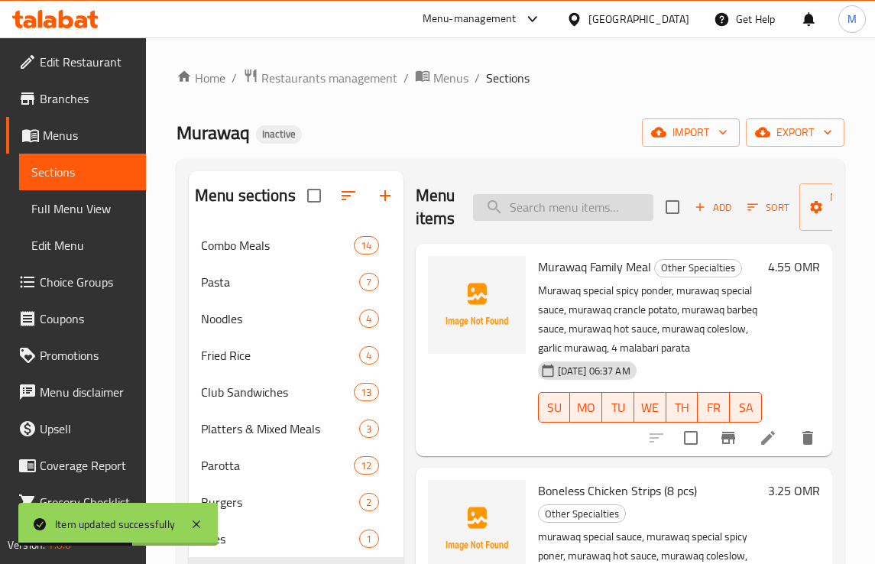
click at [558, 215] on input "search" at bounding box center [563, 207] width 180 height 27
paste input "crancle"
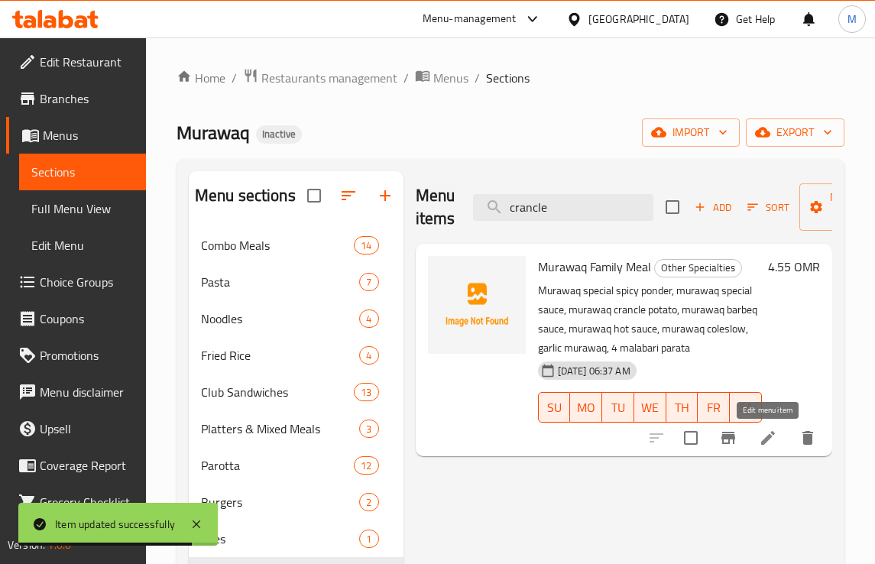
type input "crancle"
click at [762, 445] on icon at bounding box center [768, 438] width 14 height 14
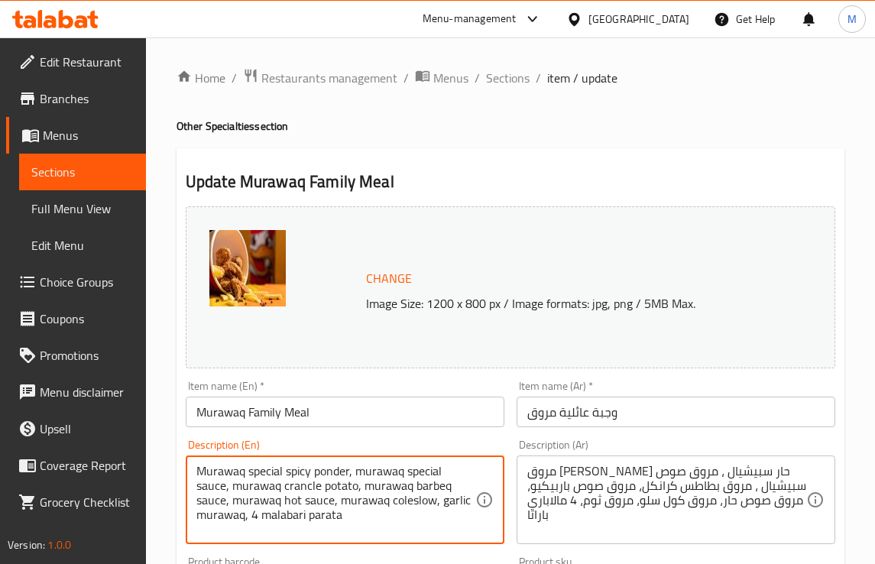
click at [302, 484] on textarea "Murawaq special spicy ponder, murawaq special sauce, murawaq crancle potato, mu…" at bounding box center [335, 500] width 279 height 73
paste textarea "ink"
type textarea "Murawaq special spicy ponder, murawaq special sauce, murawaq crinkle potato, mu…"
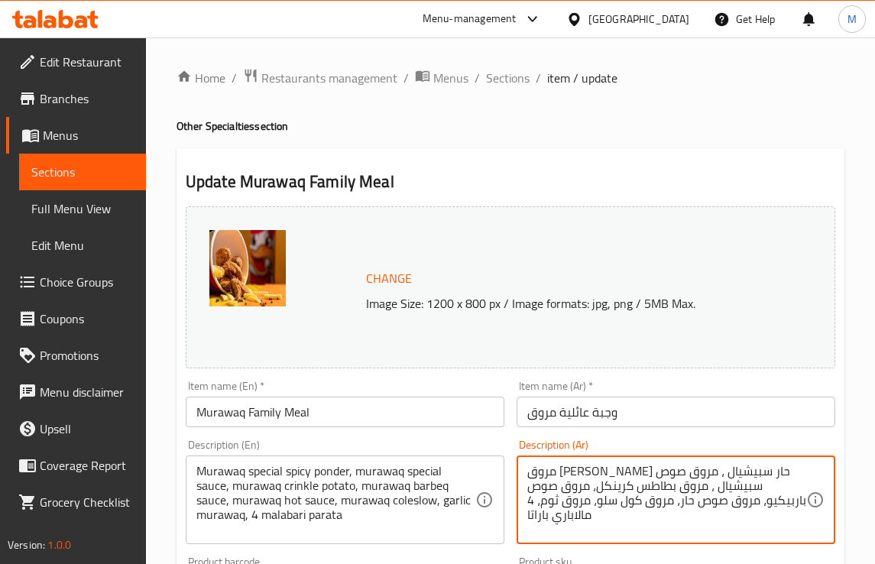
type textarea "مروق بوندر حار سبيشيال ، مروق صوص سبيشيال ، مروق بطاطس كرينكل، مروق صوص باربيكي…"
click at [528, 440] on div "Description (Ar) مروق بوندر حار سبيشيال ، مروق صوص سبيشيال ، مروق بطاطس كرينكل،…" at bounding box center [675, 491] width 319 height 105
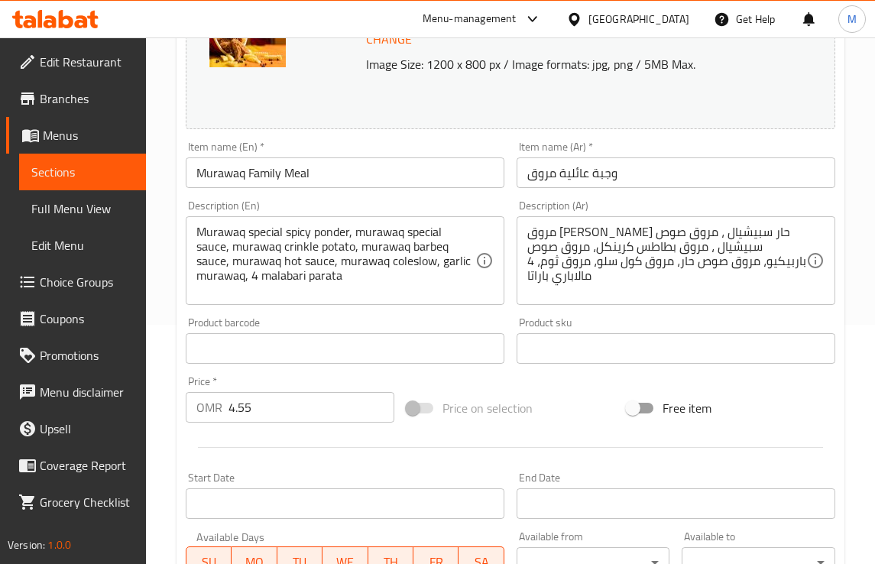
scroll to position [477, 0]
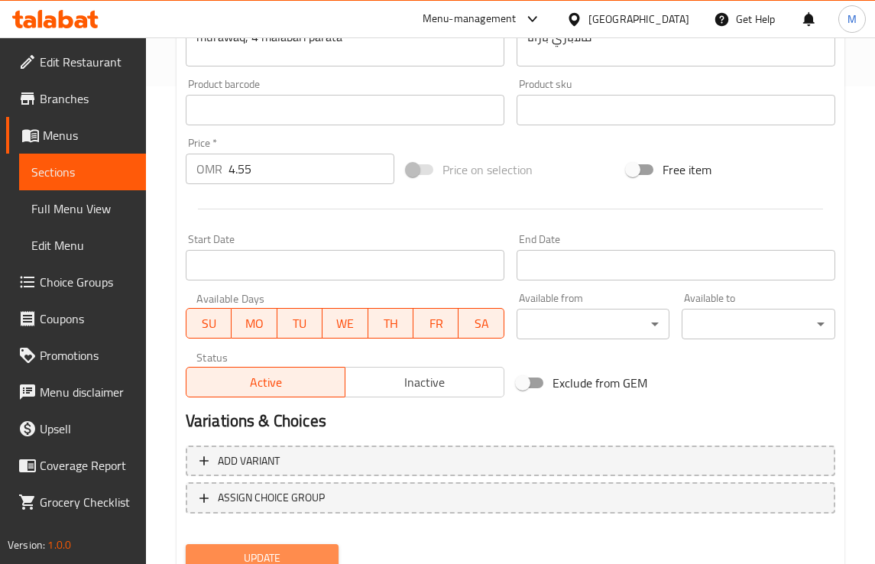
click at [252, 544] on button "Update" at bounding box center [263, 558] width 154 height 28
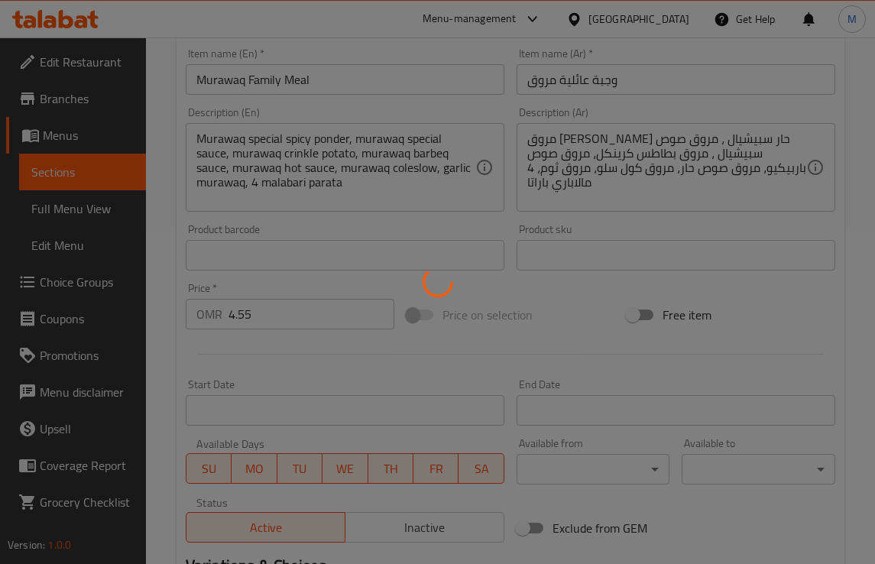
scroll to position [191, 0]
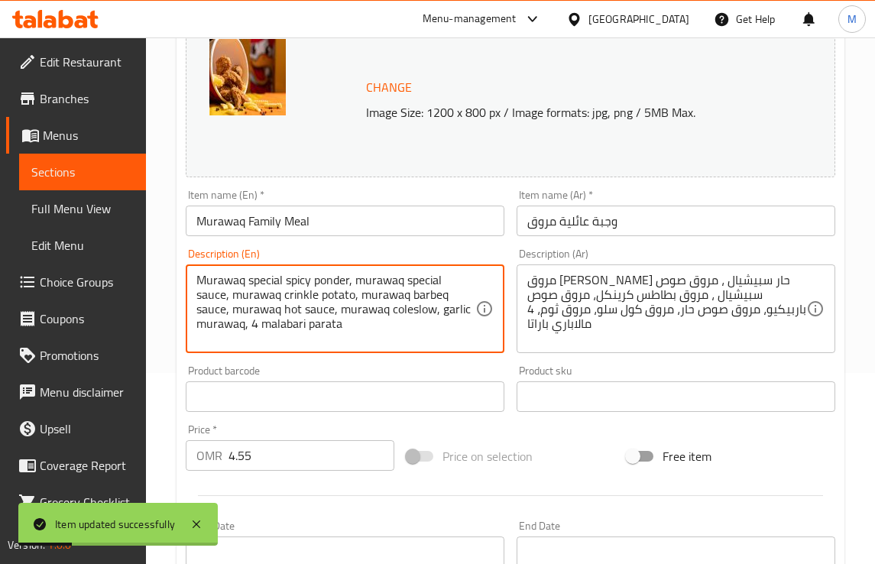
drag, startPoint x: 443, startPoint y: 293, endPoint x: 452, endPoint y: 299, distance: 11.0
type textarea "Murawaq special spicy ponder, murawaq special sauce, murawaq crinkle potato, mu…"
click at [448, 364] on div "Product barcode Product barcode" at bounding box center [344, 388] width 331 height 59
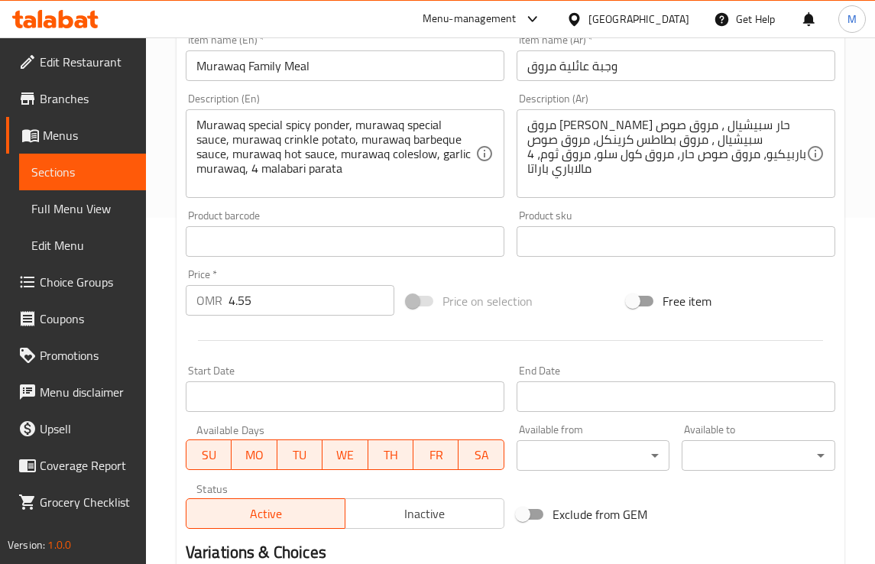
scroll to position [535, 0]
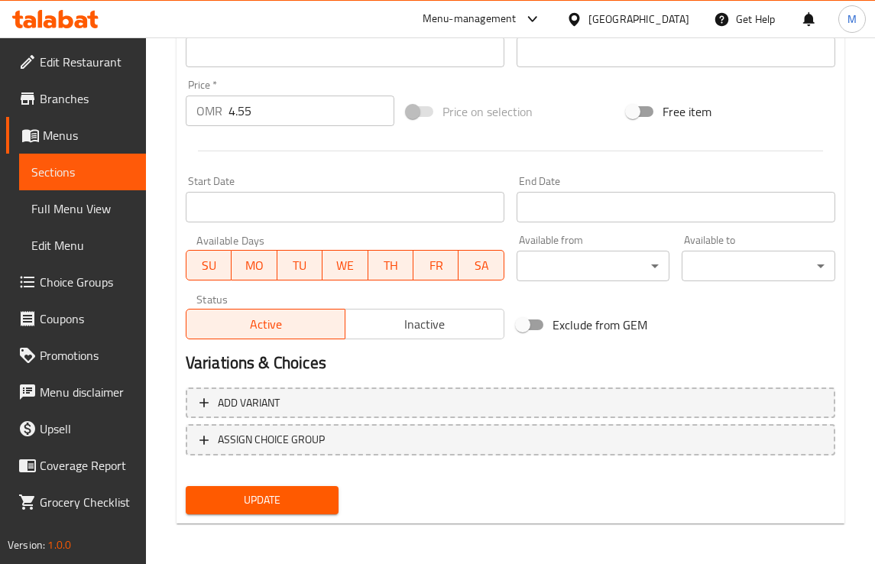
click at [300, 499] on span "Update" at bounding box center [262, 499] width 129 height 19
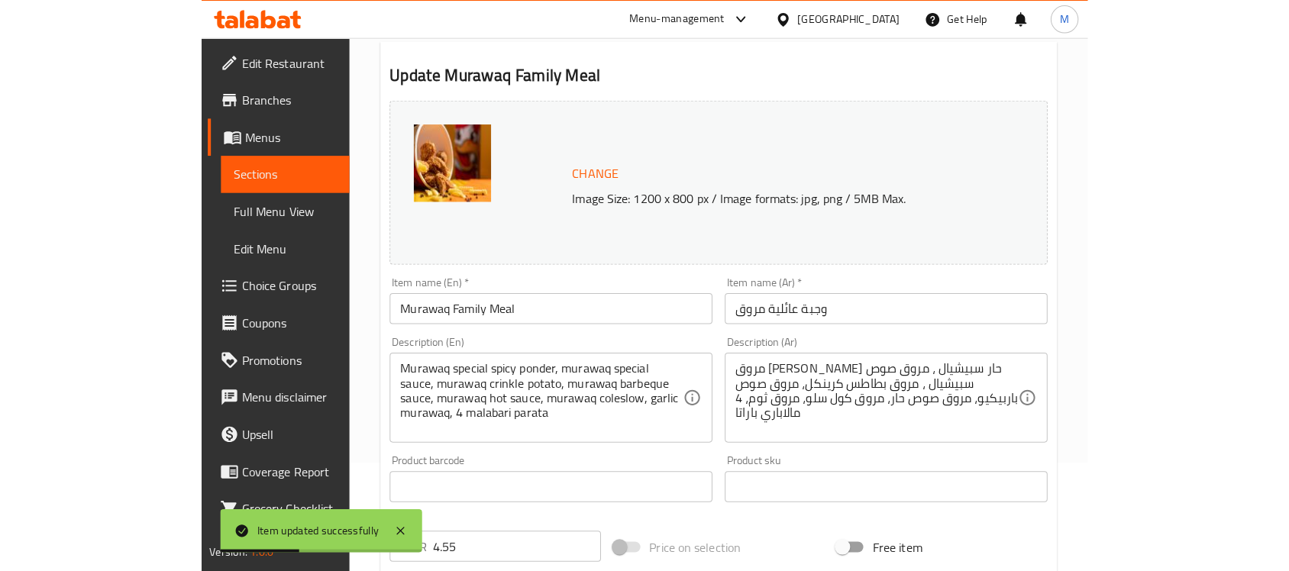
scroll to position [0, 0]
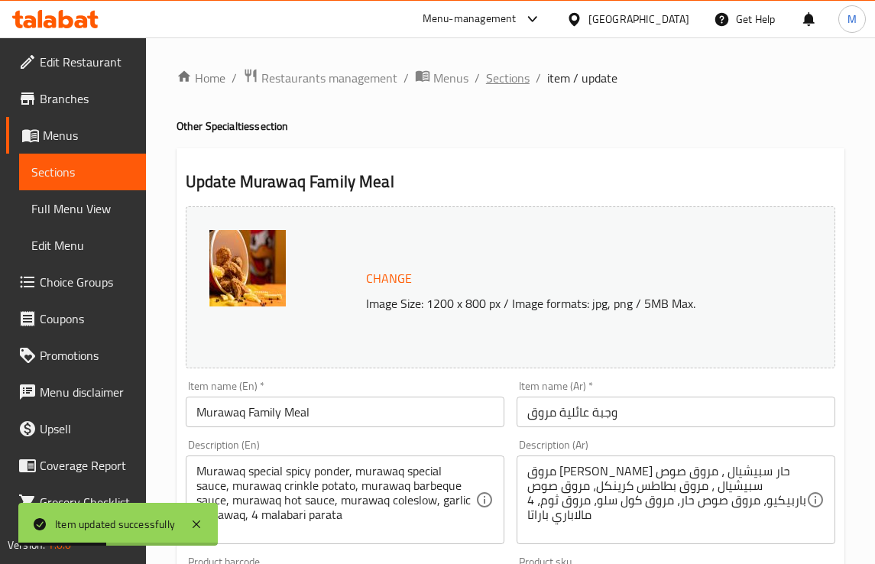
click at [493, 81] on span "Sections" at bounding box center [508, 78] width 44 height 18
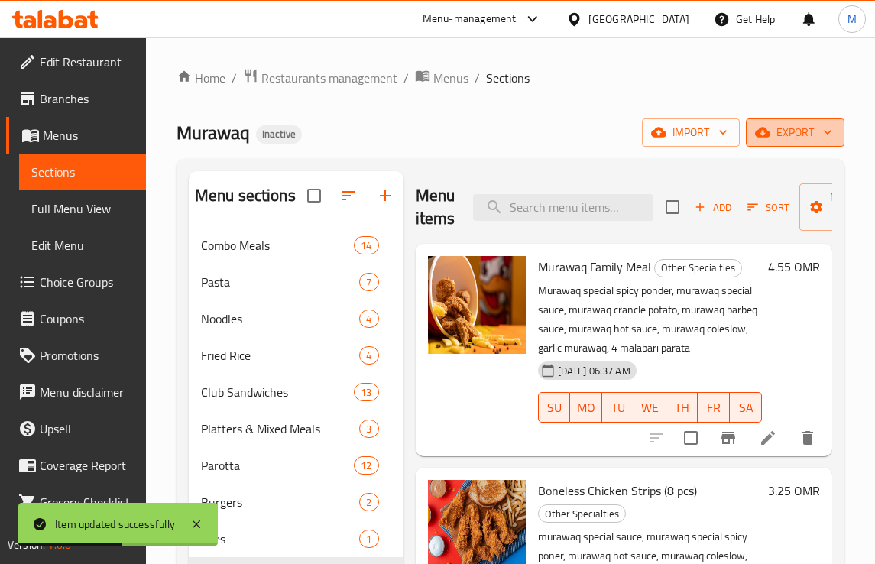
click at [797, 136] on span "export" at bounding box center [795, 132] width 74 height 19
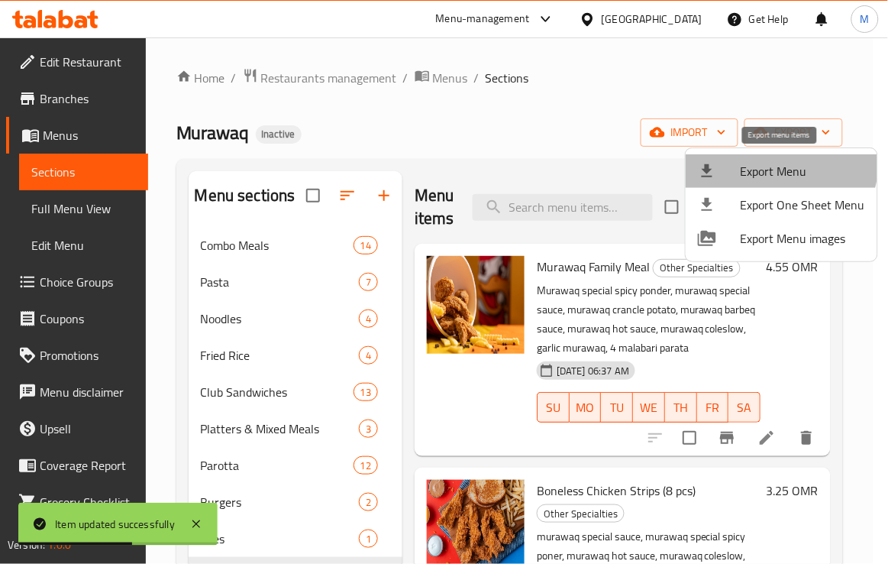
click at [780, 163] on span "Export Menu" at bounding box center [803, 171] width 125 height 18
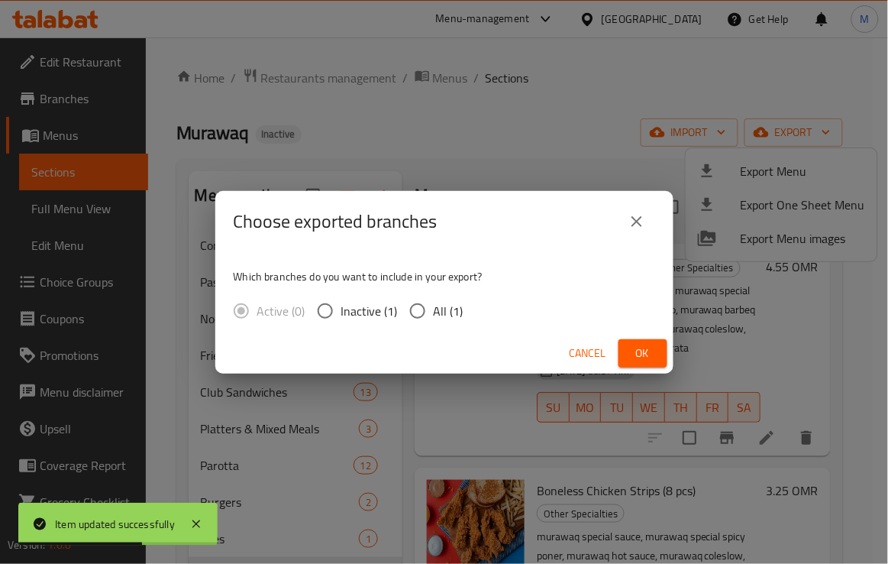
click at [429, 304] on input "All (1)" at bounding box center [418, 311] width 32 height 32
radio input "true"
click at [636, 349] on span "Ok" at bounding box center [643, 353] width 24 height 19
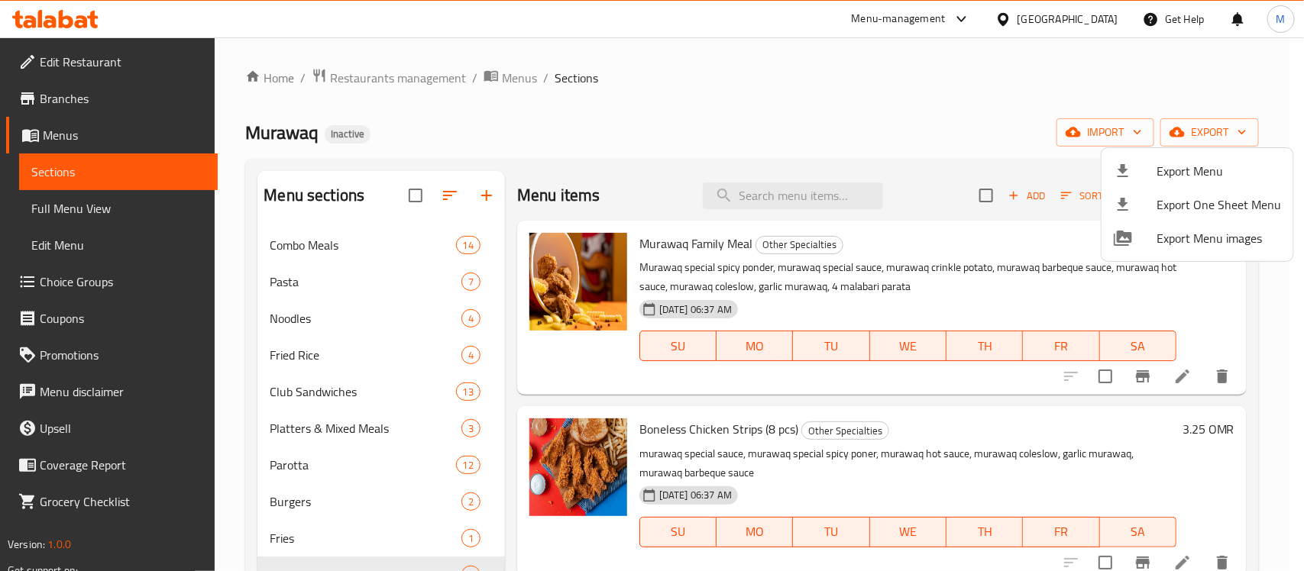
click at [218, 452] on div at bounding box center [652, 285] width 1304 height 571
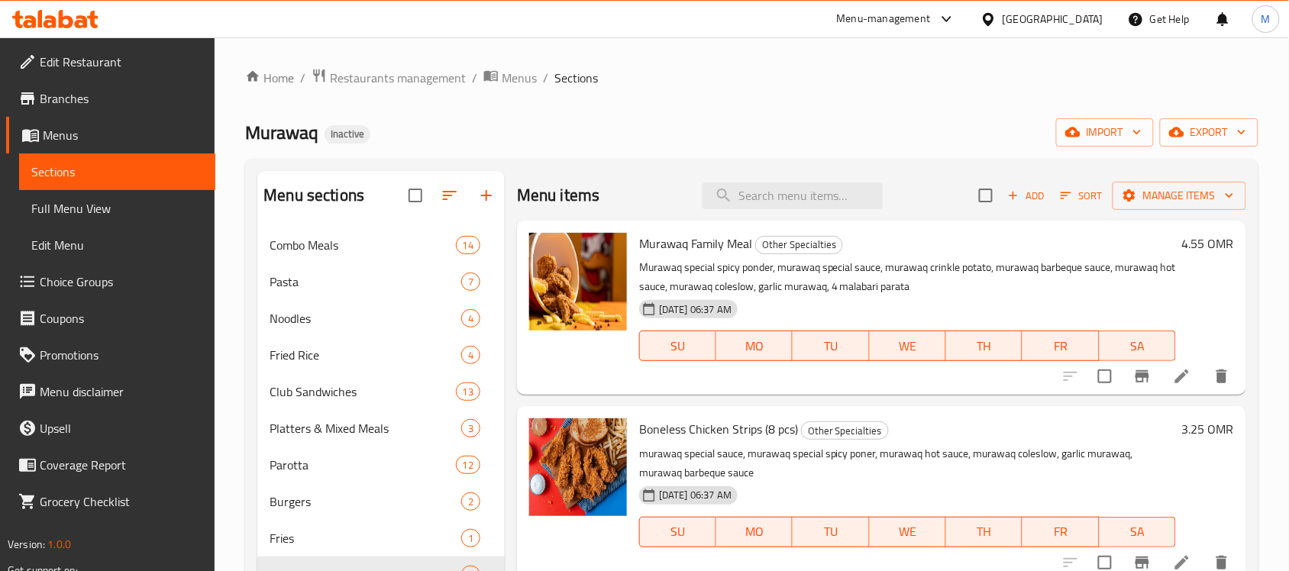
scroll to position [215, 0]
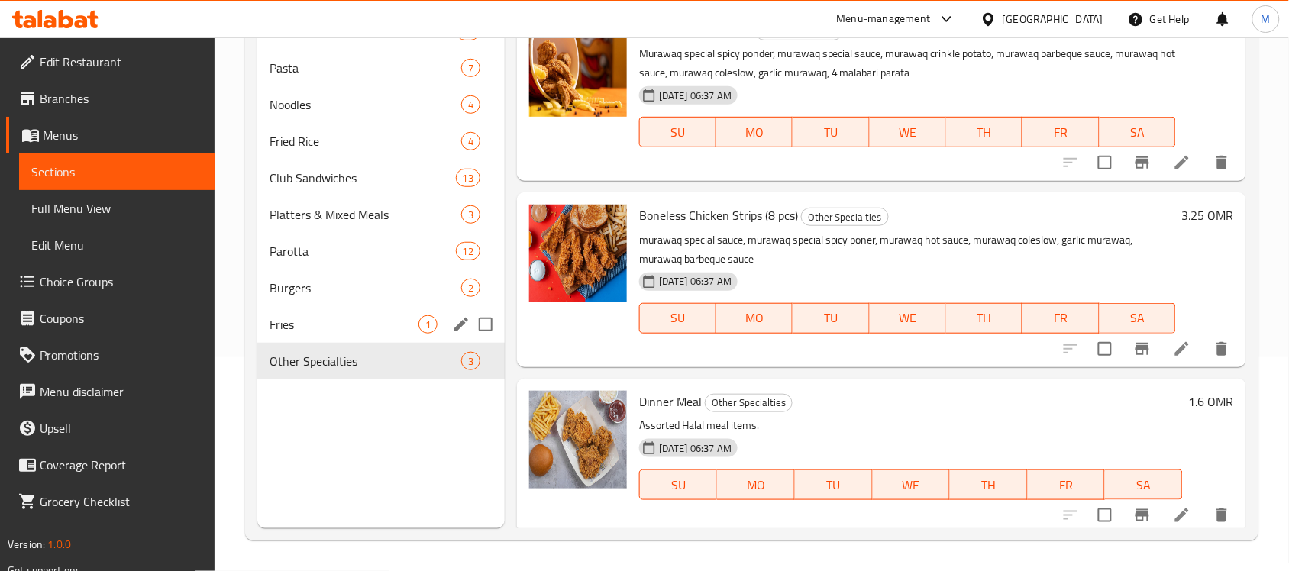
click at [325, 327] on span "Fries" at bounding box center [344, 324] width 149 height 18
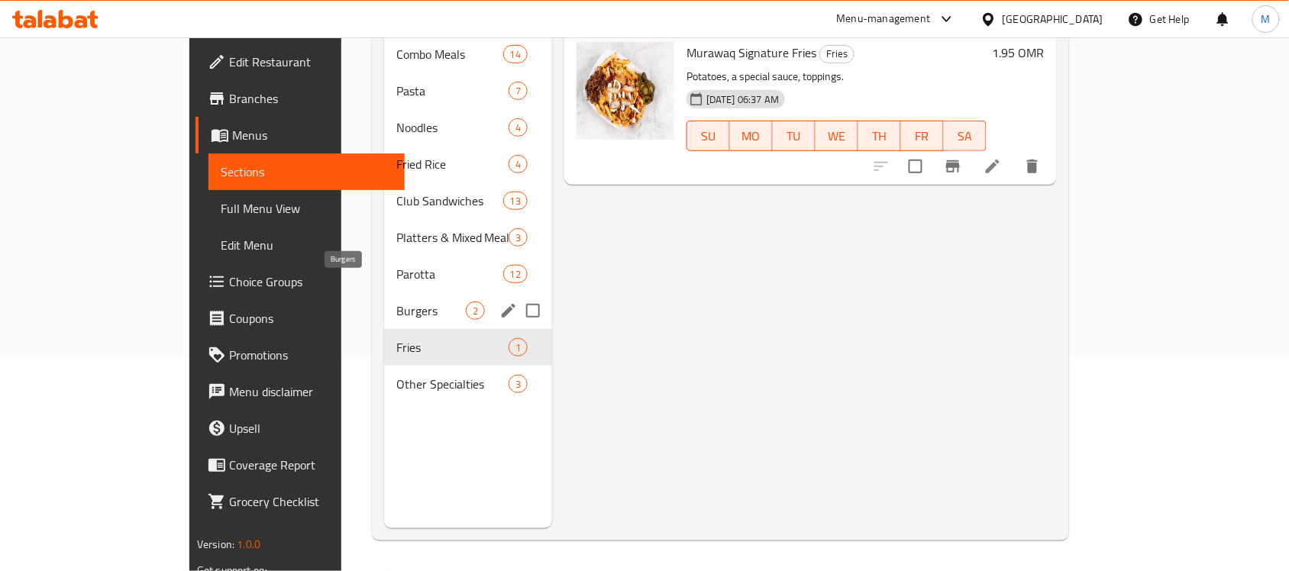
click at [396, 302] on span "Burgers" at bounding box center [431, 311] width 70 height 18
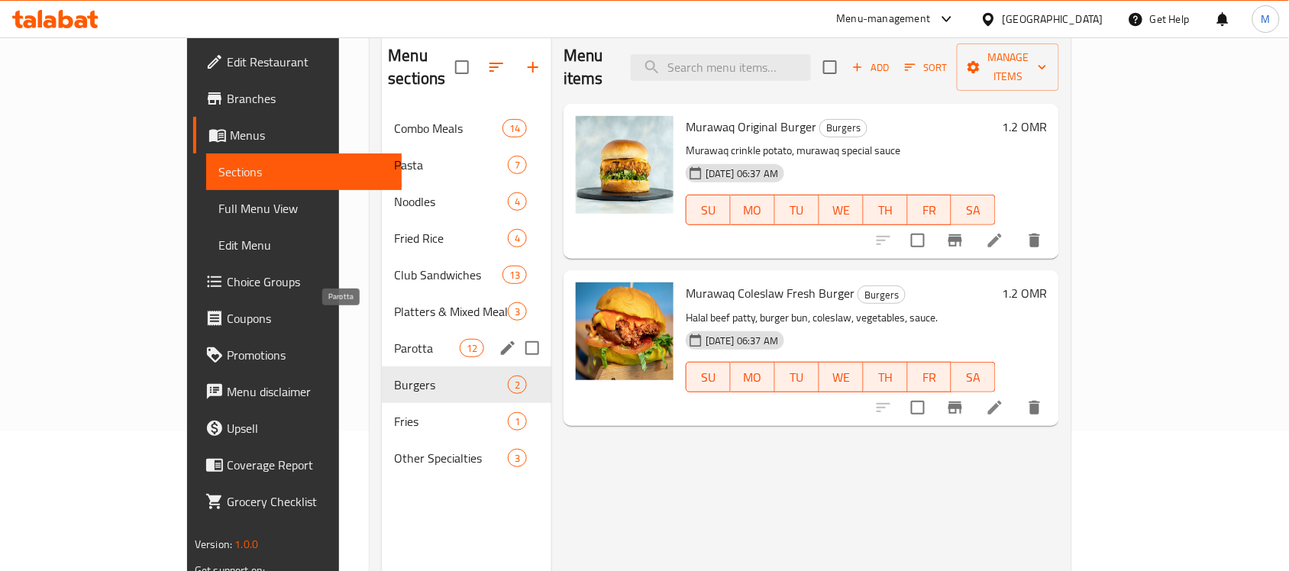
scroll to position [119, 0]
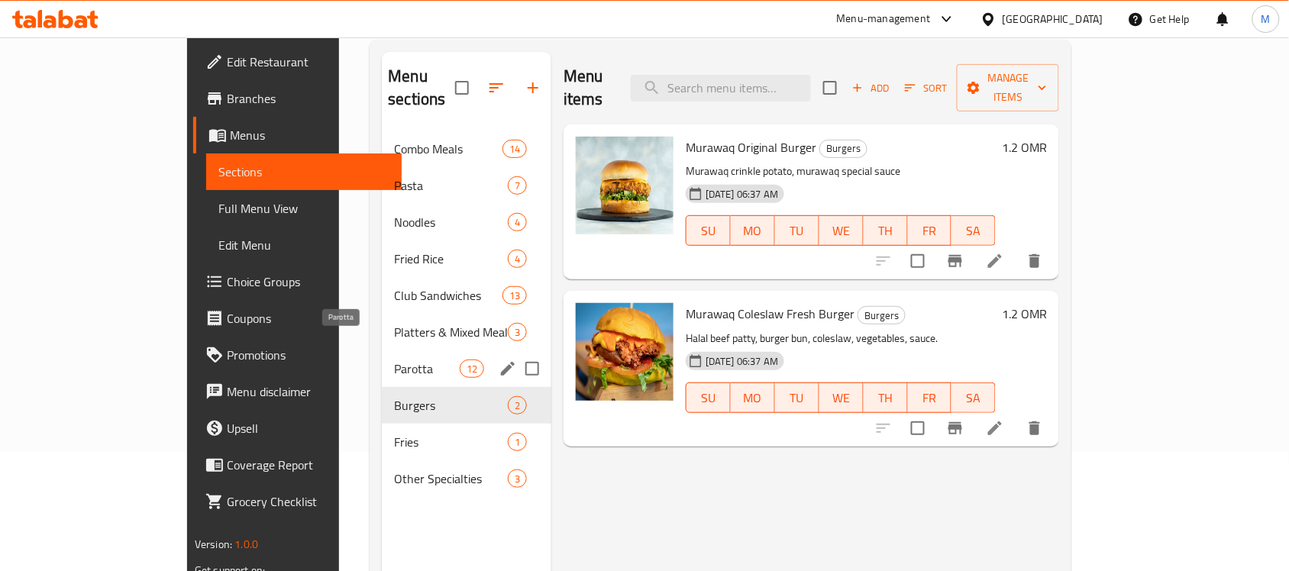
click at [394, 360] on span "Parotta" at bounding box center [426, 369] width 65 height 18
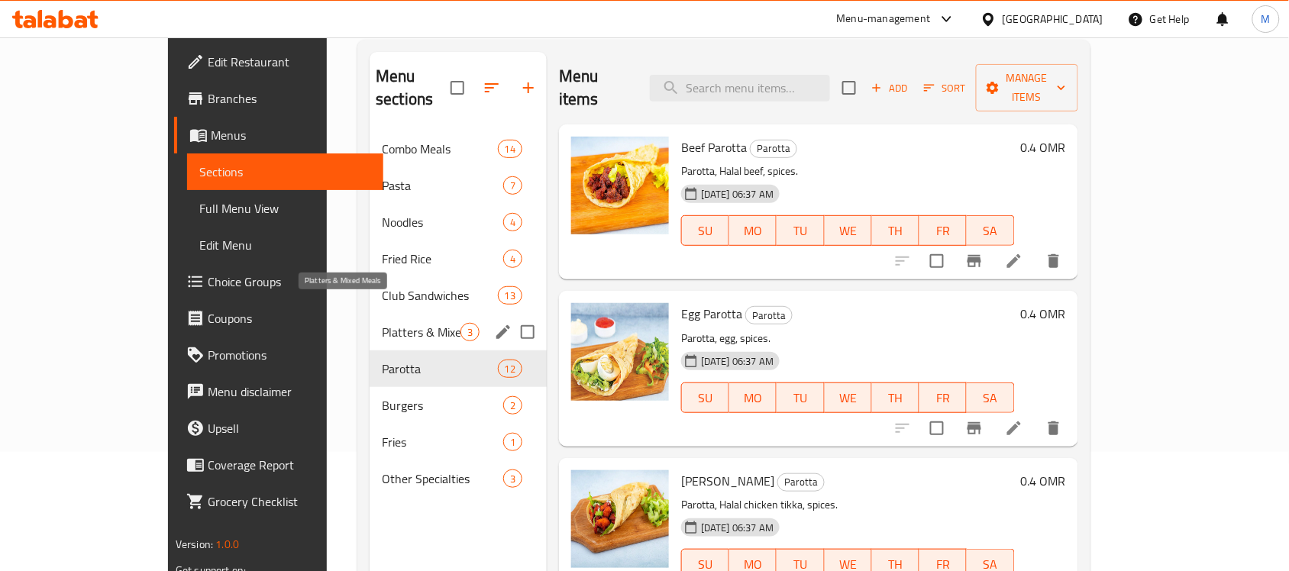
click at [382, 323] on span "Platters & Mixed Meals" at bounding box center [421, 332] width 79 height 18
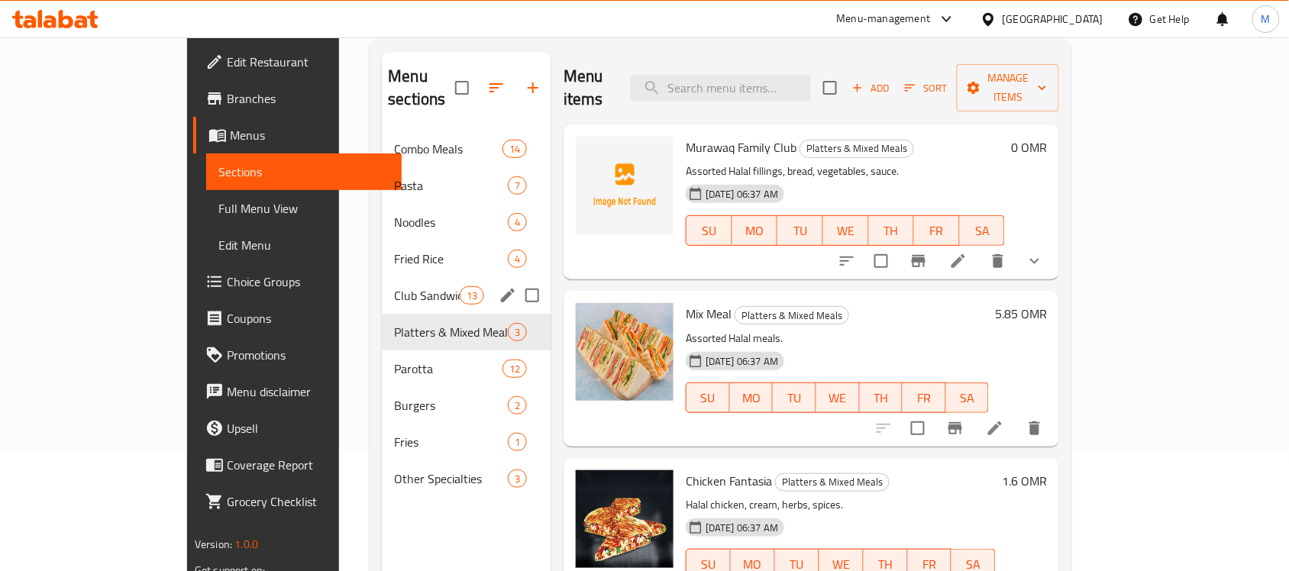
click at [382, 277] on div "Club Sandwiches 13" at bounding box center [467, 295] width 170 height 37
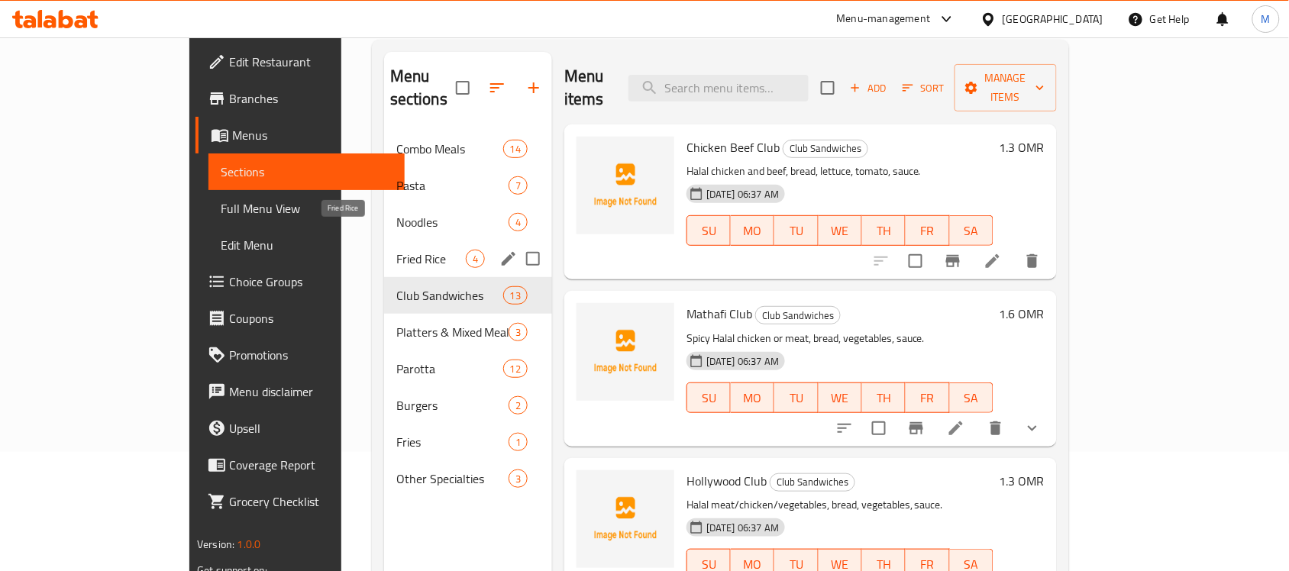
click at [396, 250] on span "Fried Rice" at bounding box center [431, 259] width 70 height 18
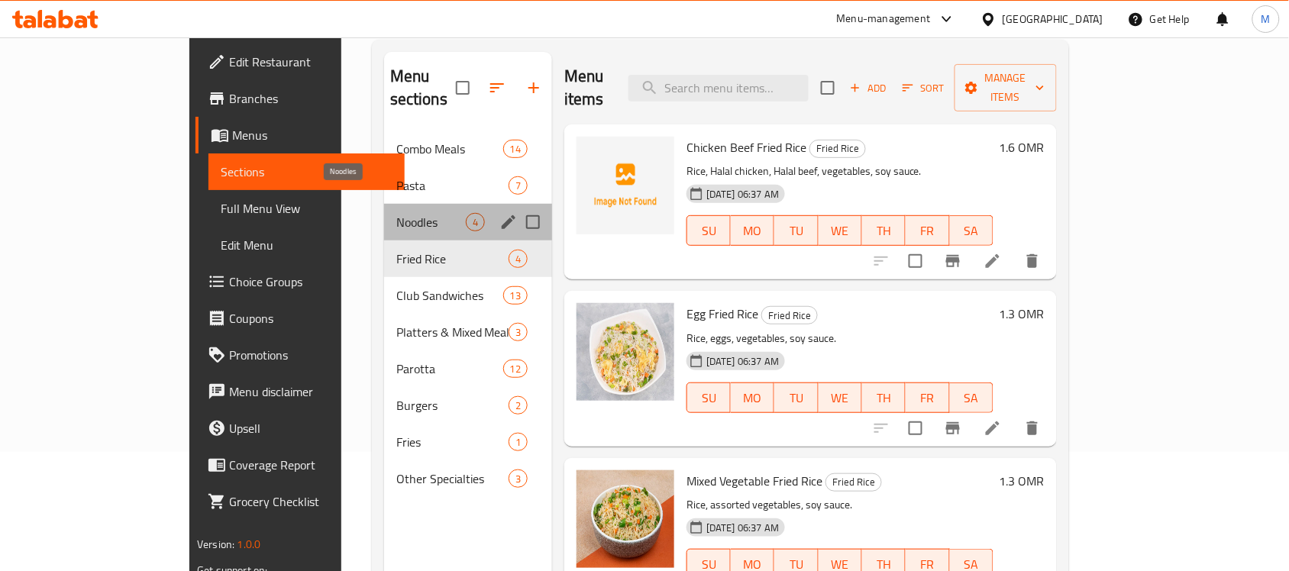
click at [396, 213] on span "Noodles" at bounding box center [431, 222] width 70 height 18
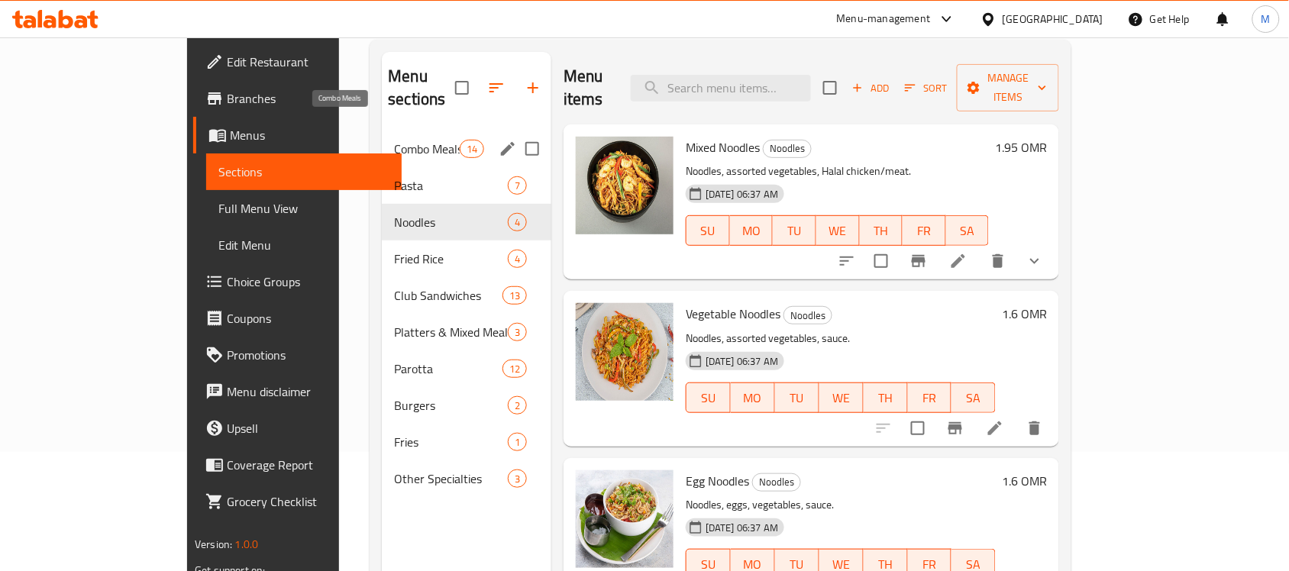
click at [394, 140] on span "Combo Meals" at bounding box center [426, 149] width 65 height 18
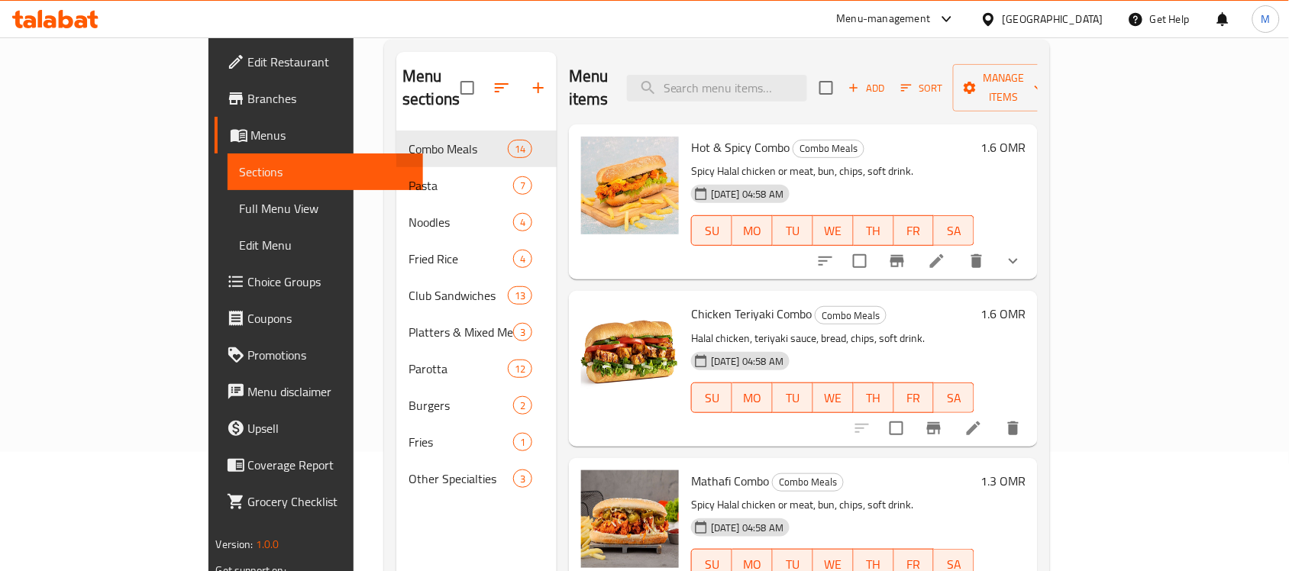
click at [1003, 16] on div at bounding box center [992, 19] width 22 height 17
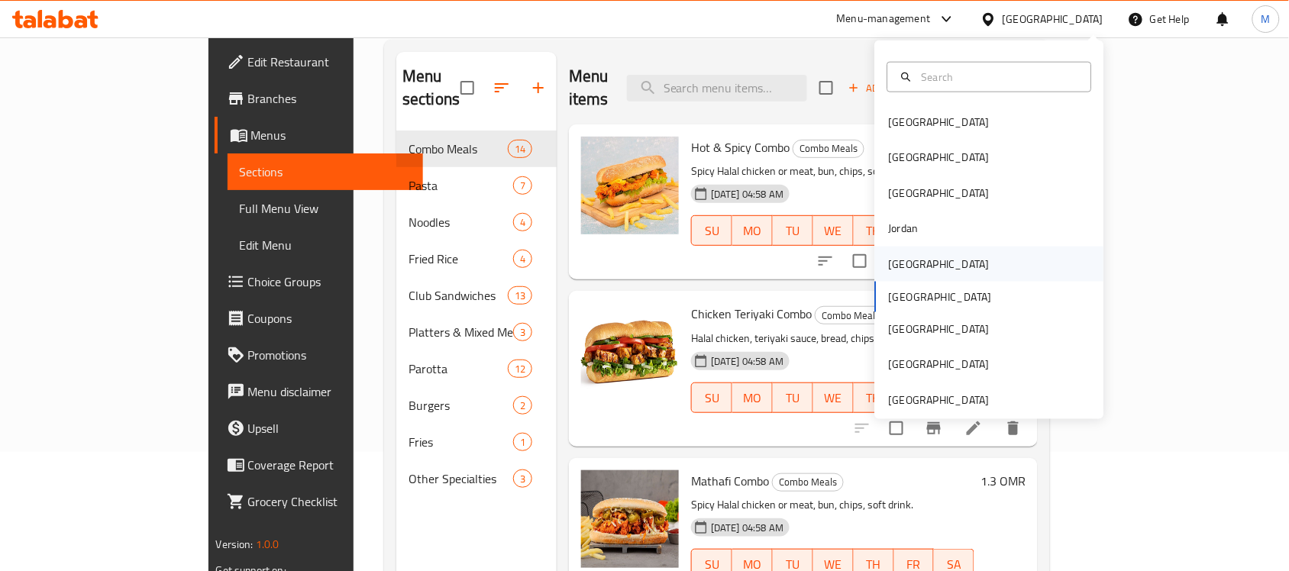
click at [910, 261] on div "Kuwait" at bounding box center [939, 263] width 125 height 35
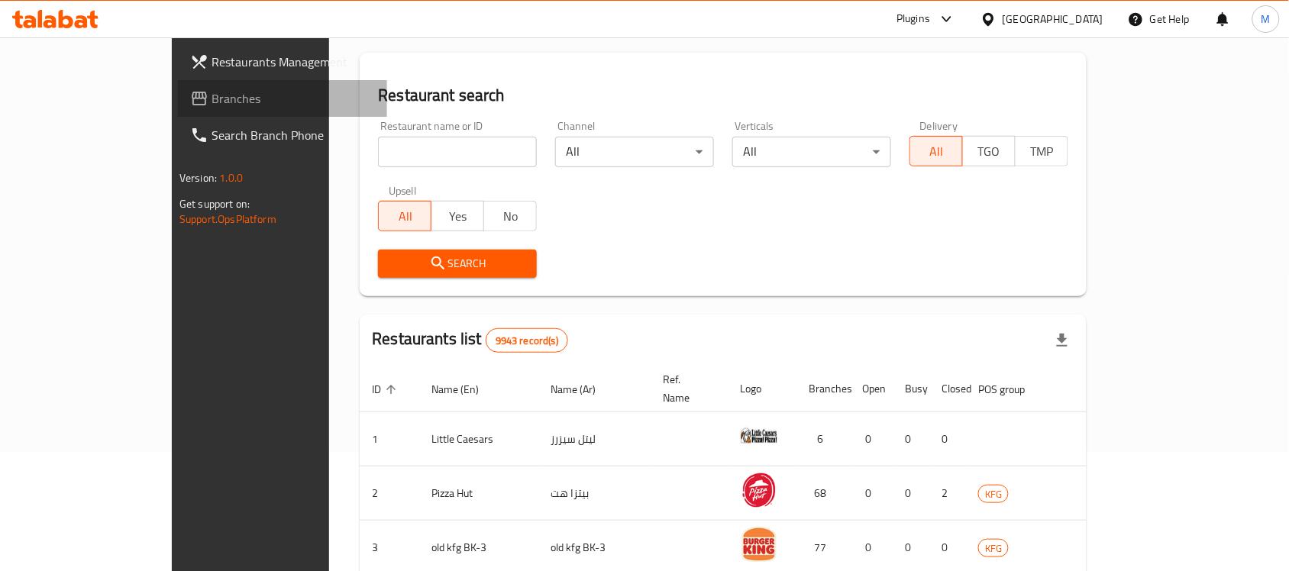
click at [212, 105] on span "Branches" at bounding box center [293, 98] width 163 height 18
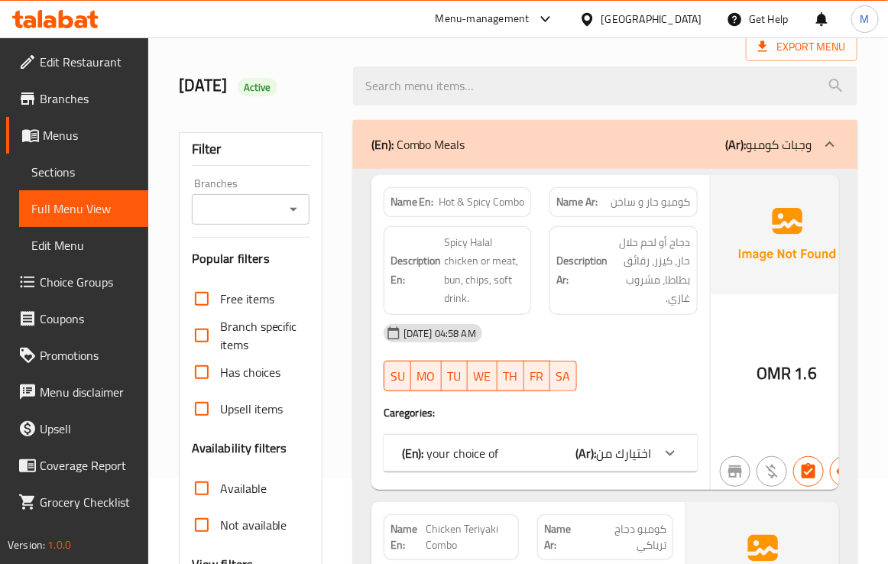
scroll to position [191, 0]
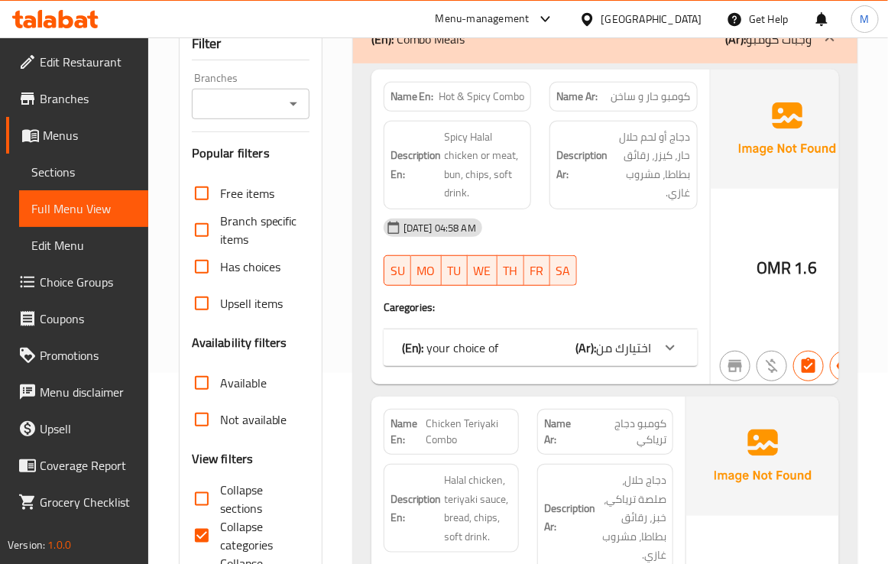
click at [220, 535] on span "Collapse categories" at bounding box center [258, 535] width 77 height 37
click at [220, 535] on input "Collapse categories" at bounding box center [201, 535] width 37 height 37
checkbox input "false"
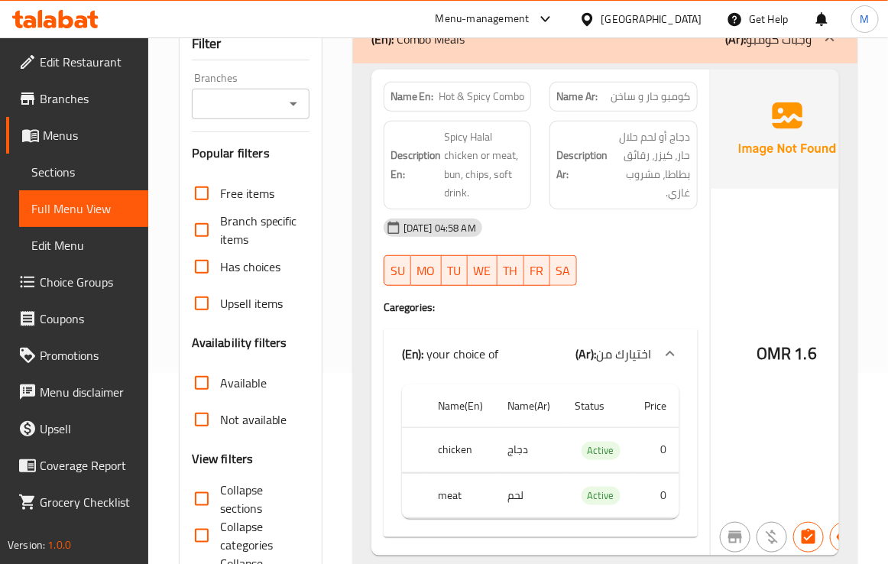
scroll to position [18483, 0]
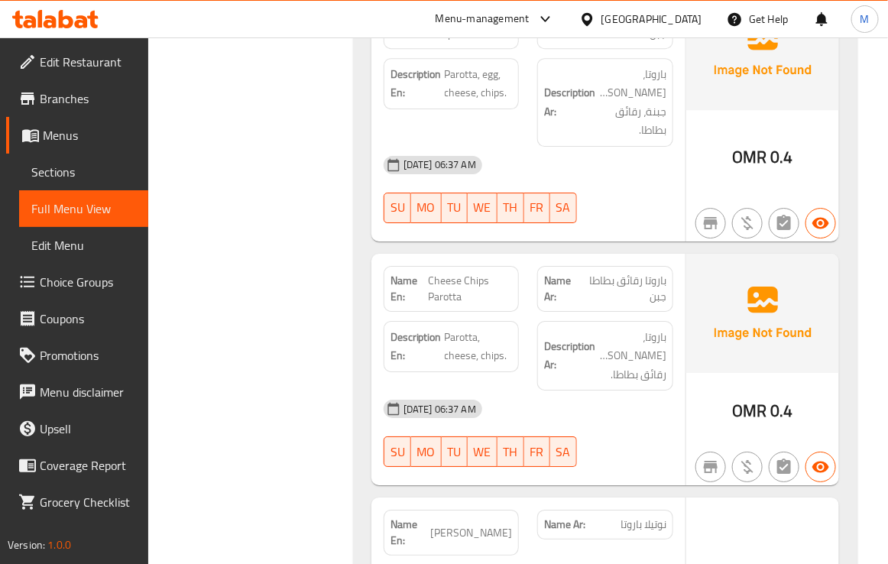
scroll to position [19247, 0]
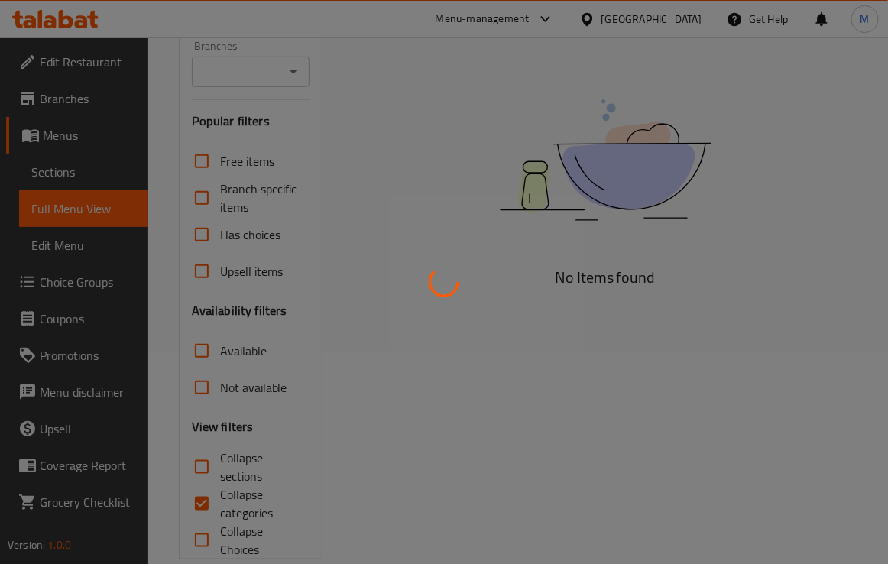
scroll to position [238, 0]
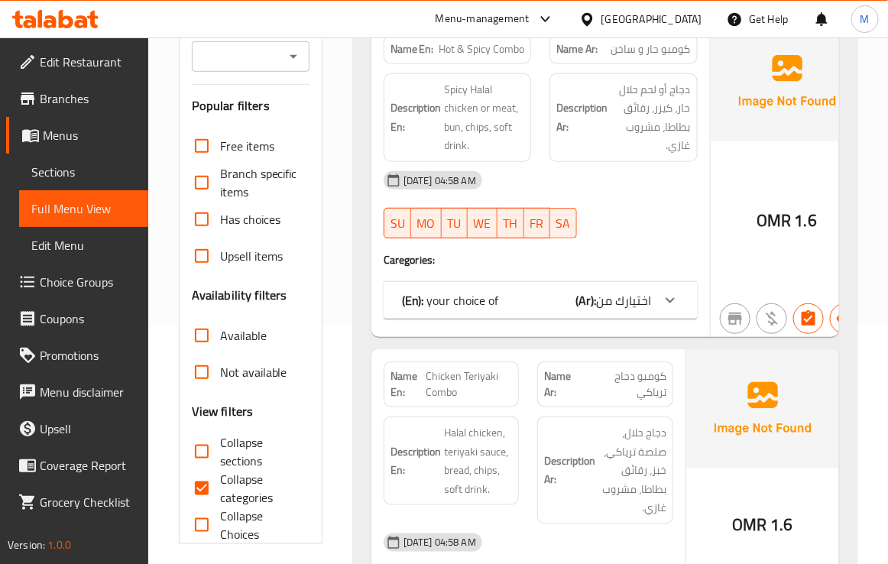
drag, startPoint x: 201, startPoint y: 490, endPoint x: 302, endPoint y: 326, distance: 193.1
click at [201, 490] on input "Collapse categories" at bounding box center [201, 488] width 37 height 37
checkbox input "false"
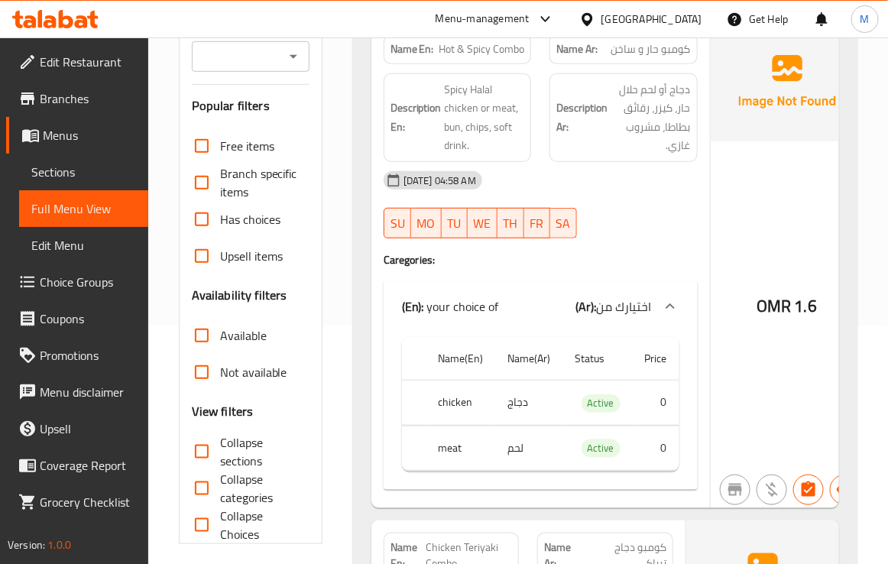
scroll to position [19422, 0]
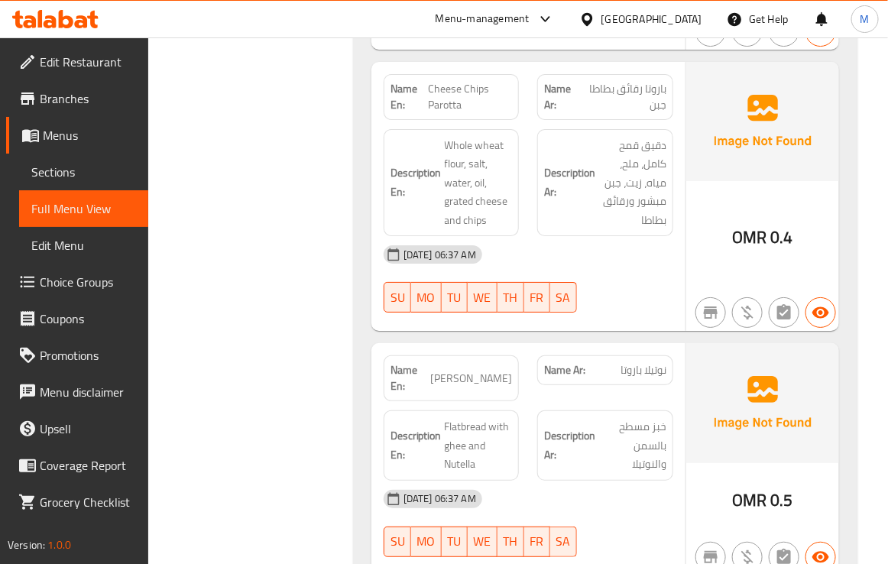
click at [611, 113] on span "باروتا رقائق بطاطا جبن" at bounding box center [624, 97] width 86 height 32
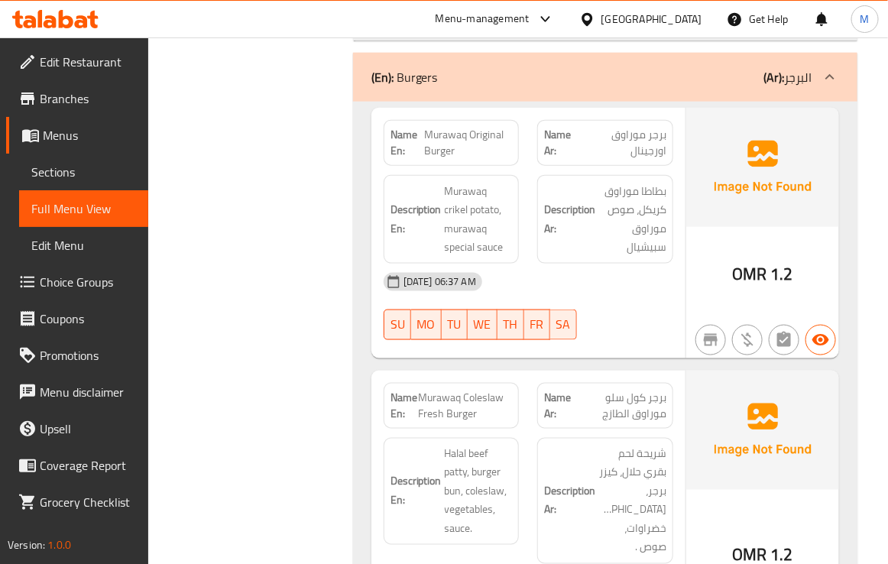
scroll to position [19995, 0]
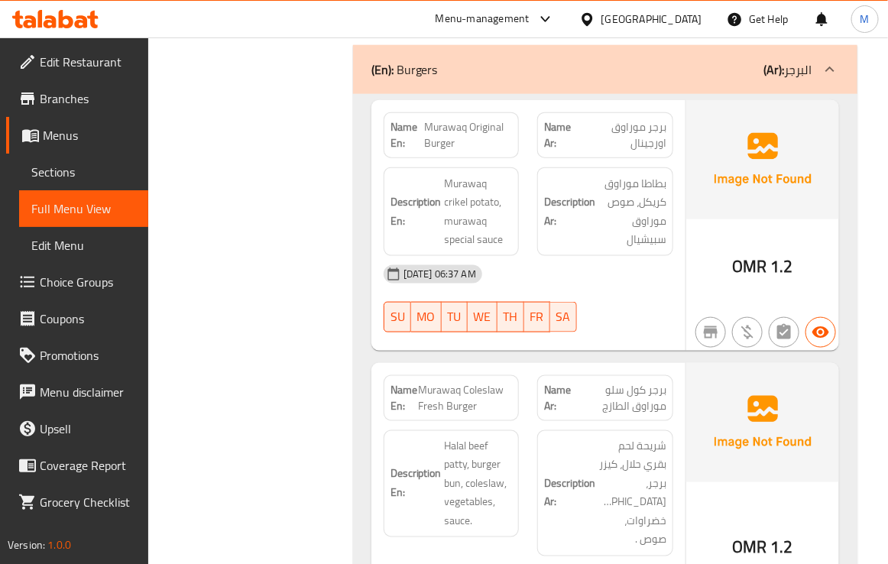
click at [470, 151] on span "Murawaq Original Burger" at bounding box center [468, 135] width 88 height 32
click at [451, 151] on span "Murawaq Original Burger" at bounding box center [468, 135] width 88 height 32
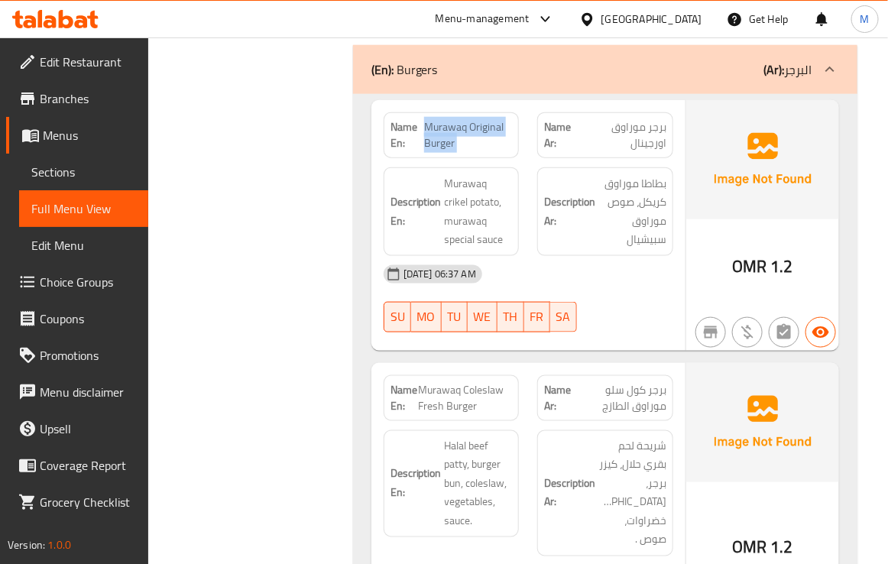
click at [451, 151] on span "Murawaq Original Burger" at bounding box center [468, 135] width 88 height 32
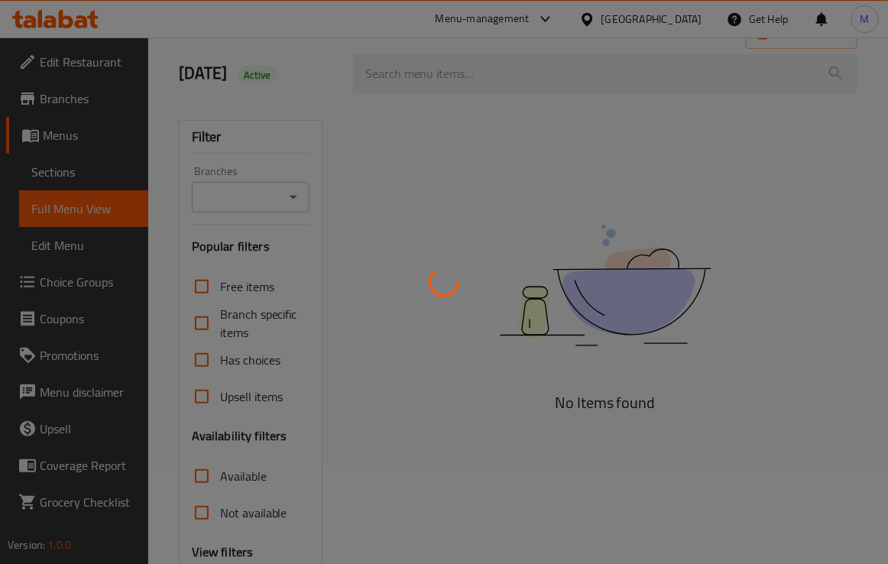
scroll to position [249, 0]
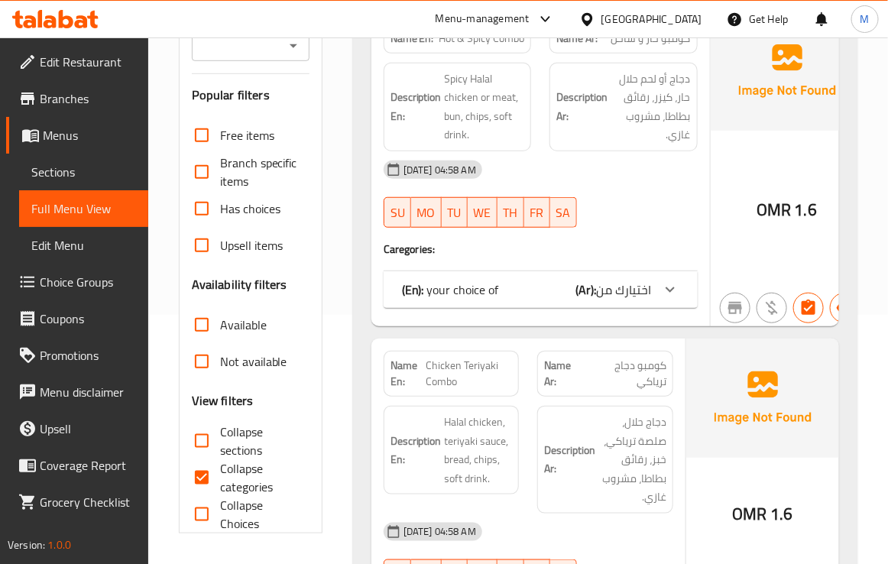
drag, startPoint x: 197, startPoint y: 477, endPoint x: 212, endPoint y: 459, distance: 23.4
click at [196, 477] on input "Collapse categories" at bounding box center [201, 477] width 37 height 37
checkbox input "false"
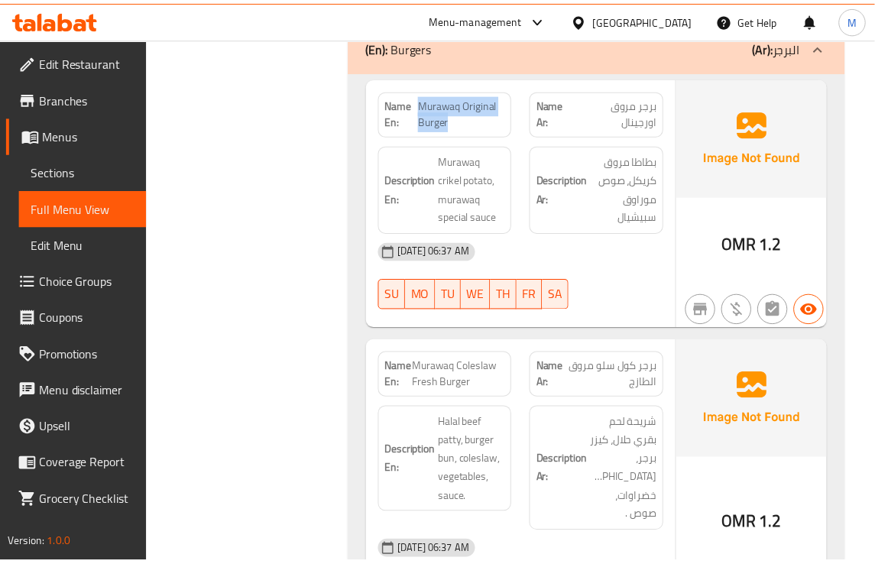
scroll to position [18365, 0]
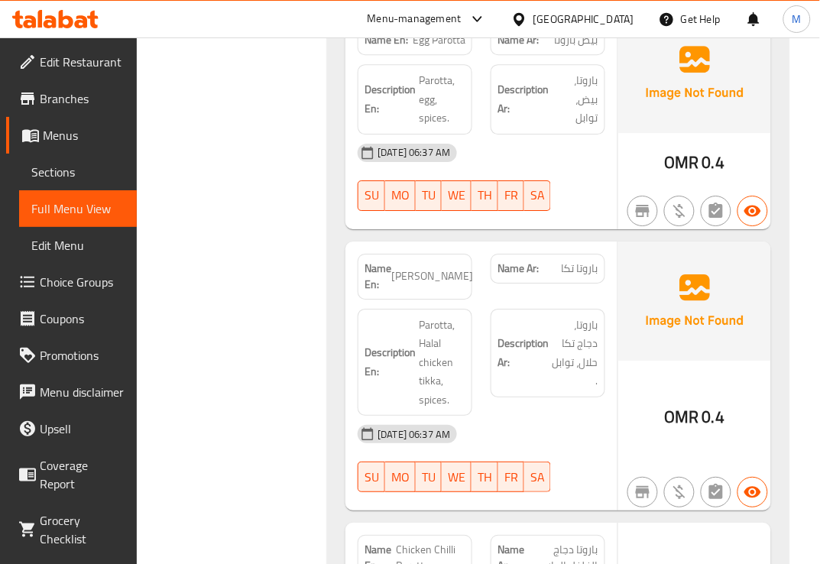
drag, startPoint x: 328, startPoint y: 224, endPoint x: 294, endPoint y: 224, distance: 34.4
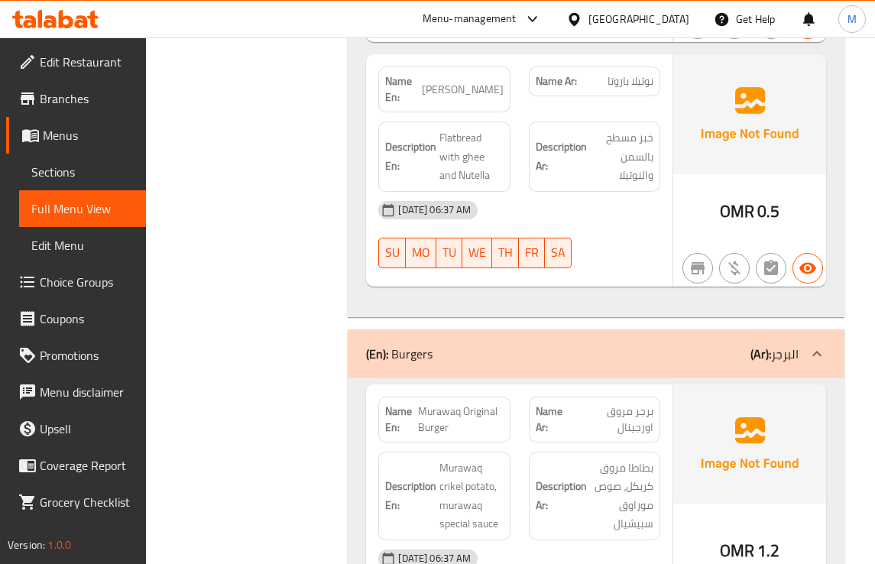
scroll to position [20274, 0]
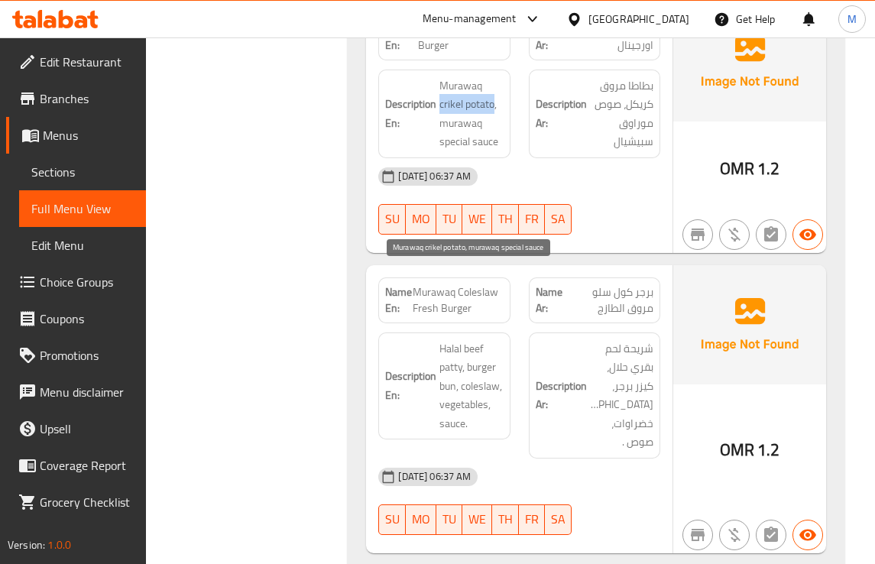
drag, startPoint x: 440, startPoint y: 293, endPoint x: 493, endPoint y: 302, distance: 54.2
click at [493, 151] on span "Murawaq crikel potato, murawaq special sauce" at bounding box center [470, 113] width 63 height 75
copy span "crikel potato"
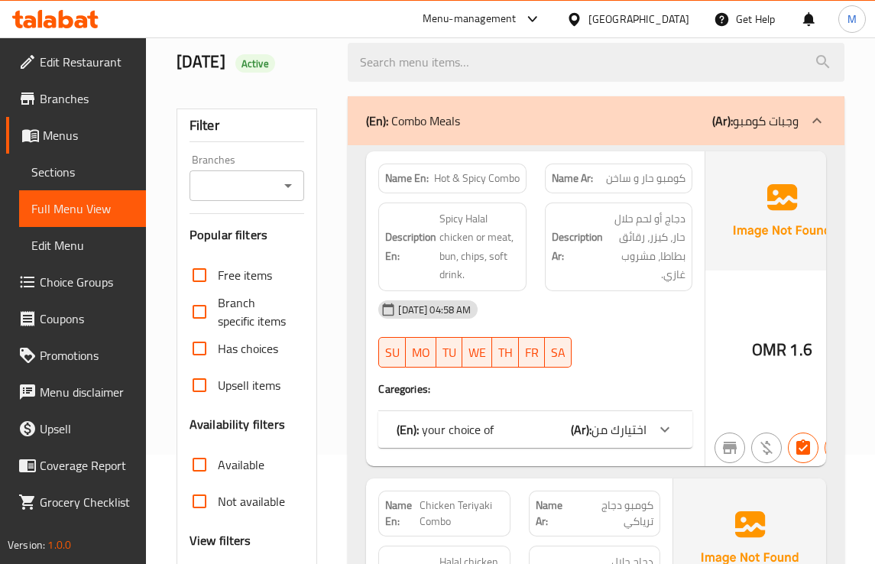
scroll to position [191, 0]
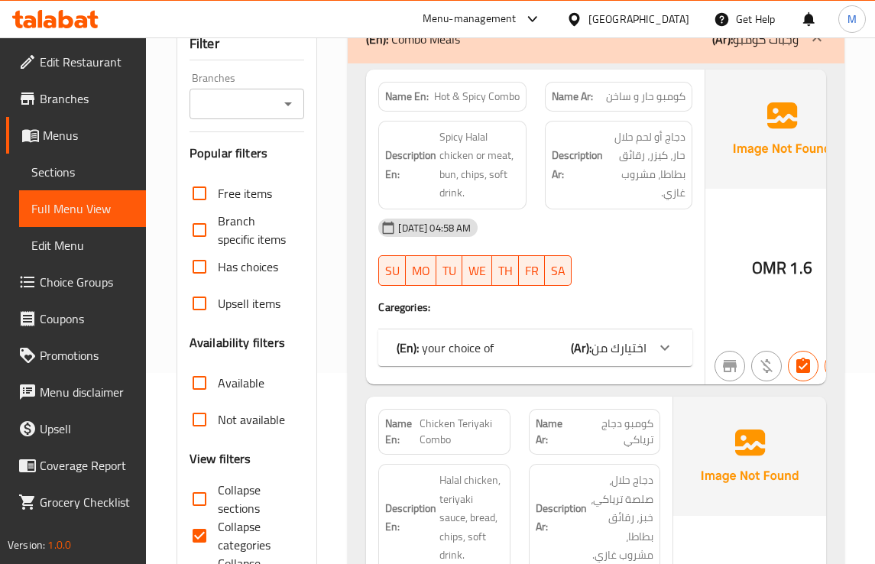
click at [220, 528] on span "Collapse categories" at bounding box center [255, 535] width 75 height 37
click at [218, 528] on input "Collapse categories" at bounding box center [199, 535] width 37 height 37
checkbox input "false"
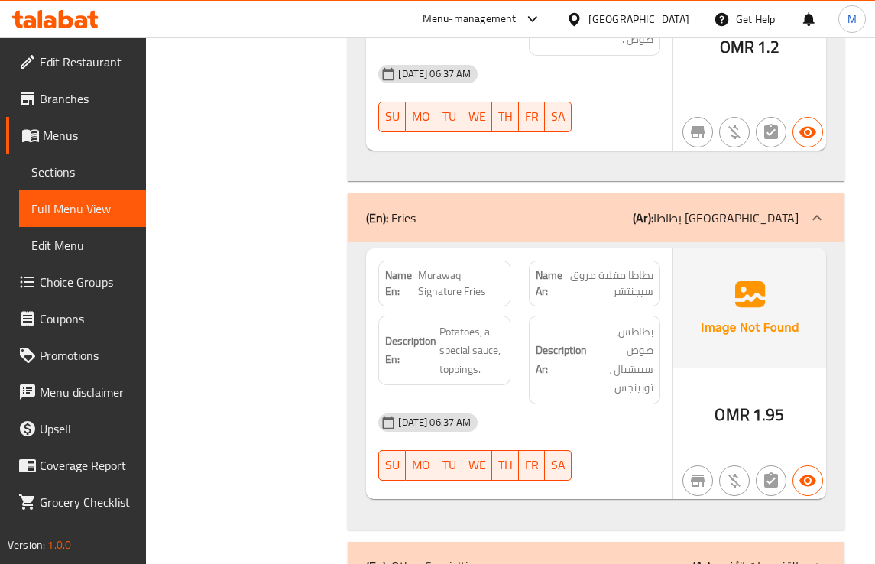
scroll to position [20887, 0]
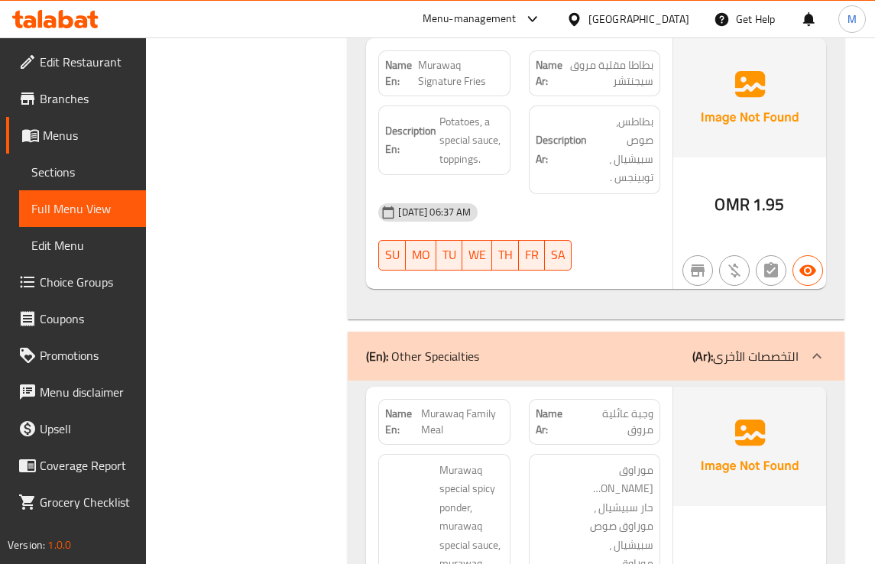
click at [441, 89] on span "Murawaq Signature Fries" at bounding box center [460, 73] width 85 height 32
copy span "Murawaq Signature Fries"
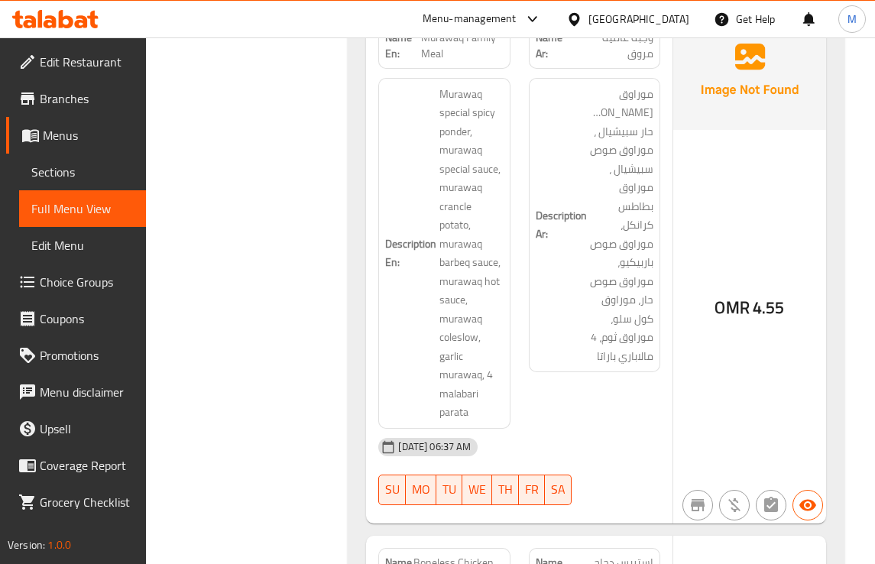
scroll to position [21269, 0]
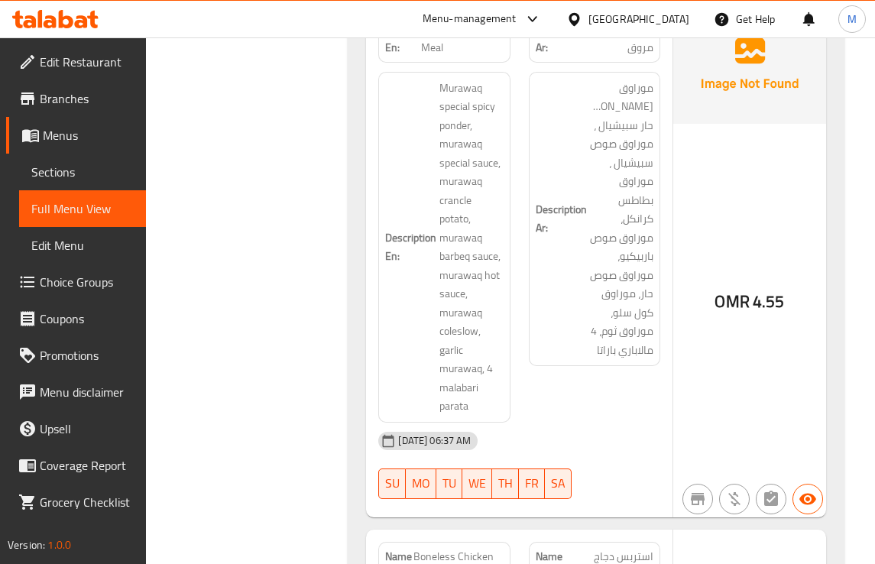
click at [571, 238] on strong "Description Ar:" at bounding box center [560, 218] width 51 height 37
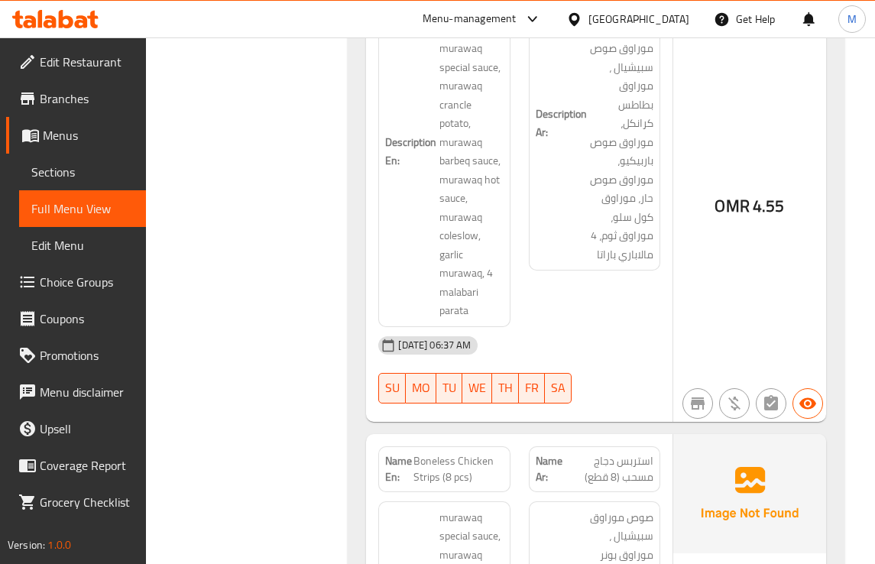
copy span "Murawaq Family Meal"
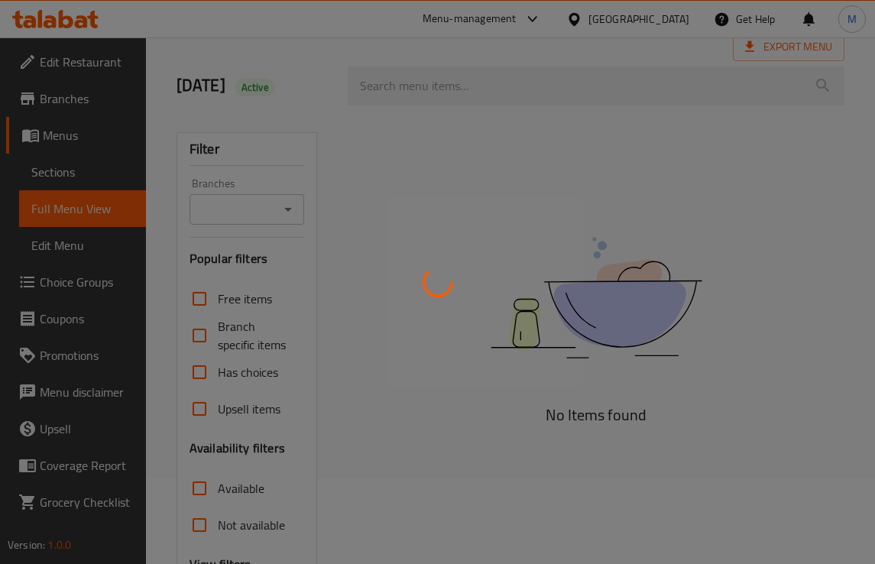
scroll to position [191, 0]
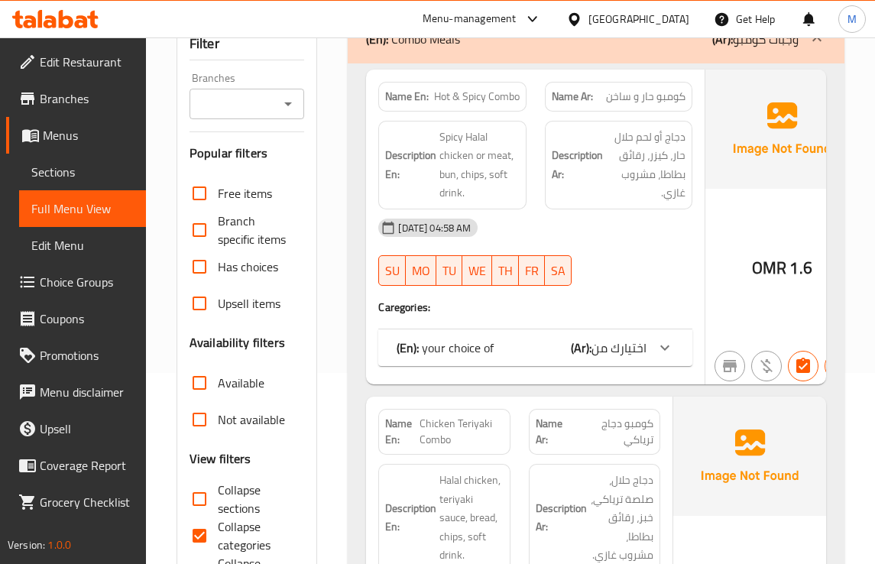
click at [196, 535] on input "Collapse categories" at bounding box center [199, 535] width 37 height 37
checkbox input "false"
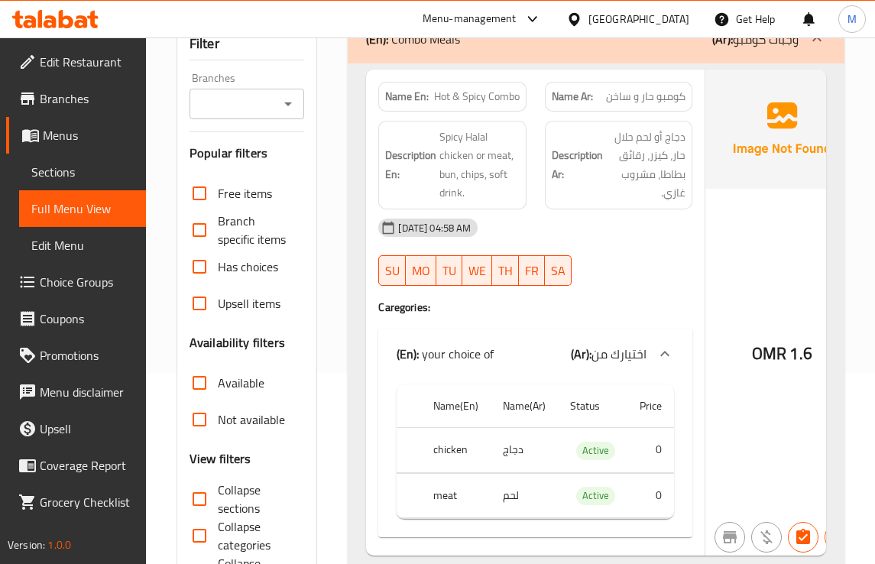
scroll to position [21217, 0]
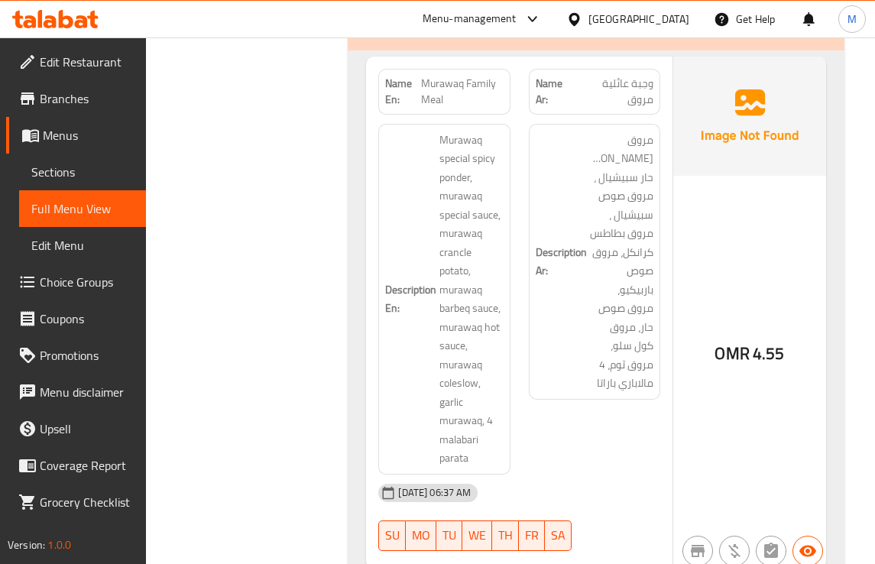
click at [513, 432] on div "Description En: Murawaq special spicy ponder, murawaq special sauce, murawaq cr…" at bounding box center [444, 299] width 150 height 369
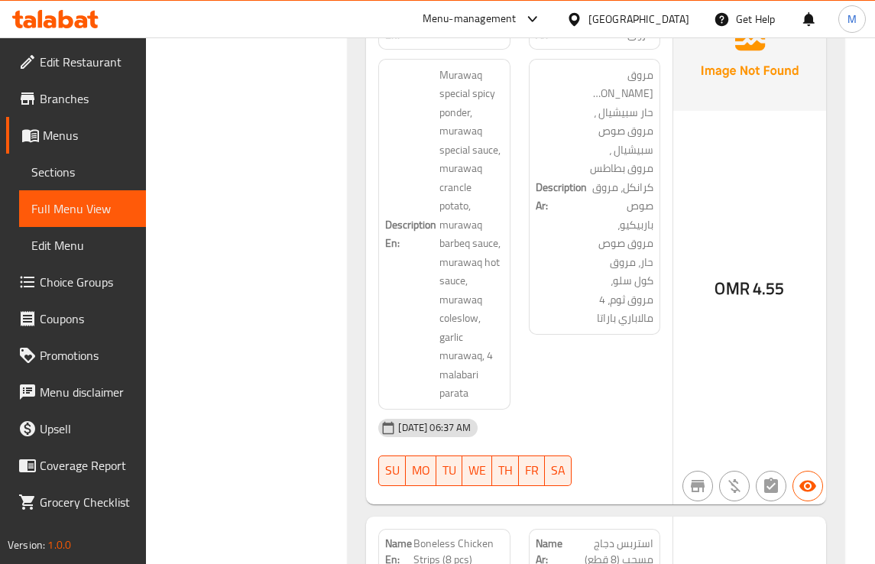
scroll to position [21408, 0]
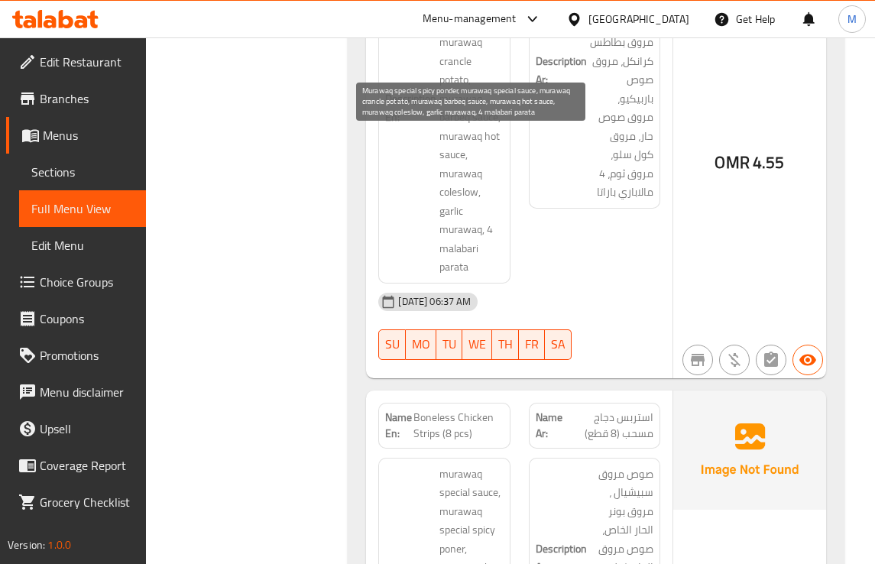
click at [453, 252] on span "Murawaq special spicy ponder, murawaq special sauce, murawaq crancle potato, mu…" at bounding box center [470, 108] width 63 height 337
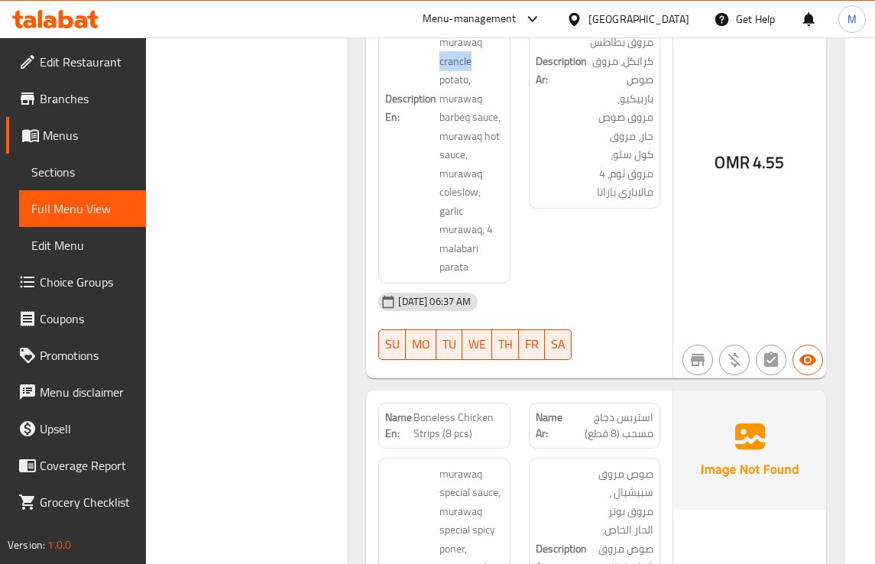
copy span "crancle"
drag, startPoint x: 582, startPoint y: 141, endPoint x: 541, endPoint y: 112, distance: 50.4
click at [582, 141] on h6 "Description Ar: مروق بوندر حار سبيشيال ، مروق صوص سبيشيال ، مروق بطاطس كرانكل، …" at bounding box center [594, 71] width 118 height 262
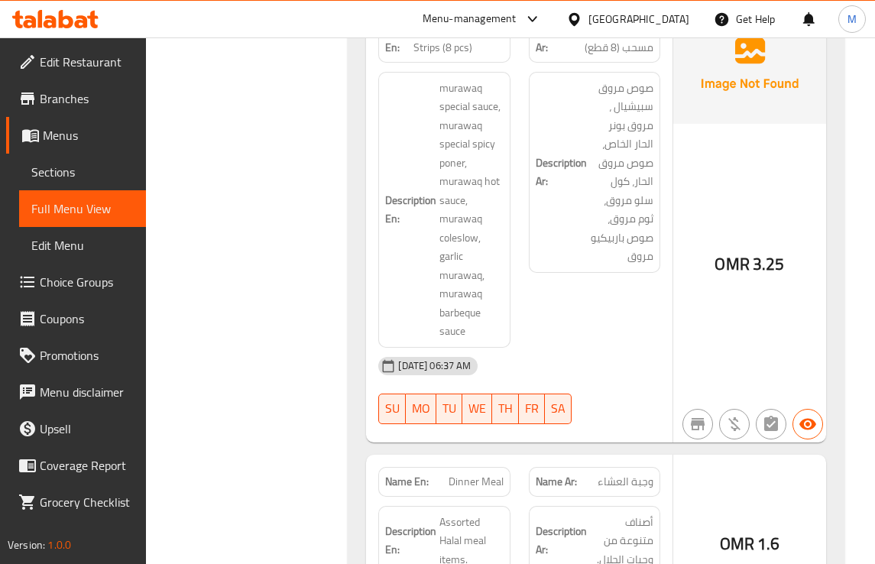
scroll to position [21885, 0]
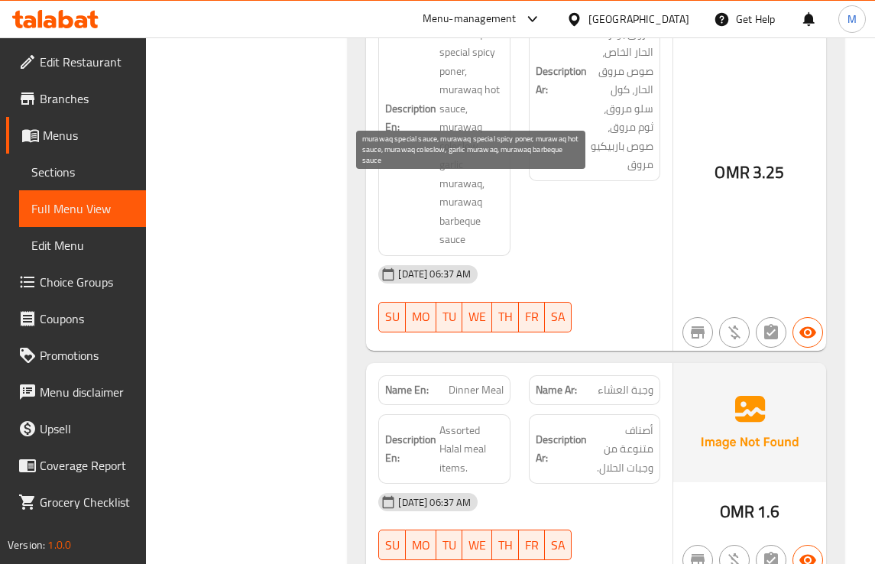
click at [520, 265] on div "Description Ar: صوص مروق سبيشيال ، مروق بونر الحار الخاص، صوص مروق الحار، كول س…" at bounding box center [594, 118] width 150 height 294
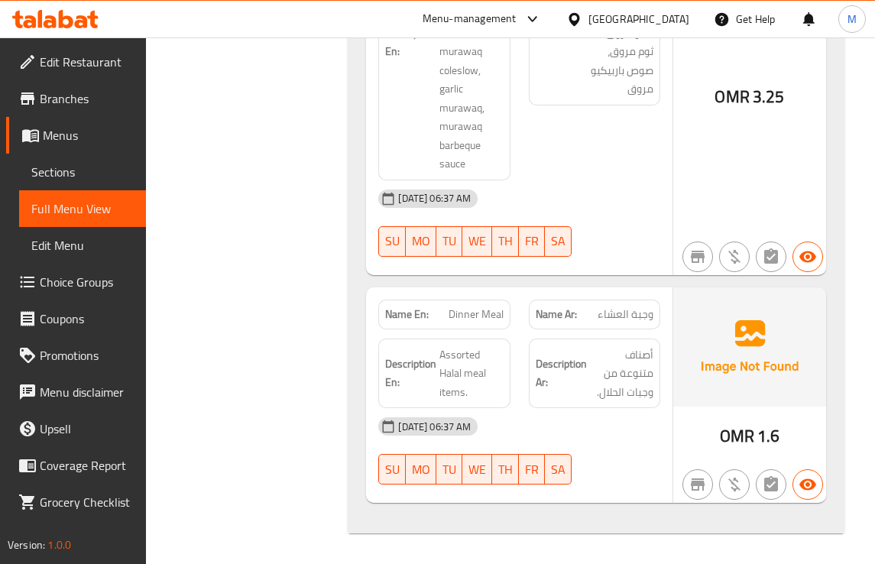
scroll to position [22153, 0]
drag, startPoint x: 632, startPoint y: 415, endPoint x: 619, endPoint y: 406, distance: 15.3
click at [632, 415] on div "[DATE] 06:37 AM" at bounding box center [519, 426] width 300 height 37
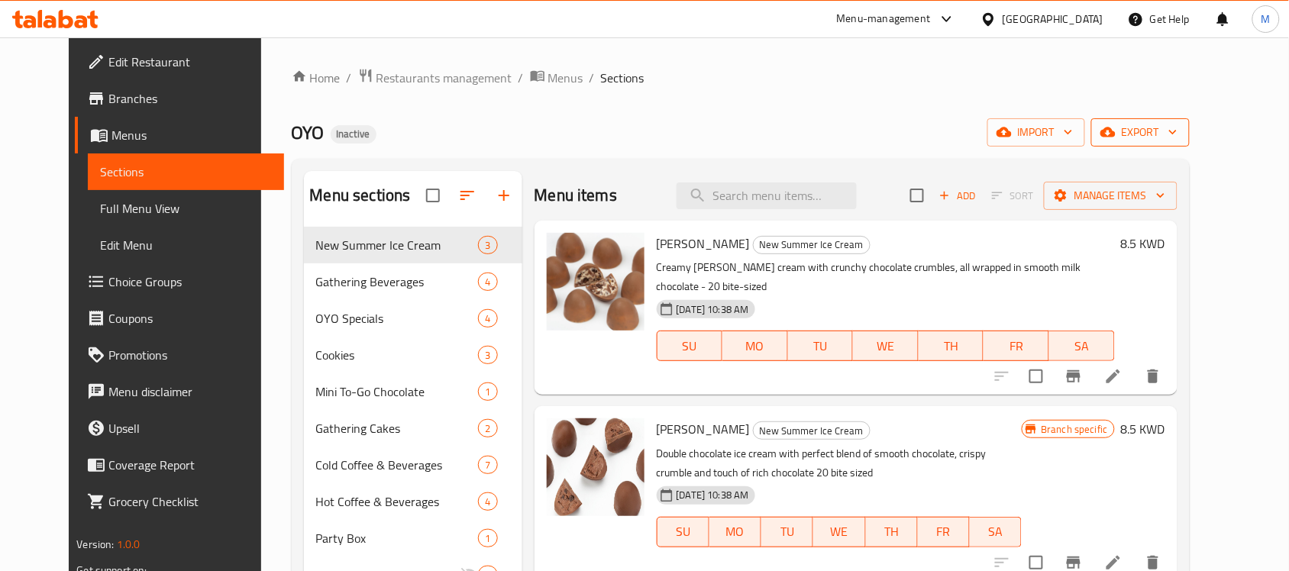
click at [1190, 143] on button "export" at bounding box center [1141, 132] width 99 height 28
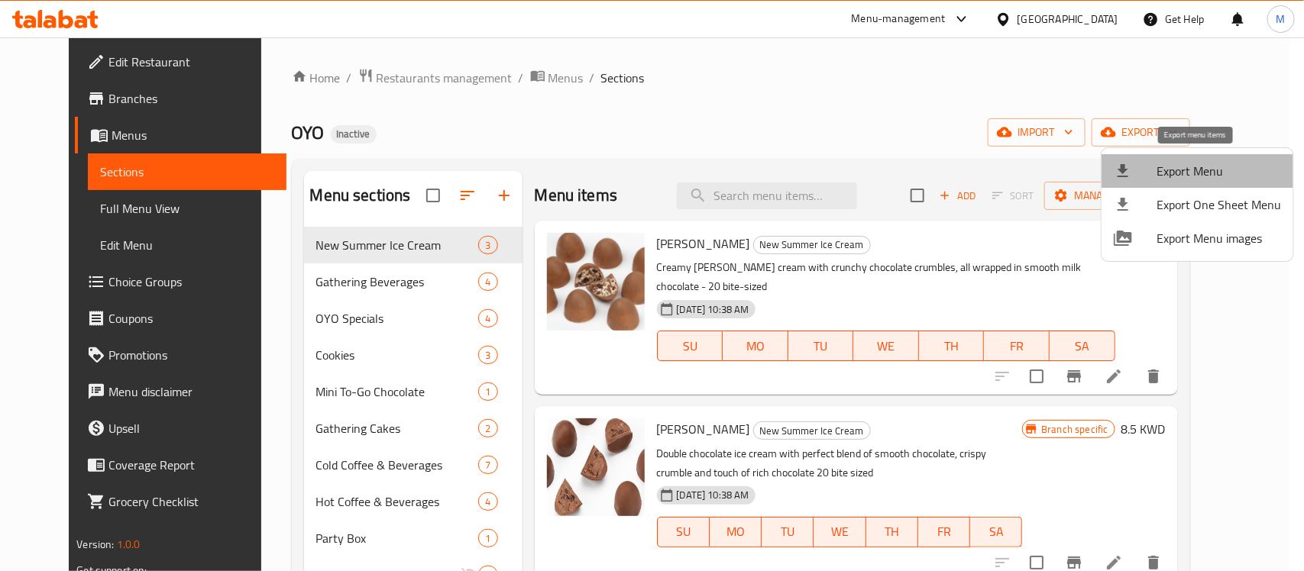
click at [1215, 163] on span "Export Menu" at bounding box center [1218, 171] width 125 height 18
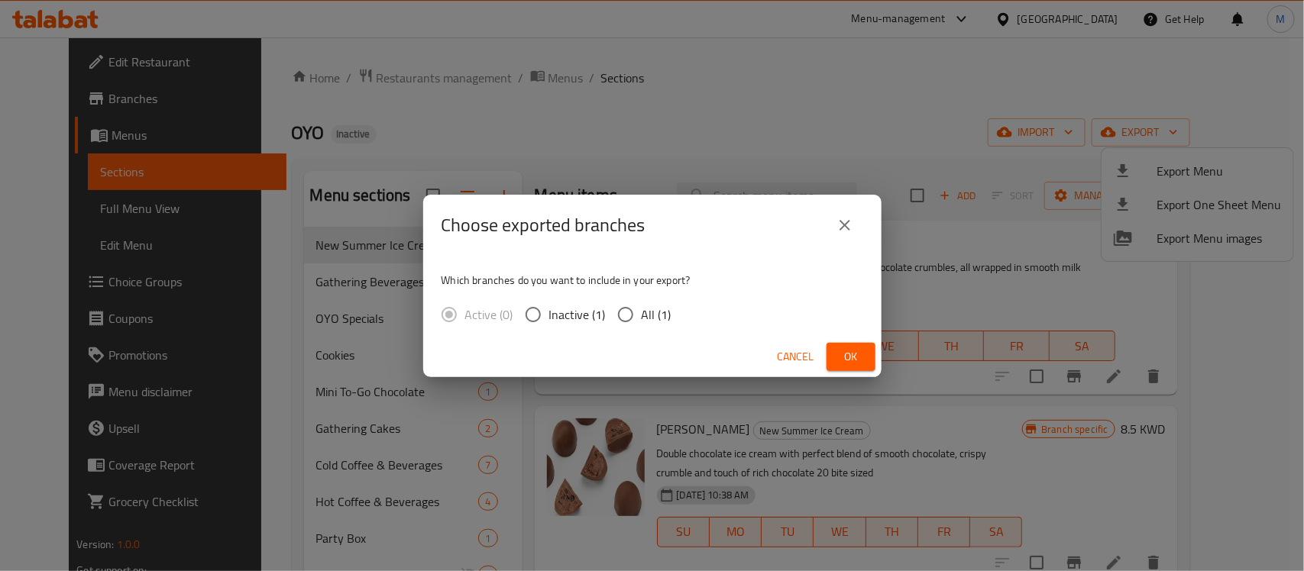
click at [645, 318] on span "All (1)" at bounding box center [657, 315] width 30 height 18
click at [642, 318] on input "All (1)" at bounding box center [626, 315] width 32 height 32
radio input "true"
click at [860, 348] on span "Ok" at bounding box center [851, 357] width 24 height 19
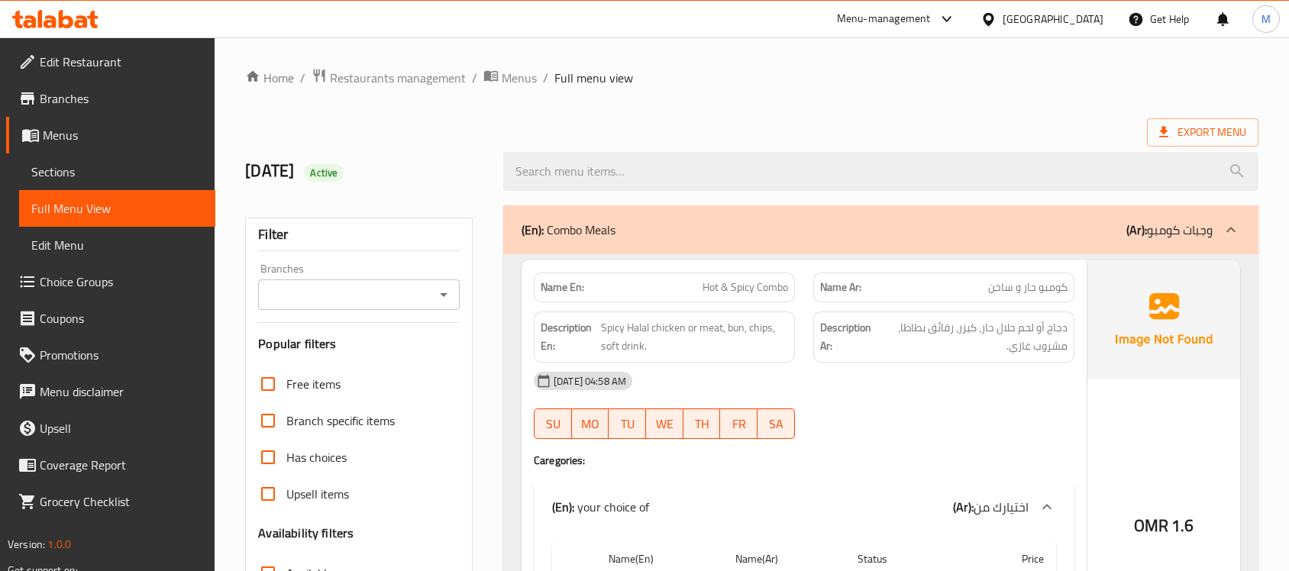
scroll to position [18365, 0]
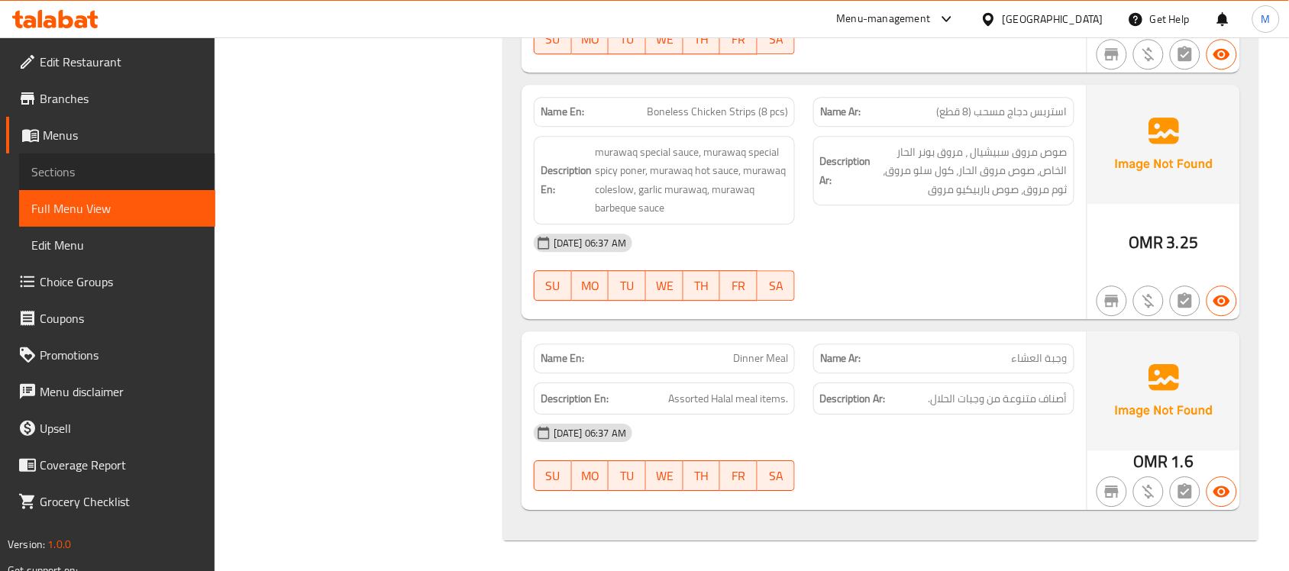
click at [63, 176] on span "Sections" at bounding box center [117, 172] width 172 height 18
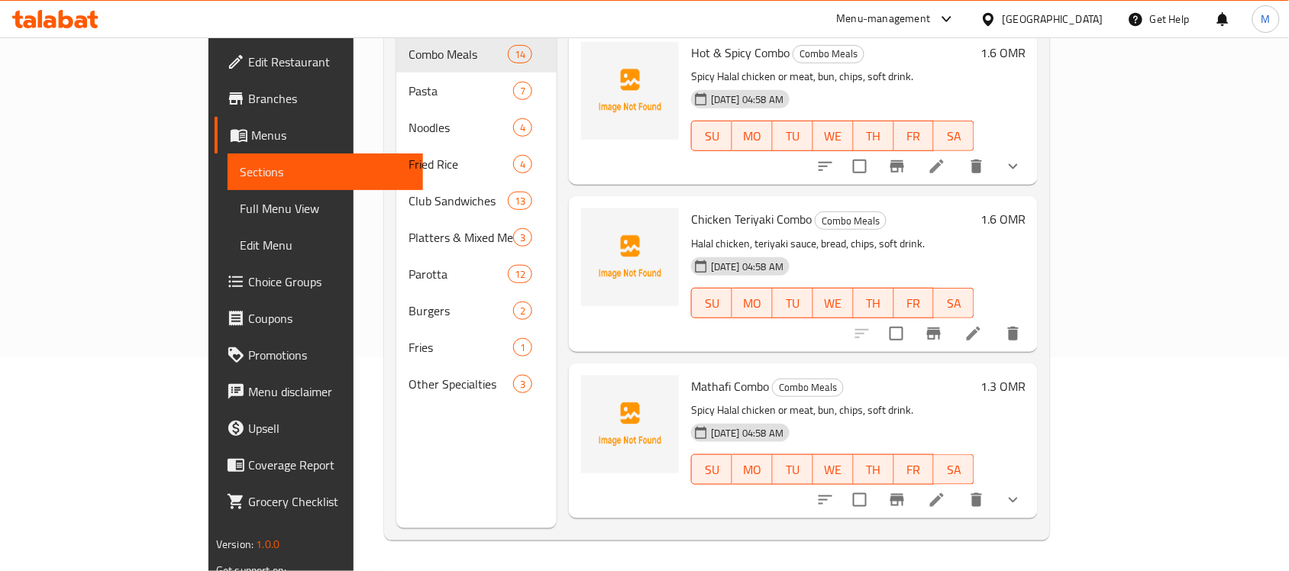
scroll to position [215, 0]
click at [396, 388] on div "Menu sections Combo Meals 14 Pasta 7 Noodles 4 Fried Rice 4 Club Sandwiches 13 …" at bounding box center [476, 242] width 160 height 571
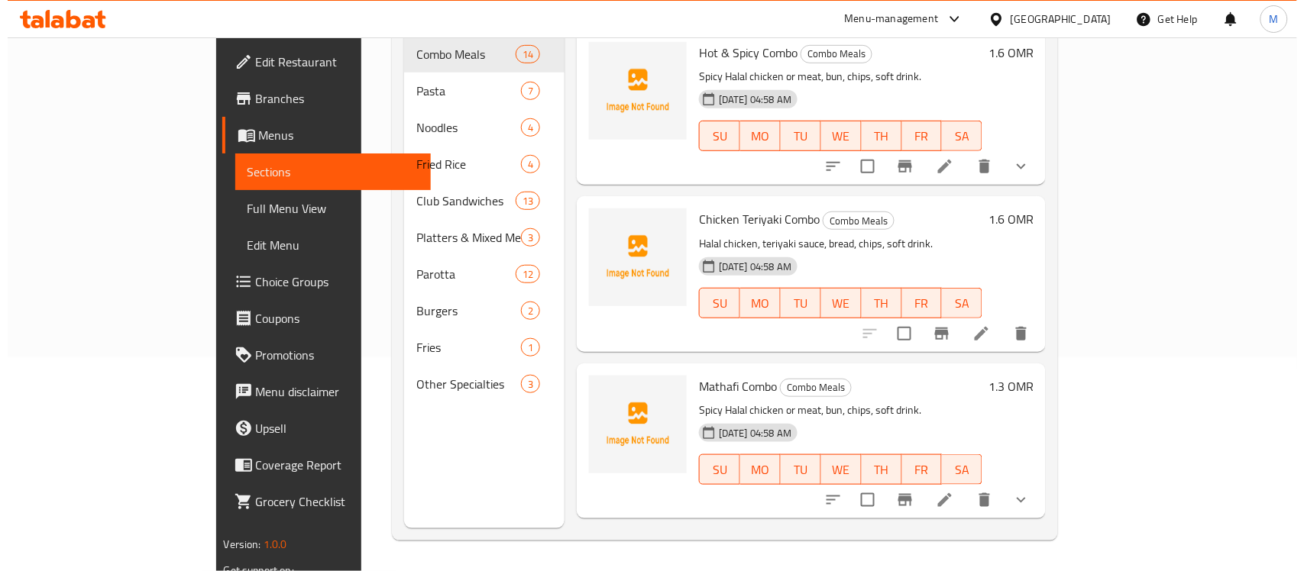
scroll to position [0, 0]
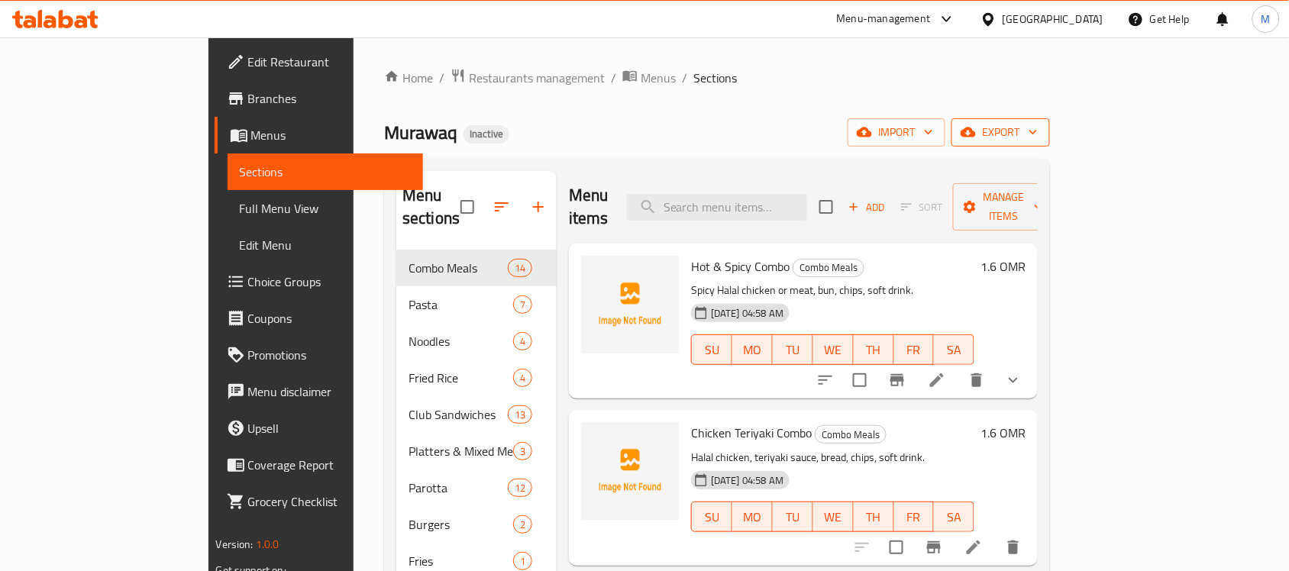
click at [1038, 141] on span "export" at bounding box center [1001, 132] width 74 height 19
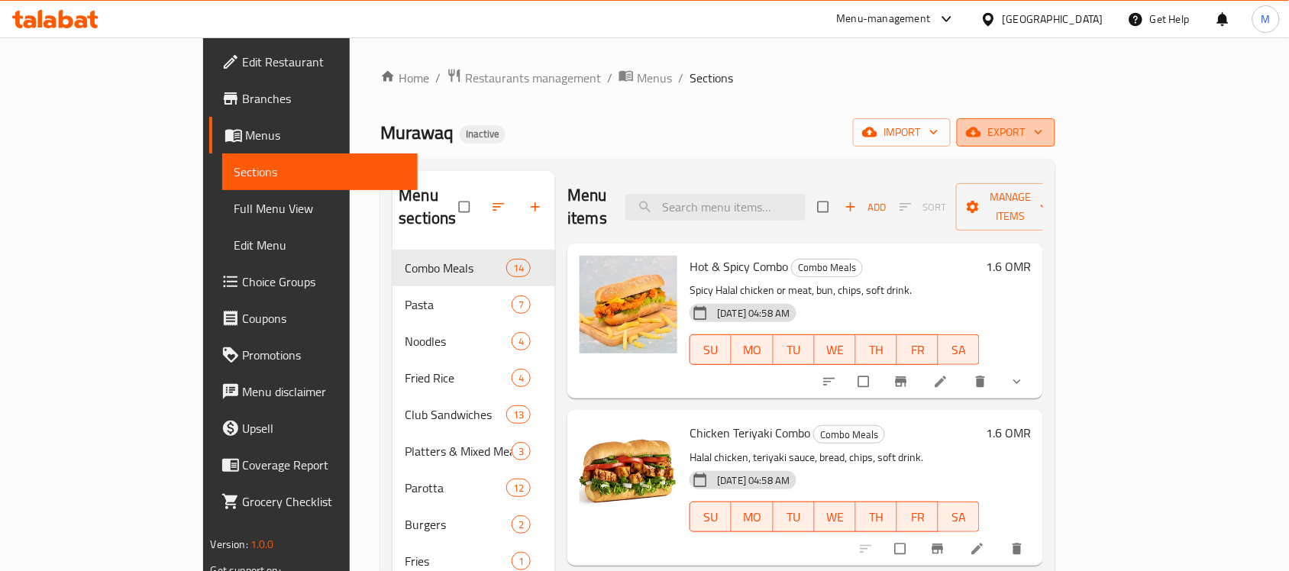
click at [1043, 123] on span "export" at bounding box center [1006, 132] width 74 height 19
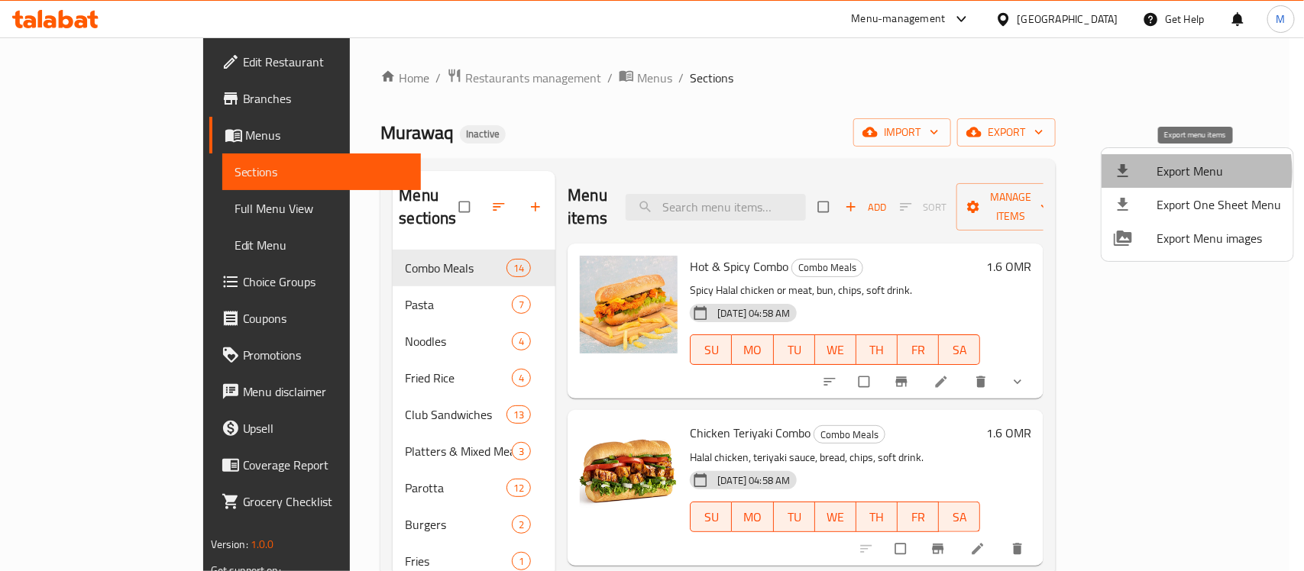
click at [1161, 172] on span "Export Menu" at bounding box center [1218, 171] width 125 height 18
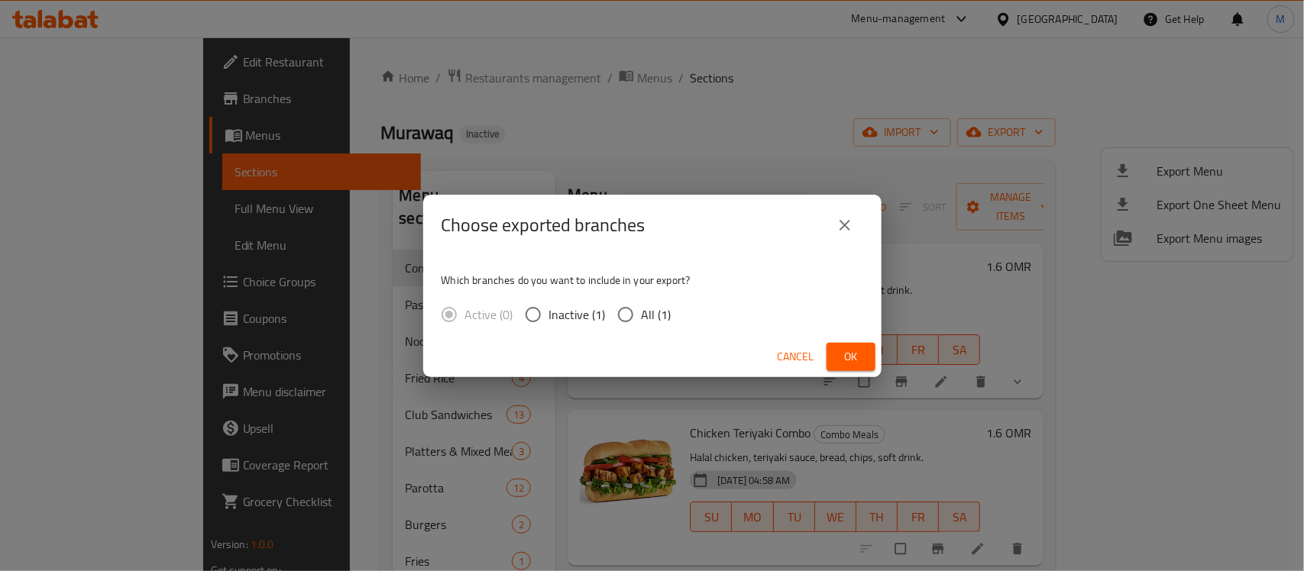
click at [643, 312] on span "All (1)" at bounding box center [657, 315] width 30 height 18
click at [642, 312] on input "All (1)" at bounding box center [626, 315] width 32 height 32
radio input "true"
click at [862, 348] on span "Ok" at bounding box center [851, 357] width 24 height 19
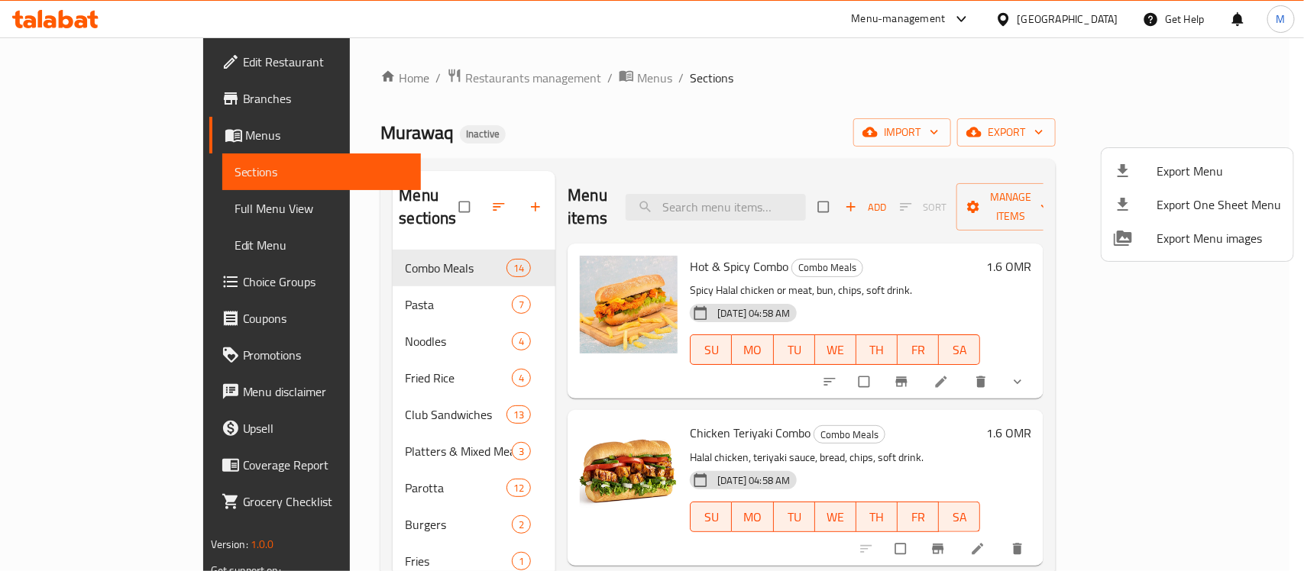
click at [254, 520] on div at bounding box center [652, 285] width 1304 height 571
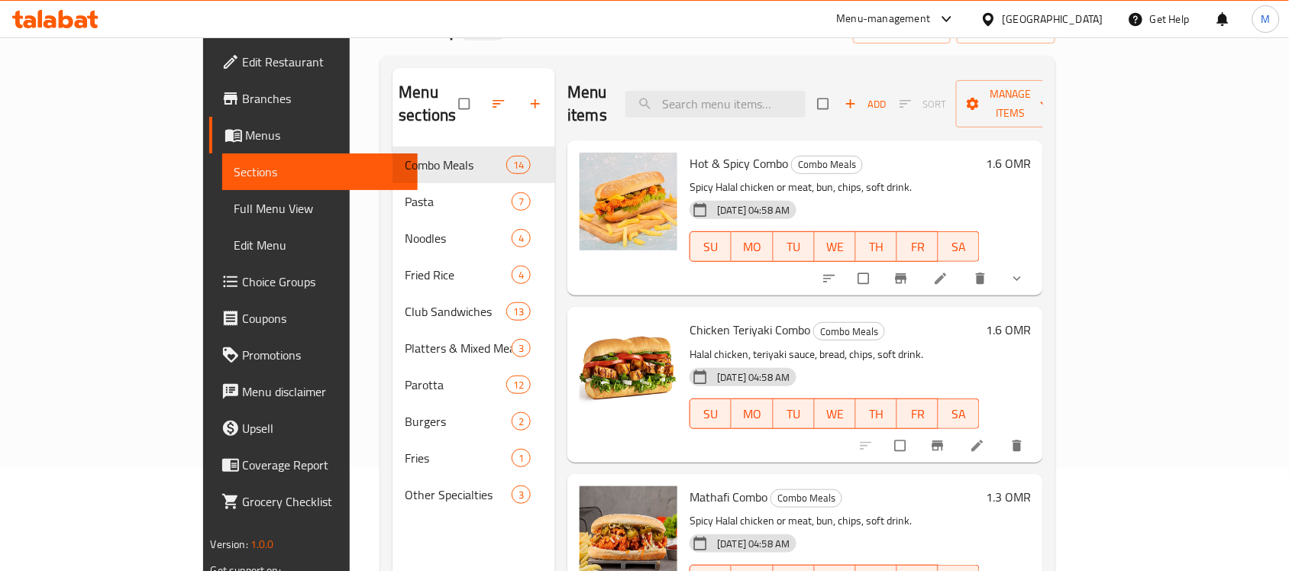
scroll to position [215, 0]
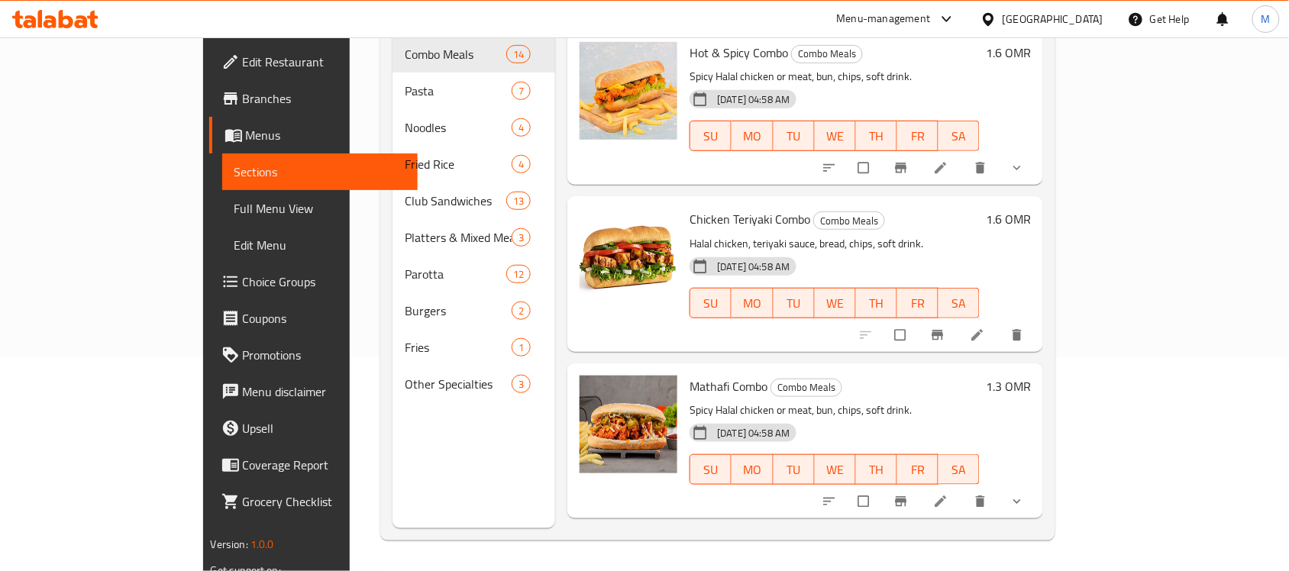
click at [405, 375] on span "Other Specialties" at bounding box center [458, 384] width 107 height 18
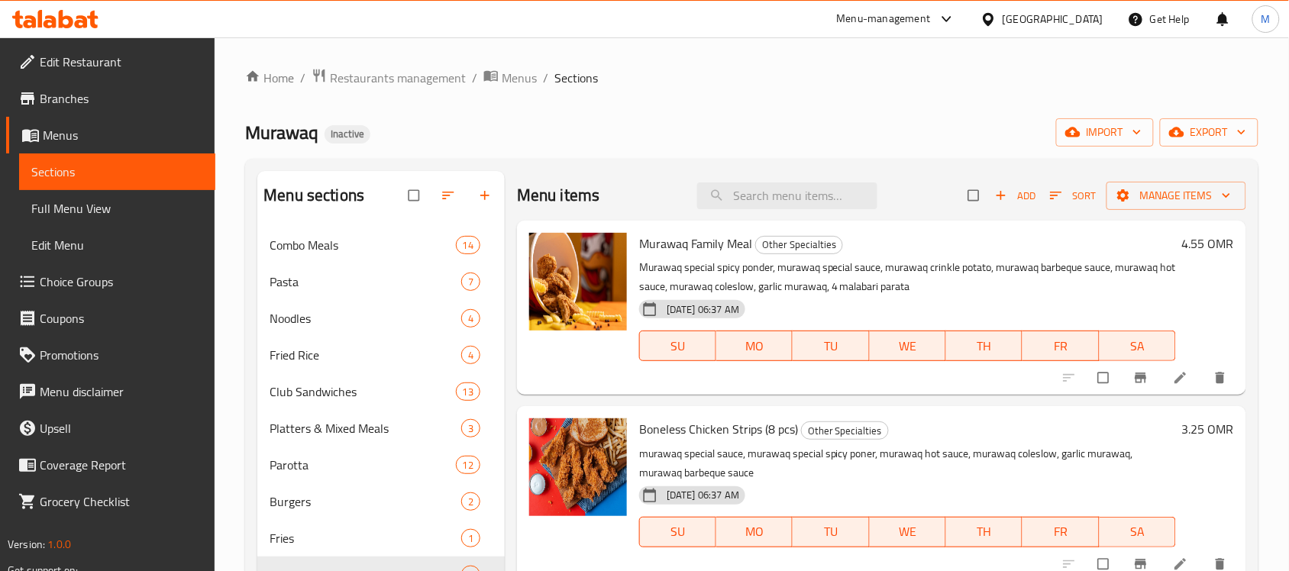
click at [261, 241] on div "Combo Meals 14" at bounding box center [380, 245] width 247 height 37
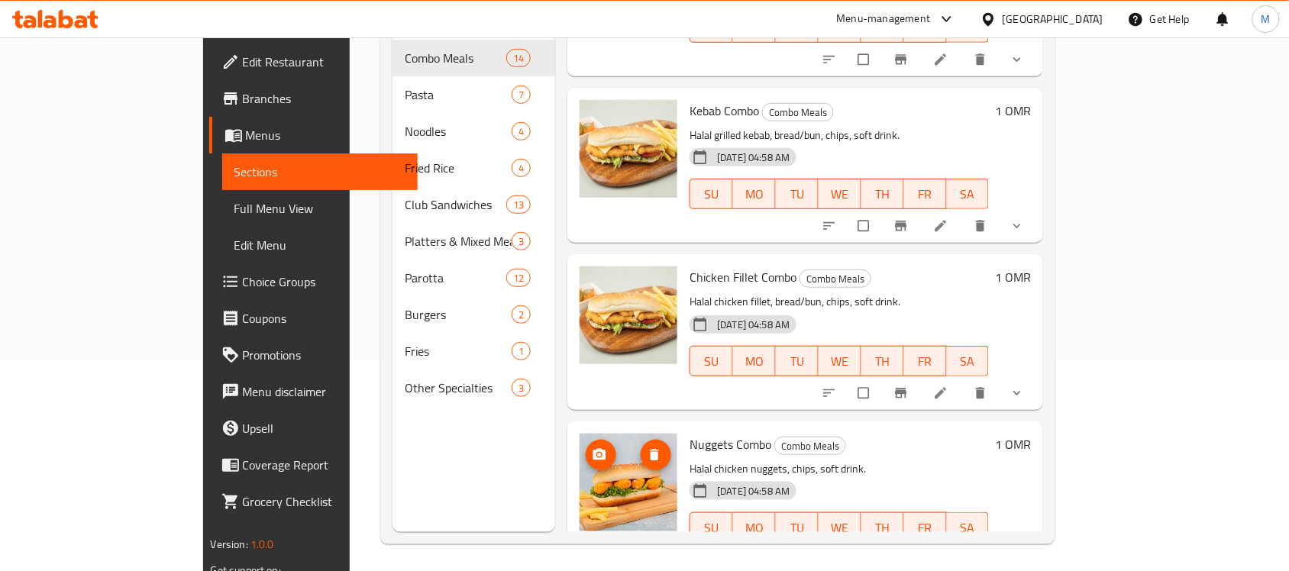
scroll to position [215, 0]
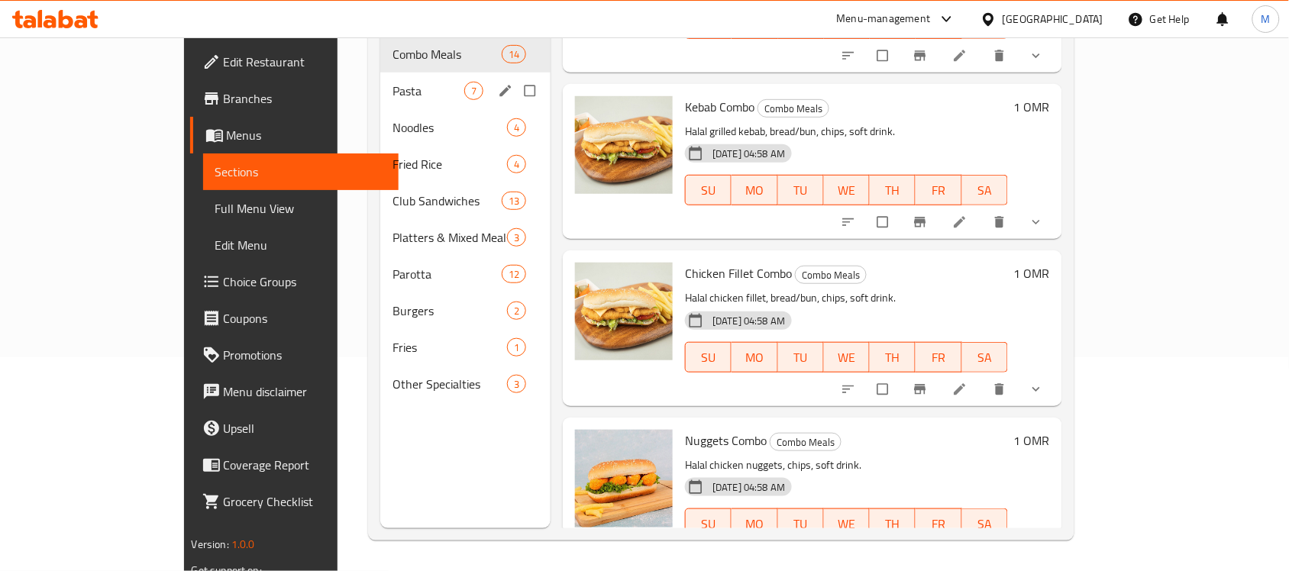
click at [393, 82] on span "Pasta" at bounding box center [429, 91] width 72 height 18
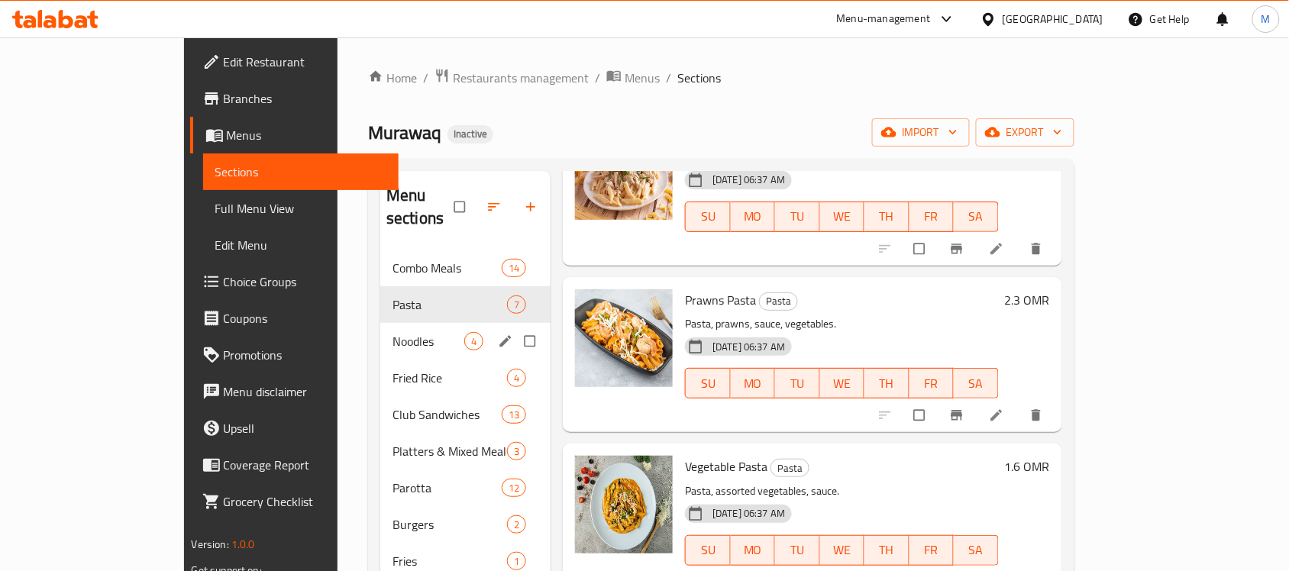
click at [393, 332] on span "Noodles" at bounding box center [429, 341] width 72 height 18
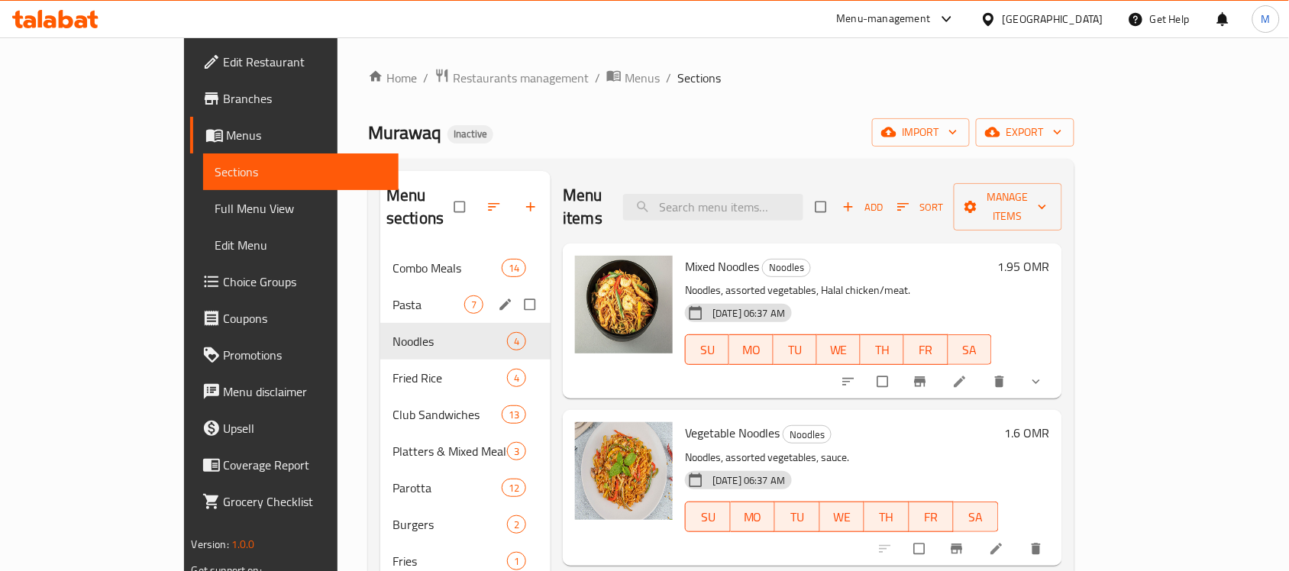
click at [393, 296] on span "Pasta" at bounding box center [429, 305] width 72 height 18
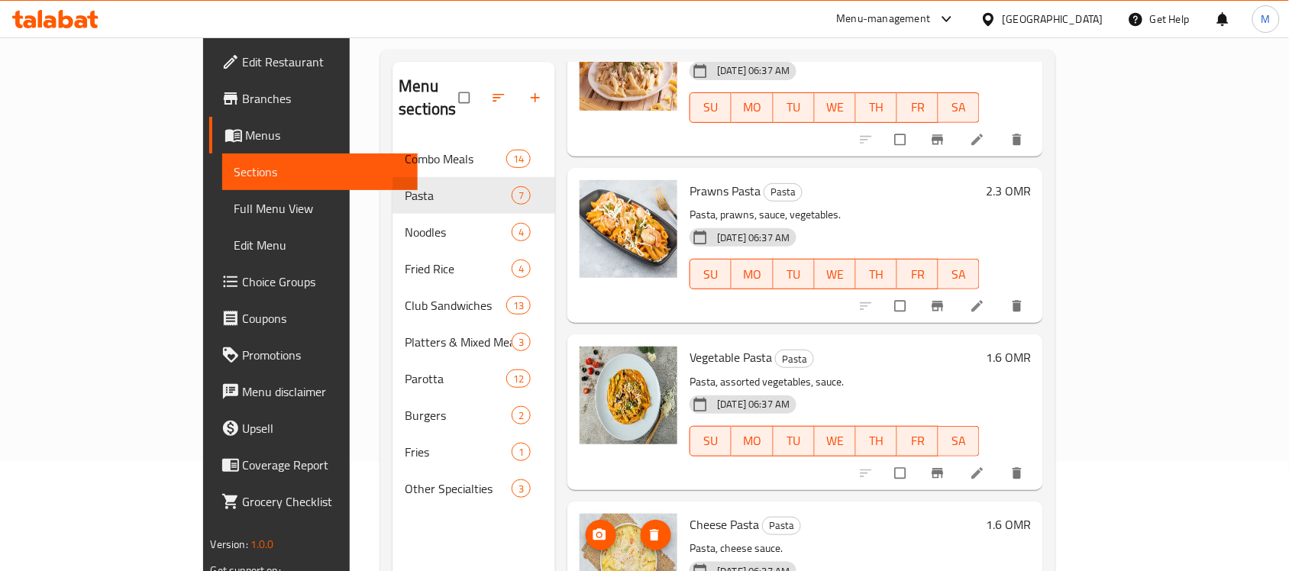
scroll to position [215, 0]
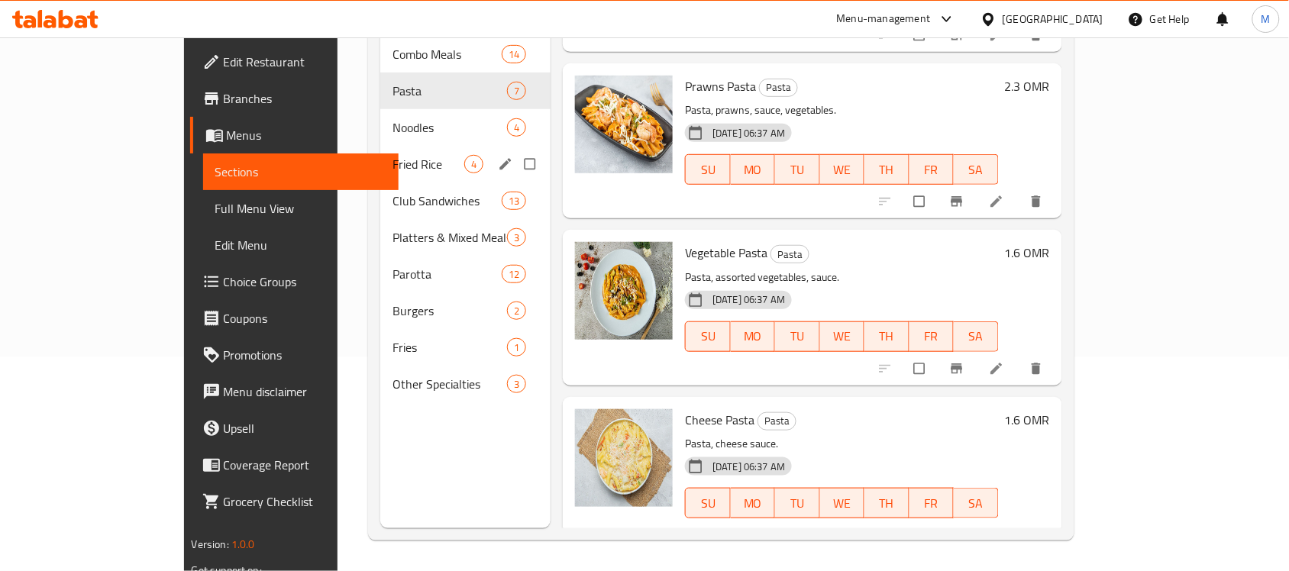
click at [393, 155] on span "Fried Rice" at bounding box center [429, 164] width 72 height 18
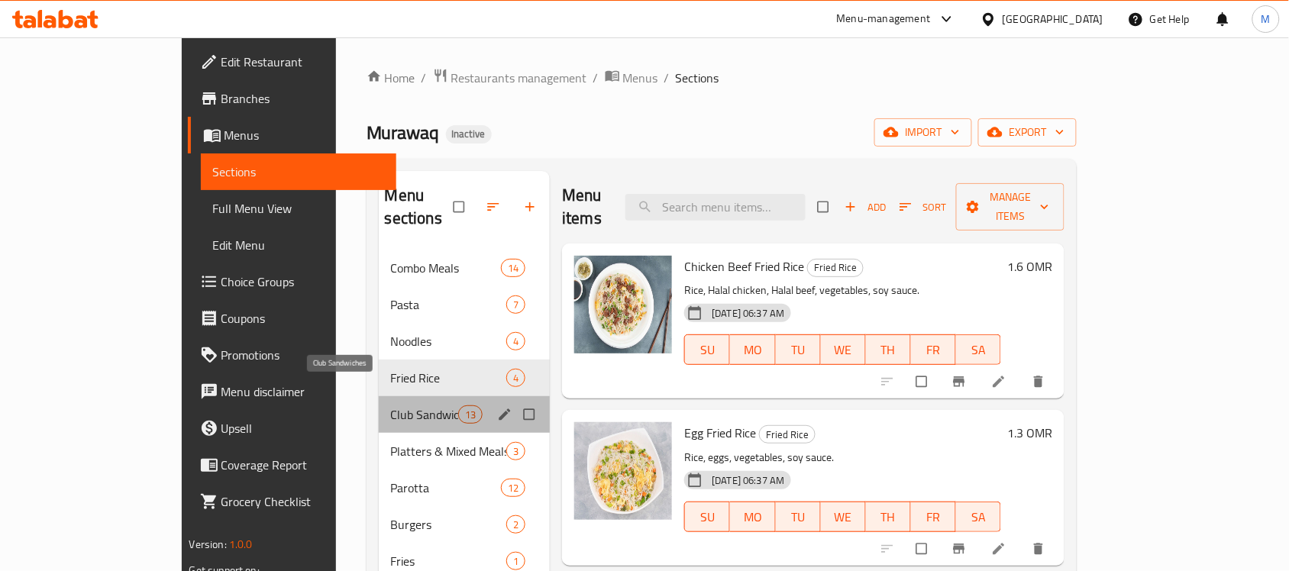
click at [391, 406] on span "Club Sandwiches" at bounding box center [424, 415] width 67 height 18
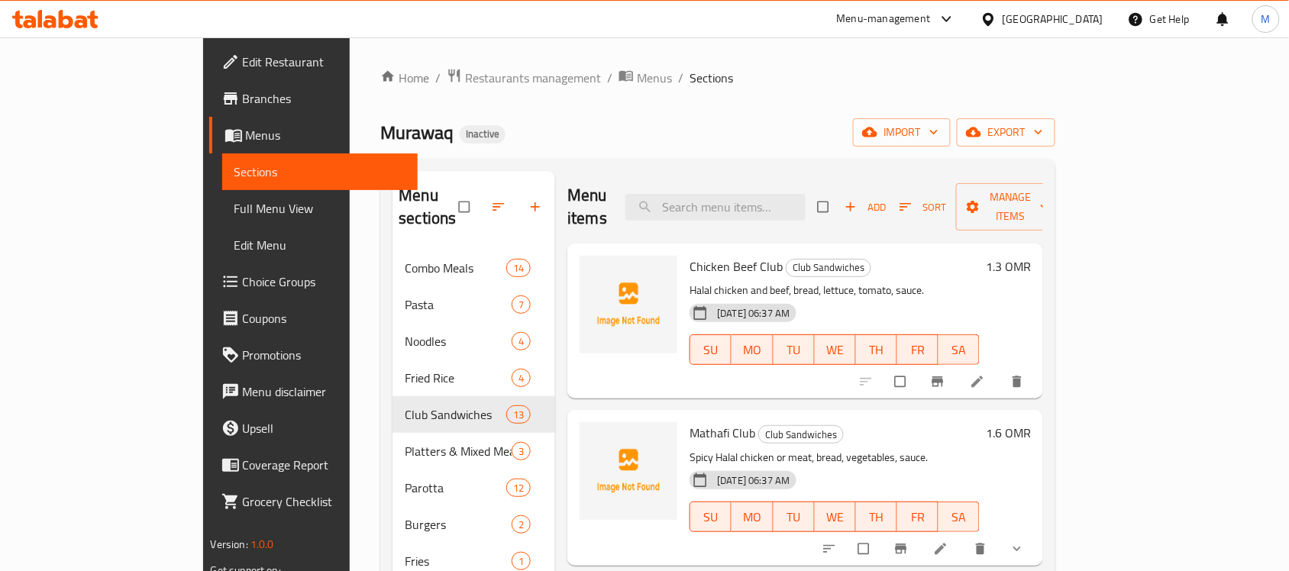
click at [690, 255] on span "Chicken Beef Club" at bounding box center [736, 266] width 93 height 23
click at [690, 422] on span "Mathafi Club" at bounding box center [723, 433] width 66 height 23
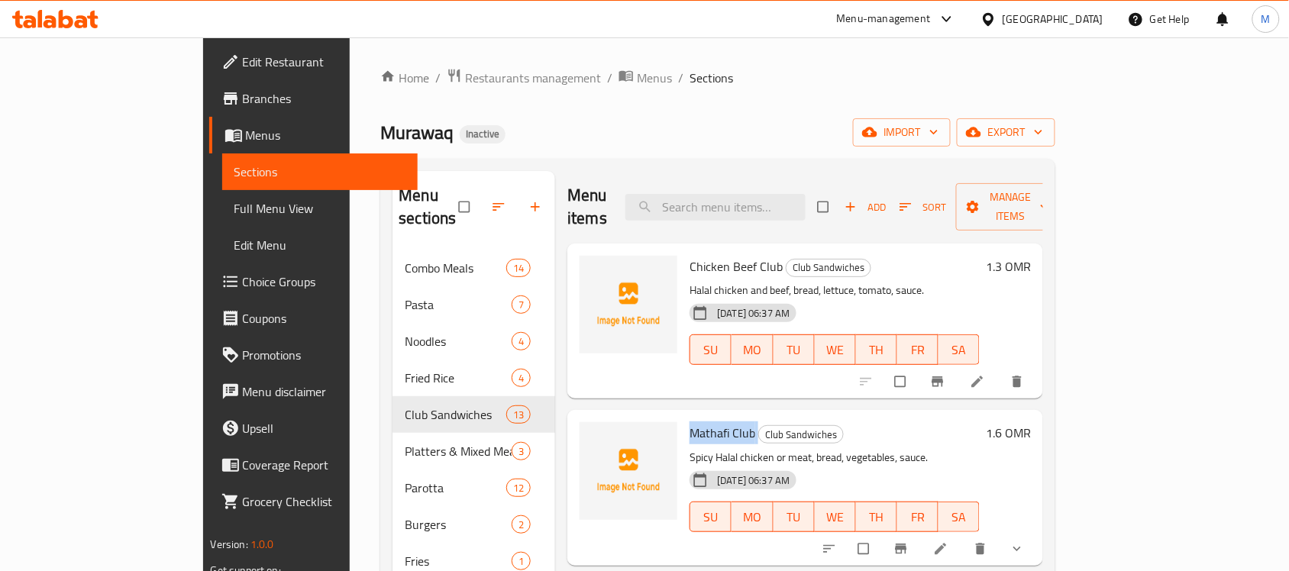
click at [690, 422] on span "Mathafi Club" at bounding box center [723, 433] width 66 height 23
copy h6 "Mathafi Club"
click at [691, 255] on span "Chicken Beef Club" at bounding box center [736, 266] width 93 height 23
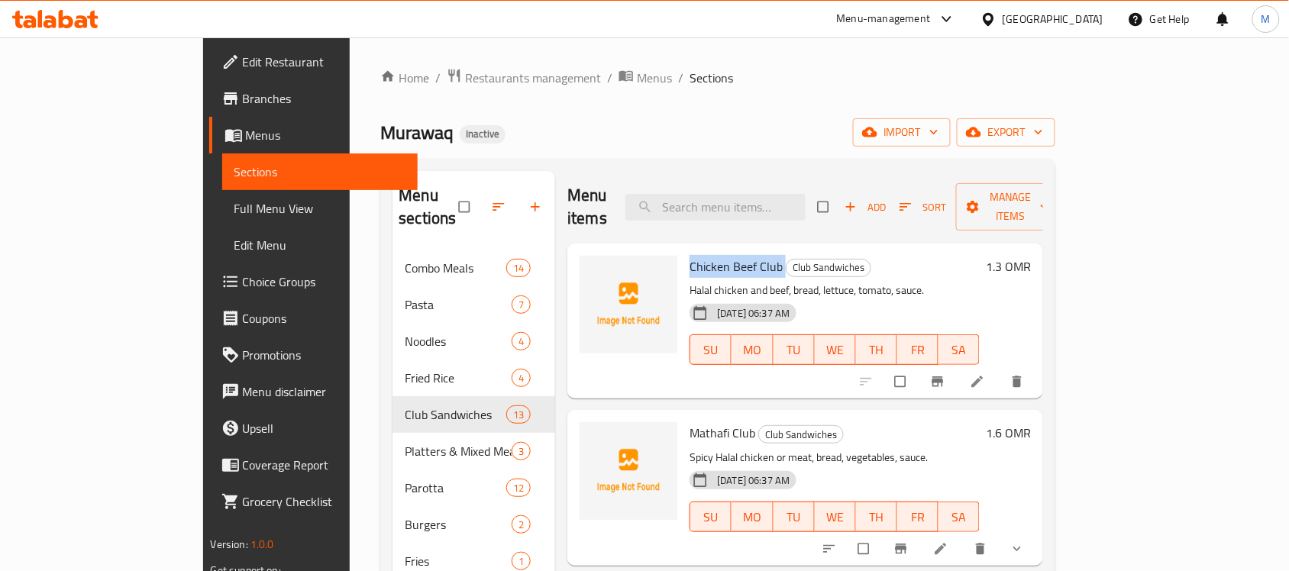
copy h6 "Chicken Beef Club"
click at [690, 422] on span "Mathafi Club" at bounding box center [723, 433] width 66 height 23
copy h6 "Mathafi Club"
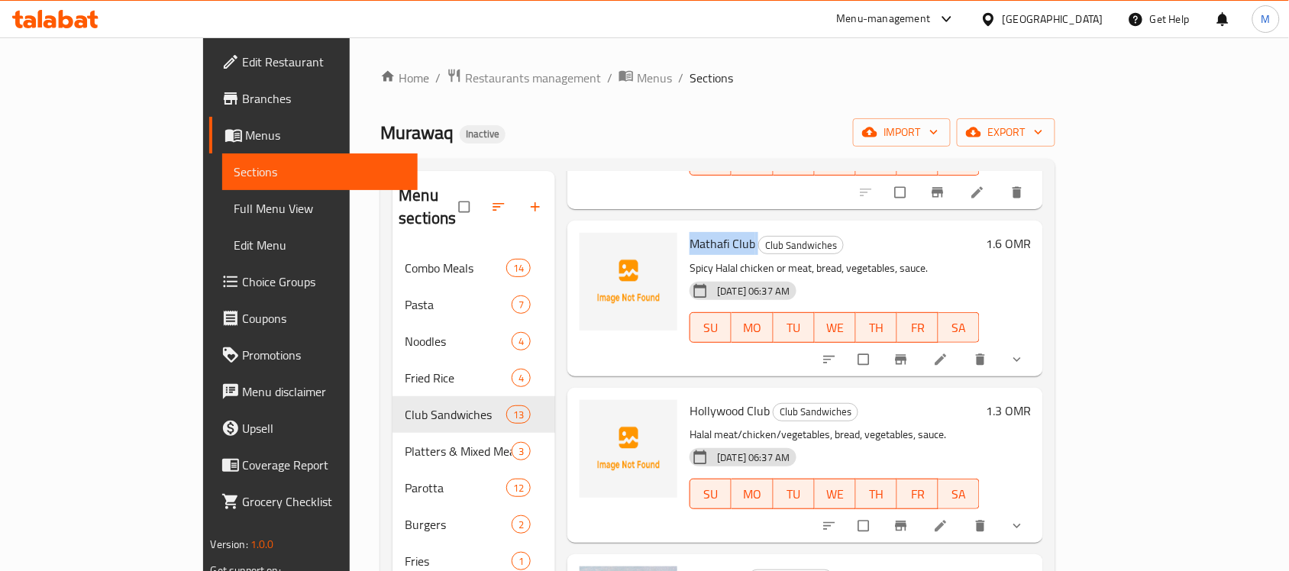
scroll to position [191, 0]
click at [690, 398] on span "Hollywood Club" at bounding box center [730, 409] width 80 height 23
copy h6 "Hollywood Club"
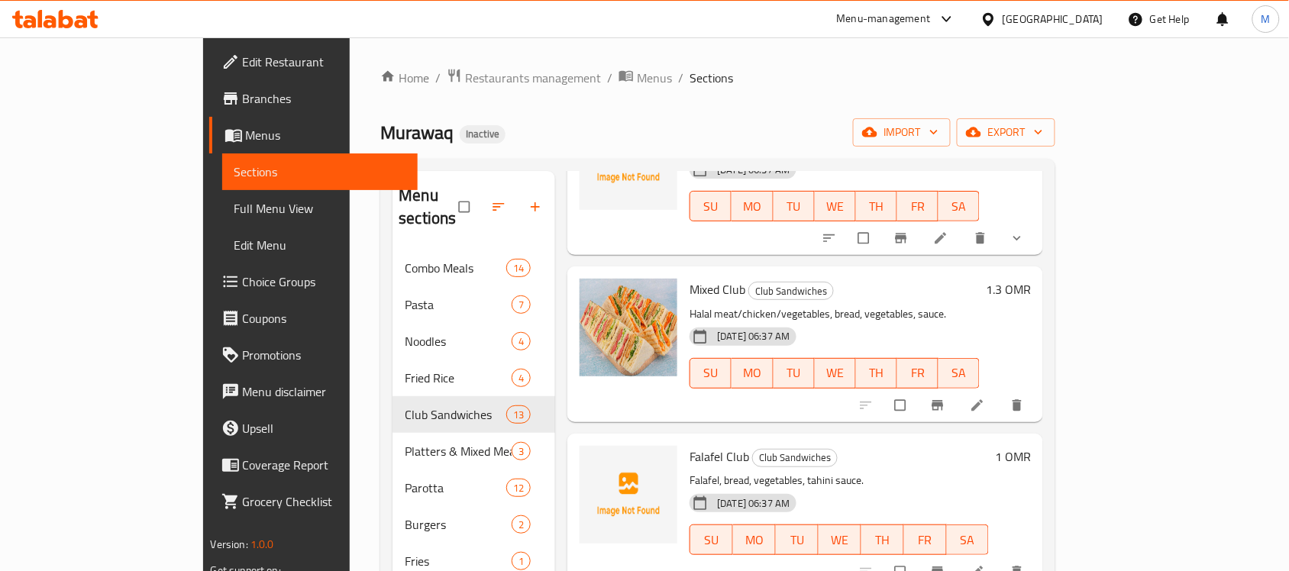
scroll to position [573, 0]
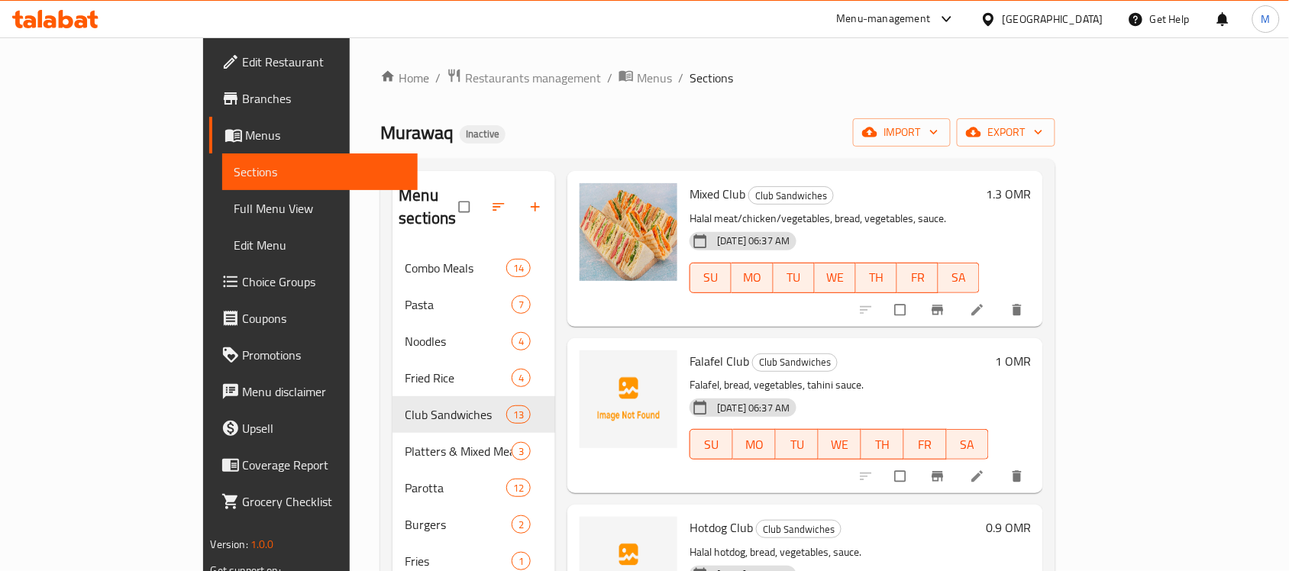
click at [690, 350] on span "Falafel Club" at bounding box center [720, 361] width 60 height 23
copy h6 "Falafel Club"
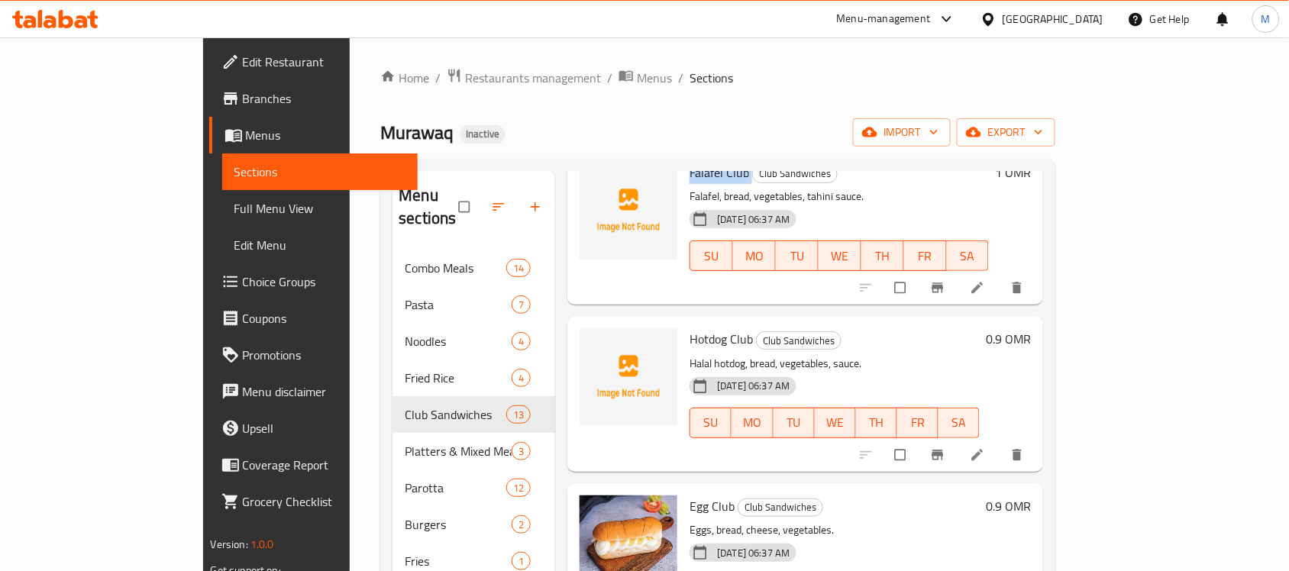
scroll to position [764, 0]
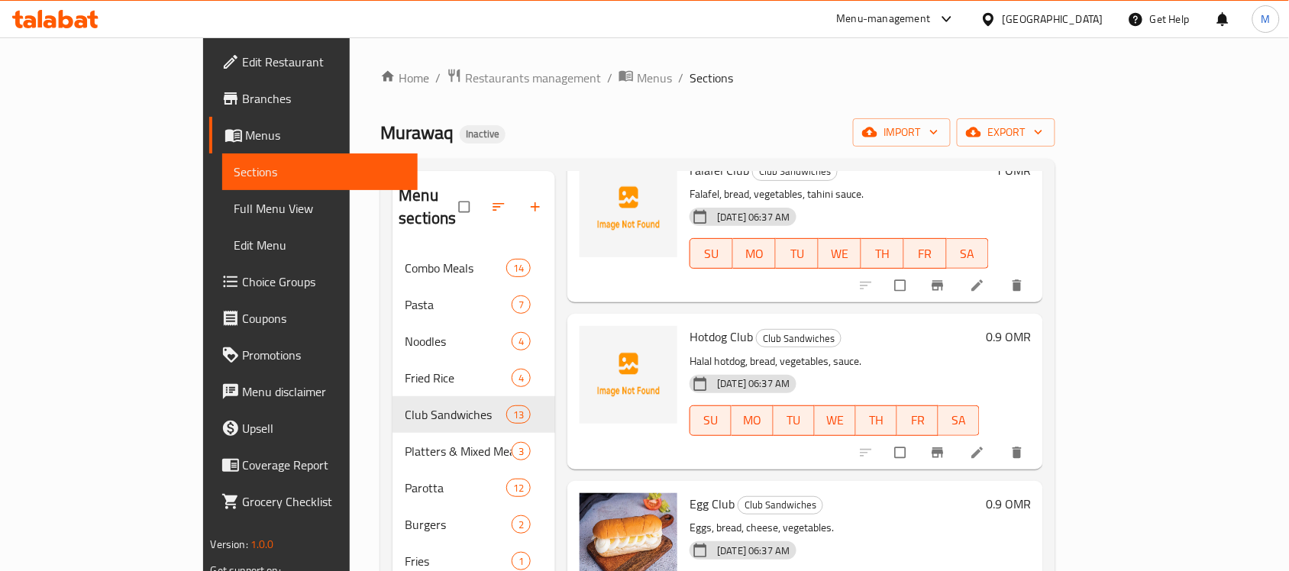
click at [690, 325] on span "Hotdog Club" at bounding box center [721, 336] width 63 height 23
copy h6 "Hotdog Club"
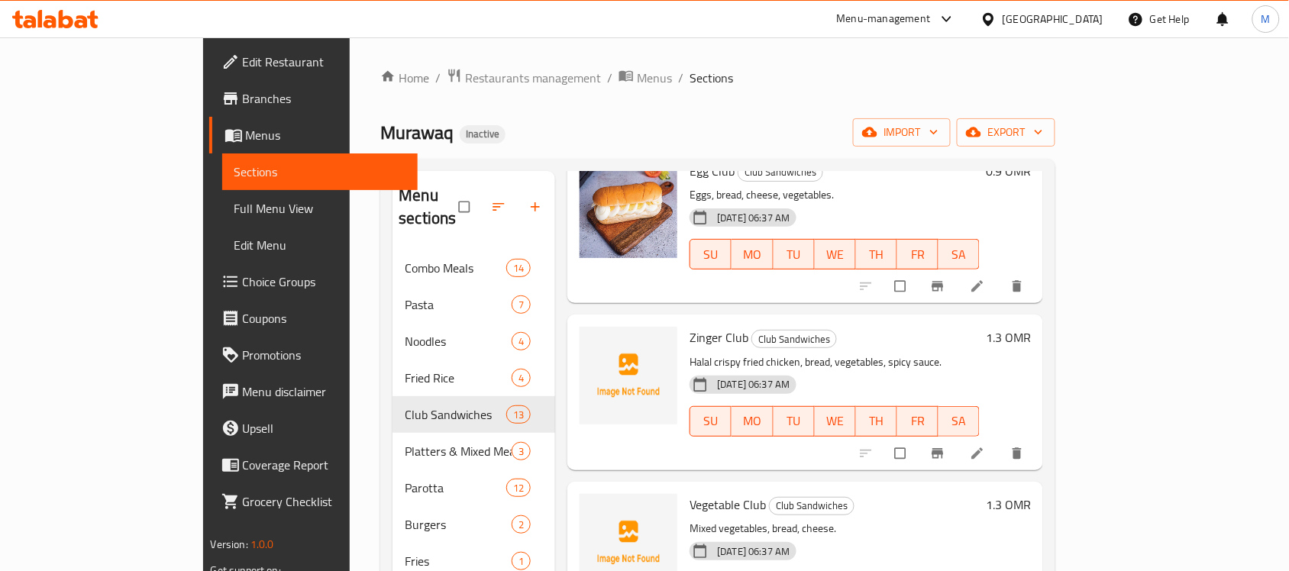
scroll to position [1146, 0]
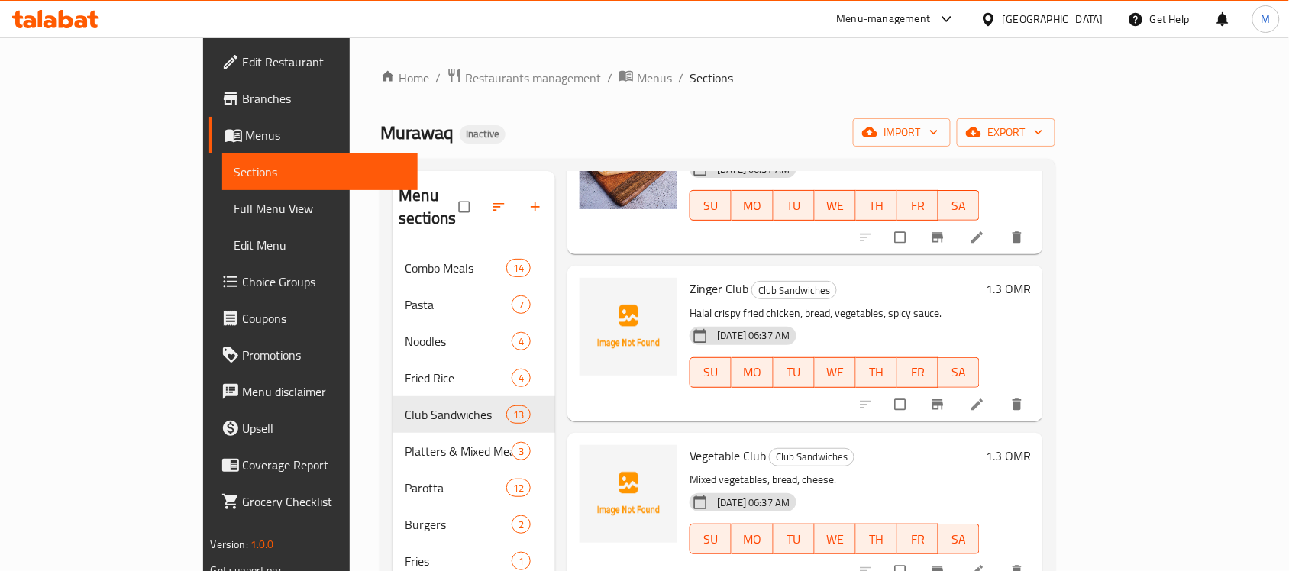
click at [690, 277] on span "Zinger Club" at bounding box center [719, 288] width 59 height 23
copy h6 "Zinger Club"
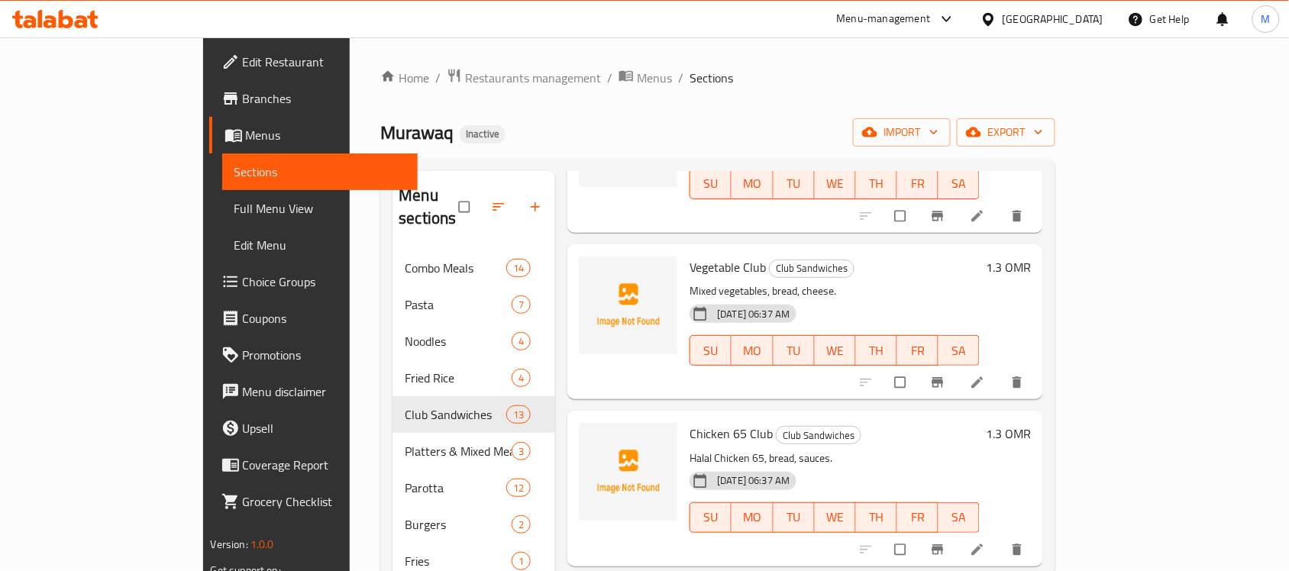
scroll to position [1337, 0]
click at [690, 254] on span "Vegetable Club" at bounding box center [728, 265] width 76 height 23
copy h6 "Vegetable Club"
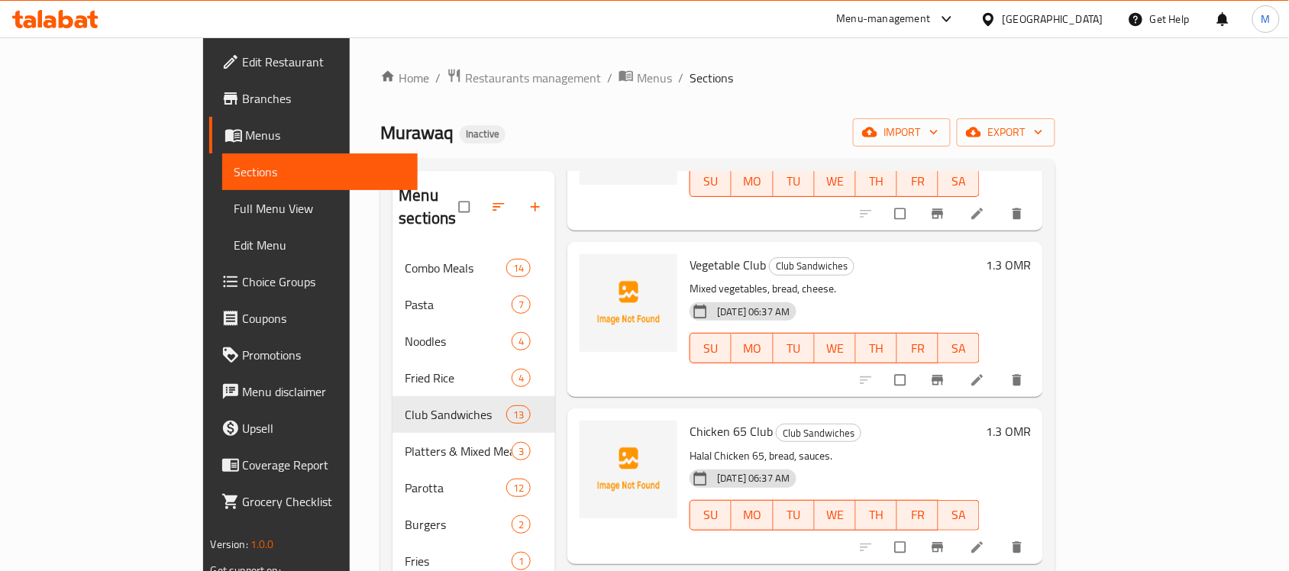
click at [692, 420] on span "Chicken 65 Club" at bounding box center [731, 431] width 83 height 23
copy h6 "Chicken 65 Club"
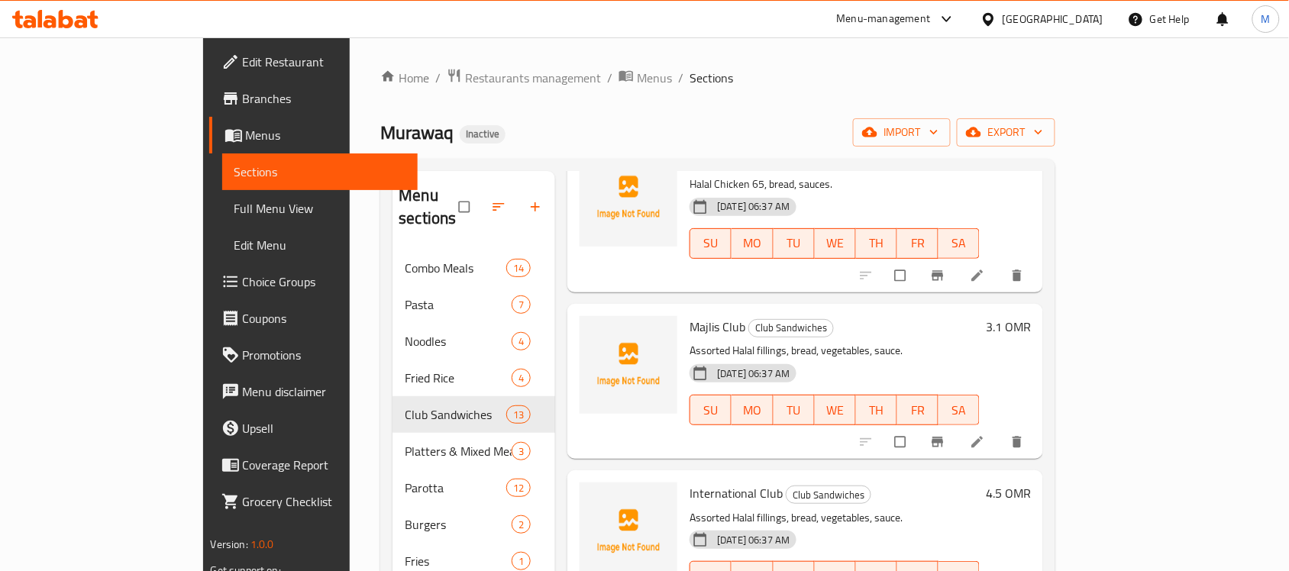
scroll to position [1623, 0]
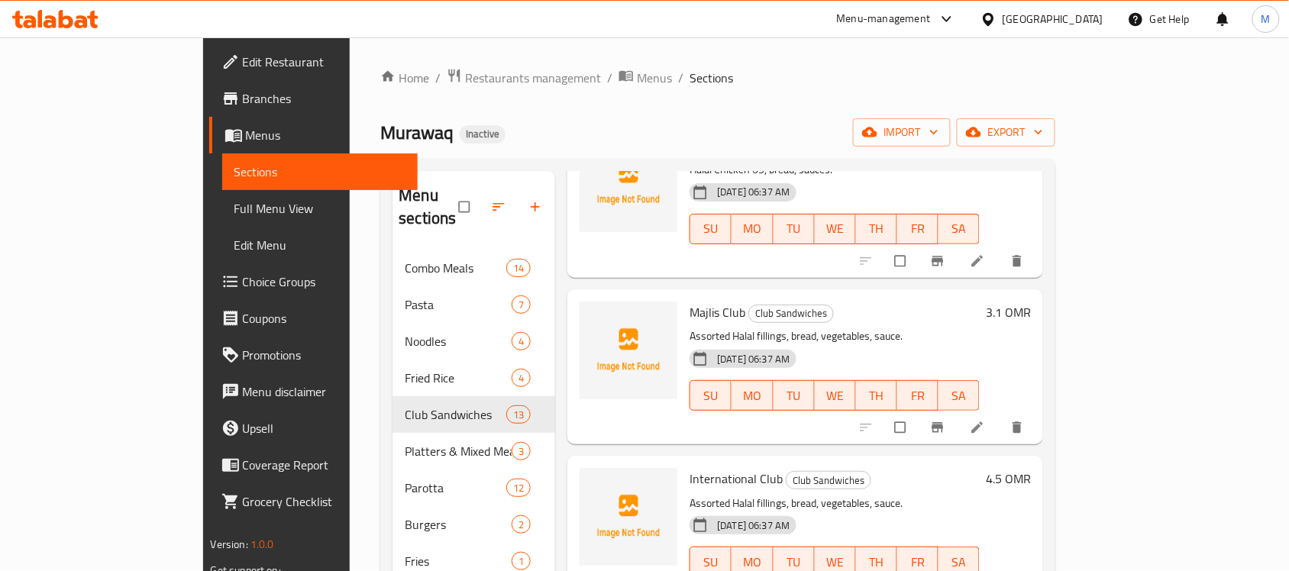
click at [690, 301] on span "Majlis Club" at bounding box center [718, 312] width 56 height 23
copy h6 "Majlis Club"
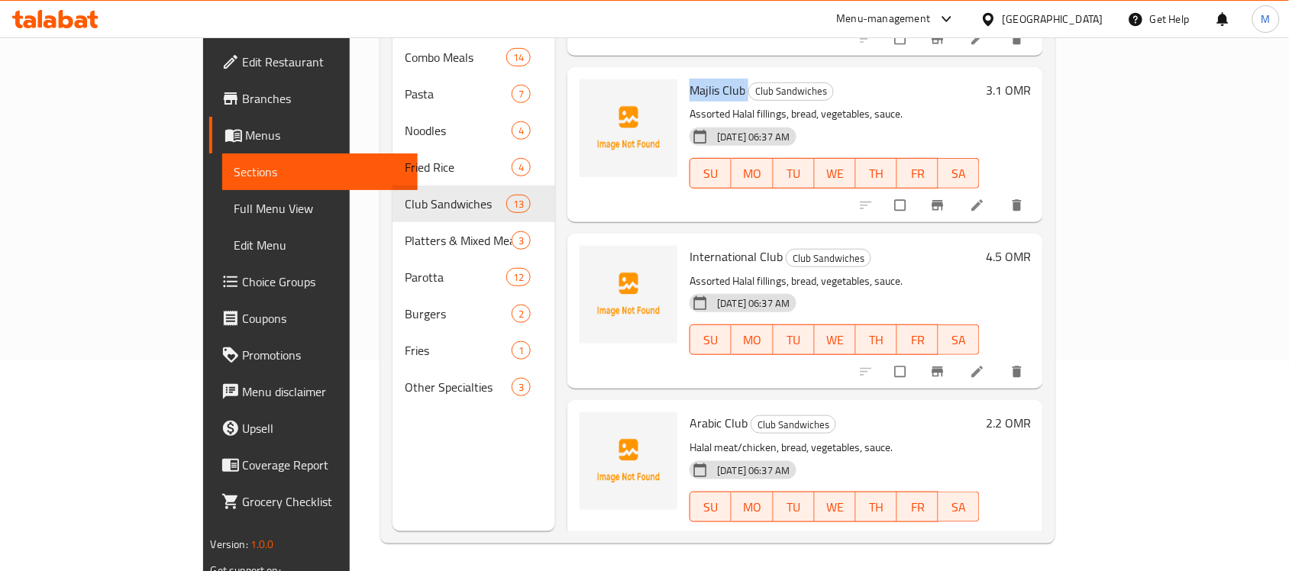
scroll to position [215, 0]
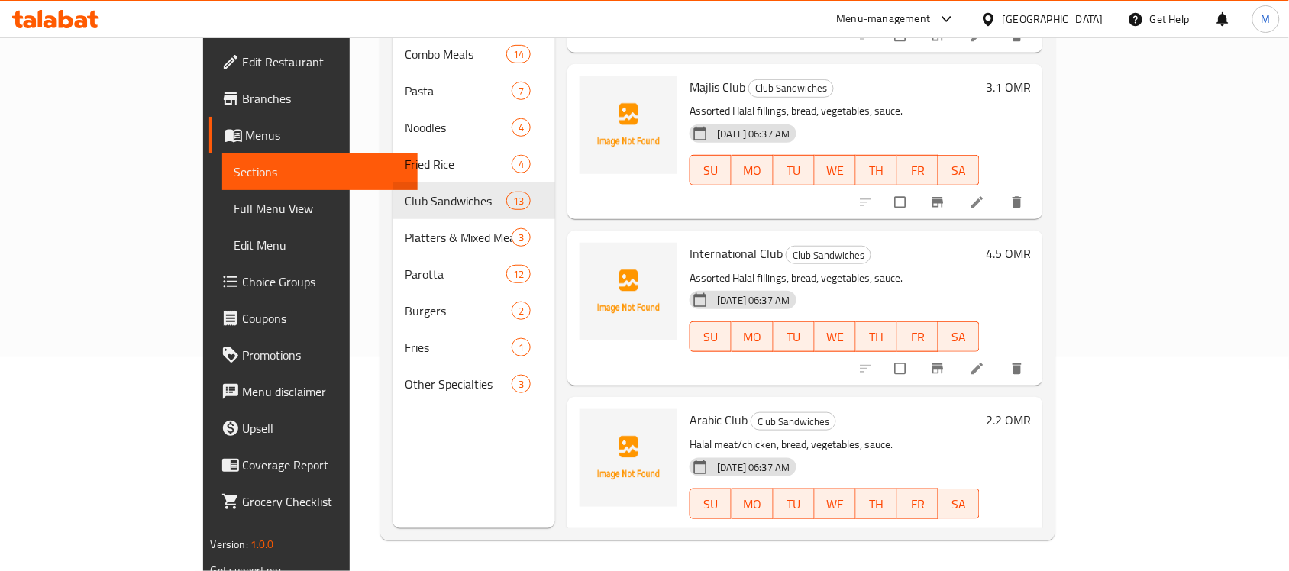
click at [690, 409] on span "Arabic Club" at bounding box center [719, 420] width 58 height 23
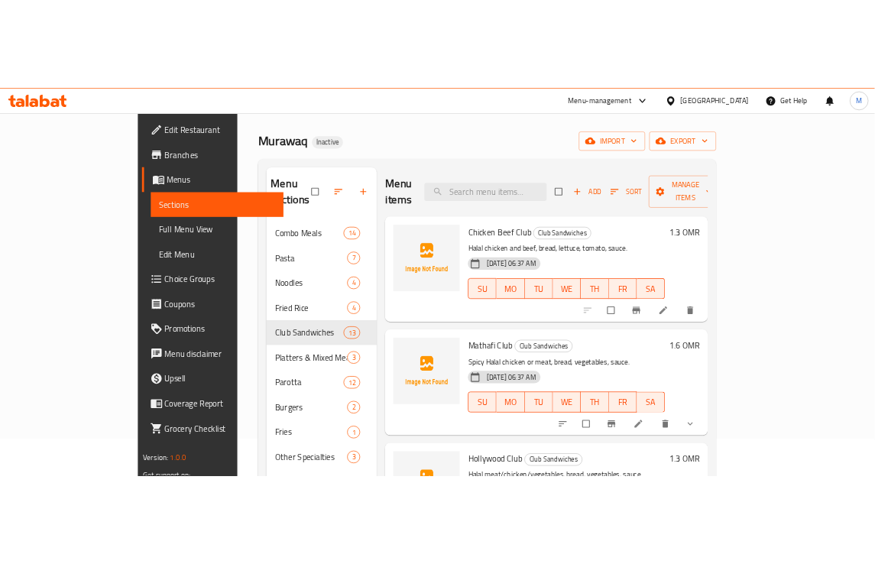
scroll to position [0, 0]
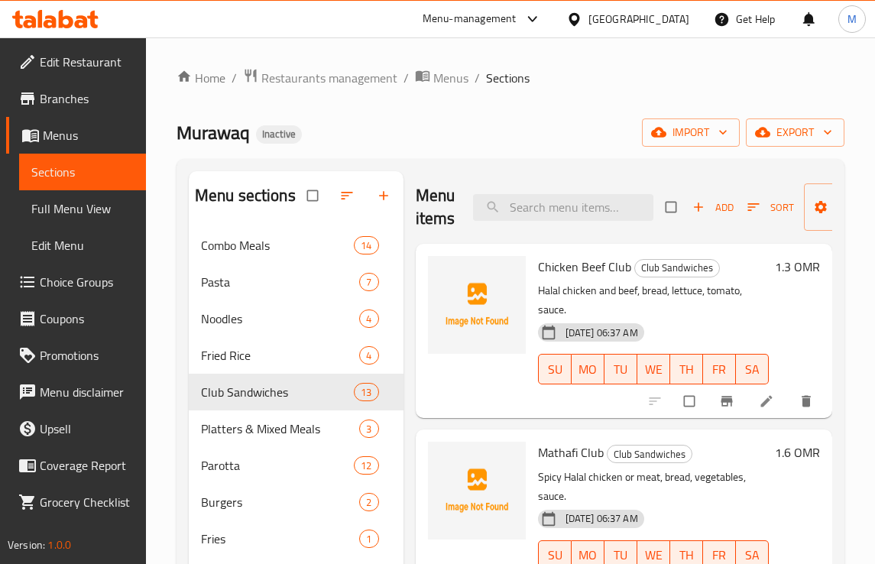
click at [562, 270] on span "Chicken Beef Club" at bounding box center [584, 266] width 93 height 23
click at [577, 157] on div "Home / Restaurants management / Menus / Sections Murawaq Inactive import export…" at bounding box center [510, 407] width 668 height 679
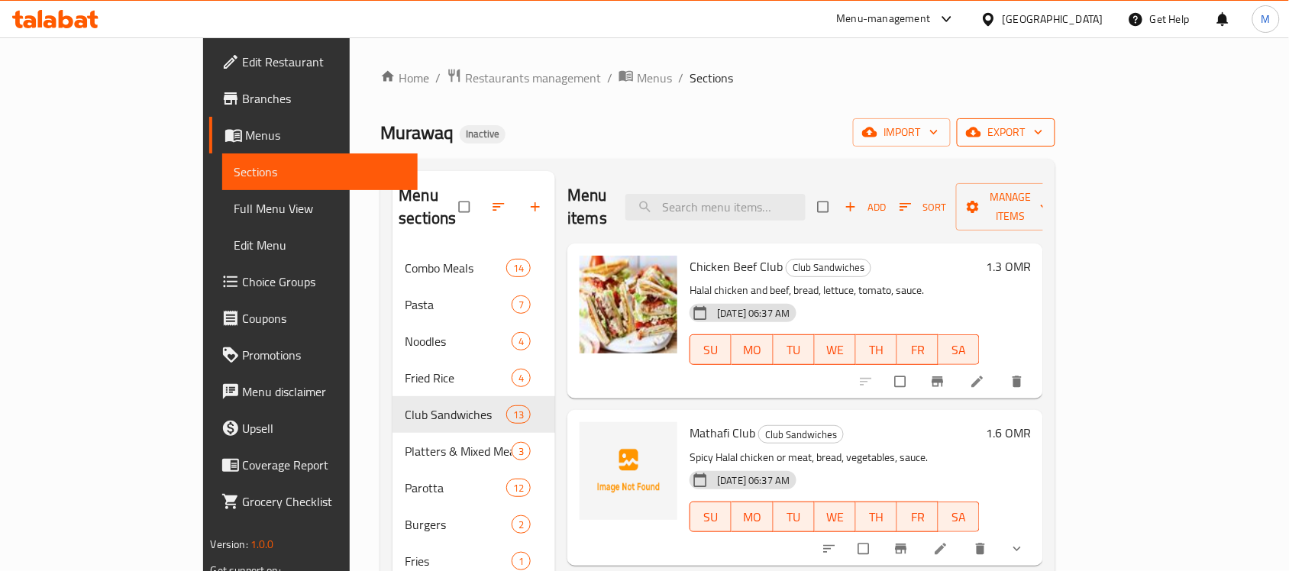
click at [1043, 126] on span "export" at bounding box center [1006, 132] width 74 height 19
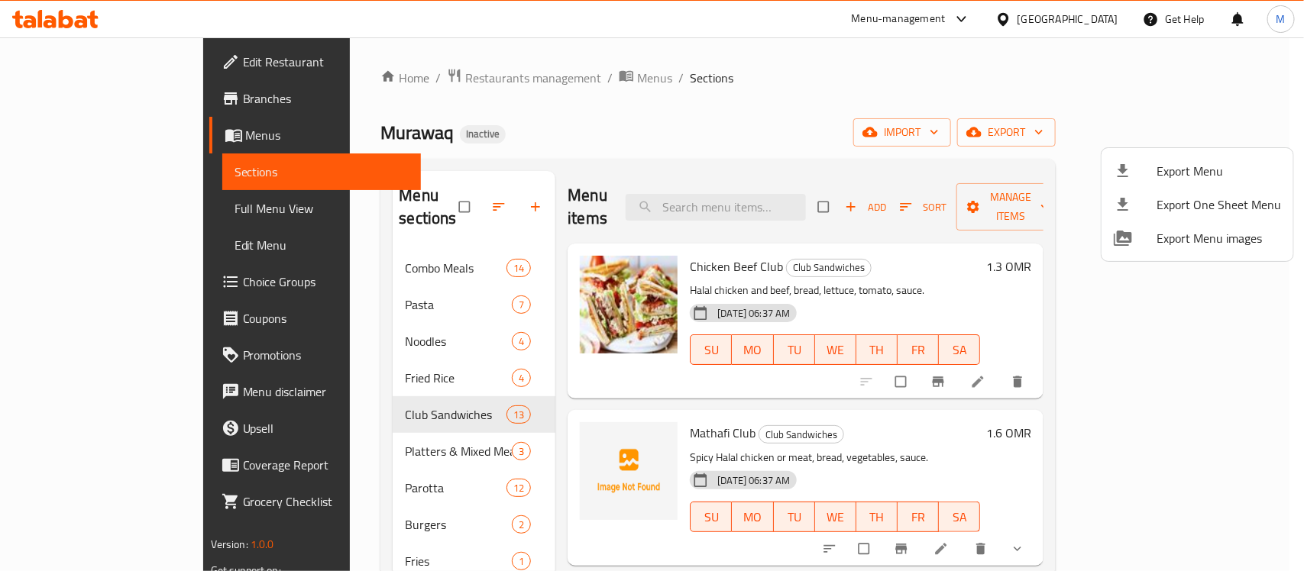
click at [1216, 163] on span "Export Menu" at bounding box center [1218, 171] width 125 height 18
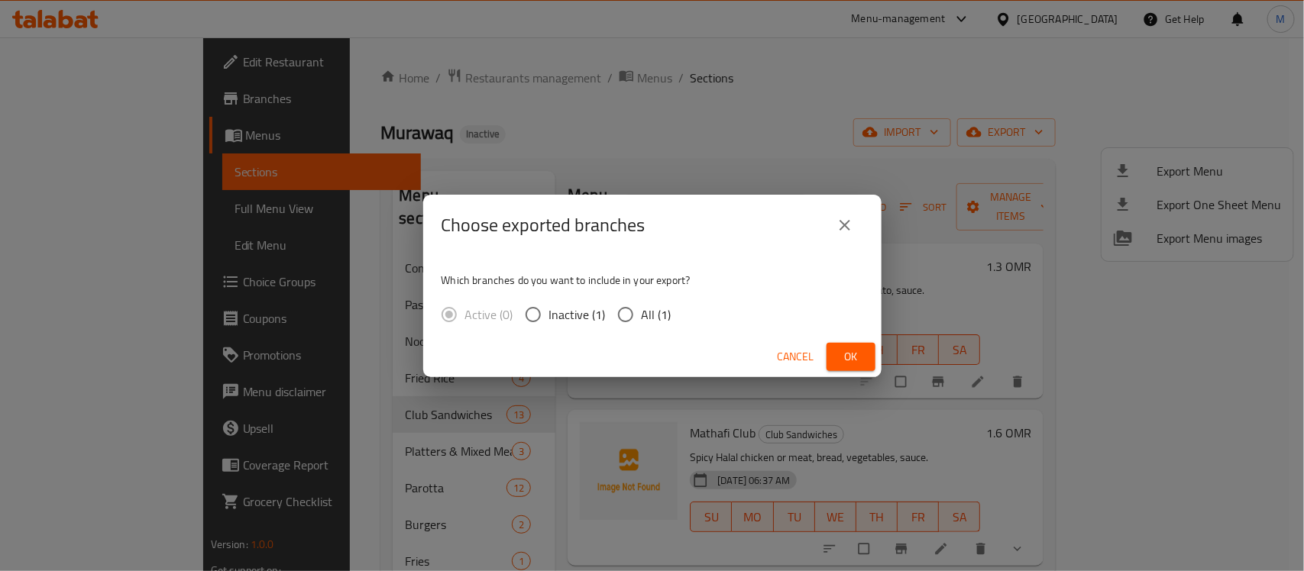
click at [655, 307] on span "All (1)" at bounding box center [657, 315] width 30 height 18
click at [642, 307] on input "All (1)" at bounding box center [626, 315] width 32 height 32
radio input "true"
click at [853, 351] on span "Ok" at bounding box center [851, 357] width 24 height 19
